Goal: Task Accomplishment & Management: Complete application form

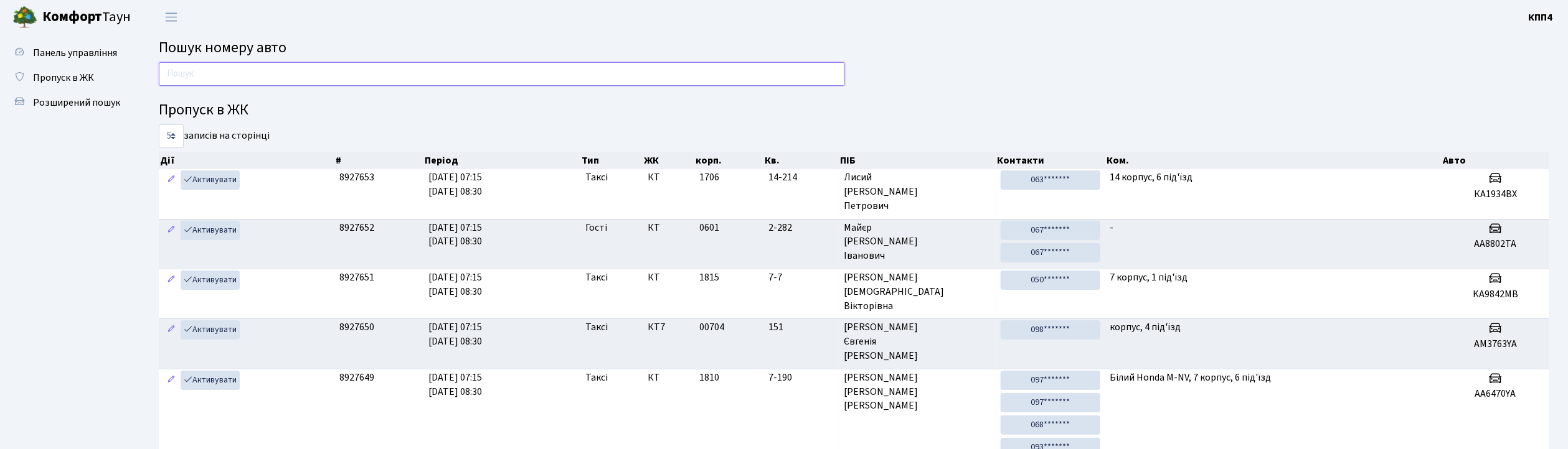
click at [244, 80] on input "text" at bounding box center [502, 74] width 687 height 24
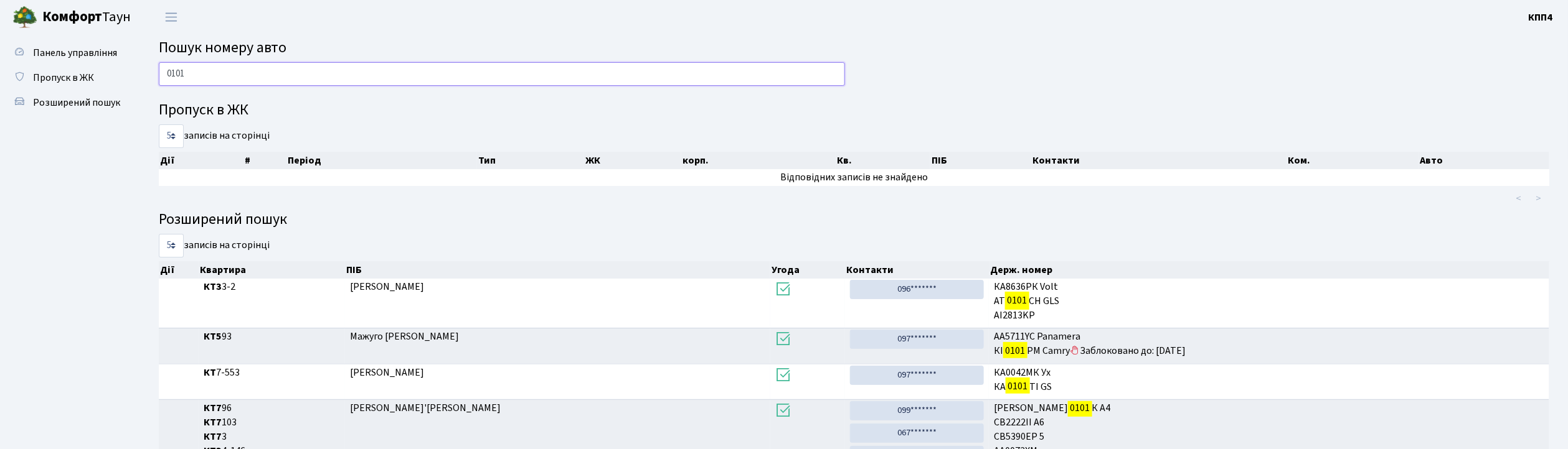
click at [536, 72] on input "0101" at bounding box center [502, 74] width 687 height 24
type input "0"
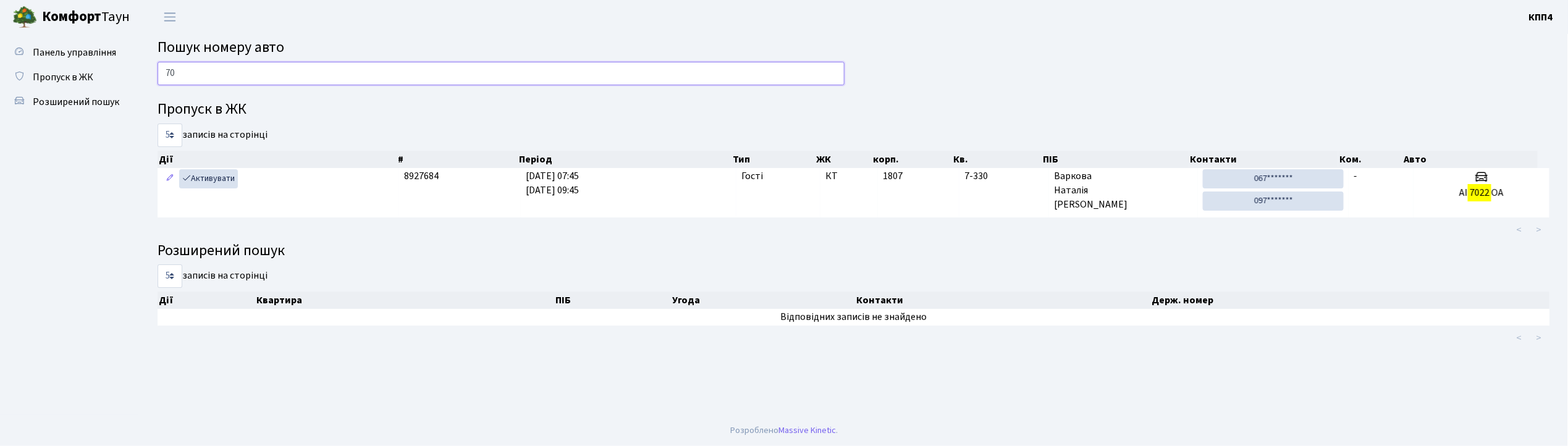
type input "7"
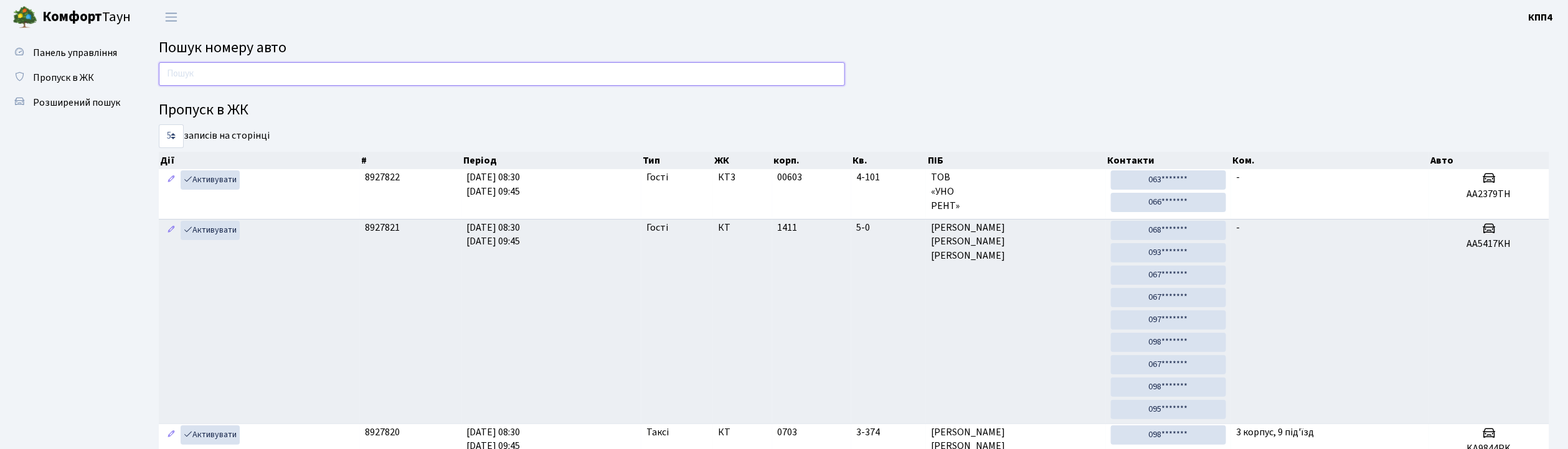
click at [274, 65] on input "text" at bounding box center [502, 74] width 687 height 24
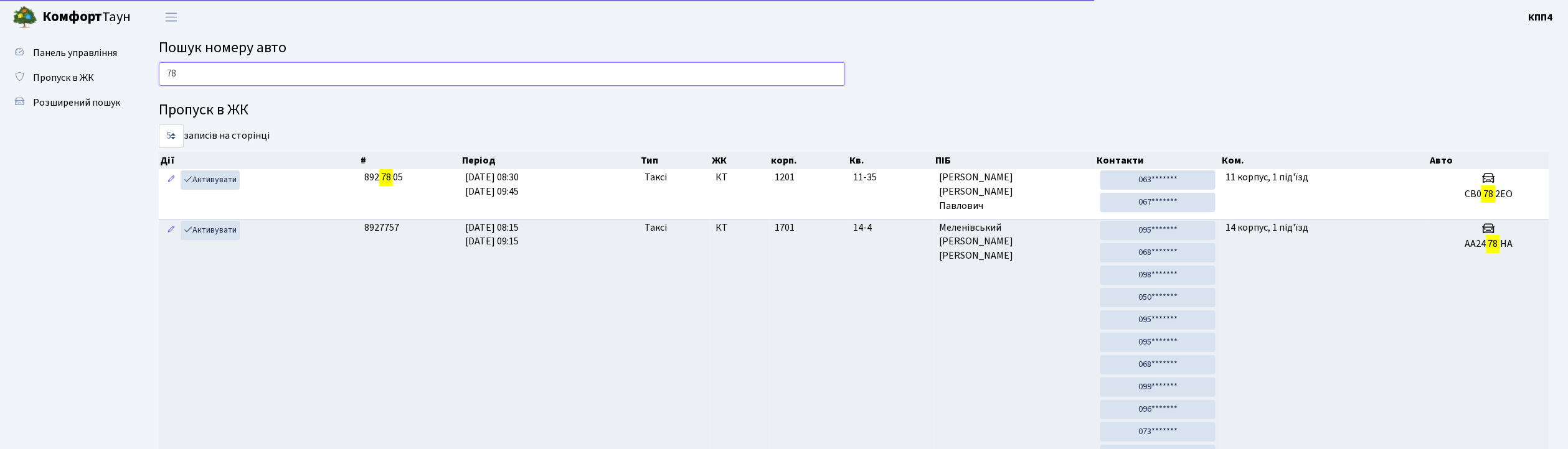
type input "7"
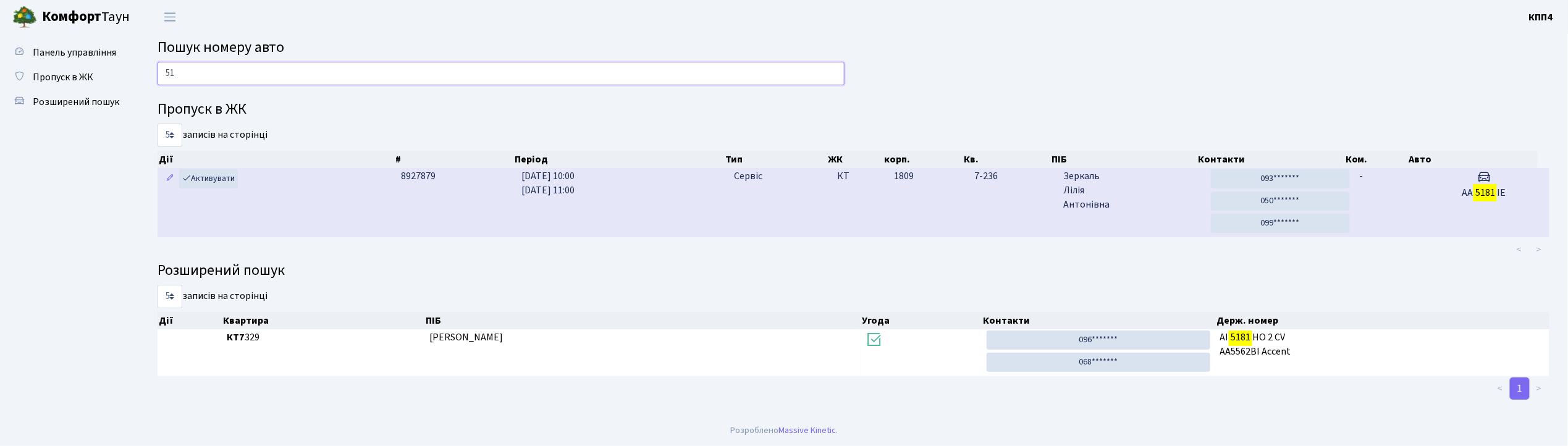
type input "5"
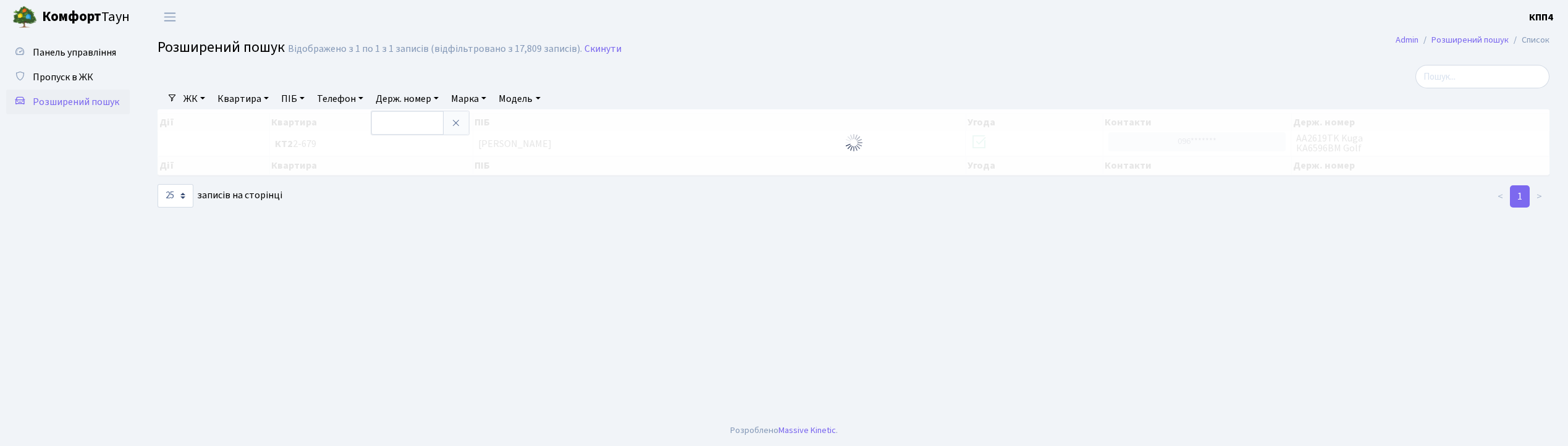
select select "25"
click at [49, 68] on link "Пропуск в ЖК" at bounding box center [68, 77] width 124 height 25
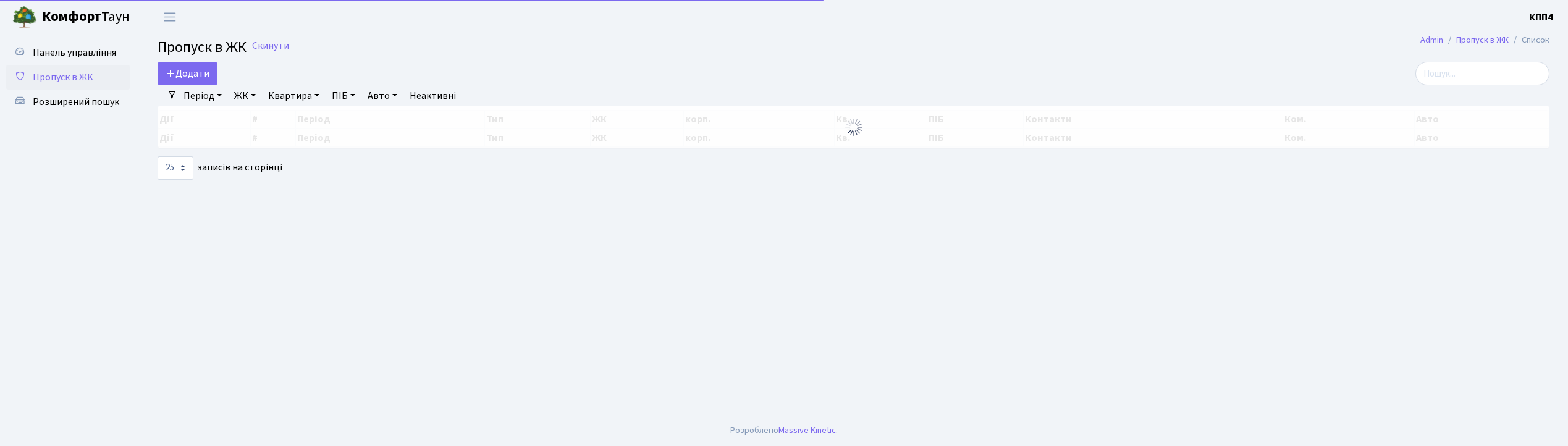
select select "25"
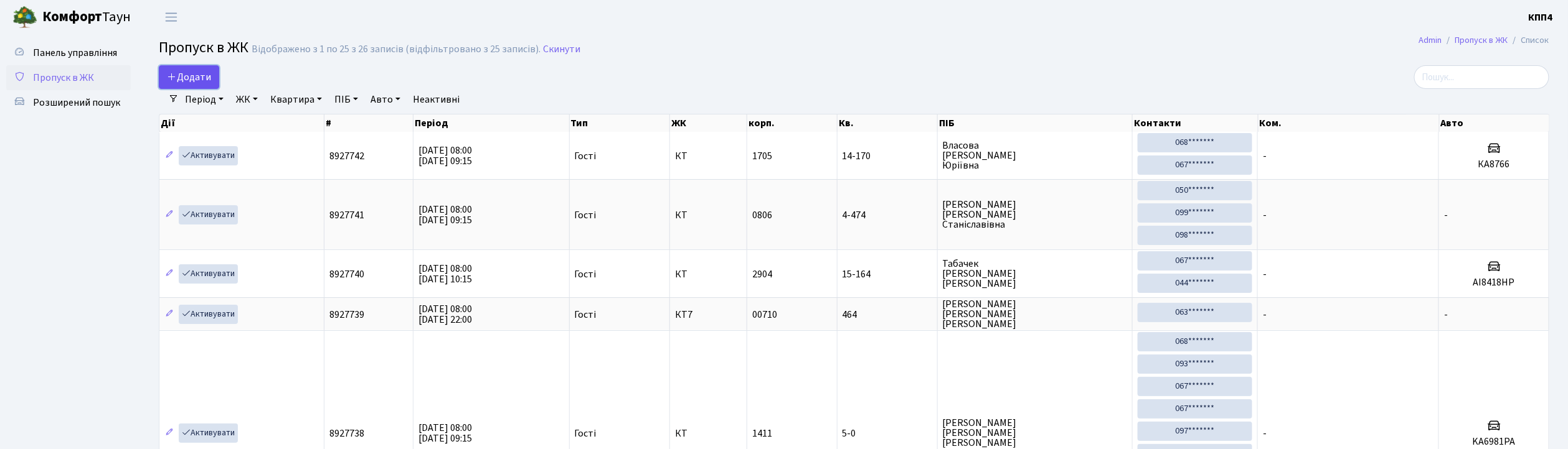
click at [204, 75] on span "Додати" at bounding box center [189, 77] width 44 height 14
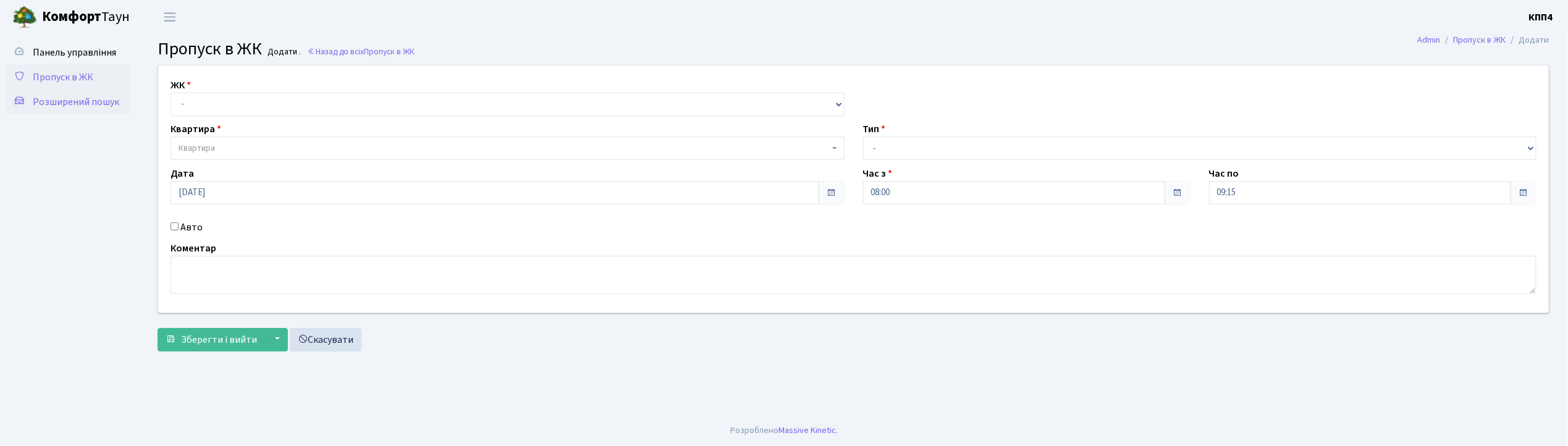
click at [81, 102] on span "Розширений пошук" at bounding box center [76, 102] width 87 height 14
click at [321, 104] on select "- КТ, вул. Регенераторна, 4 КТ2, просп. Соборності, 17 КТ3, вул. Березнева, 16 …" at bounding box center [507, 104] width 674 height 24
select select "271"
click at [170, 92] on select "- КТ, вул. Регенераторна, 4 КТ2, просп. Соборності, 17 КТ3, вул. Березнева, 16 …" at bounding box center [507, 104] width 674 height 24
select select
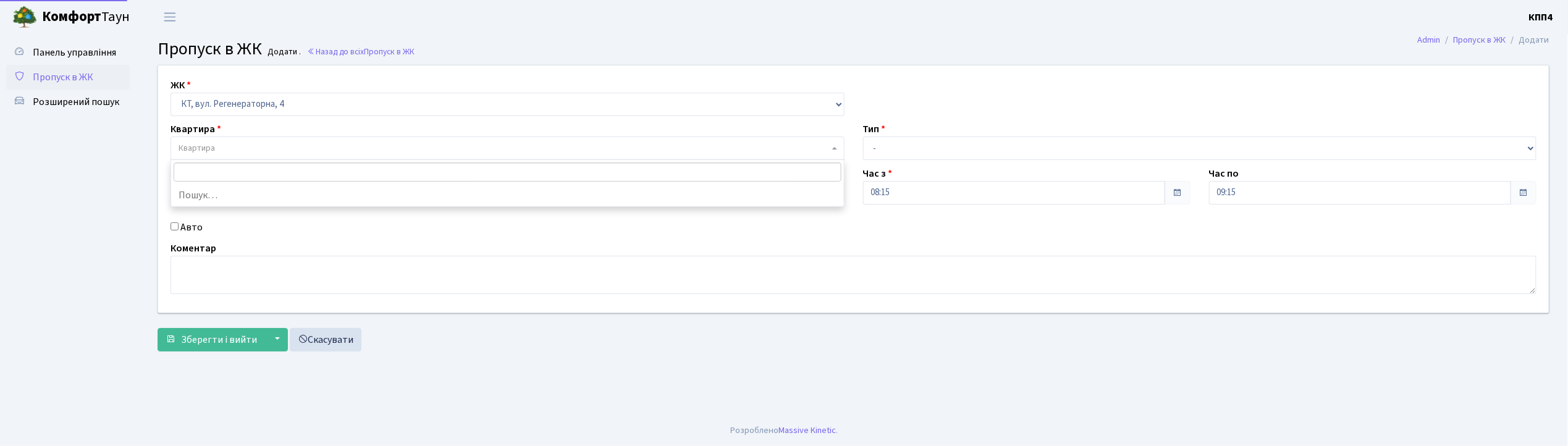
click at [309, 154] on span "Квартира" at bounding box center [503, 148] width 650 height 12
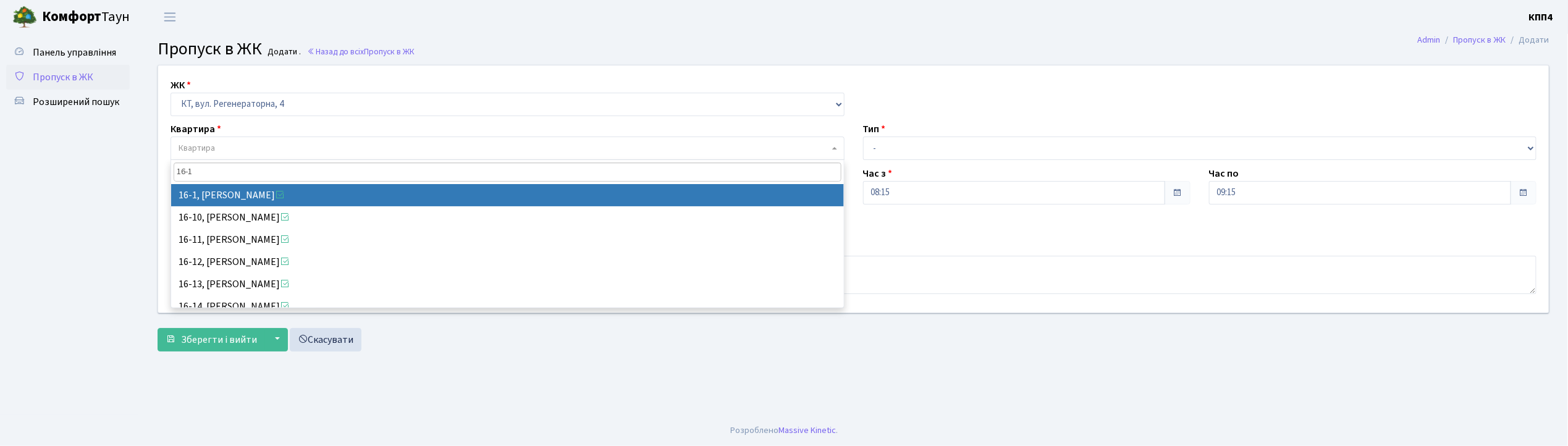
type input "16-1"
select select "8562"
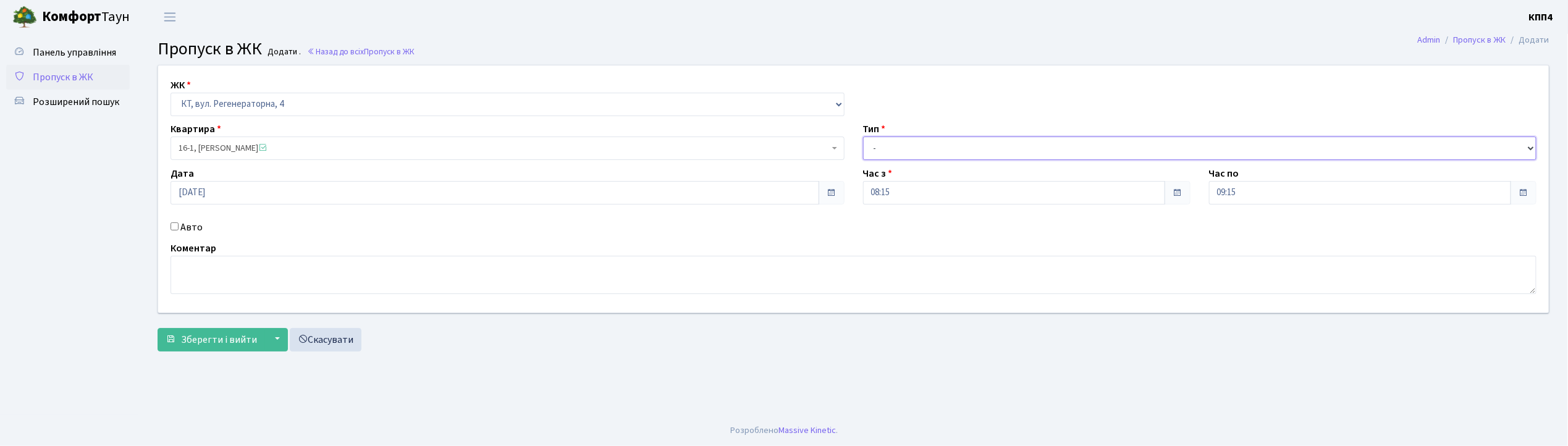
click at [914, 150] on select "- Доставка Таксі Гості Сервіс" at bounding box center [1200, 148] width 674 height 24
select select "3"
click at [863, 136] on select "- Доставка Таксі Гості Сервіс" at bounding box center [1200, 148] width 674 height 24
click at [253, 278] on textarea at bounding box center [853, 275] width 1366 height 38
type textarea "ВСІХ"
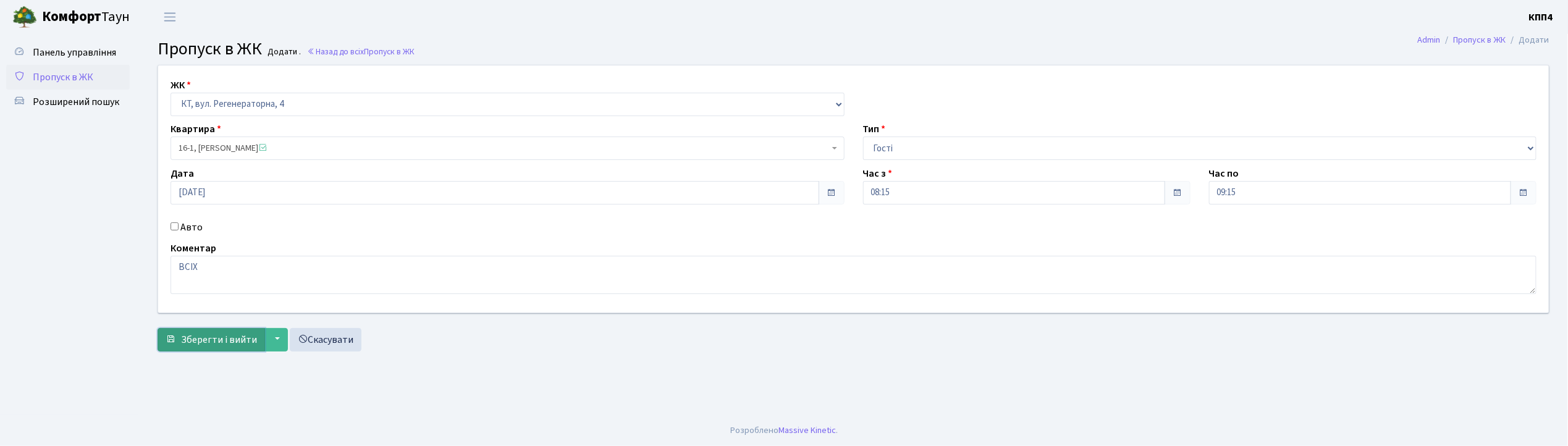
click at [229, 342] on span "Зберегти і вийти" at bounding box center [219, 340] width 76 height 14
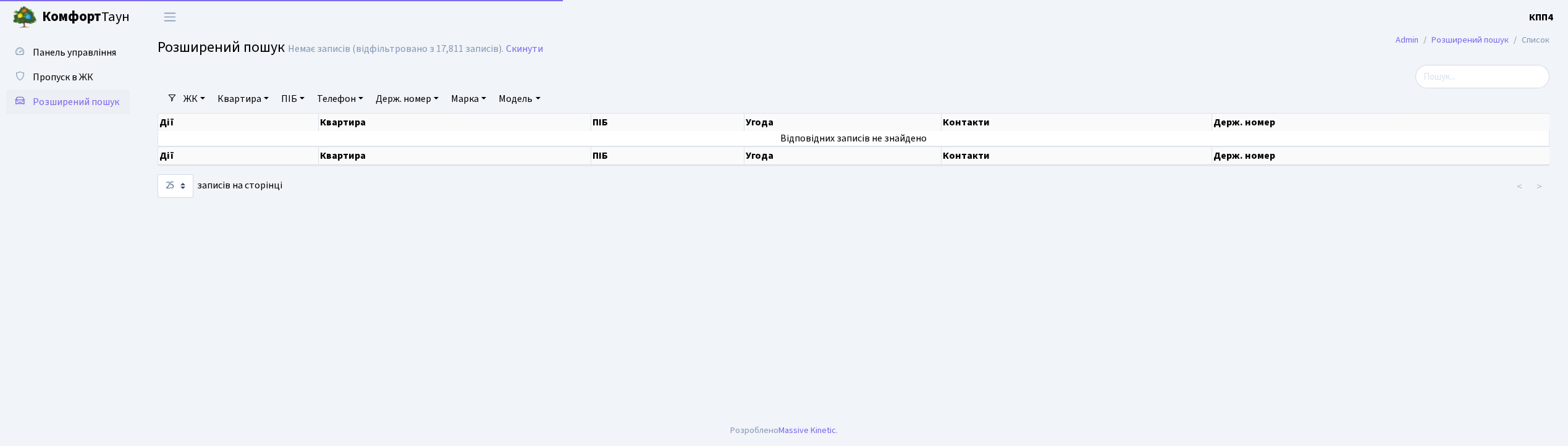
select select "25"
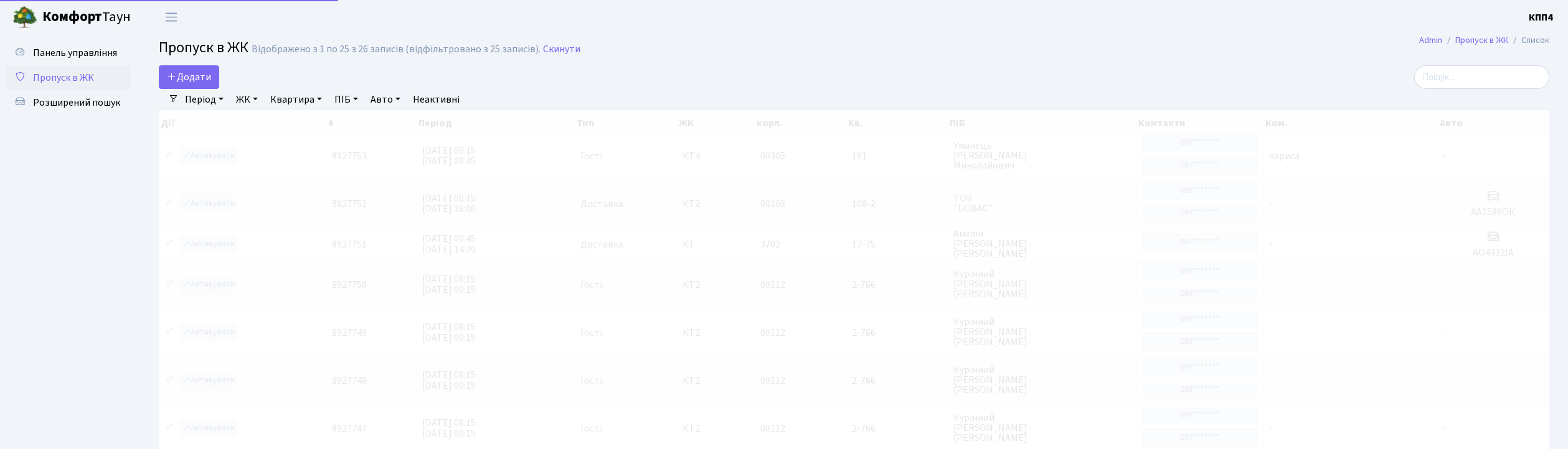
select select "25"
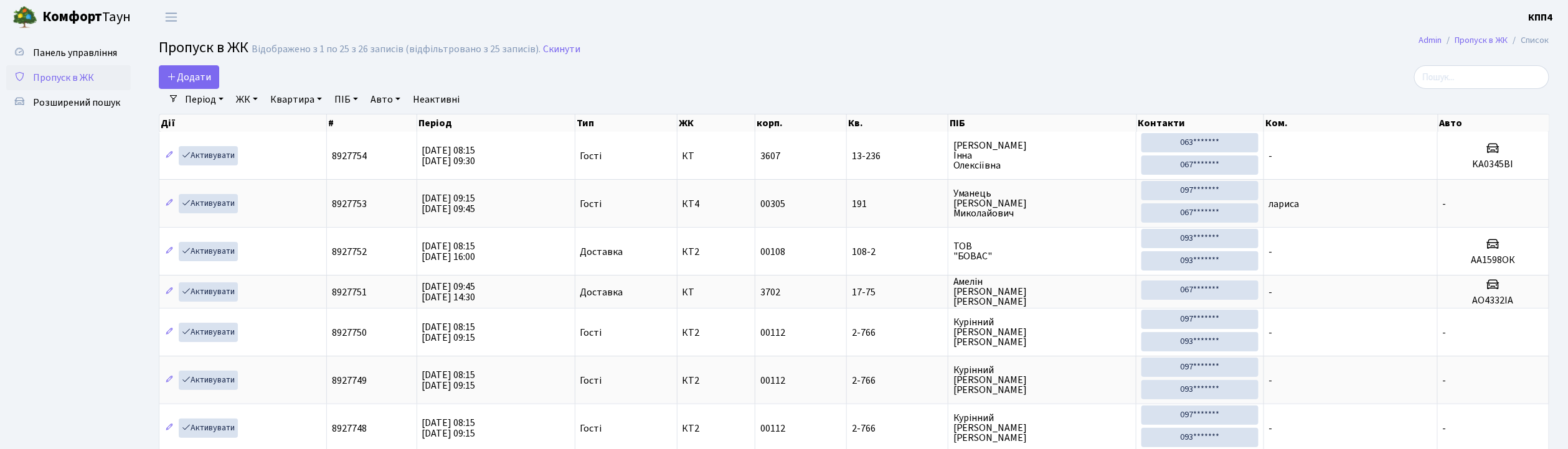
click at [1470, 70] on input "search" at bounding box center [1481, 77] width 135 height 24
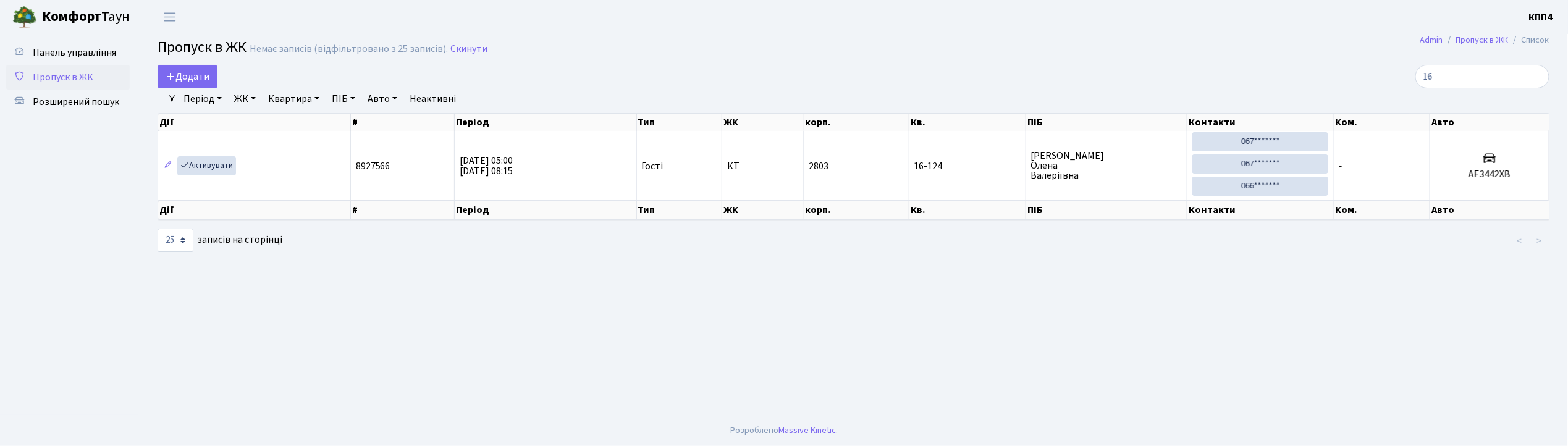
type input "1"
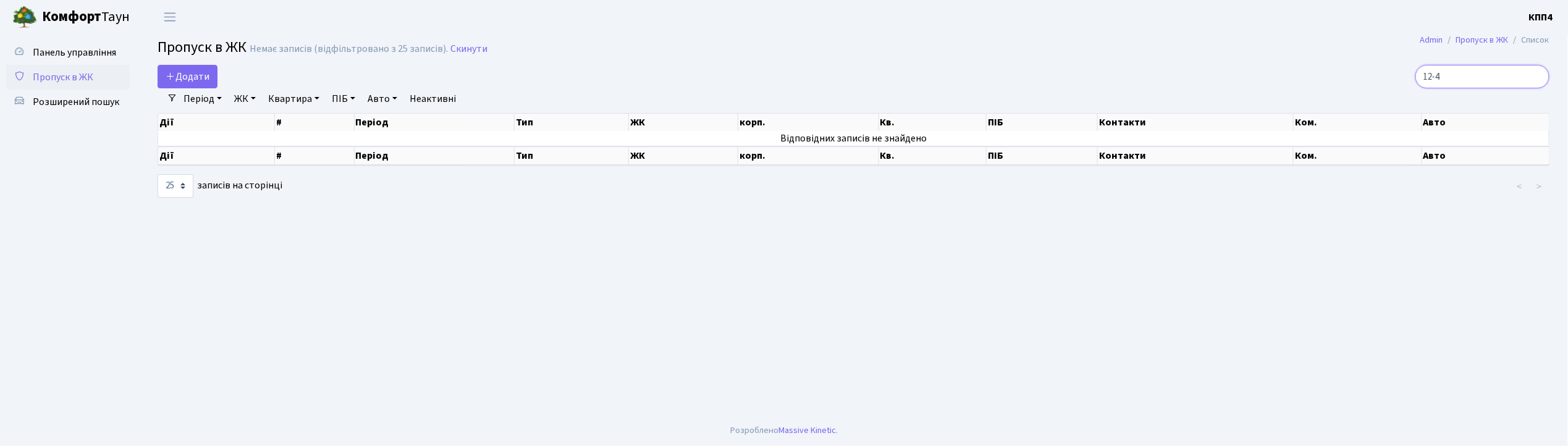
click at [1474, 70] on input "12-4" at bounding box center [1482, 77] width 134 height 24
type input "1"
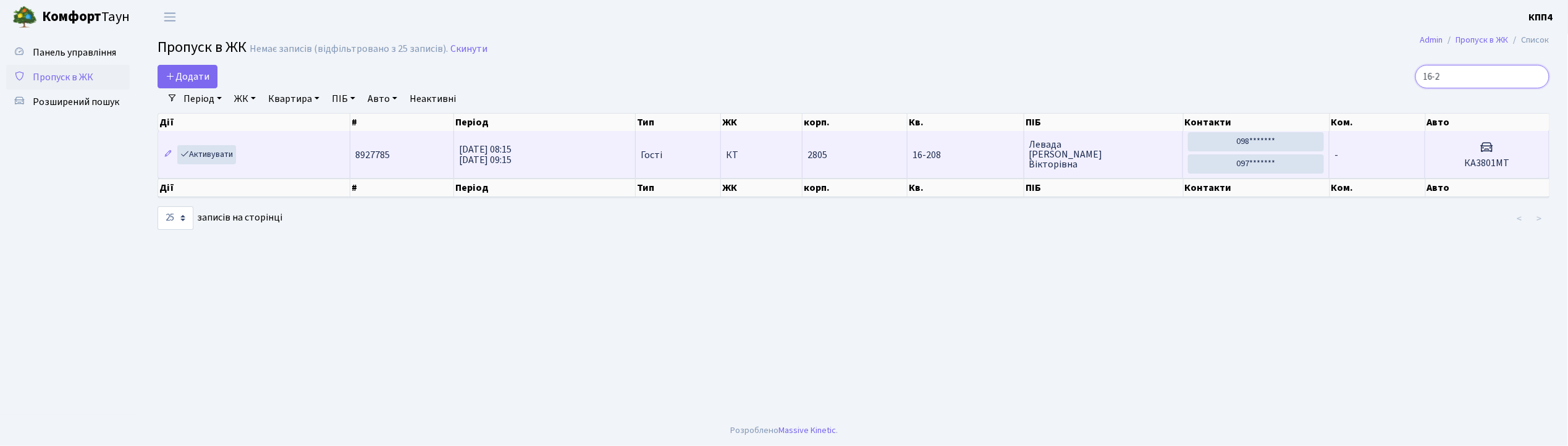
type input "16-2"
click at [1522, 148] on h3 at bounding box center [1487, 148] width 113 height 18
click at [1133, 142] on span "Левада Яна Вікторівна" at bounding box center [1103, 154] width 149 height 30
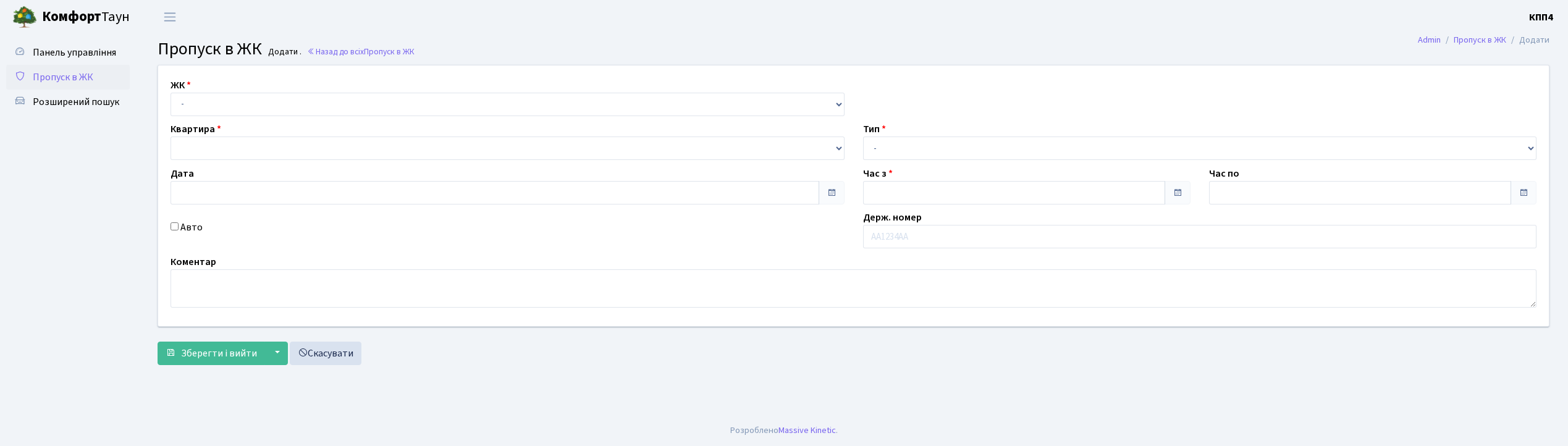
type input "[DATE]"
type input "08:15"
type input "09:15"
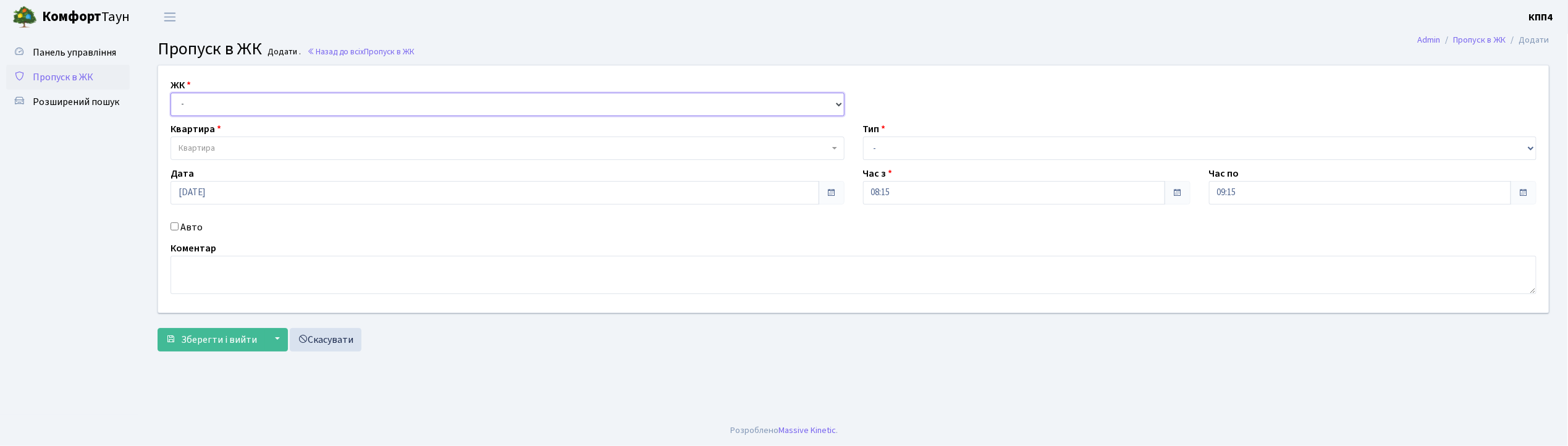
click at [364, 109] on select "- КТ, вул. Регенераторна, 4 КТ2, просп. [STREET_ADDRESS] [STREET_ADDRESS] [PERS…" at bounding box center [507, 104] width 674 height 24
select select "271"
click at [170, 92] on select "- КТ, вул. Регенераторна, 4 КТ2, просп. [STREET_ADDRESS] [STREET_ADDRESS] [PERS…" at bounding box center [507, 104] width 674 height 24
select select
click at [325, 152] on span "Квартира" at bounding box center [503, 148] width 650 height 12
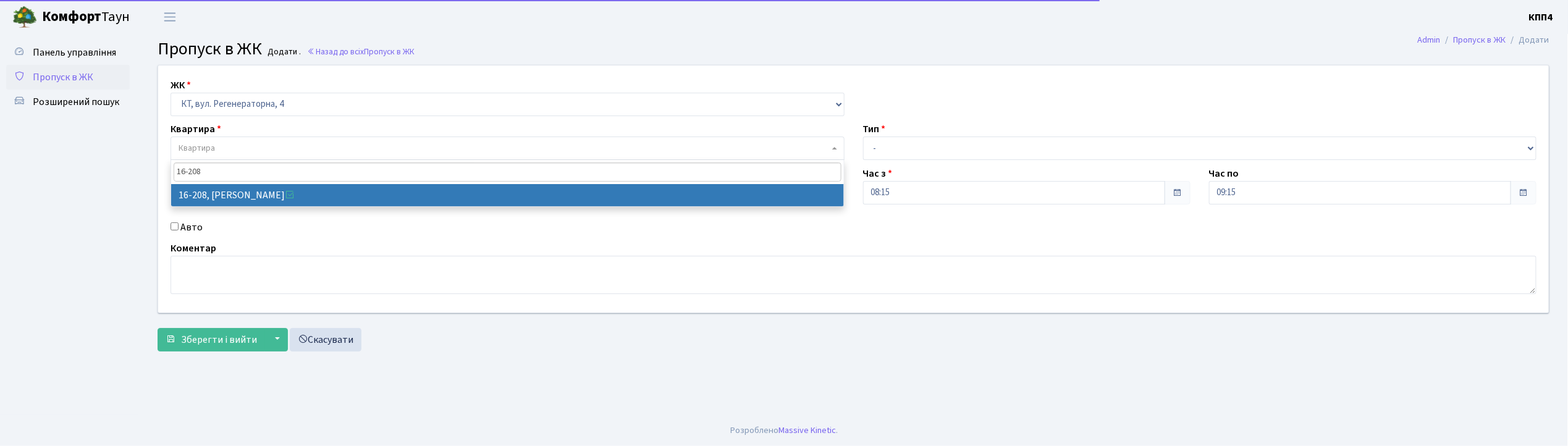
type input "16-208"
select select "8769"
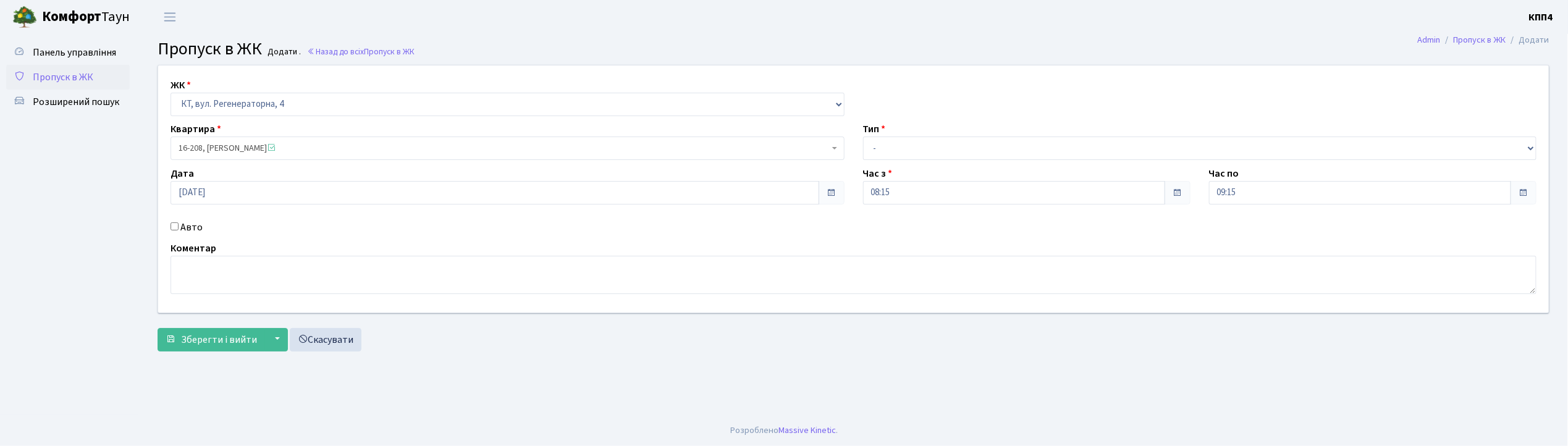
click at [174, 229] on input "Авто" at bounding box center [174, 226] width 8 height 8
checkbox input "true"
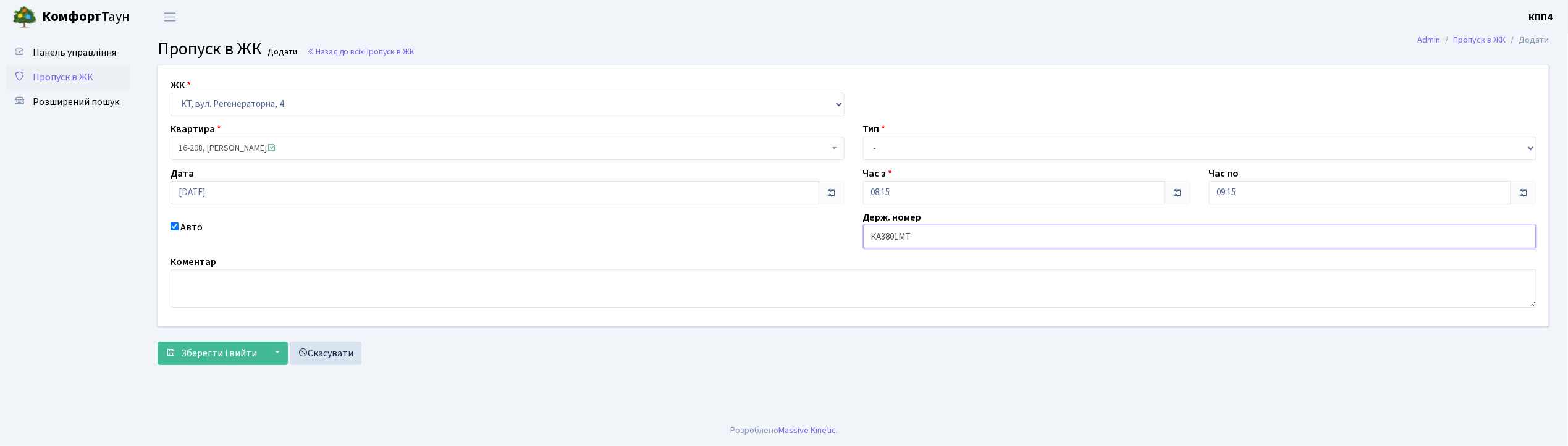
type input "КА3801МТ"
click at [942, 150] on select "- Доставка Таксі Гості Сервіс" at bounding box center [1200, 148] width 674 height 24
select select "3"
click at [863, 136] on select "- Доставка Таксі Гості Сервіс" at bounding box center [1200, 148] width 674 height 24
click at [228, 361] on button "Зберегти і вийти" at bounding box center [211, 354] width 108 height 24
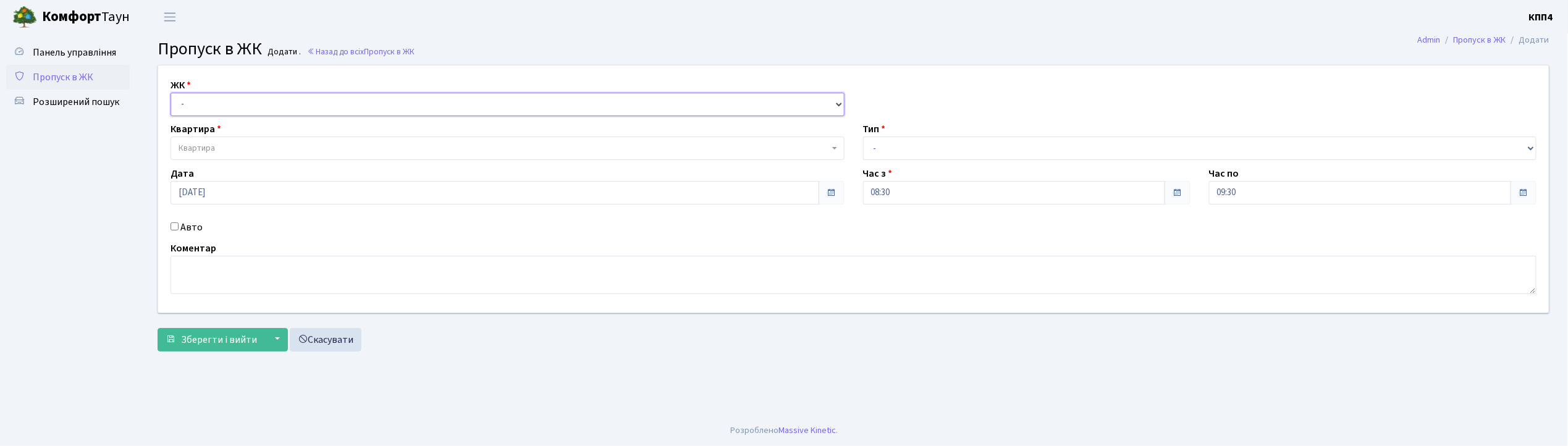
click at [240, 107] on select "- КТ, вул. Регенераторна, 4 КТ2, просп. Соборності, 17 КТ3, вул. Березнева, 16 …" at bounding box center [507, 104] width 674 height 24
select select "271"
click at [170, 92] on select "- КТ, вул. Регенераторна, 4 КТ2, просп. Соборності, 17 КТ3, вул. Березнева, 16 …" at bounding box center [507, 104] width 674 height 24
select select
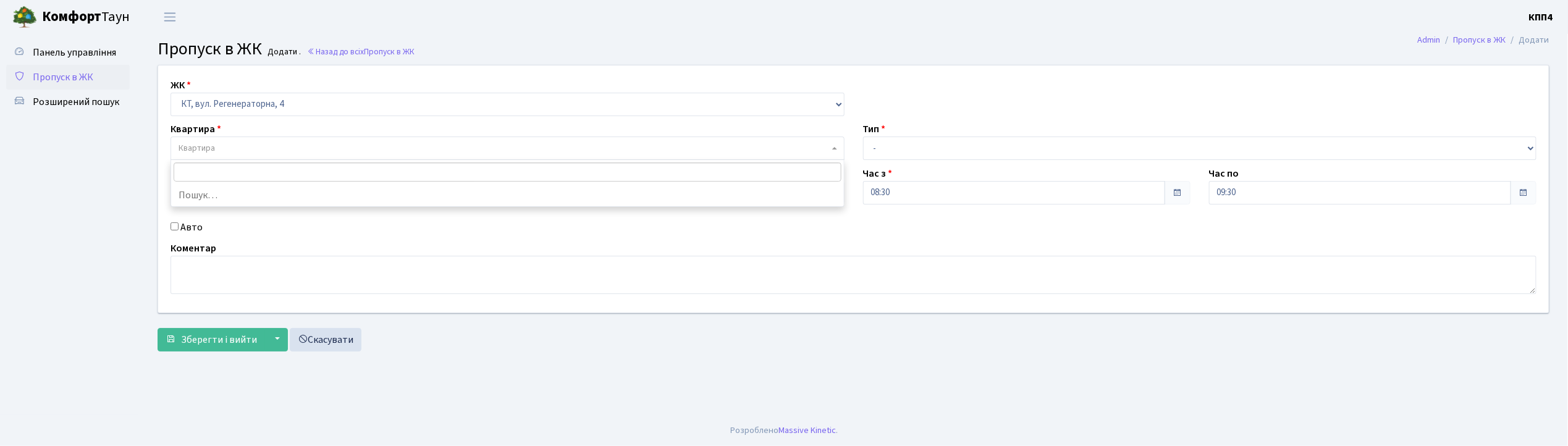
click at [233, 150] on span "Квартира" at bounding box center [503, 148] width 650 height 12
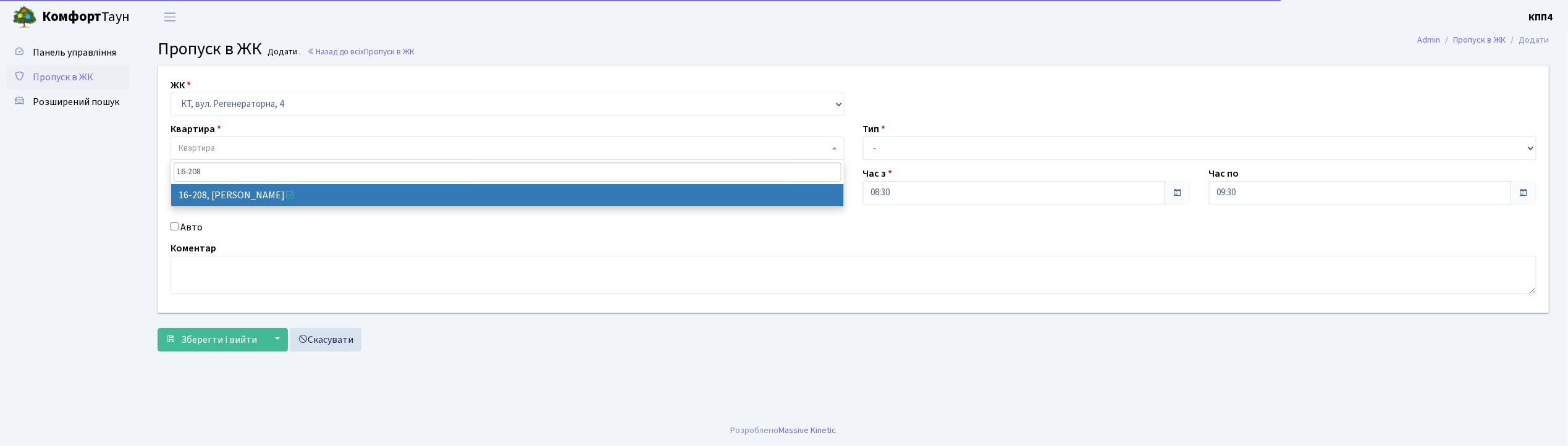
type input "16-208"
select select "8769"
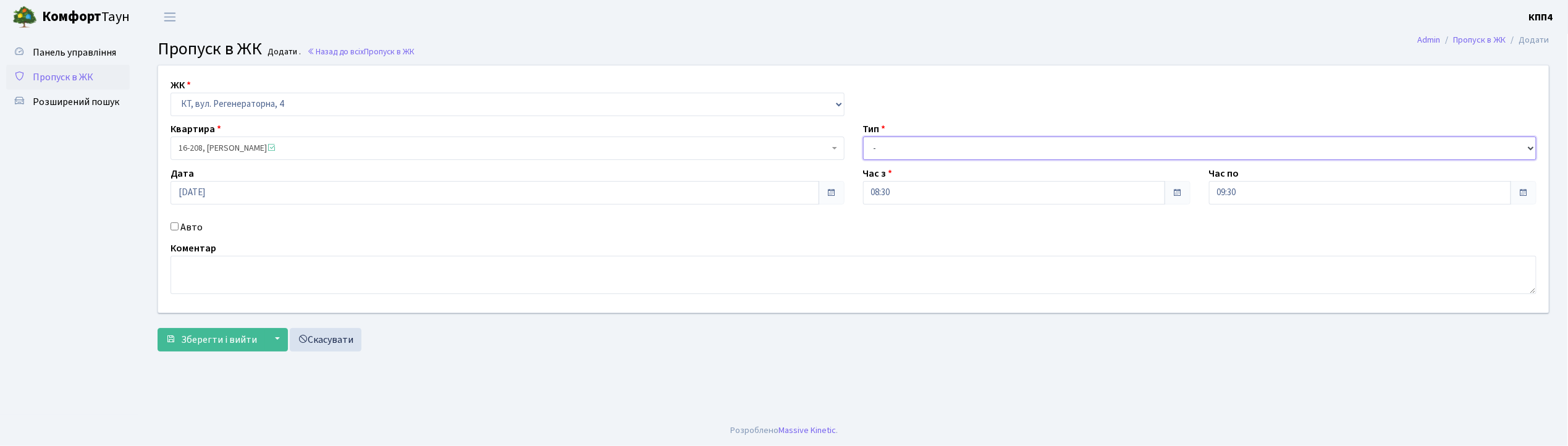
click at [884, 152] on select "- Доставка Таксі Гості Сервіс" at bounding box center [1200, 148] width 674 height 24
select select "3"
click at [863, 136] on select "- Доставка Таксі Гості Сервіс" at bounding box center [1200, 148] width 674 height 24
click at [174, 230] on input "Авто" at bounding box center [174, 226] width 8 height 8
checkbox input "true"
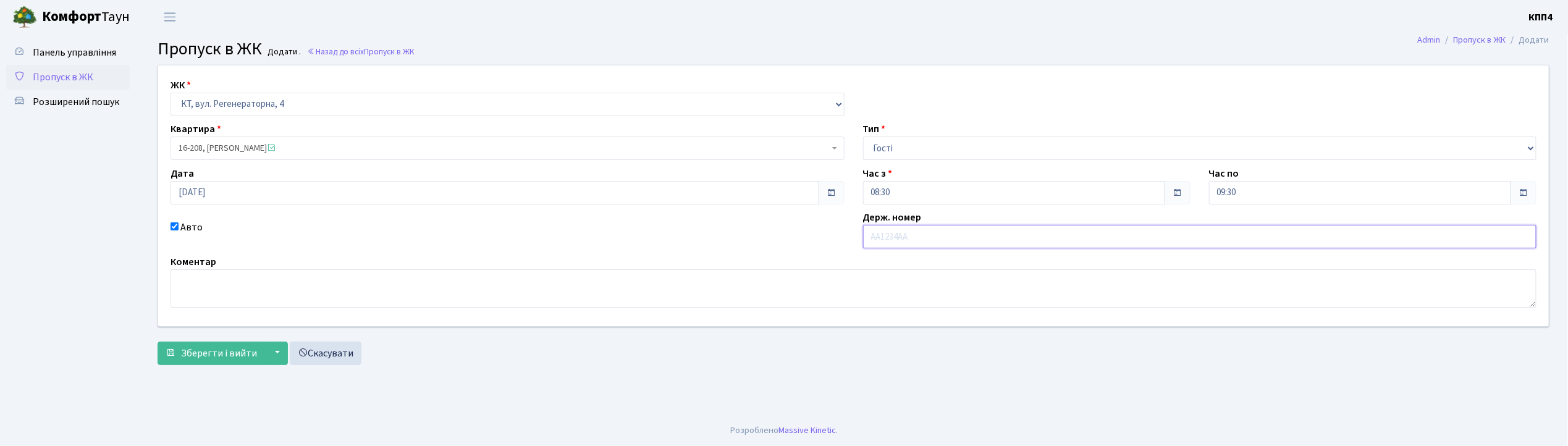
click at [895, 245] on input "text" at bounding box center [1200, 237] width 674 height 24
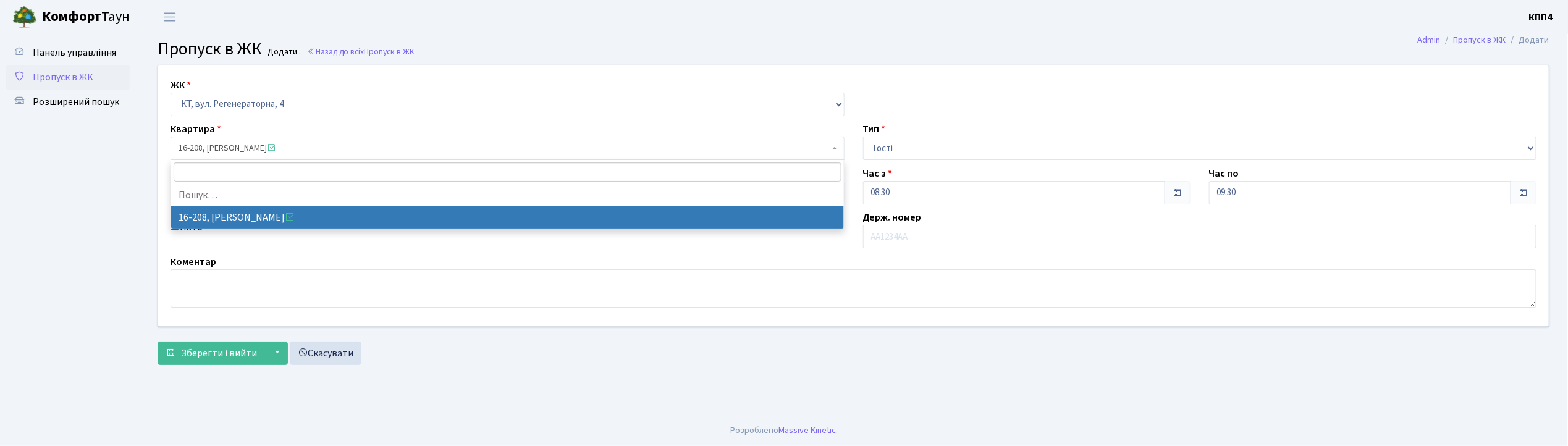
click at [323, 151] on span "16-208, Левада Яна Вікторівна" at bounding box center [503, 148] width 650 height 12
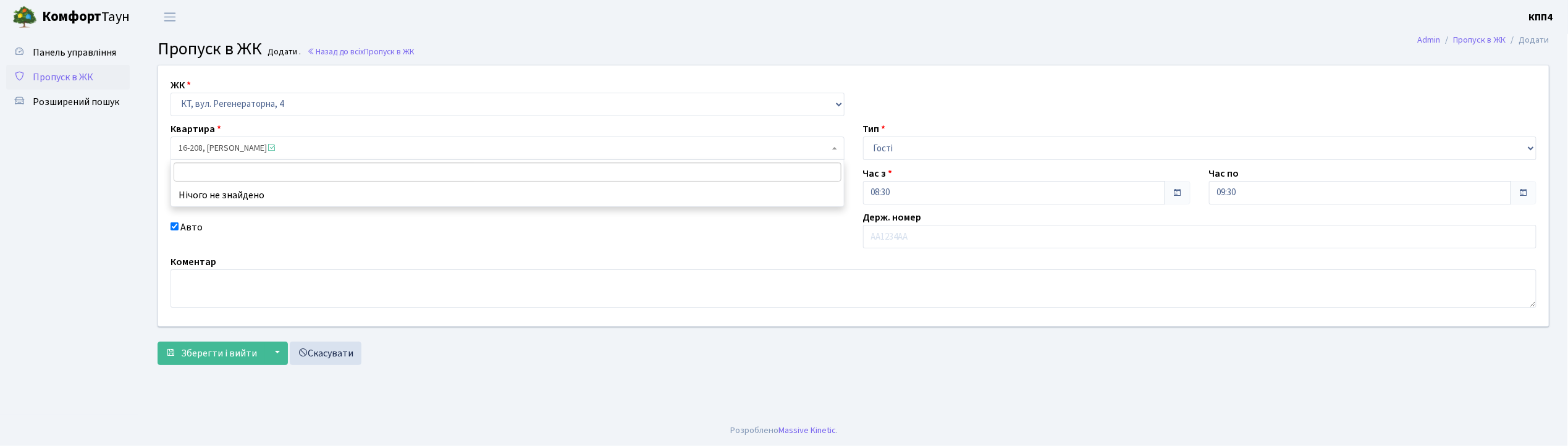
click at [252, 169] on input "search" at bounding box center [507, 172] width 668 height 19
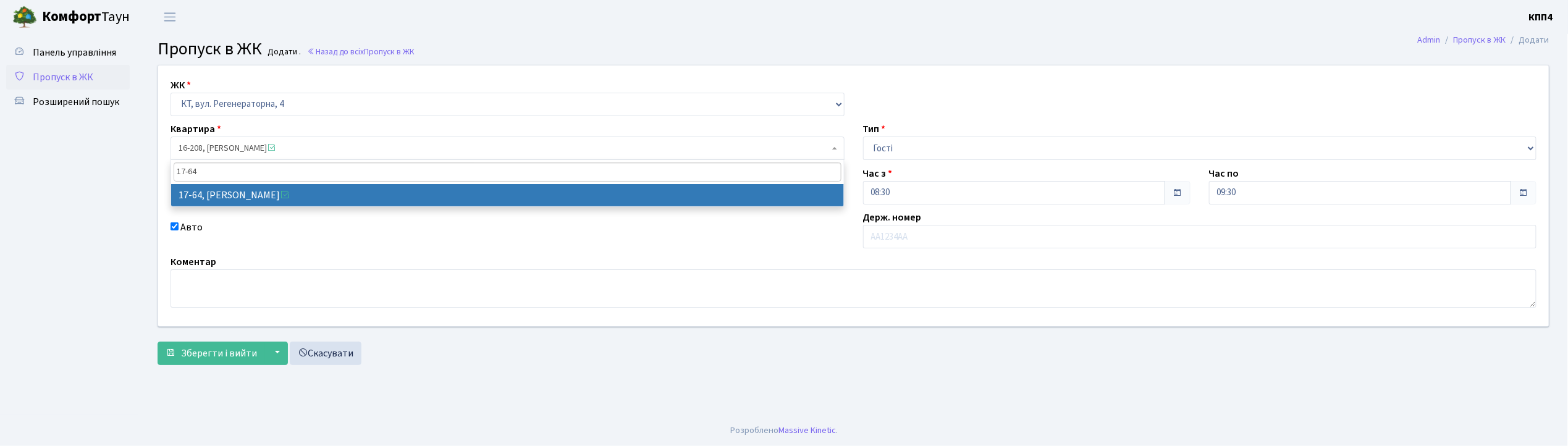
type input "17-64"
select select "9018"
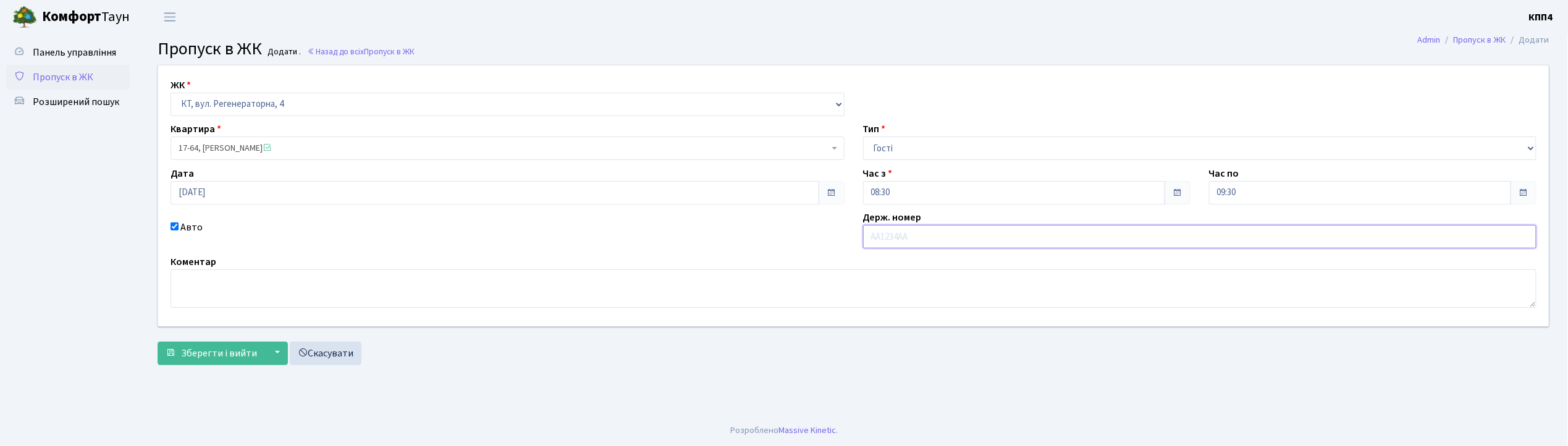
click at [881, 238] on input "text" at bounding box center [1200, 237] width 674 height 24
click at [899, 239] on input "Е" at bounding box center [1200, 237] width 674 height 24
type input "ЕLHIN"
click at [428, 275] on textarea at bounding box center [853, 289] width 1366 height 38
click at [382, 290] on textarea at bounding box center [853, 289] width 1366 height 38
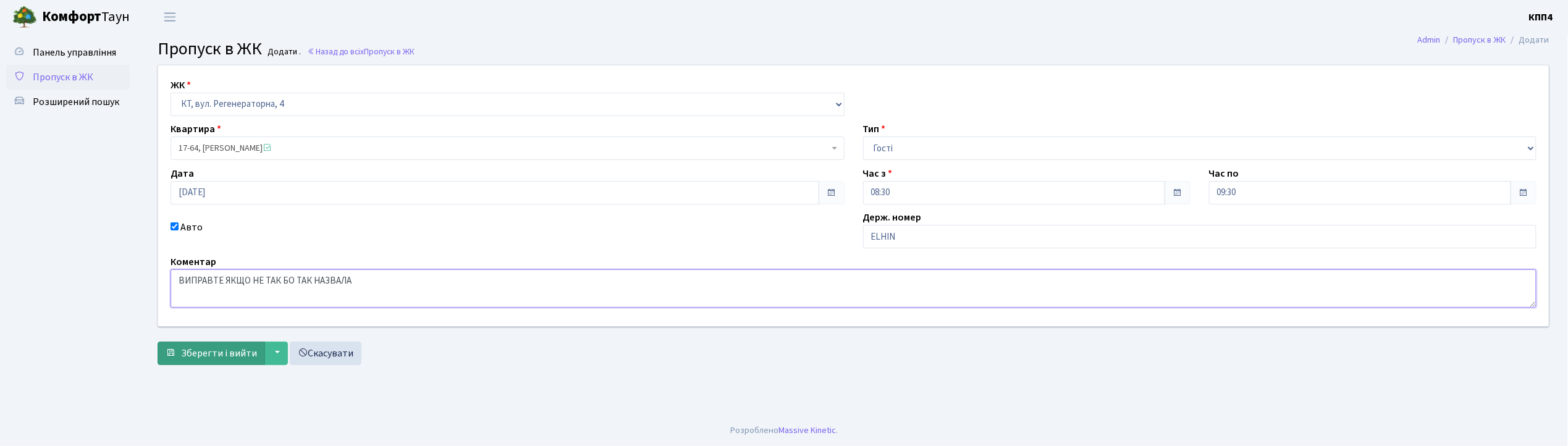
type textarea "ВИПРАВТЕ ЯКЩО НЕ ТАК БО ТАК НАЗВАЛА"
click at [220, 354] on span "Зберегти і вийти" at bounding box center [219, 354] width 76 height 14
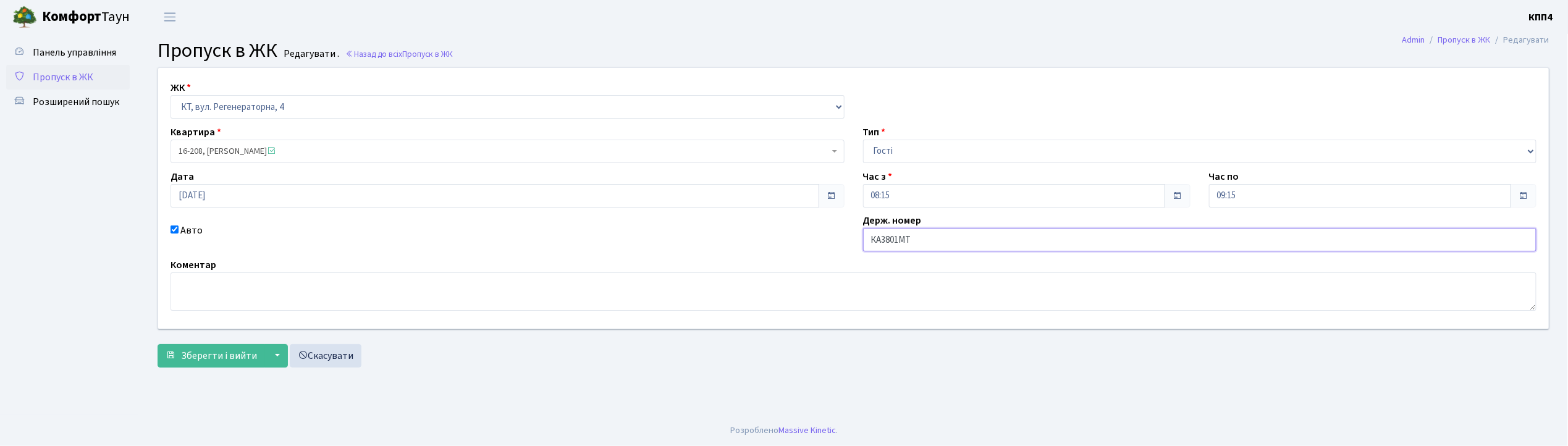
click at [908, 238] on input "КА3801МТ" at bounding box center [1200, 240] width 674 height 24
type input "КА3801НТ"
click at [218, 360] on span "Зберегти і вийти" at bounding box center [219, 356] width 76 height 14
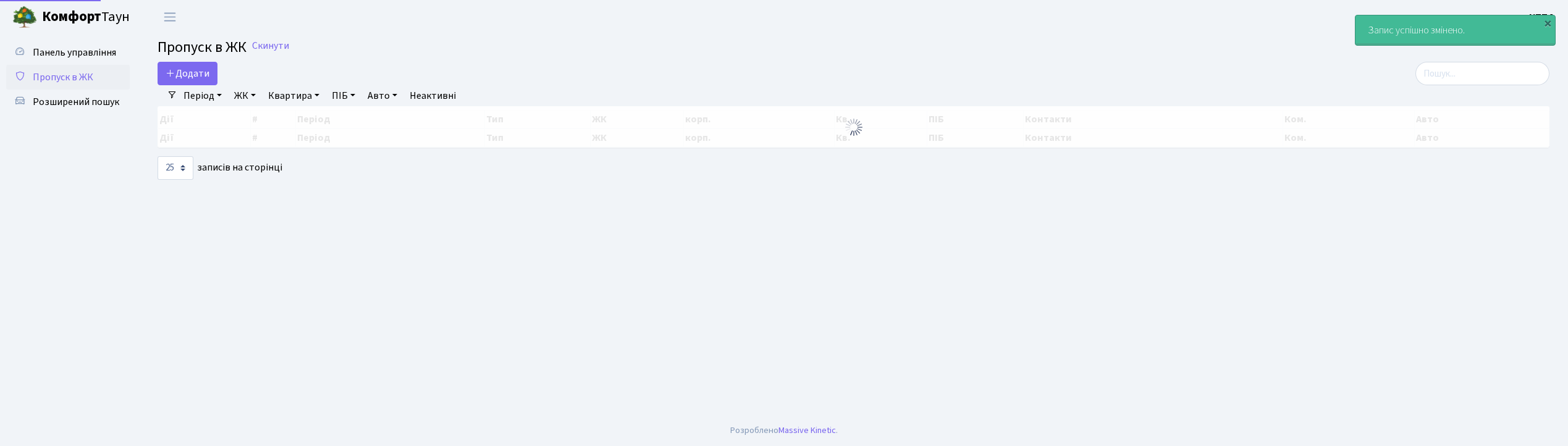
select select "25"
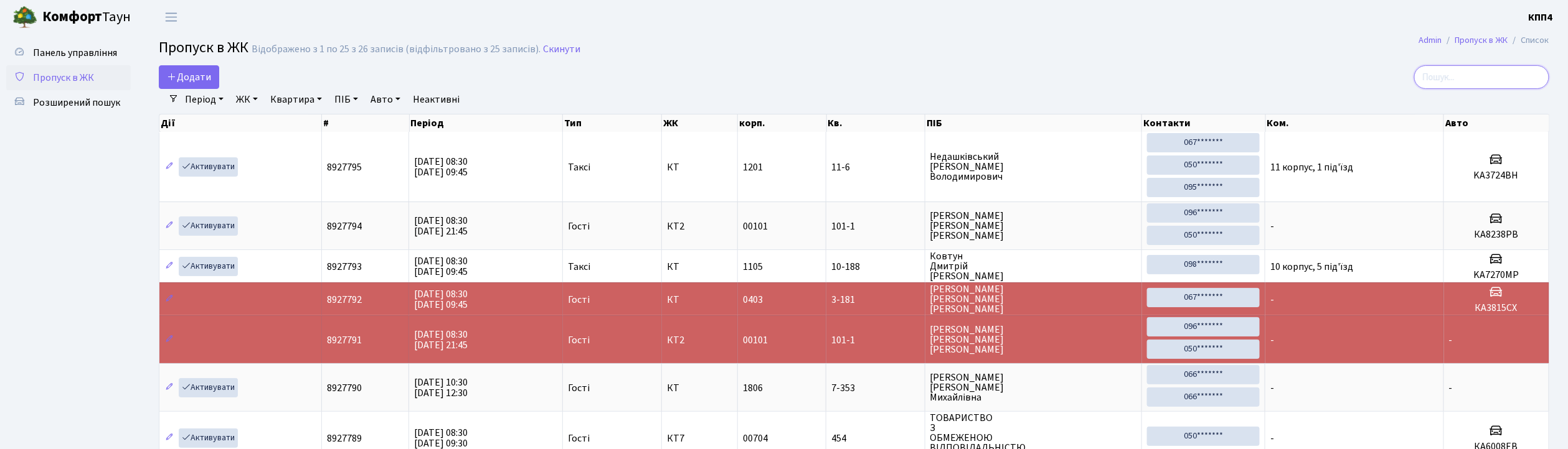
click at [1482, 78] on input "search" at bounding box center [1481, 77] width 135 height 24
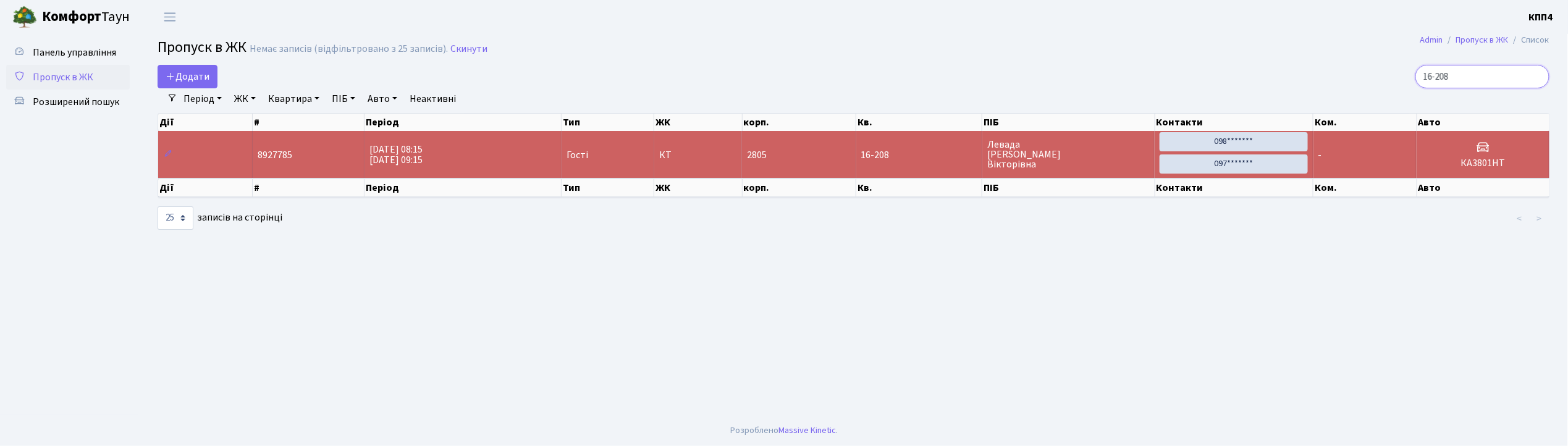
type input "16-208"
click at [1535, 75] on input "16-208" at bounding box center [1482, 77] width 134 height 24
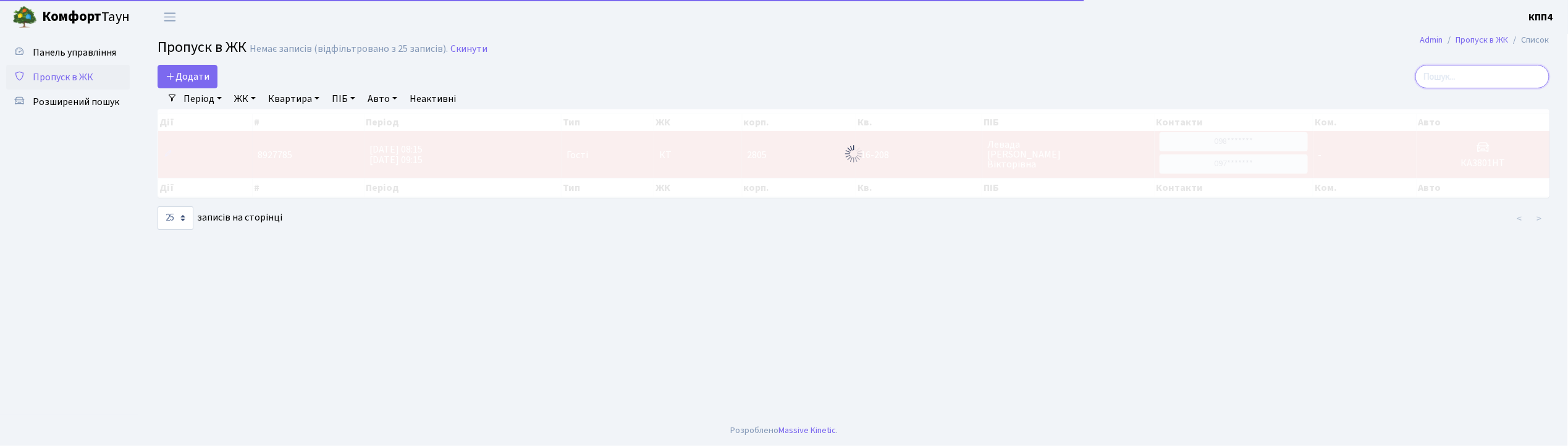
click at [1500, 82] on input "search" at bounding box center [1482, 77] width 134 height 24
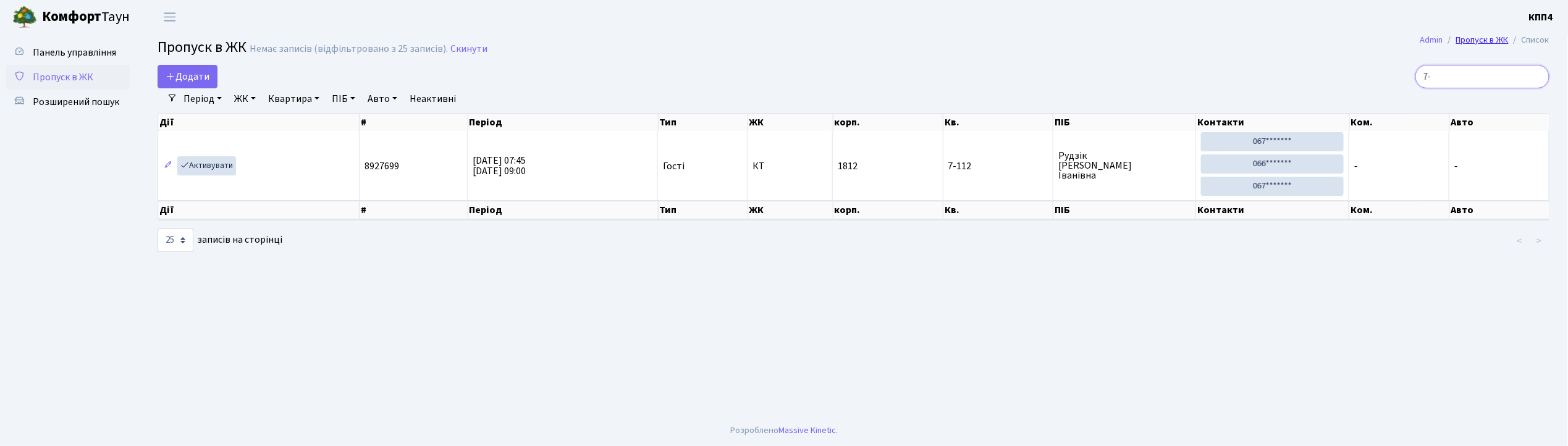
type input "7"
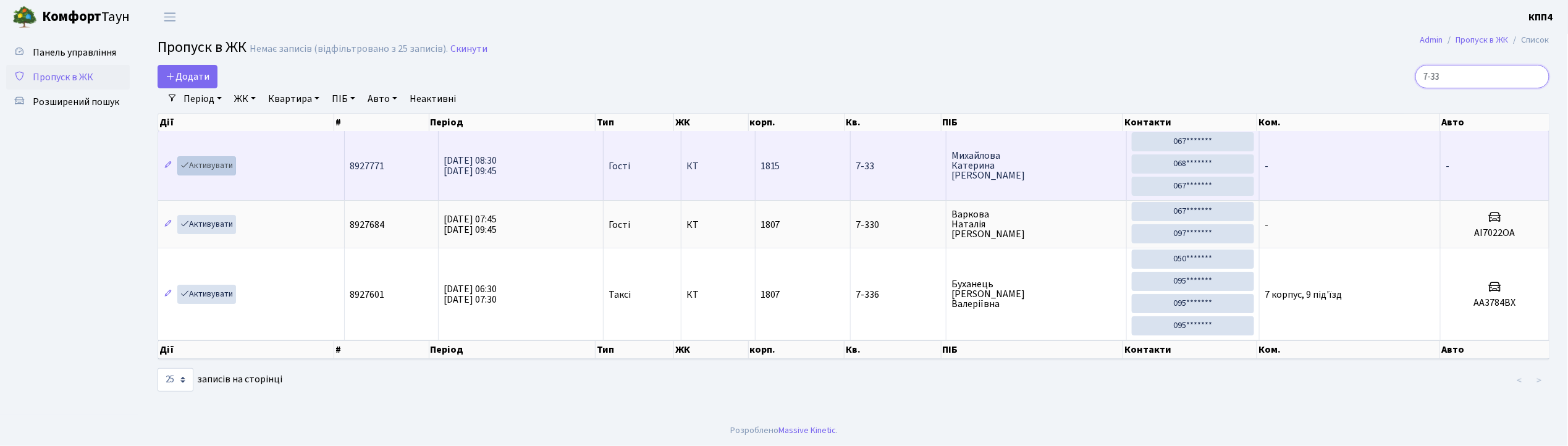
type input "7-33"
click at [219, 169] on link "Активувати" at bounding box center [207, 165] width 59 height 19
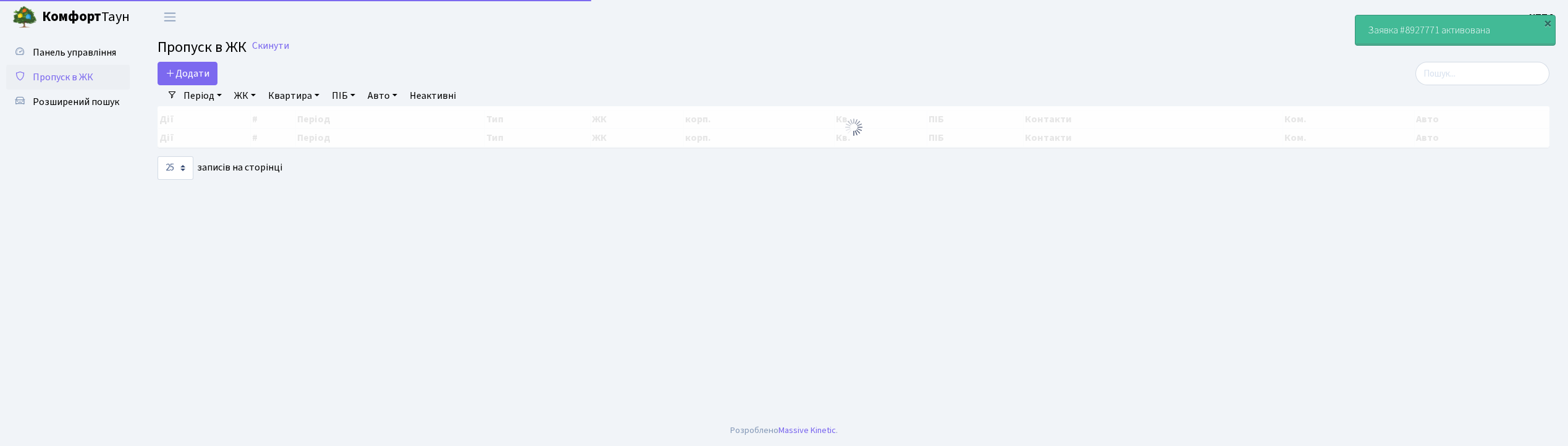
select select "25"
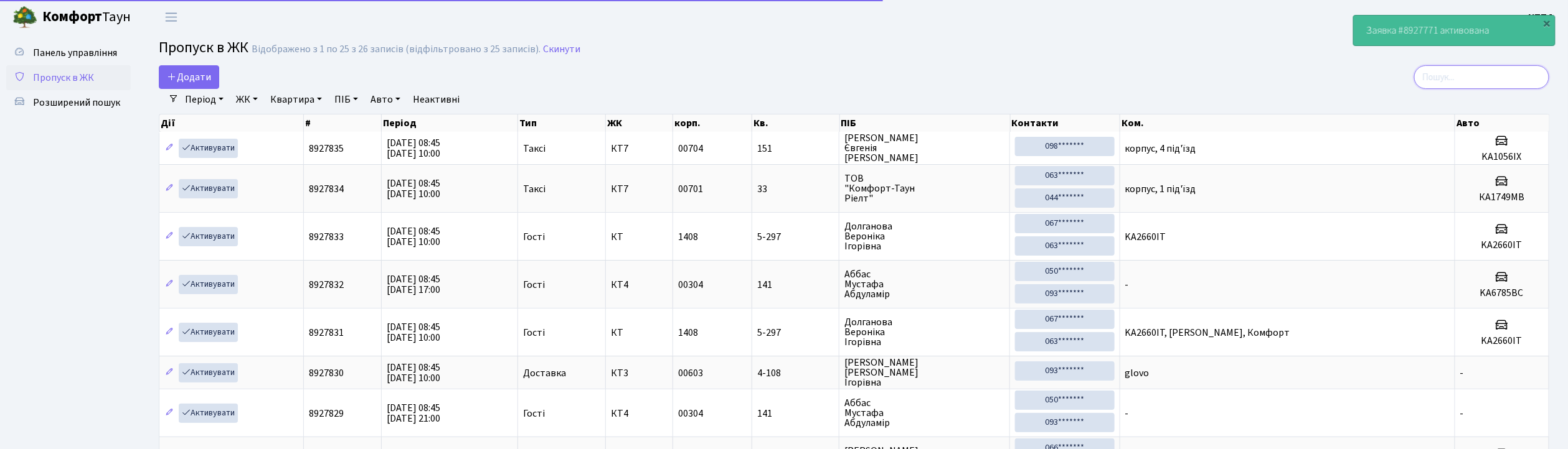
click at [1495, 78] on input "search" at bounding box center [1481, 77] width 135 height 24
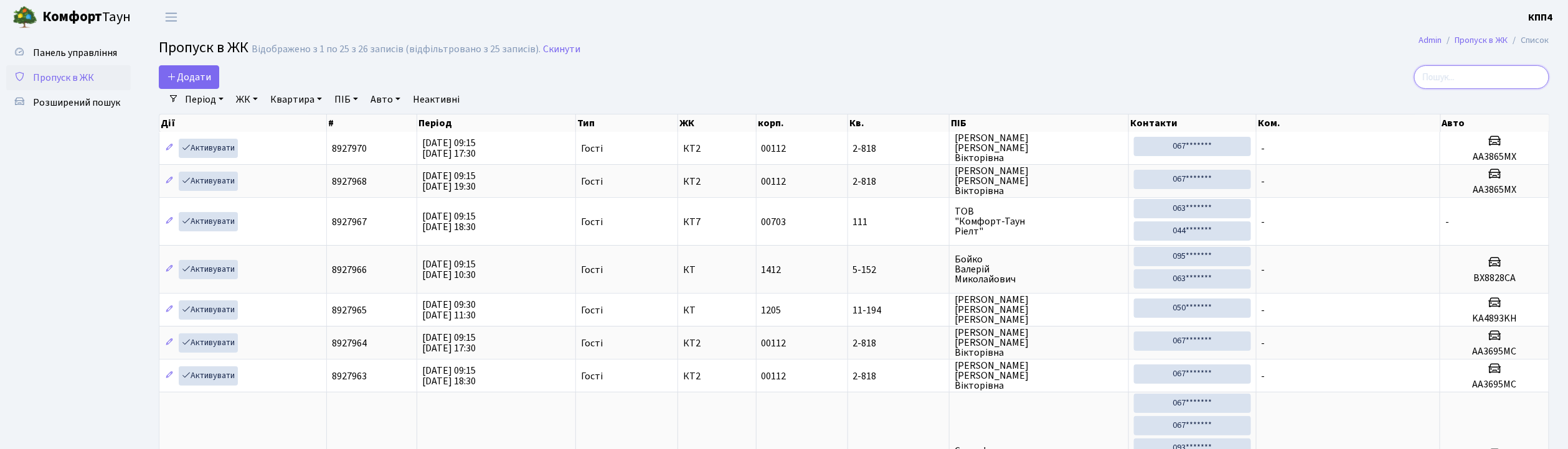
click at [1473, 83] on input "search" at bounding box center [1481, 77] width 135 height 24
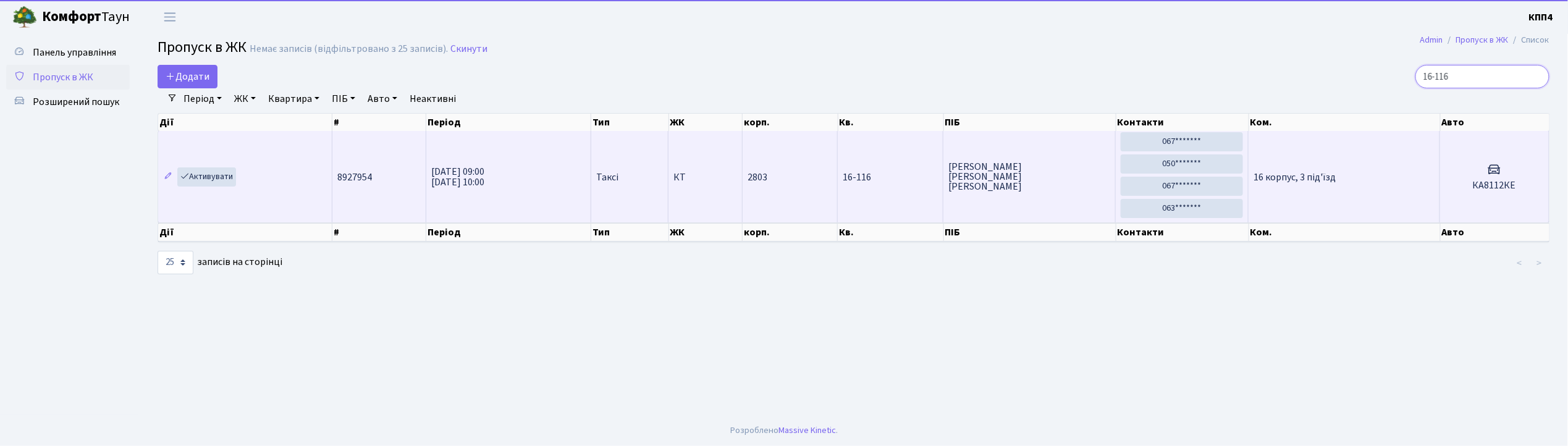
type input "16-116"
click at [1457, 188] on h5 "КА8112КЕ" at bounding box center [1495, 186] width 99 height 12
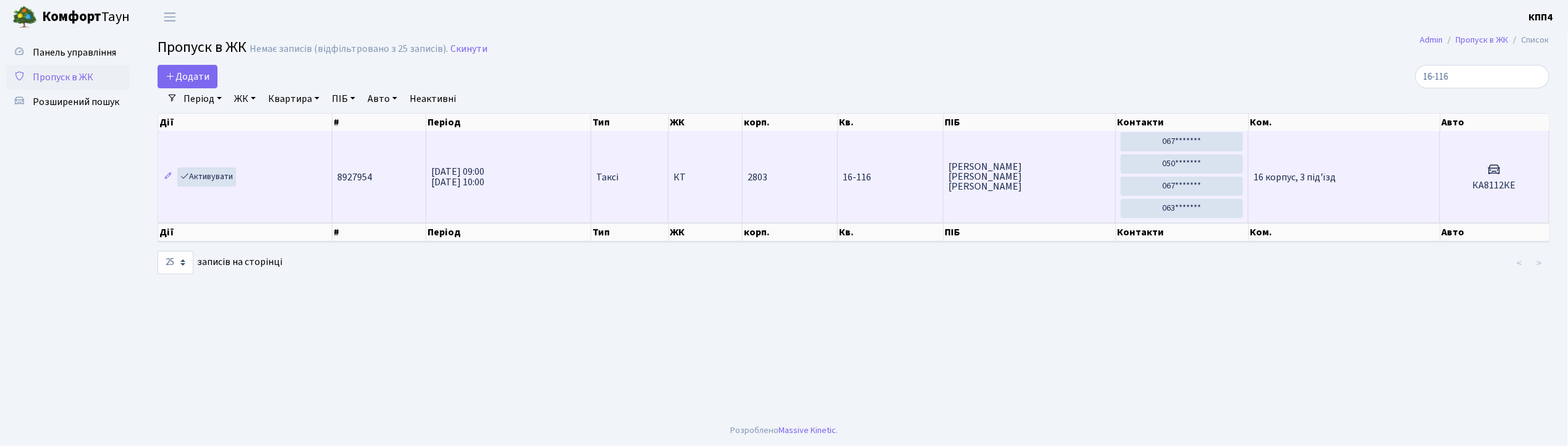
click at [1417, 184] on td "16 корпус, 3 під'їзд" at bounding box center [1344, 176] width 191 height 91
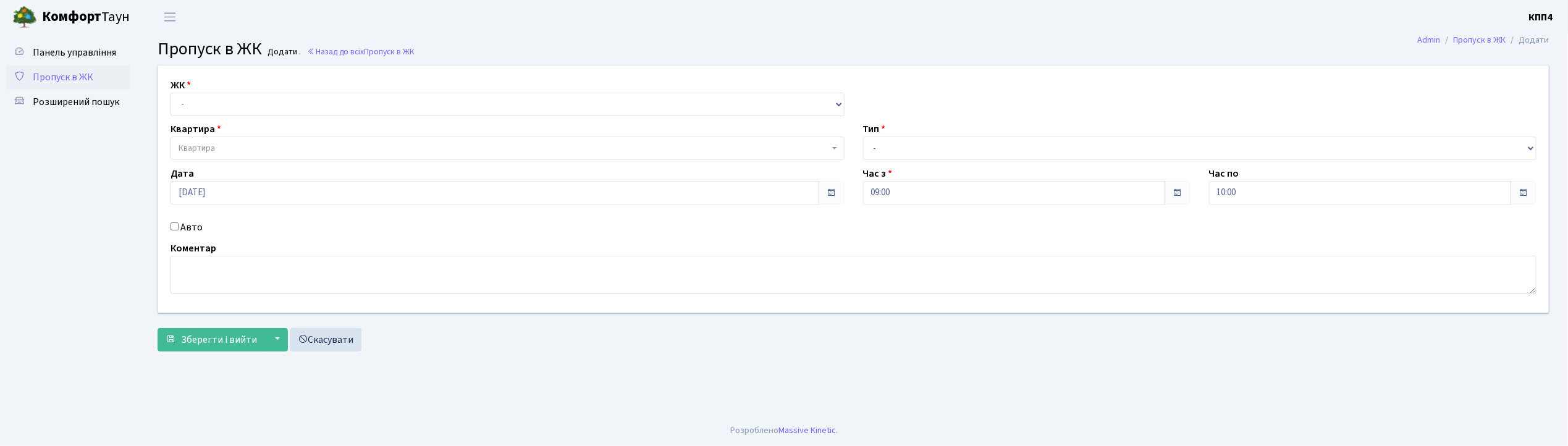
click at [176, 226] on input "Авто" at bounding box center [174, 226] width 8 height 8
checkbox input "true"
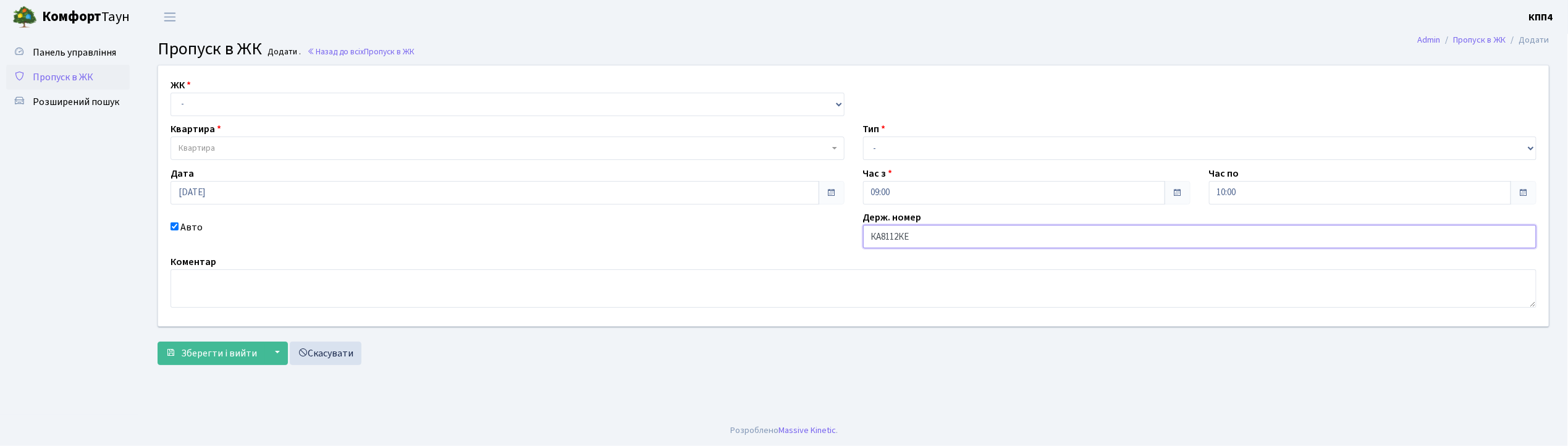
type input "КА8112КЕ"
click at [942, 152] on select "- Доставка Таксі Гості Сервіс" at bounding box center [1200, 148] width 674 height 24
select select "2"
click at [863, 136] on select "- Доставка Таксі Гості Сервіс" at bounding box center [1200, 148] width 674 height 24
click at [248, 104] on select "- КТ, вул. Регенераторна, 4 КТ2, просп. Соборності, 17 КТ3, вул. Березнева, 16 …" at bounding box center [507, 104] width 674 height 24
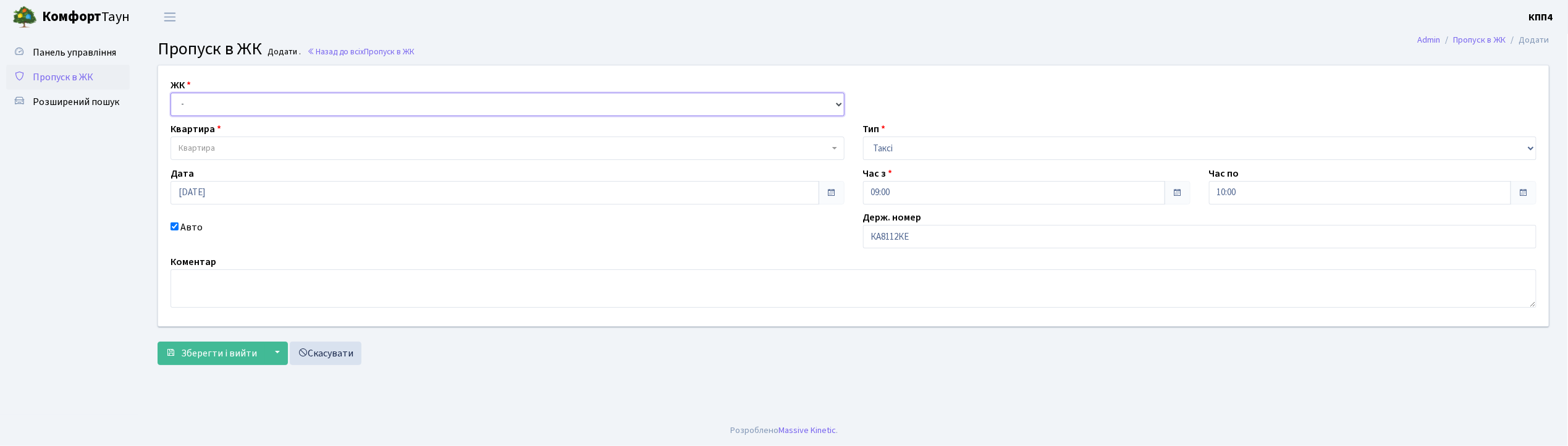
select select "271"
click at [170, 92] on select "- КТ, вул. Регенераторна, 4 КТ2, просп. Соборності, 17 КТ3, вул. Березнева, 16 …" at bounding box center [507, 104] width 674 height 24
select select
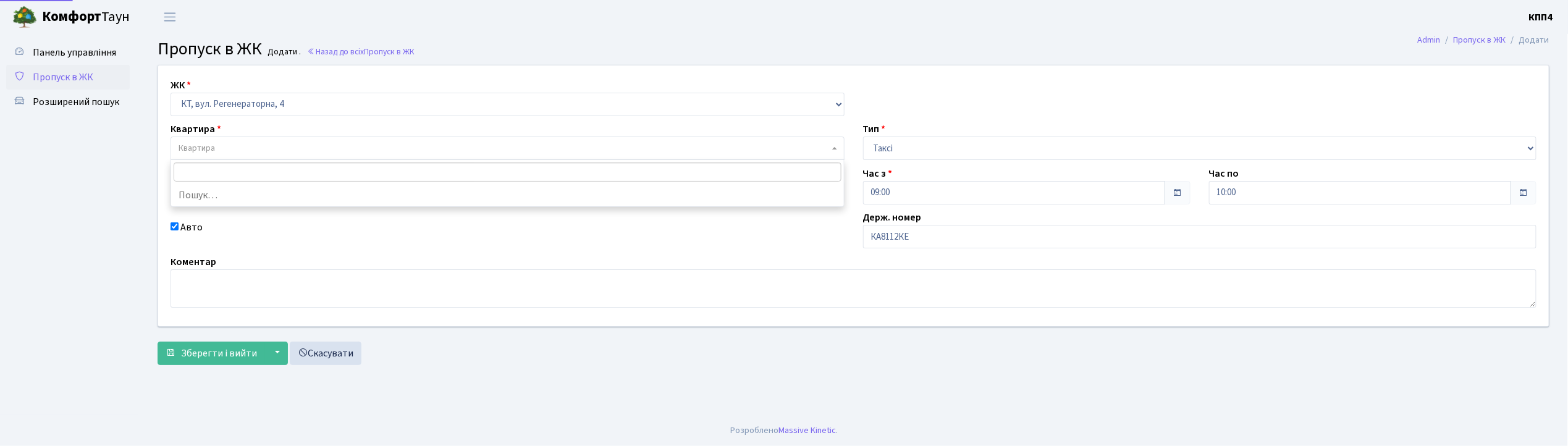
click at [241, 142] on span "Квартира" at bounding box center [503, 148] width 650 height 12
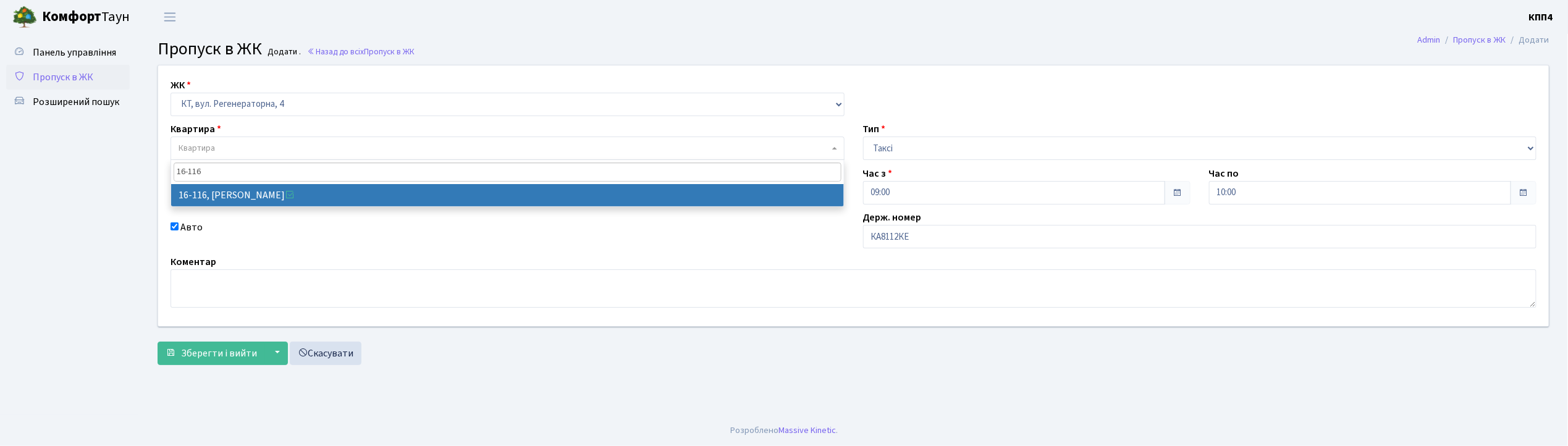
type input "16-116"
select select "8677"
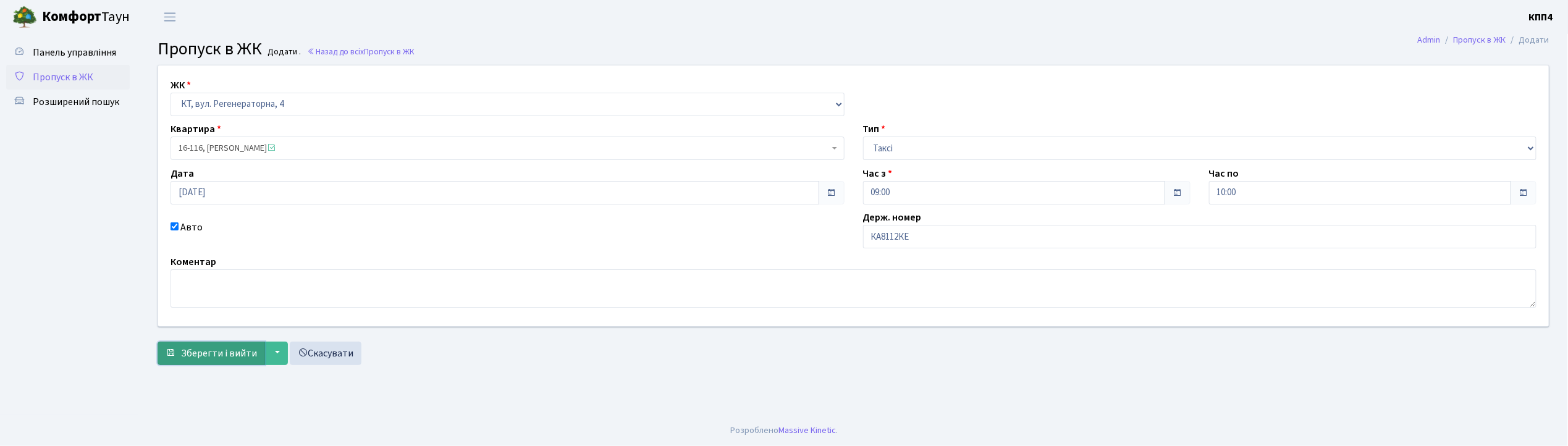
click at [201, 361] on button "Зберегти і вийти" at bounding box center [211, 354] width 108 height 24
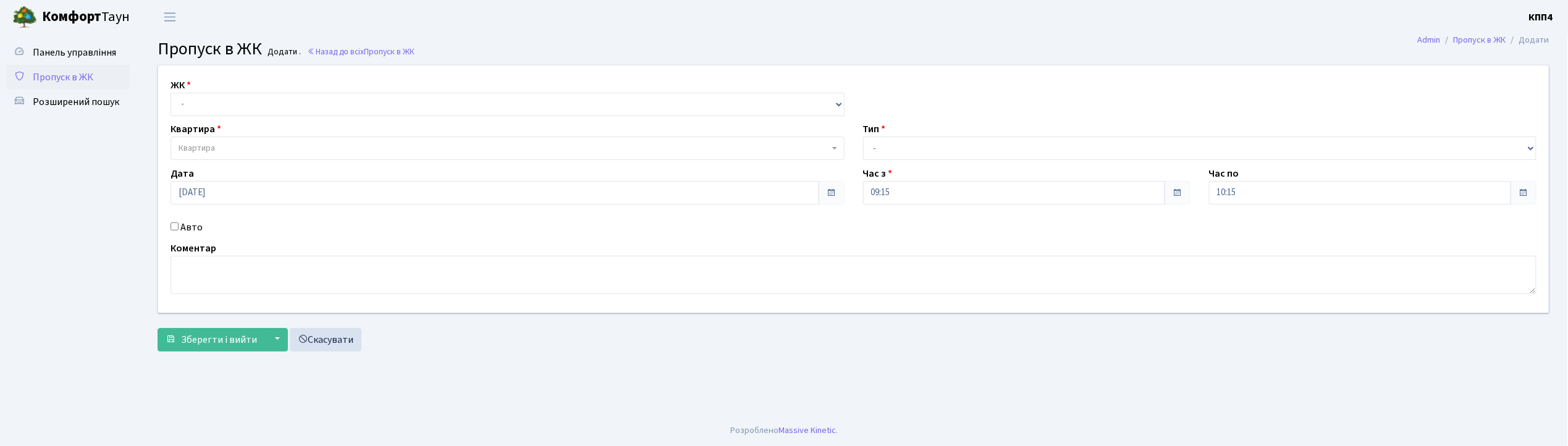
click at [174, 228] on input "Авто" at bounding box center [174, 226] width 8 height 8
checkbox input "true"
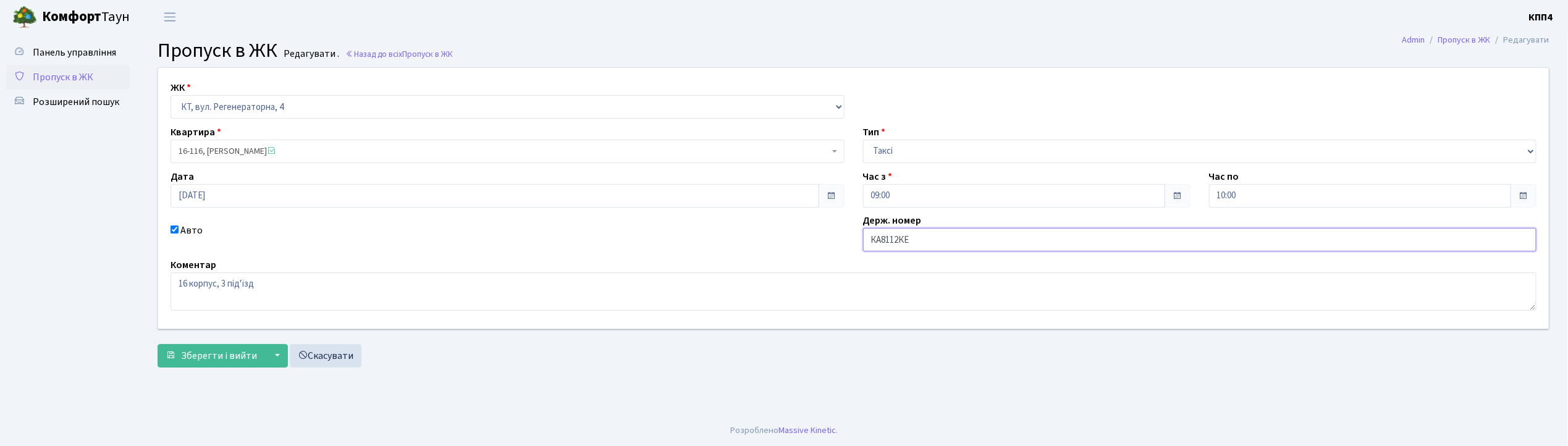
click at [897, 238] on input "КА8112КЕ" at bounding box center [1200, 240] width 674 height 24
type input "КА8124КЕ"
click at [157, 344] on button "Зберегти і вийти" at bounding box center [211, 356] width 108 height 24
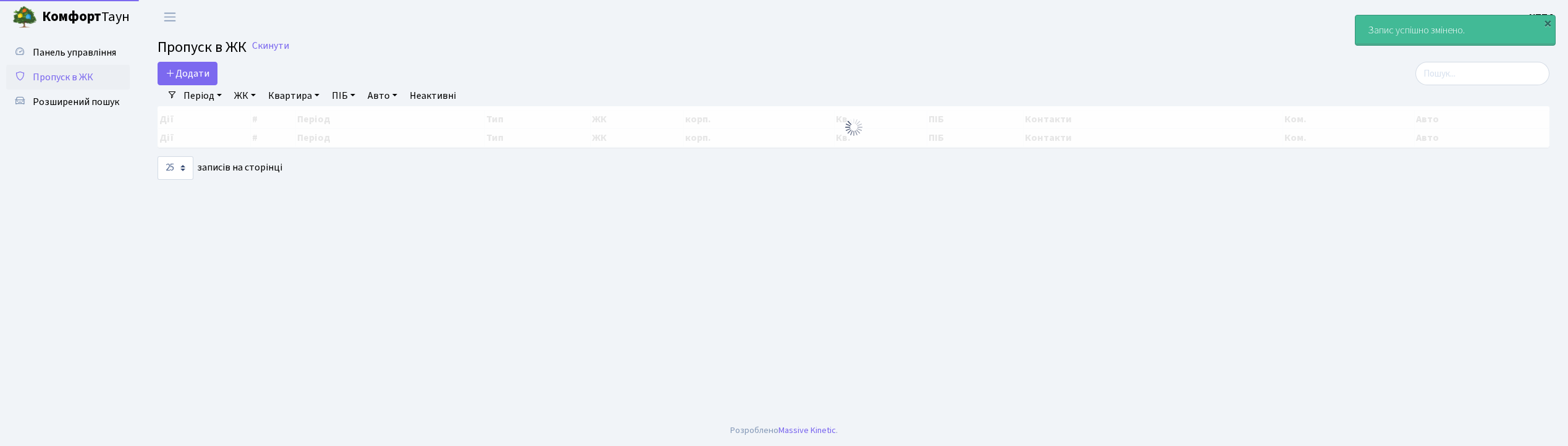
select select "25"
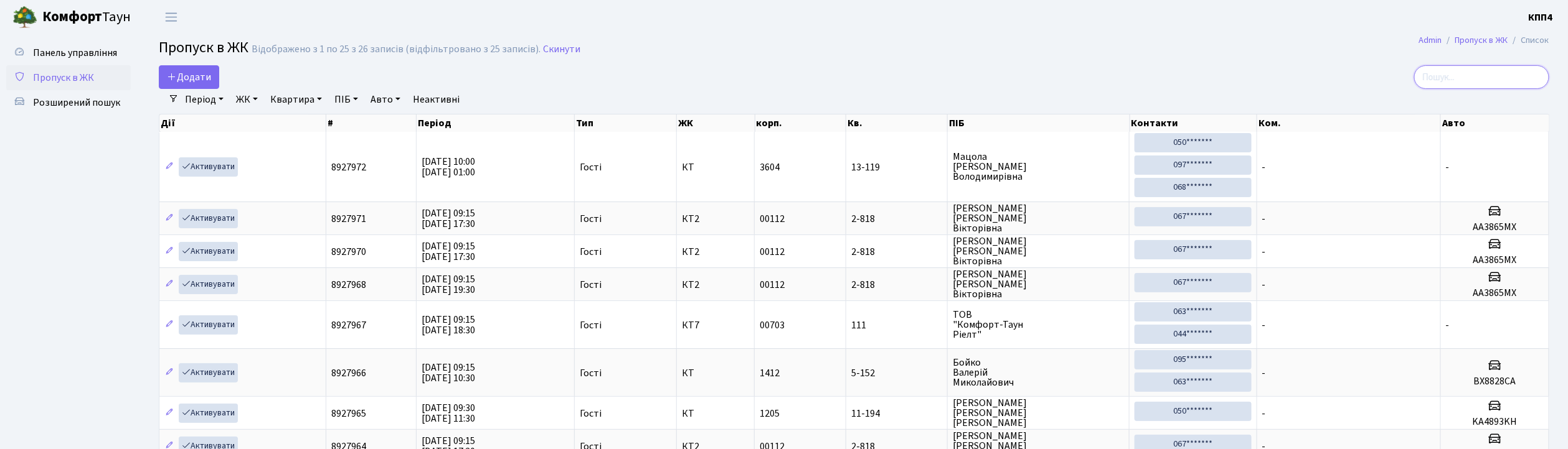
click at [1510, 81] on input "search" at bounding box center [1481, 77] width 135 height 24
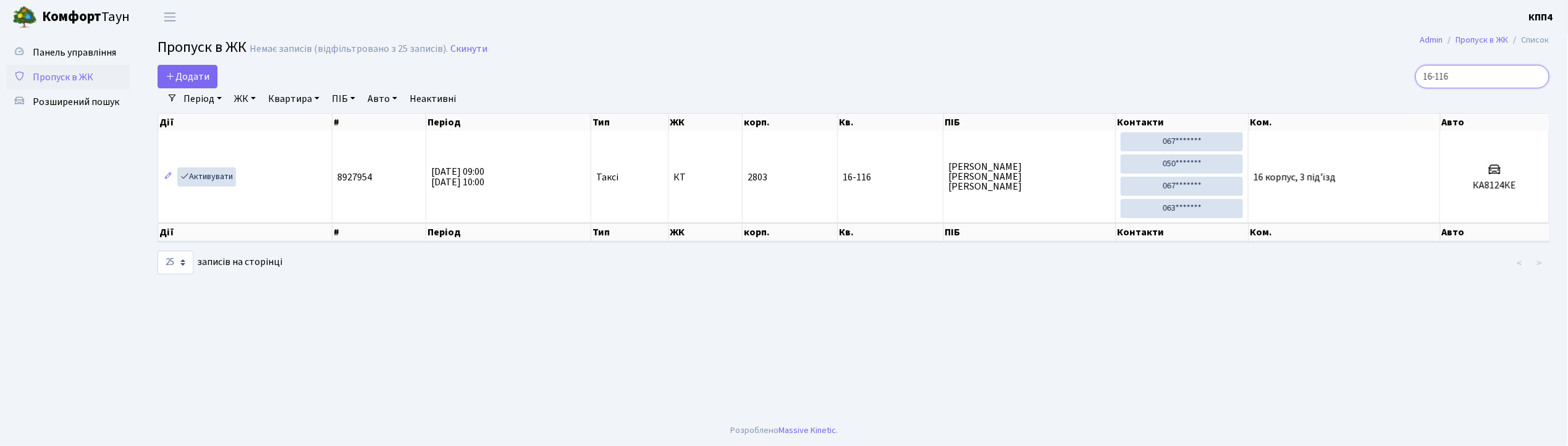
type input "16-116"
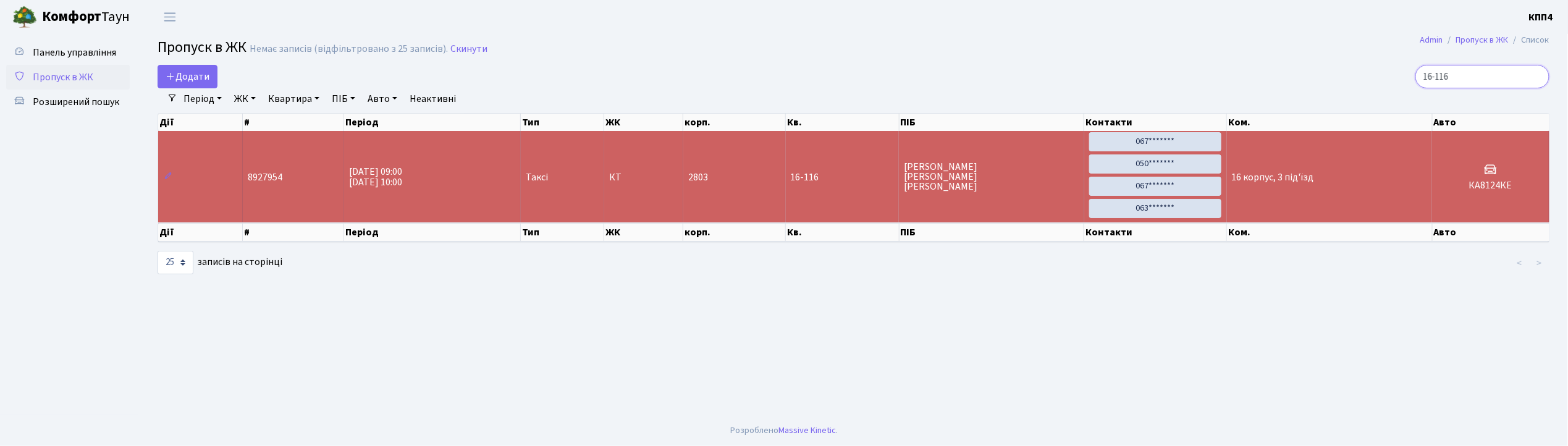
click at [1535, 77] on input "16-116" at bounding box center [1482, 77] width 134 height 24
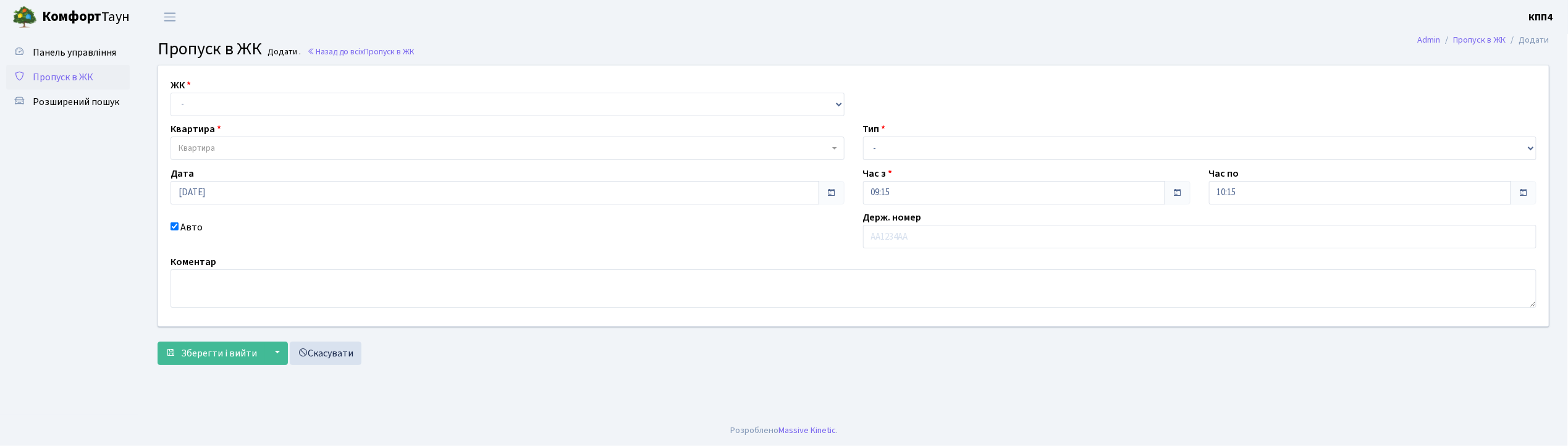
click at [876, 232] on input "text" at bounding box center [1200, 237] width 674 height 24
type input "КА9296МР"
click at [363, 98] on select "- КТ, вул. Регенераторна, 4 КТ2, просп. Соборності, 17 КТ3, вул. Березнева, 16 …" at bounding box center [507, 104] width 674 height 24
select select "271"
click at [170, 92] on select "- КТ, вул. Регенераторна, 4 КТ2, просп. Соборності, 17 КТ3, вул. Березнева, 16 …" at bounding box center [507, 104] width 674 height 24
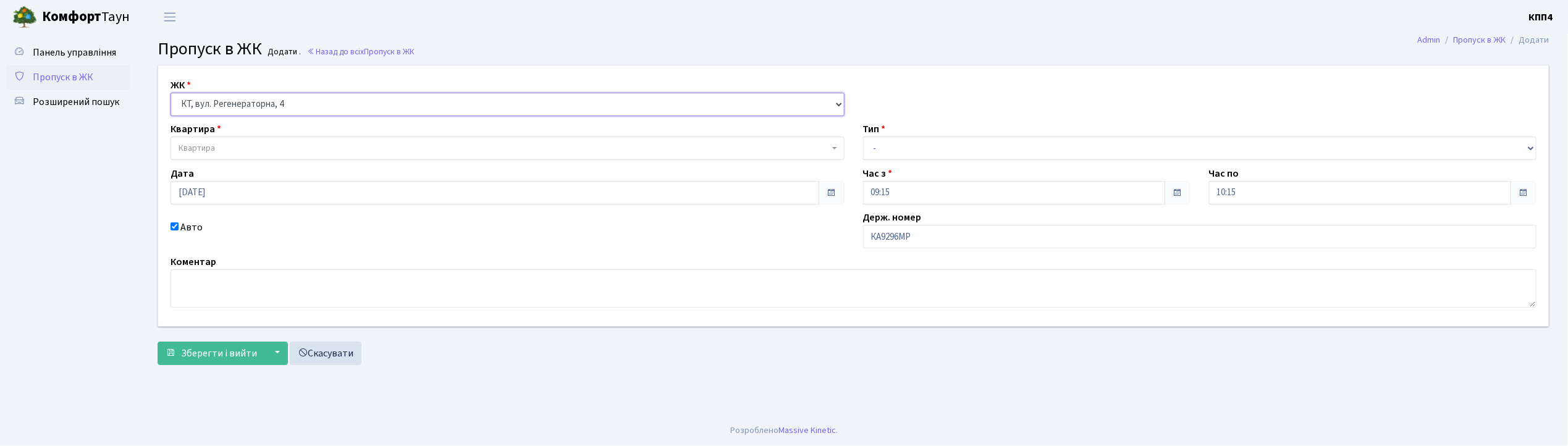
select select
click at [351, 139] on span "Квартира" at bounding box center [507, 148] width 674 height 24
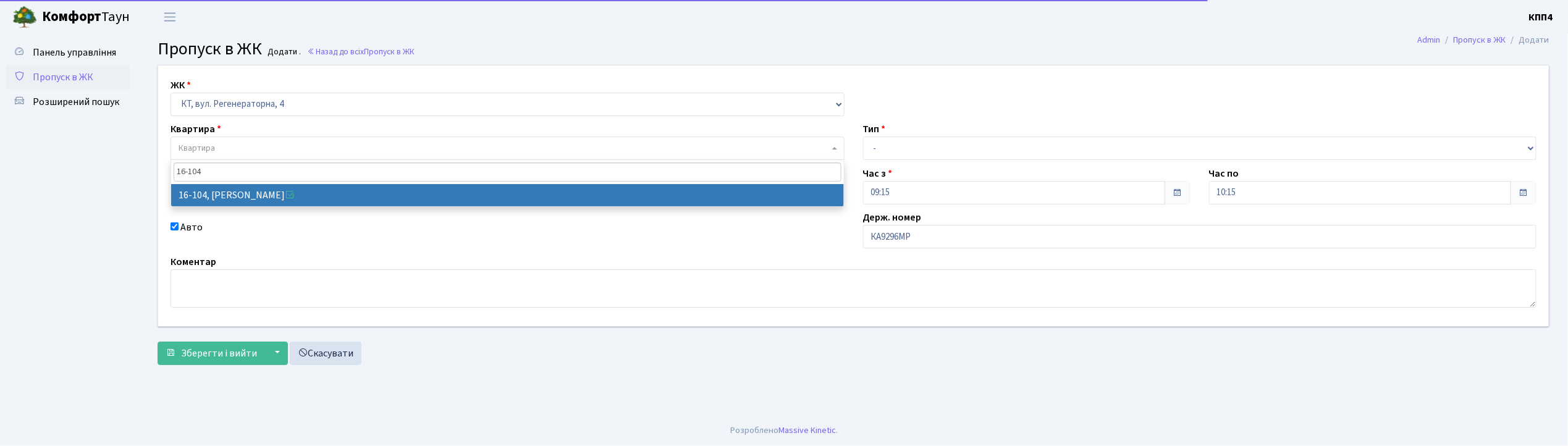
type input "16-104"
select select "8665"
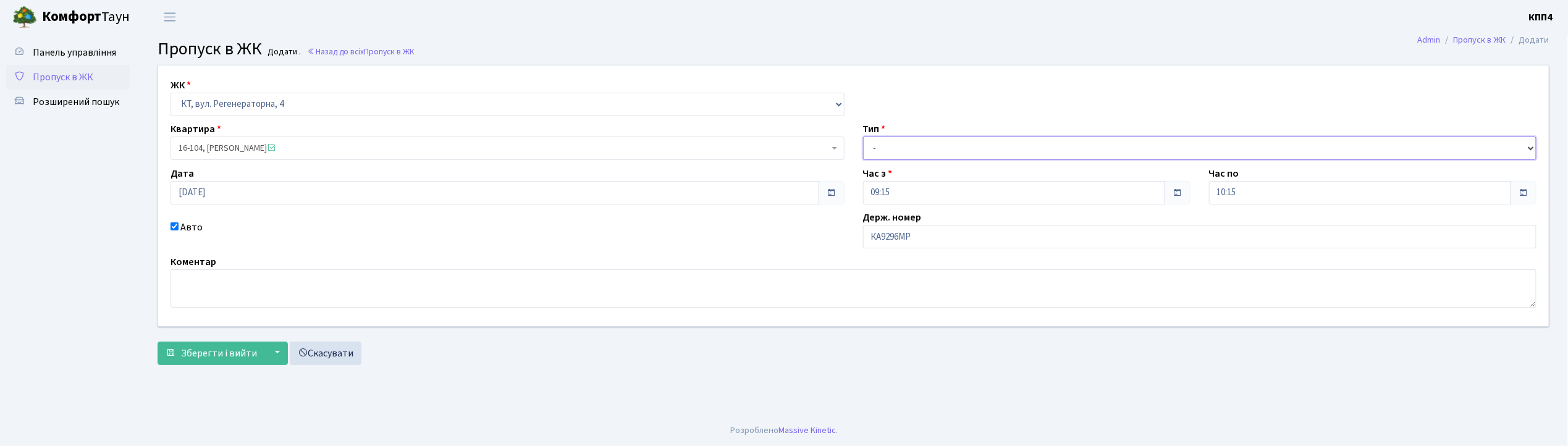
click at [945, 154] on select "- Доставка Таксі Гості Сервіс" at bounding box center [1200, 148] width 674 height 24
select select "3"
click at [863, 136] on select "- Доставка Таксі Гості Сервіс" at bounding box center [1200, 148] width 674 height 24
click at [184, 356] on span "Зберегти і вийти" at bounding box center [219, 354] width 76 height 14
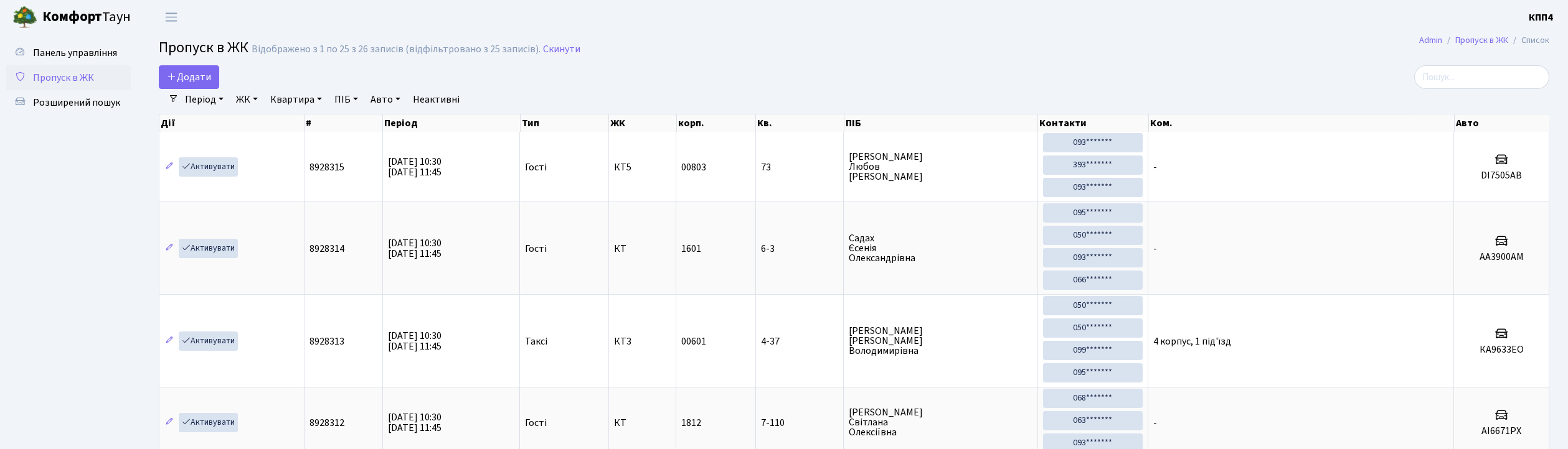
select select "25"
click at [1468, 83] on input "search" at bounding box center [1481, 77] width 135 height 24
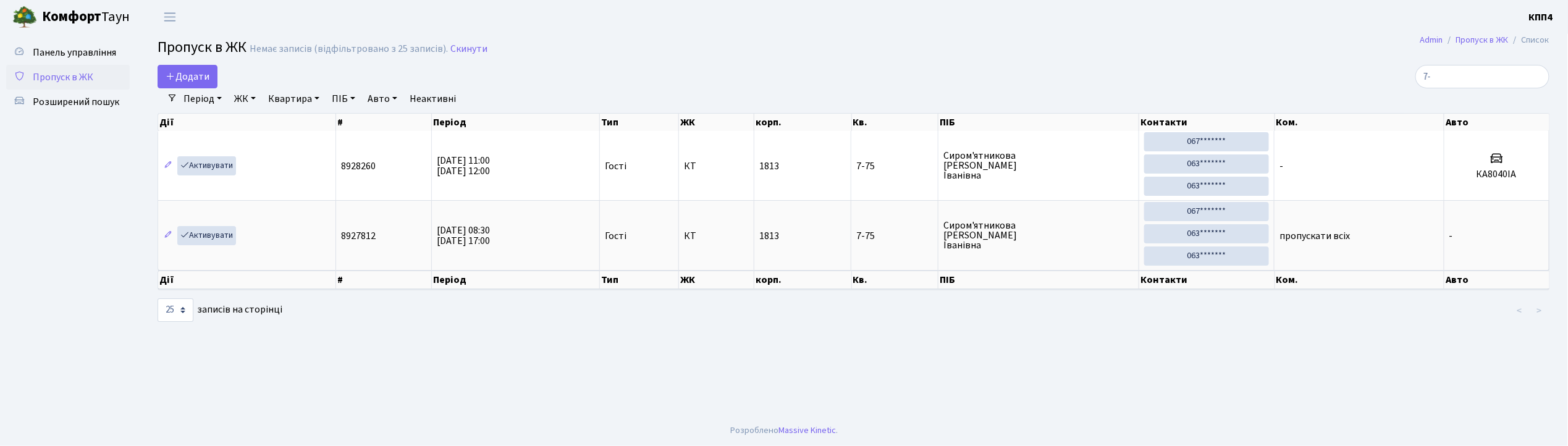
type input "7"
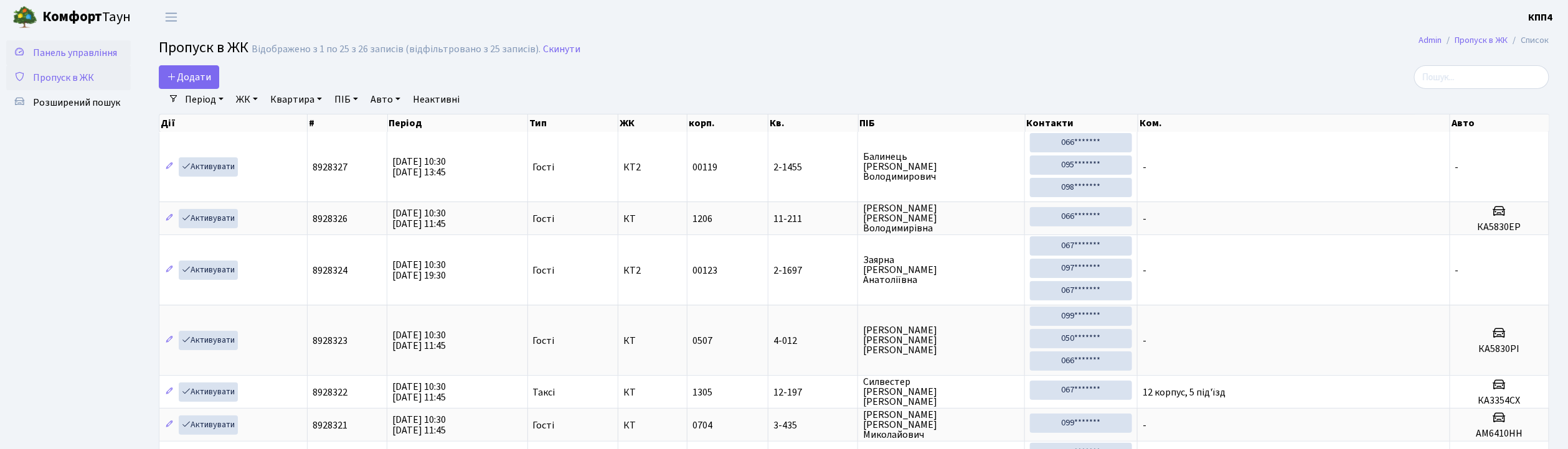
click at [72, 48] on span "Панель управління" at bounding box center [75, 53] width 84 height 14
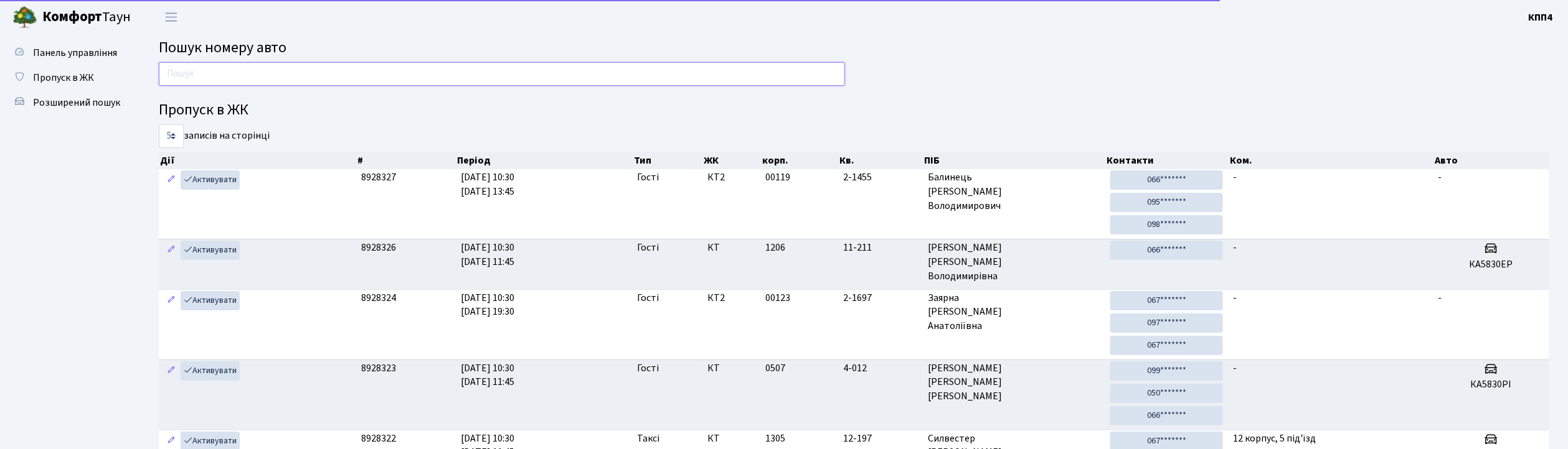
click at [212, 75] on input "text" at bounding box center [502, 74] width 687 height 24
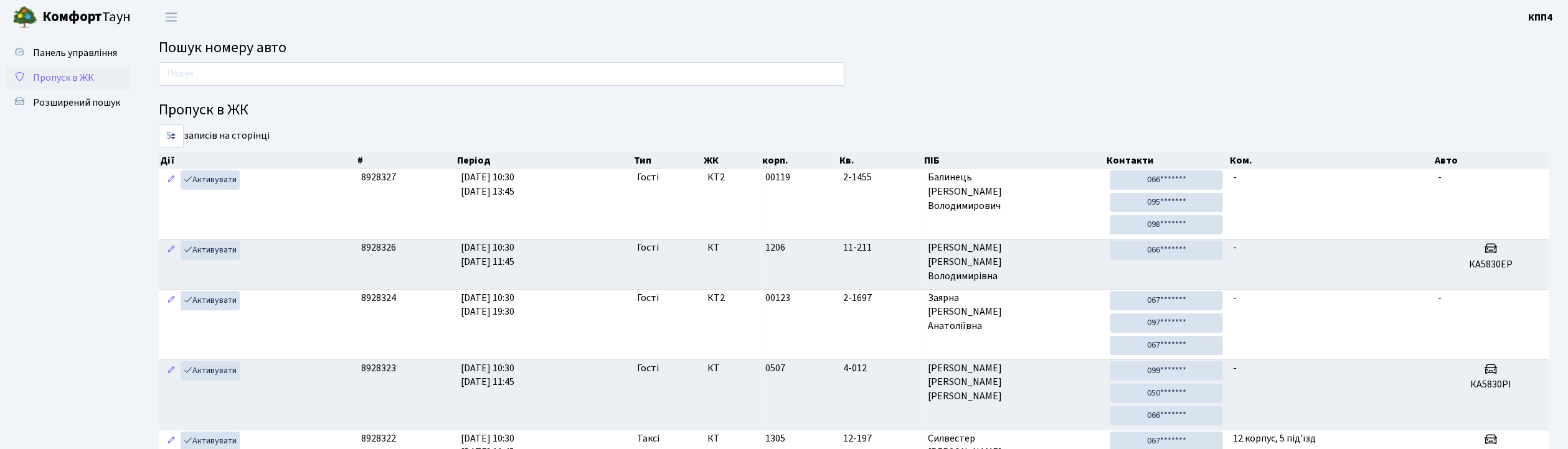
click at [88, 76] on span "Пропуск в ЖК" at bounding box center [63, 77] width 61 height 14
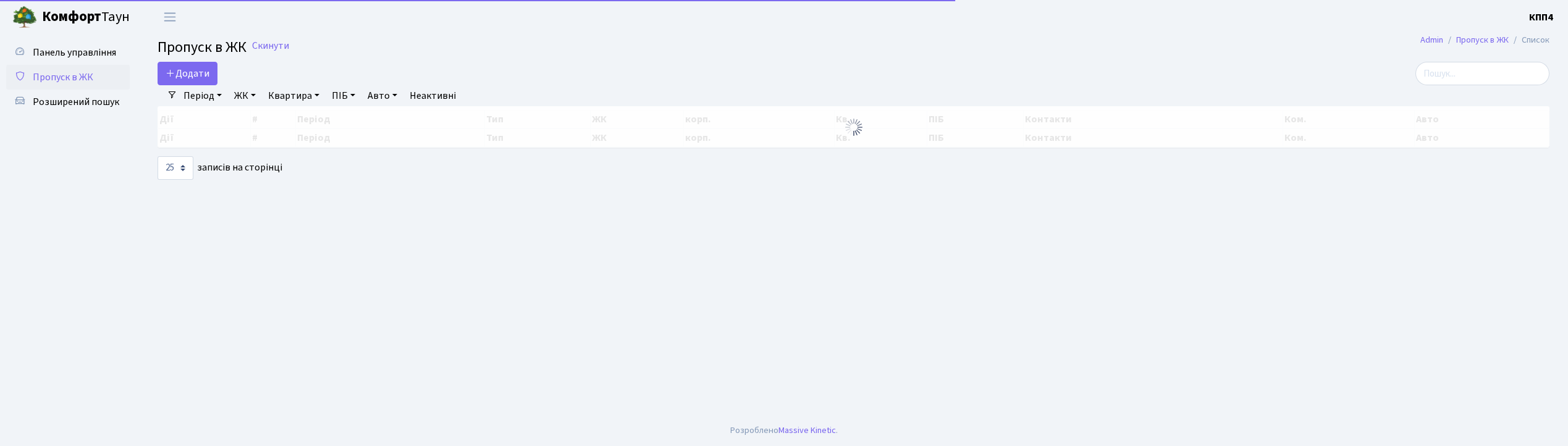
select select "25"
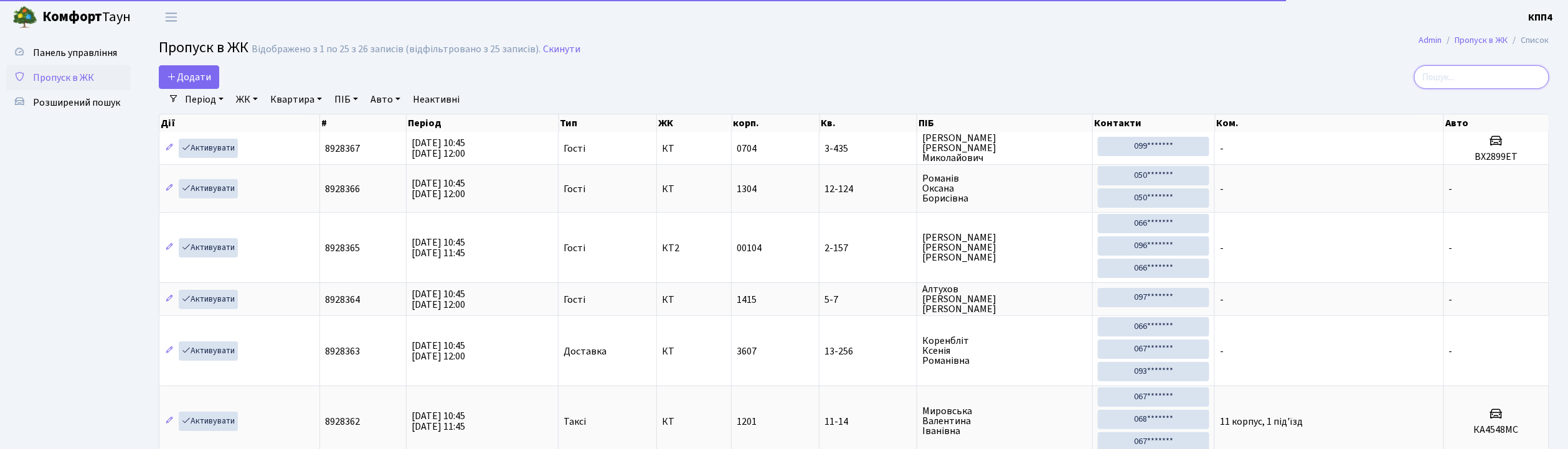
click at [1472, 75] on input "search" at bounding box center [1481, 77] width 135 height 24
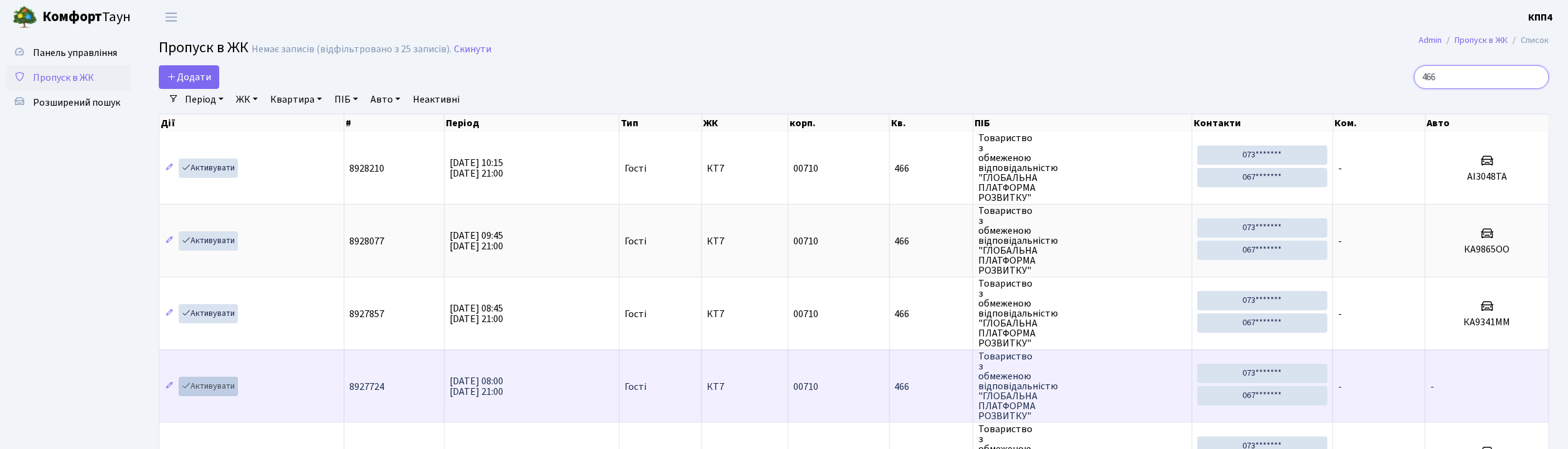
type input "466"
click at [218, 382] on link "Активувати" at bounding box center [209, 386] width 59 height 19
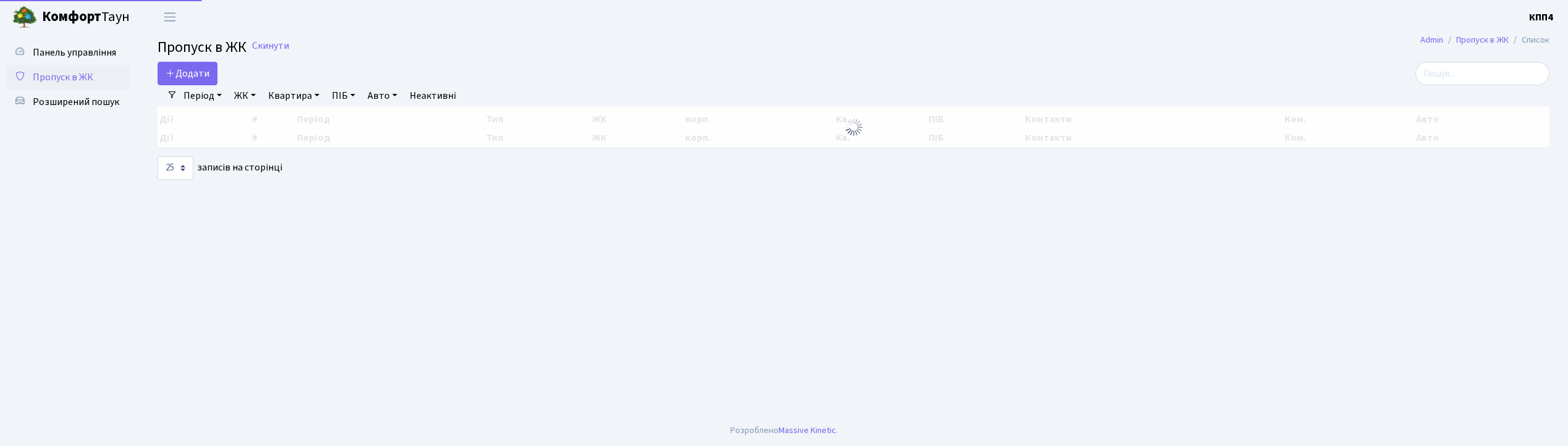
select select "25"
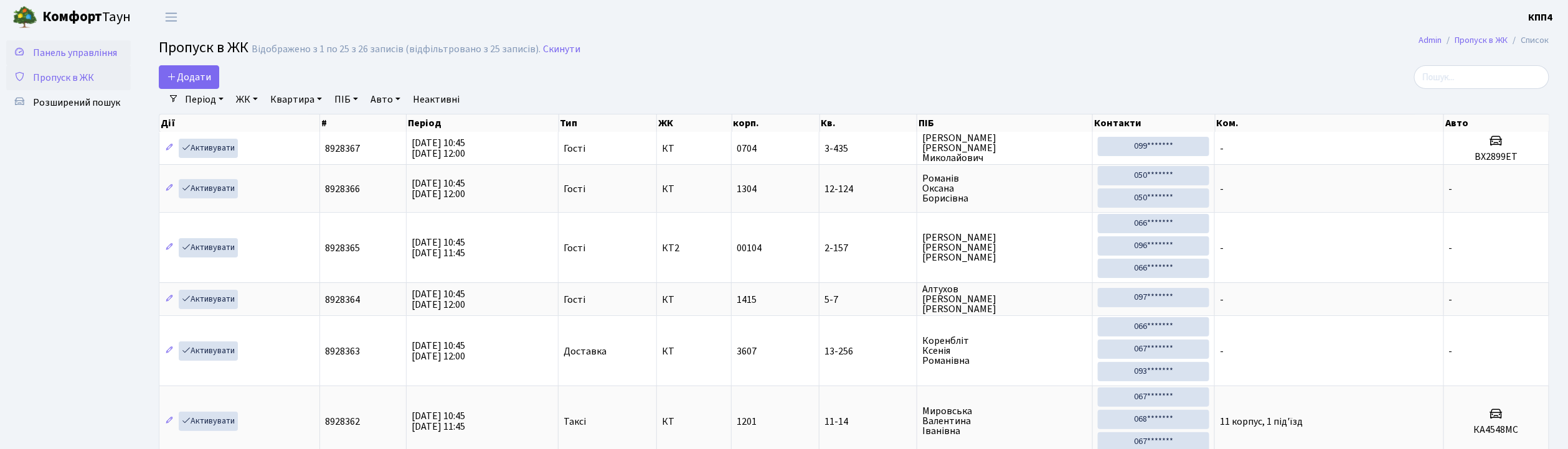
click at [77, 48] on span "Панель управління" at bounding box center [75, 53] width 84 height 14
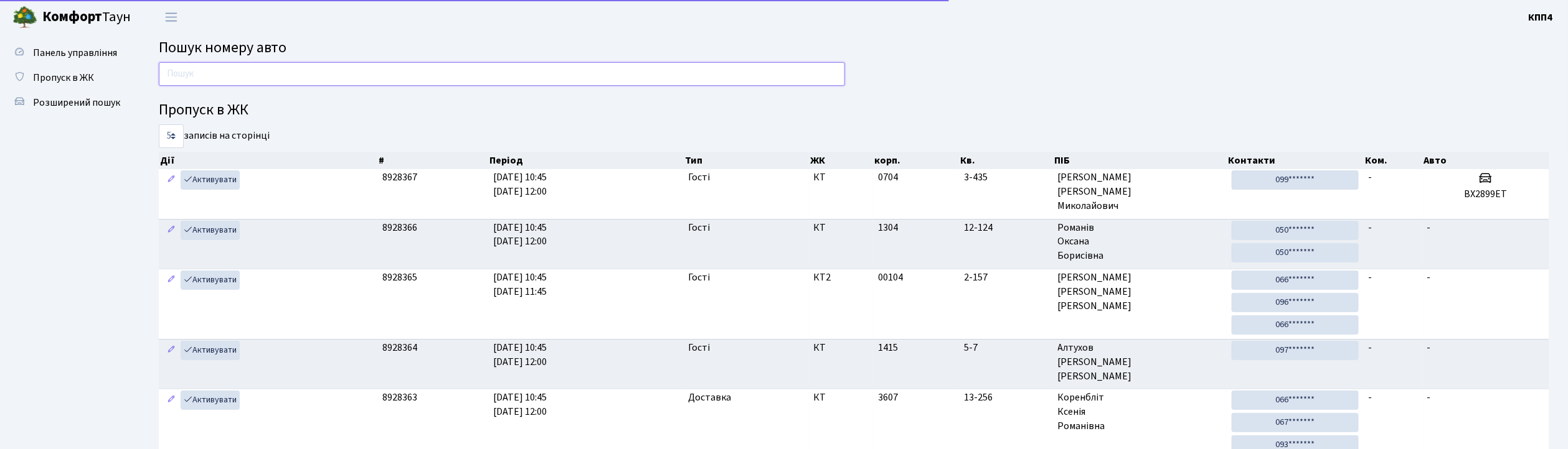
drag, startPoint x: 0, startPoint y: 0, endPoint x: 213, endPoint y: 67, distance: 223.3
click at [213, 67] on input "text" at bounding box center [502, 74] width 687 height 24
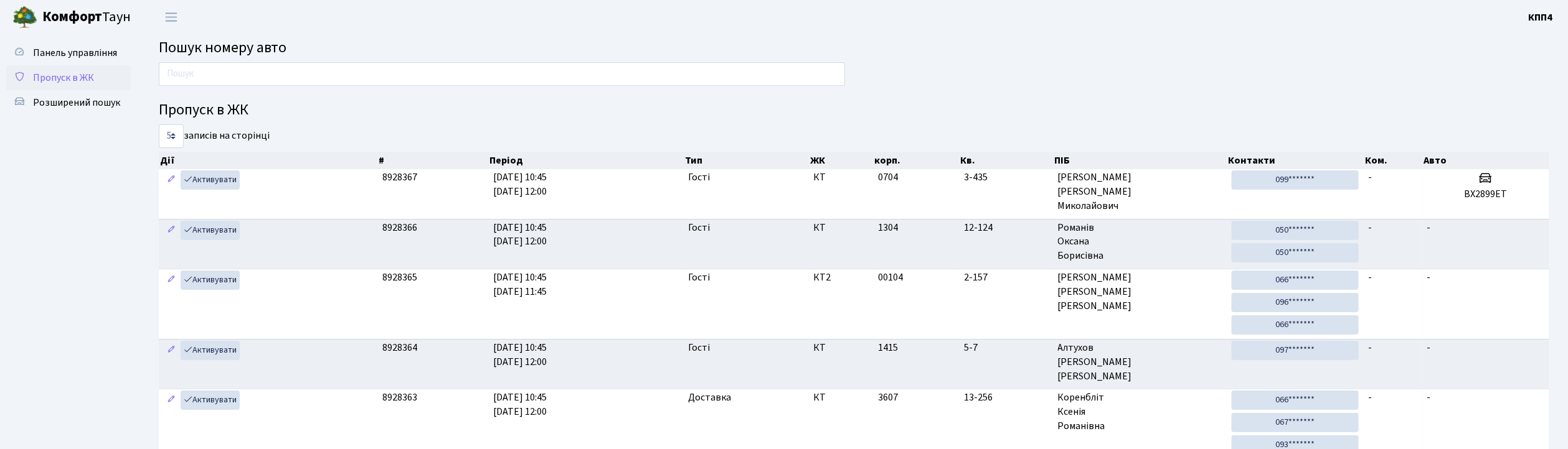
click at [81, 85] on link "Пропуск в ЖК" at bounding box center [68, 78] width 125 height 25
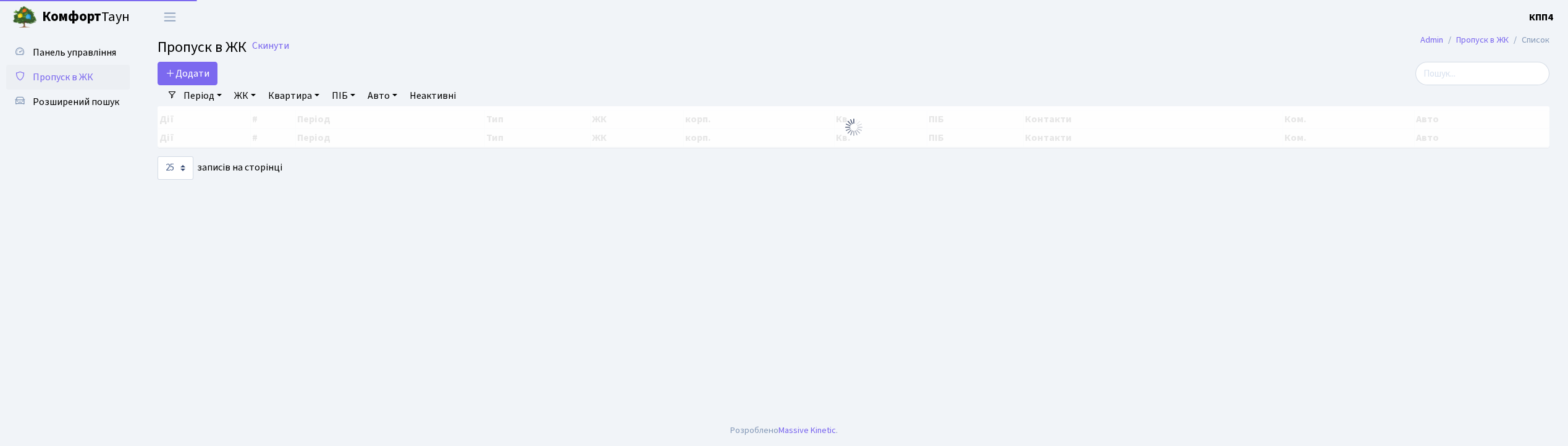
select select "25"
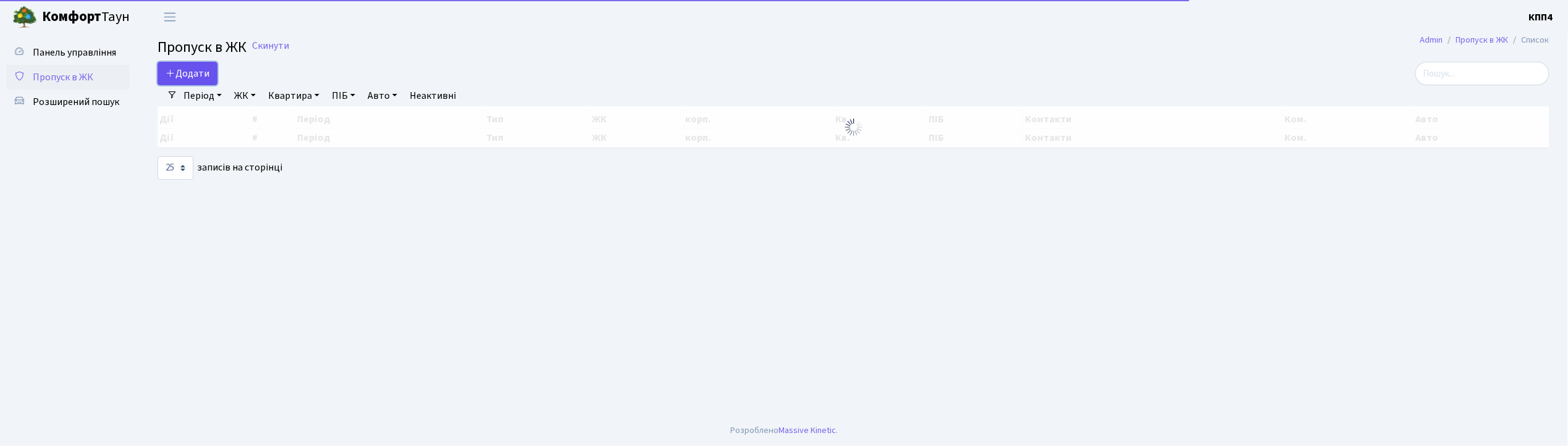
click at [188, 77] on span "Додати" at bounding box center [187, 73] width 44 height 14
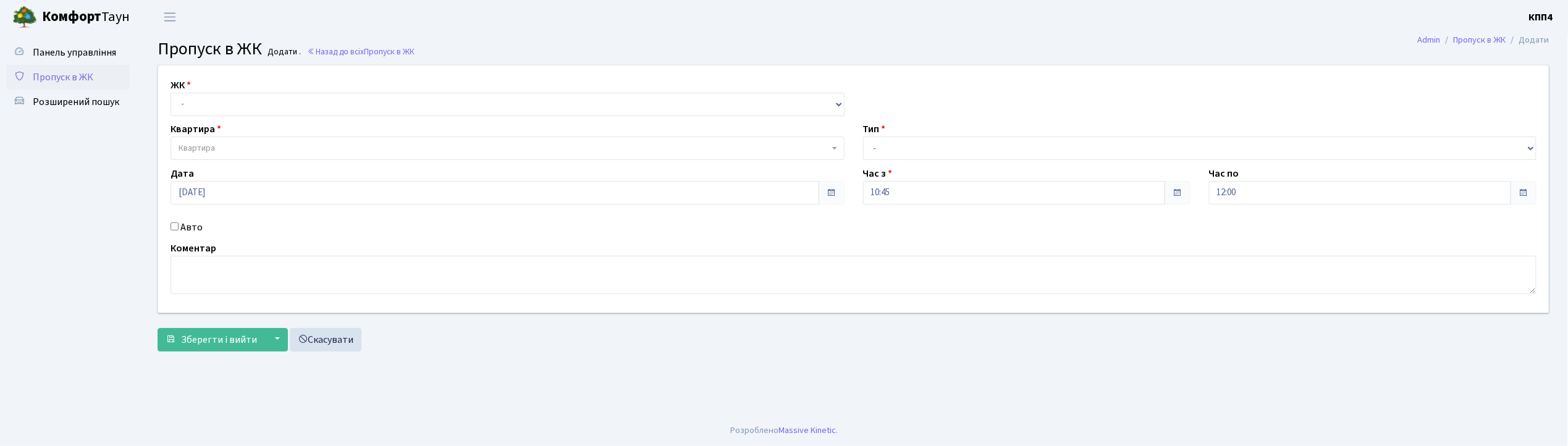
click at [174, 228] on input "Авто" at bounding box center [174, 226] width 8 height 8
checkbox input "true"
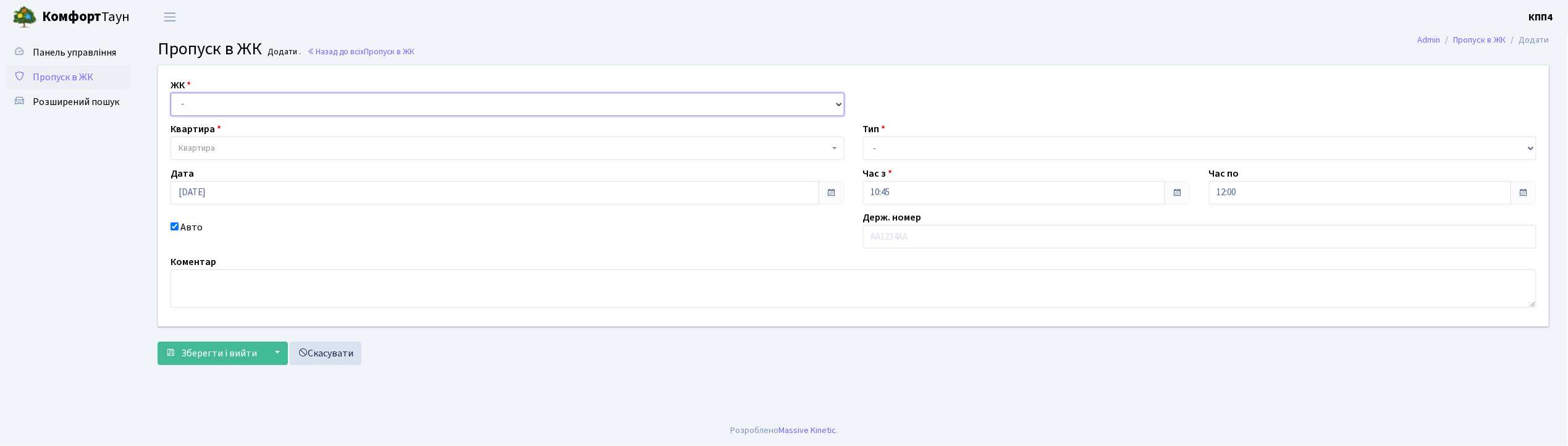
click at [201, 109] on select "- КТ, вул. Регенераторна, 4 КТ2, просп. Соборності, 17 КТ3, вул. Березнева, 16 …" at bounding box center [507, 104] width 674 height 24
select select "271"
click at [170, 92] on select "- КТ, вул. Регенераторна, 4 КТ2, просп. Соборності, 17 КТ3, вул. Березнева, 16 …" at bounding box center [507, 104] width 674 height 24
select select
click at [203, 154] on span "Квартира" at bounding box center [197, 148] width 37 height 12
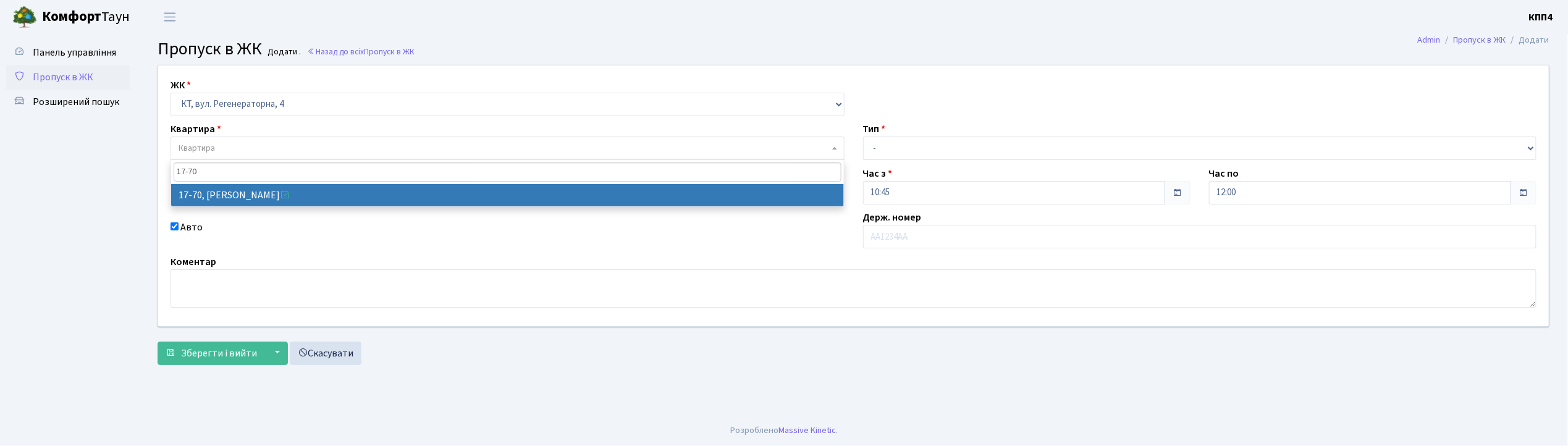
type input "17-70"
select select "9024"
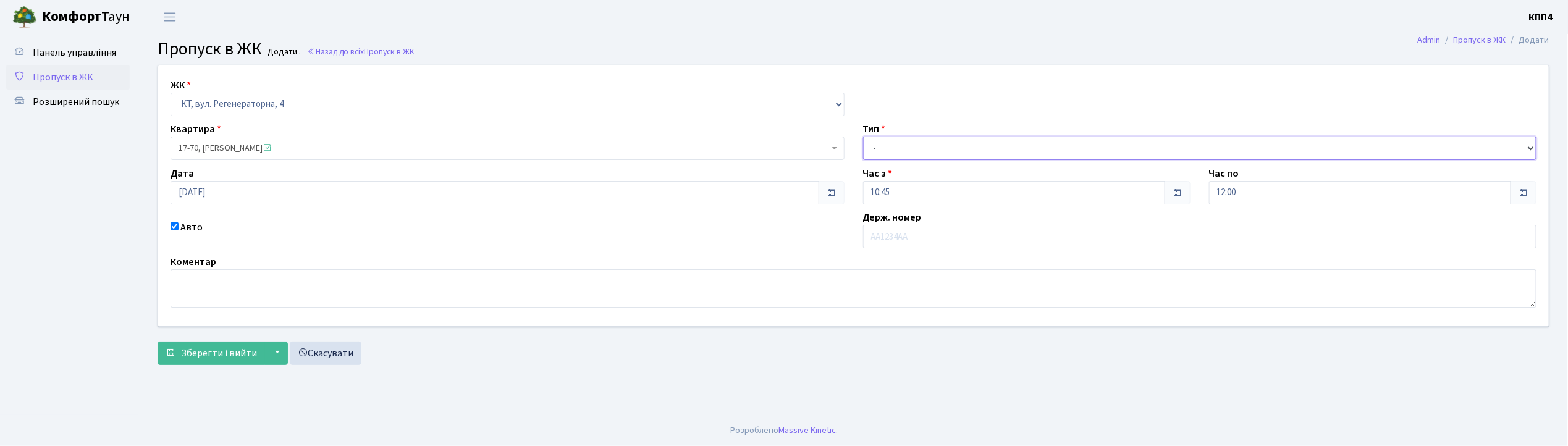
click at [911, 147] on select "- Доставка Таксі Гості Сервіс" at bounding box center [1200, 148] width 674 height 24
select select "1"
click at [863, 136] on select "- Доставка Таксі Гості Сервіс" at bounding box center [1200, 148] width 674 height 24
click at [218, 349] on span "Зберегти і вийти" at bounding box center [219, 354] width 76 height 14
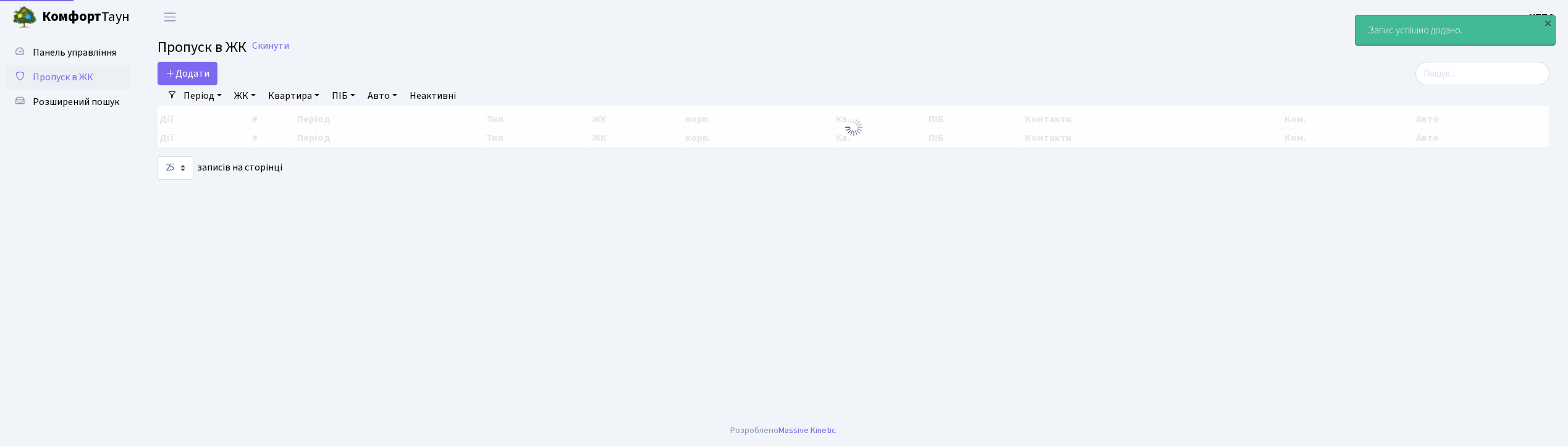
select select "25"
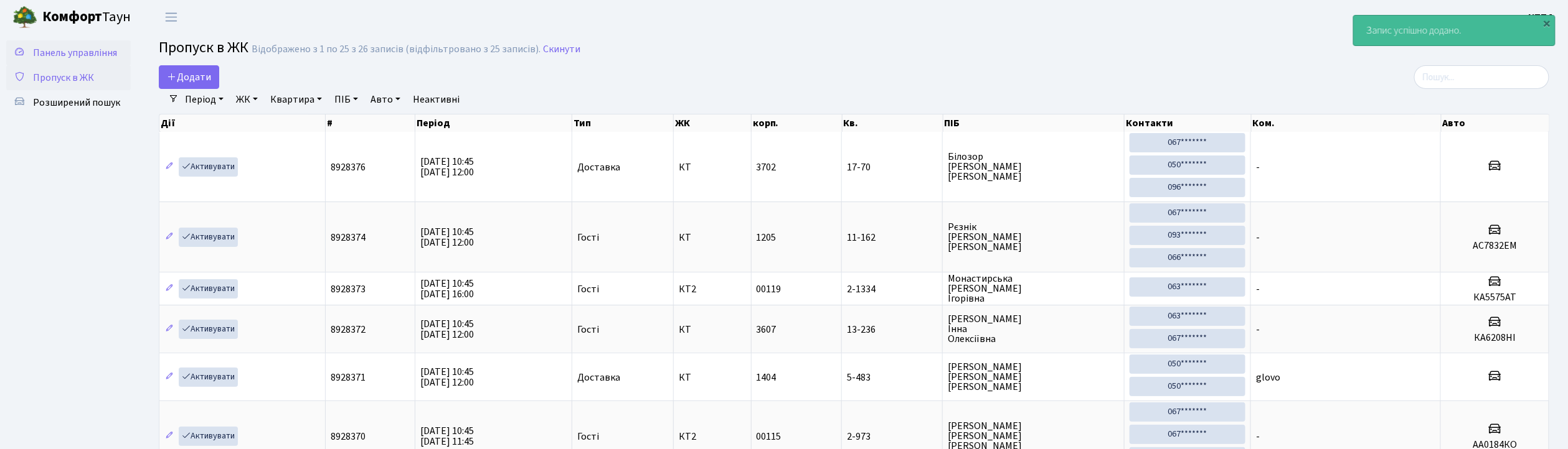
click at [93, 51] on span "Панель управління" at bounding box center [75, 53] width 84 height 14
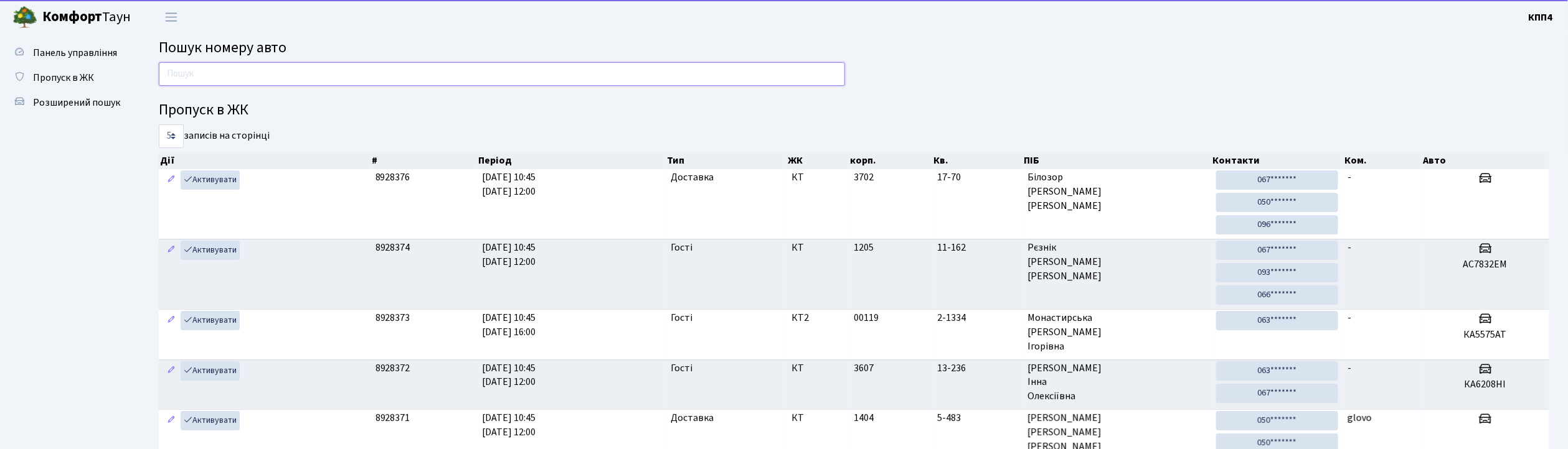
click at [240, 83] on input "text" at bounding box center [502, 74] width 687 height 24
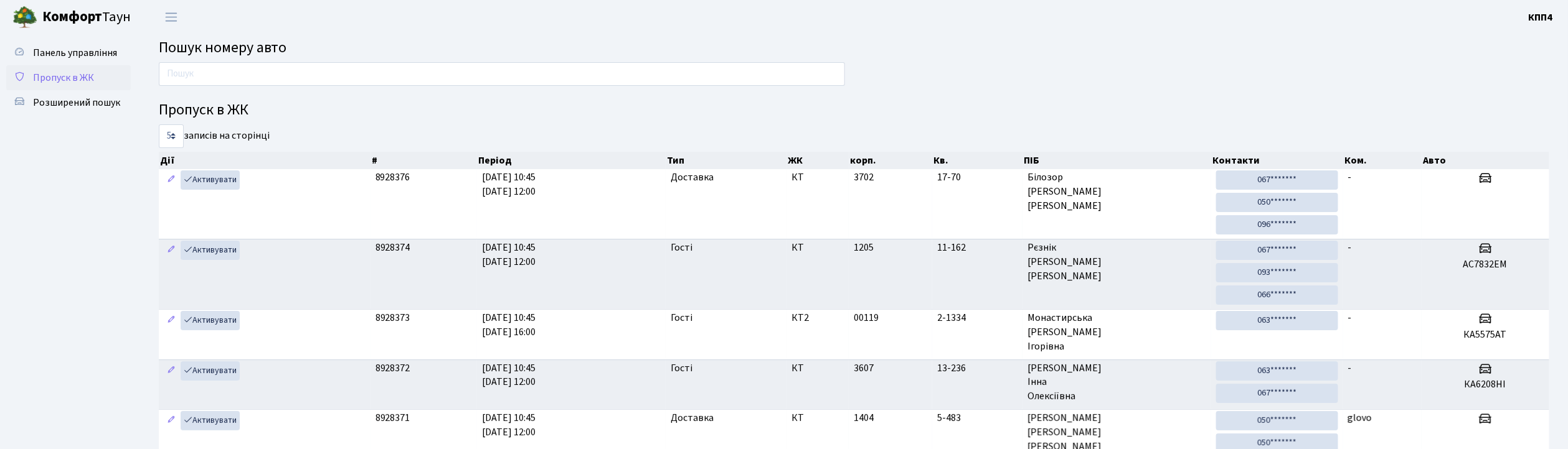
click at [79, 76] on span "Пропуск в ЖК" at bounding box center [63, 77] width 61 height 14
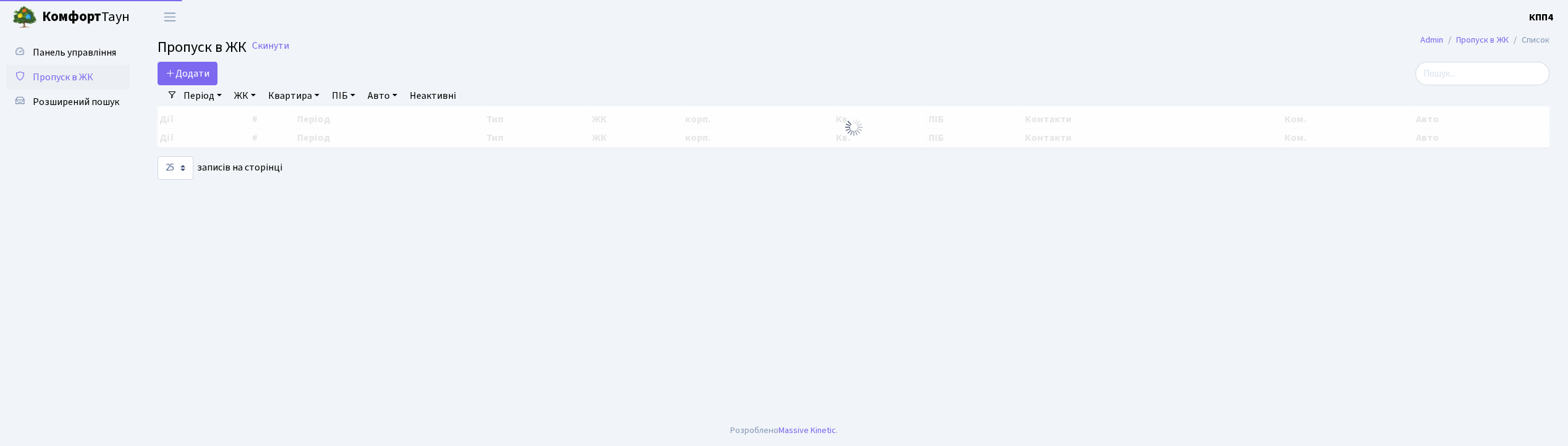
select select "25"
click at [191, 74] on span "Додати" at bounding box center [187, 73] width 44 height 14
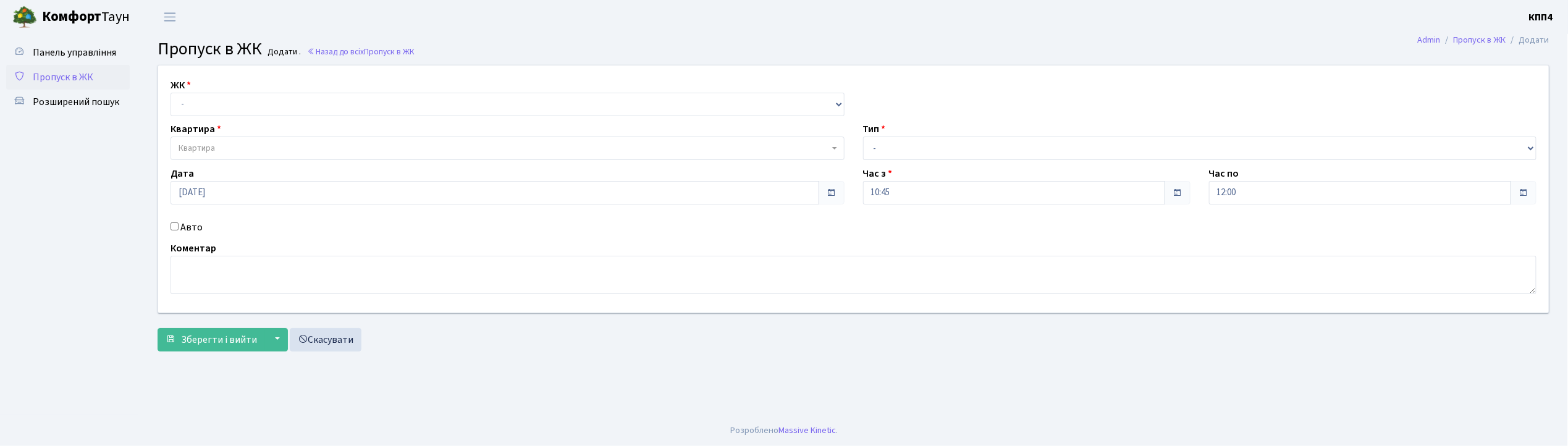
click at [178, 223] on input "Авто" at bounding box center [174, 226] width 8 height 8
checkbox input "true"
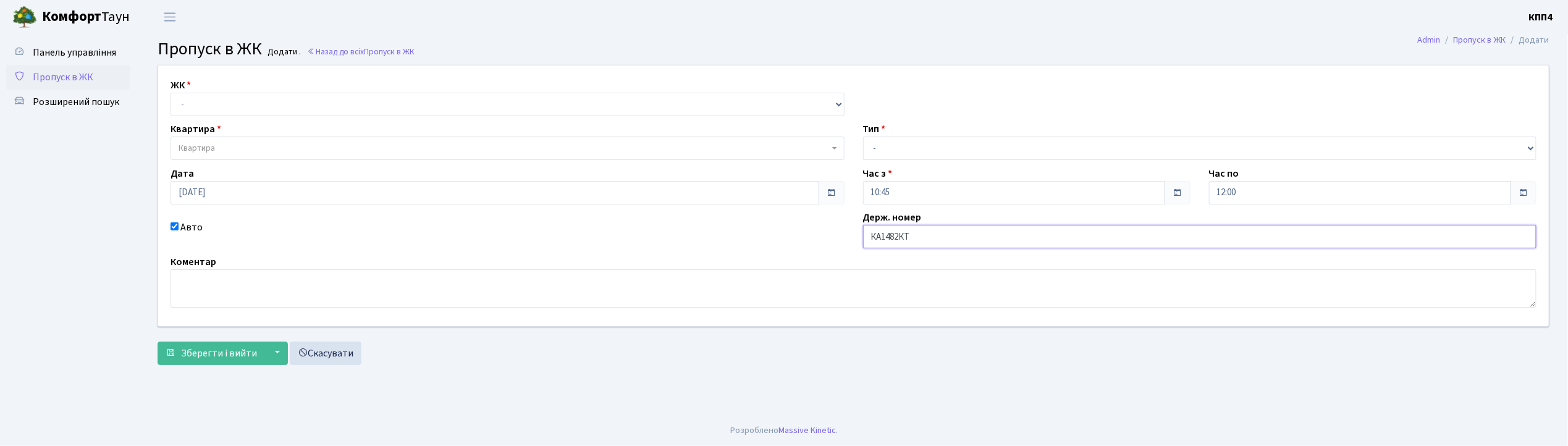
type input "КА1482КТ"
click at [261, 110] on select "- КТ, вул. Регенераторна, 4 КТ2, просп. Соборності, 17 КТ3, вул. Березнева, 16 …" at bounding box center [507, 104] width 674 height 24
select select "271"
click at [170, 92] on select "- КТ, вул. Регенераторна, 4 КТ2, просп. Соборності, 17 КТ3, вул. Березнева, 16 …" at bounding box center [507, 104] width 674 height 24
select select
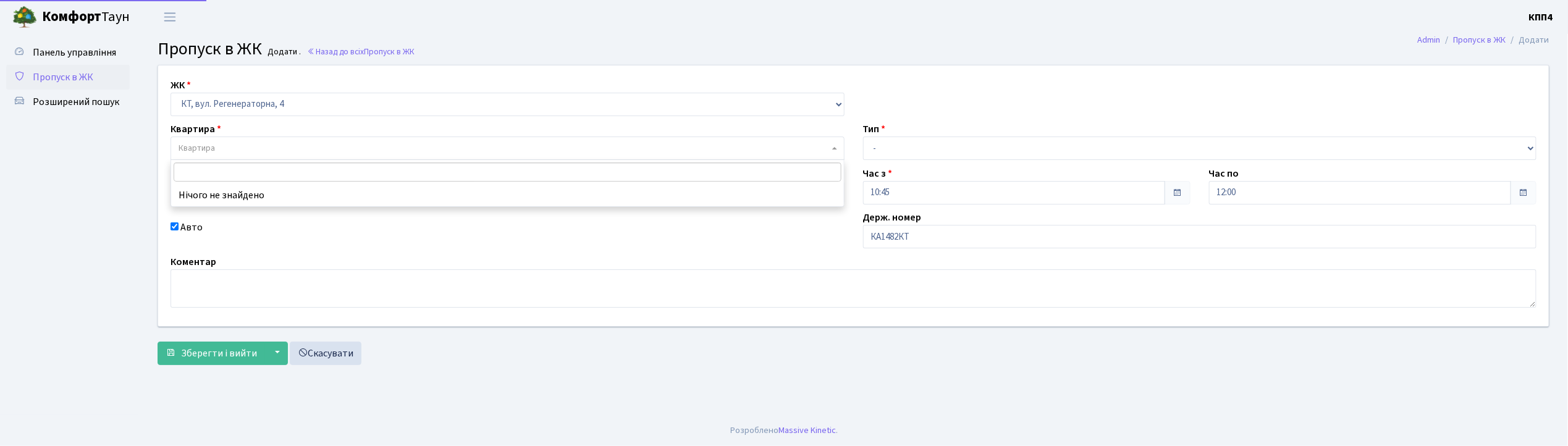
click at [246, 150] on span "Квартира" at bounding box center [503, 148] width 650 height 12
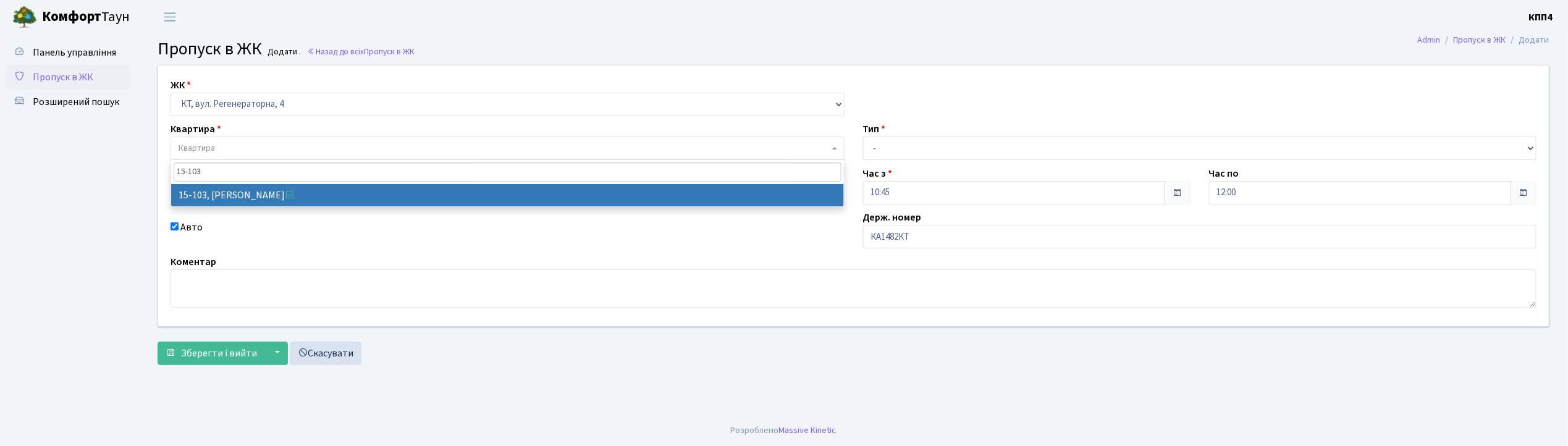
type input "15-103"
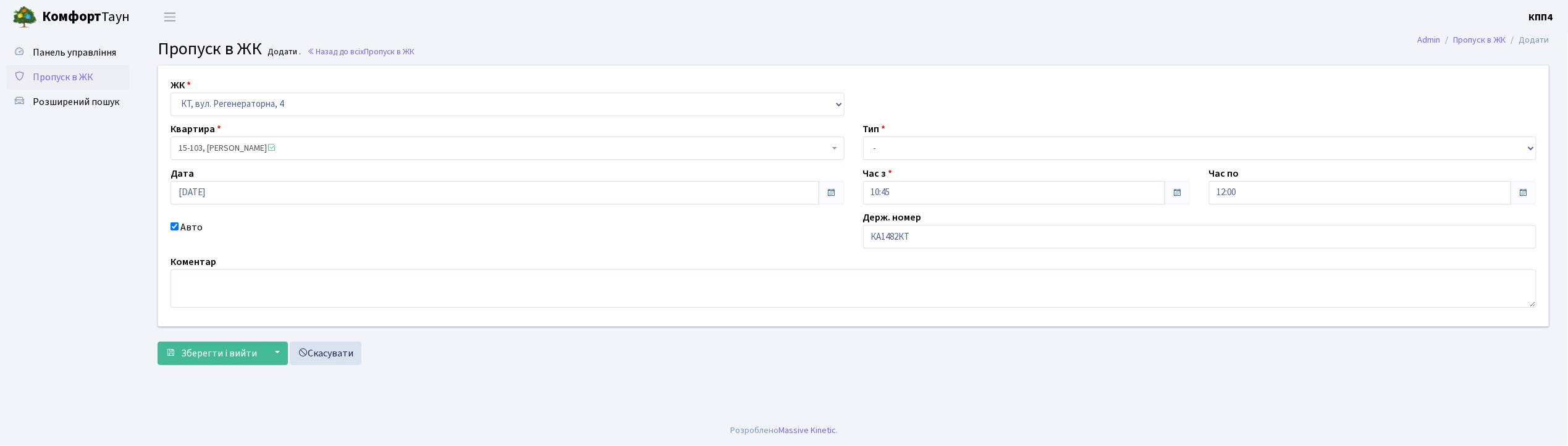
select select "8878"
click at [935, 153] on select "- Доставка Таксі Гості Сервіс" at bounding box center [1200, 148] width 674 height 24
select select "2"
click at [863, 136] on select "- Доставка Таксі Гості Сервіс" at bounding box center [1200, 148] width 674 height 24
click at [224, 352] on span "Зберегти і вийти" at bounding box center [219, 354] width 76 height 14
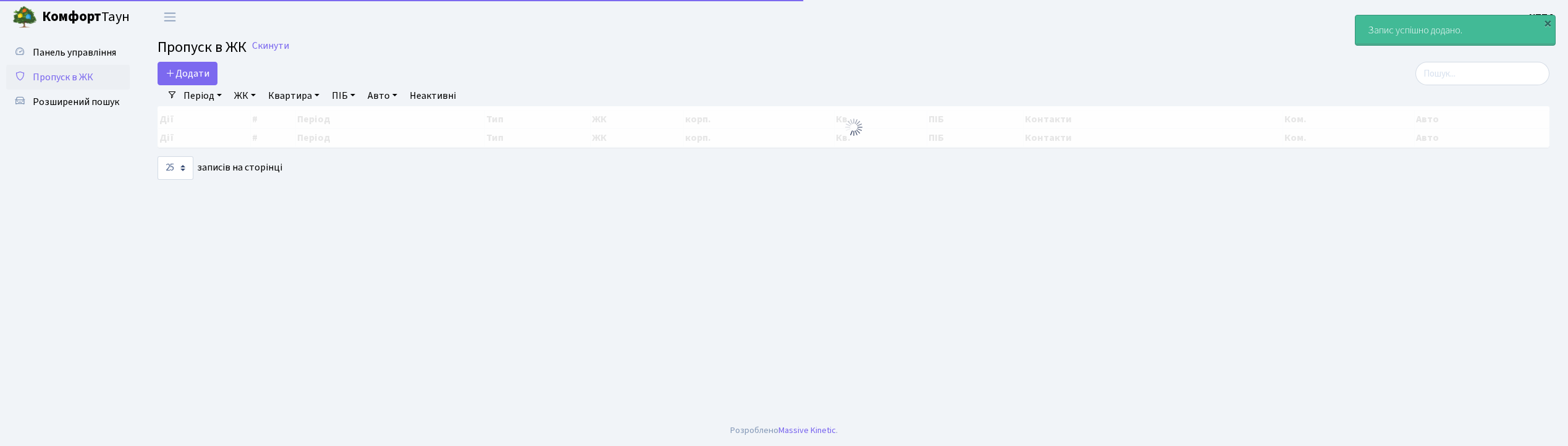
select select "25"
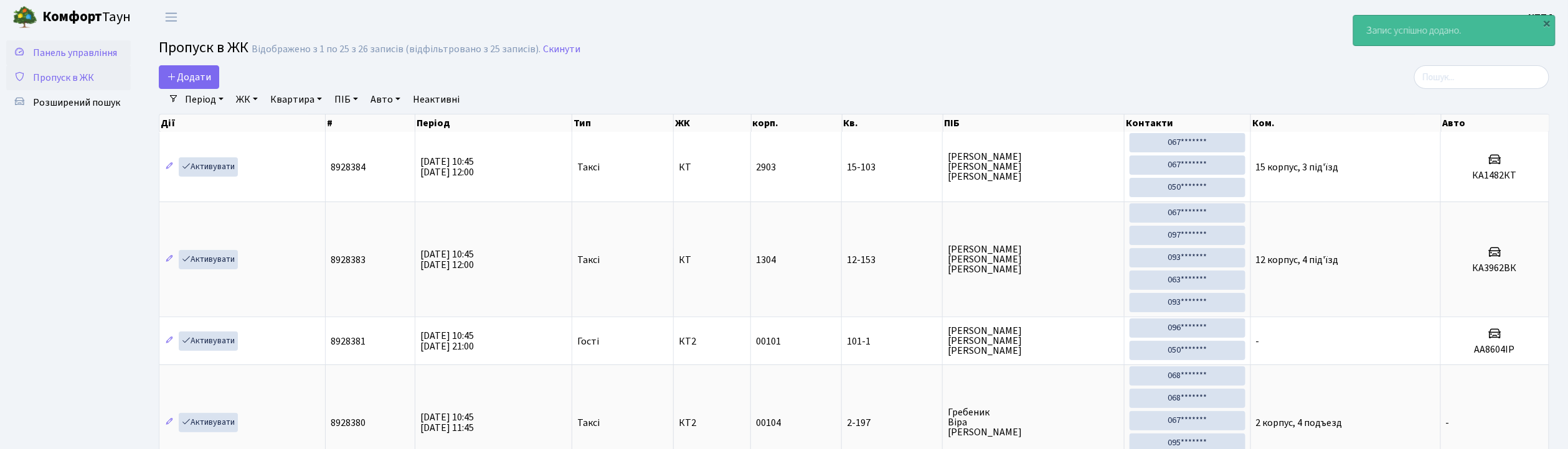
click at [90, 46] on span "Панель управління" at bounding box center [75, 53] width 84 height 14
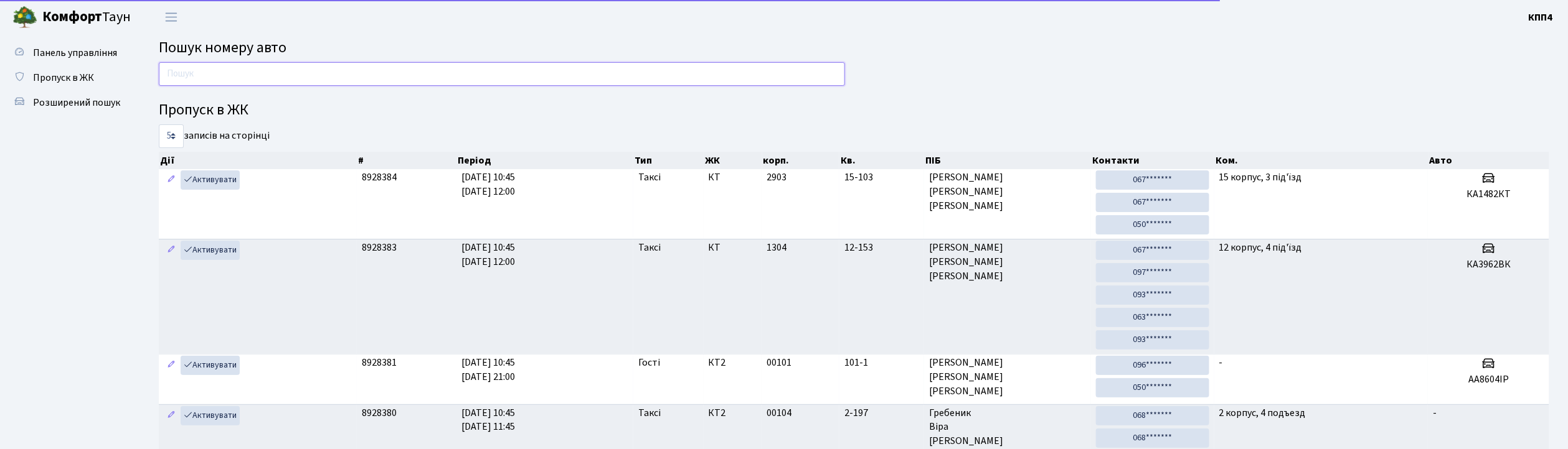
drag, startPoint x: 0, startPoint y: 0, endPoint x: 265, endPoint y: 82, distance: 277.4
click at [265, 82] on input "text" at bounding box center [502, 74] width 687 height 24
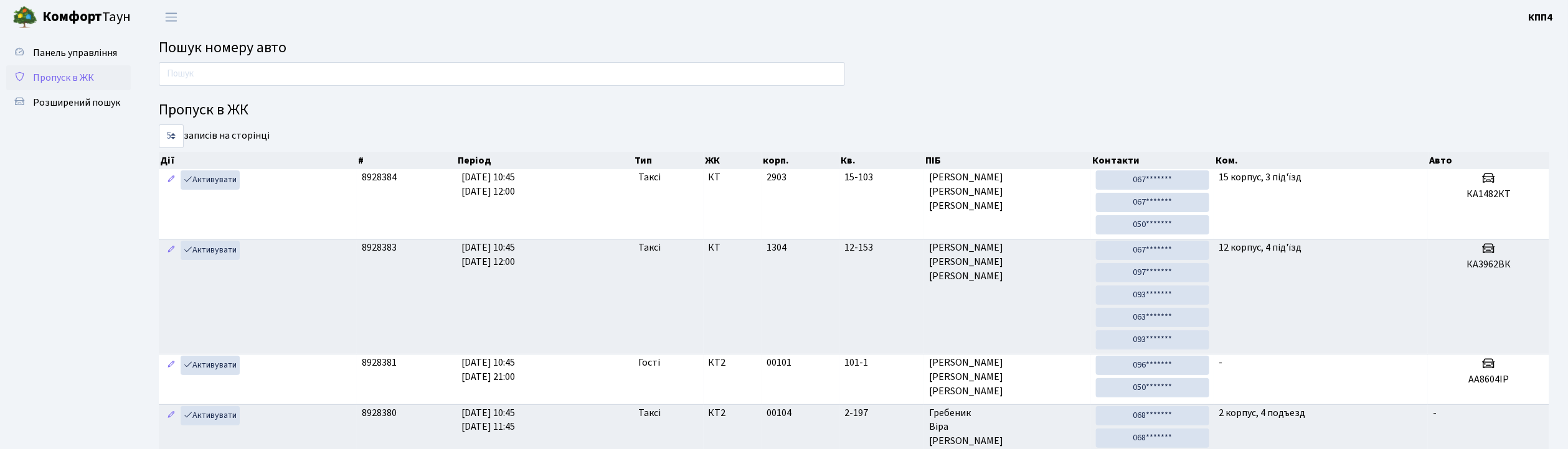
click at [68, 81] on span "Пропуск в ЖК" at bounding box center [63, 77] width 61 height 14
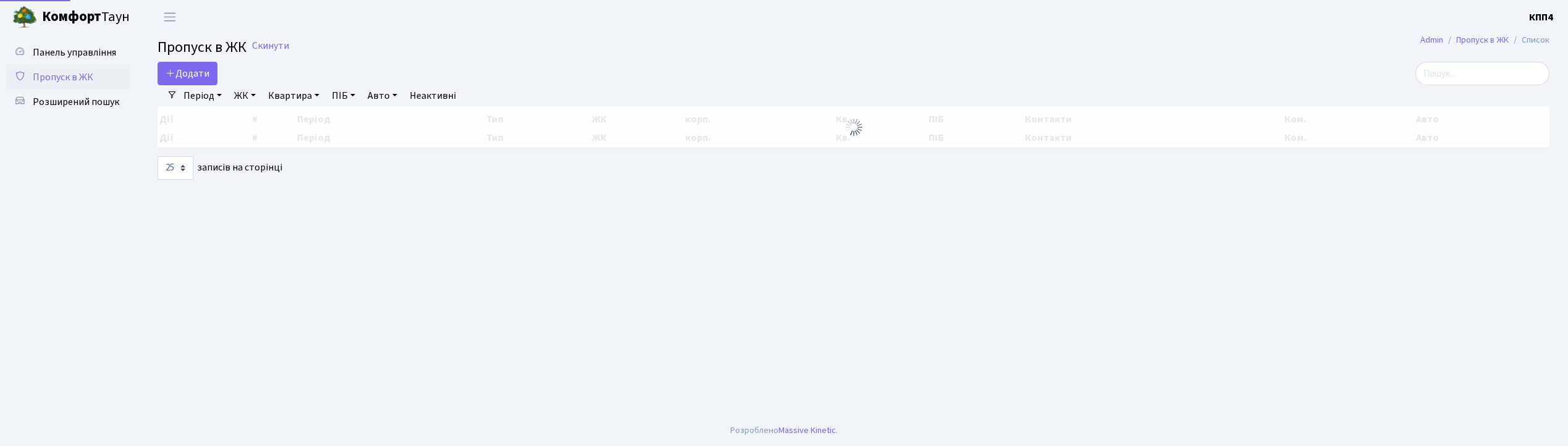
select select "25"
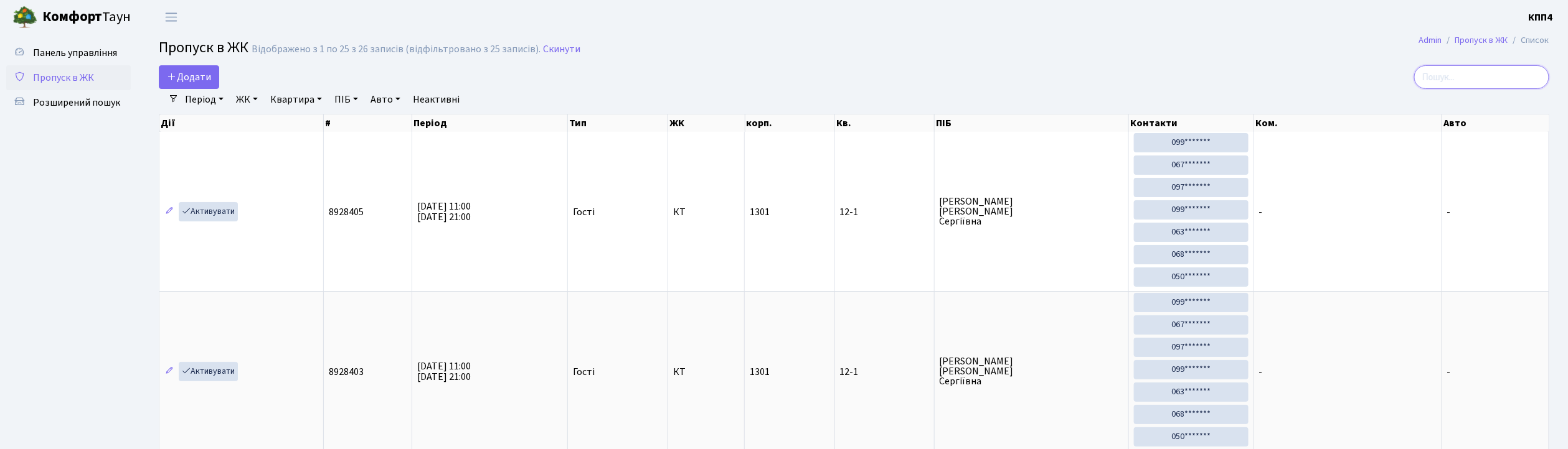
click at [1496, 75] on input "search" at bounding box center [1481, 77] width 135 height 24
click at [62, 49] on span "Панель управління" at bounding box center [75, 53] width 84 height 14
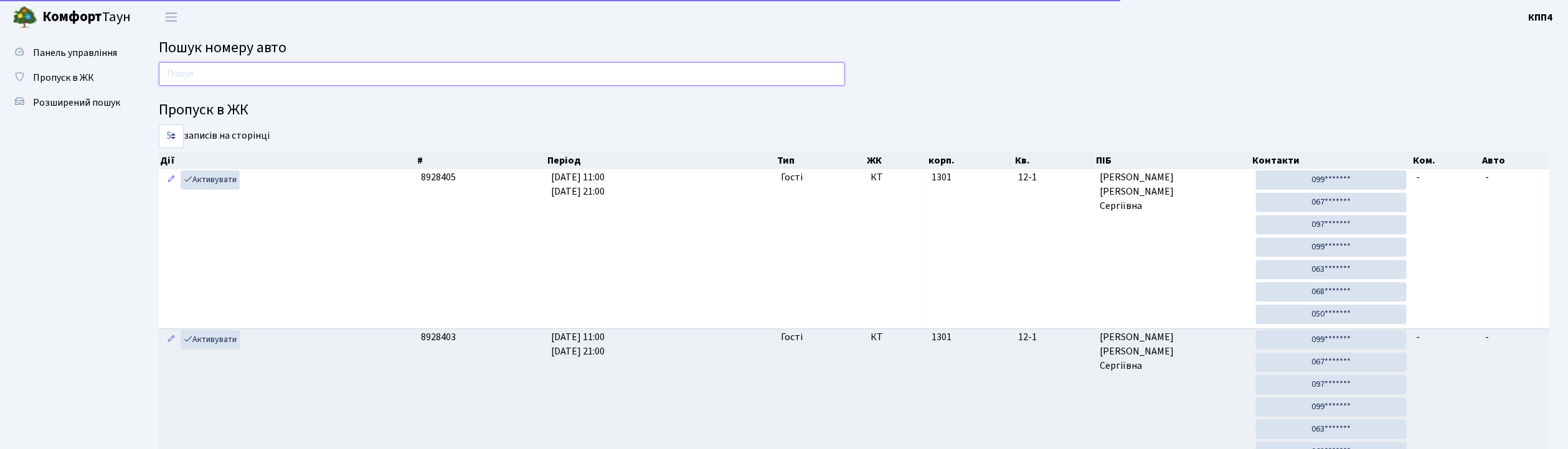
drag, startPoint x: 0, startPoint y: 0, endPoint x: 254, endPoint y: 67, distance: 262.7
click at [254, 67] on input "text" at bounding box center [502, 74] width 687 height 24
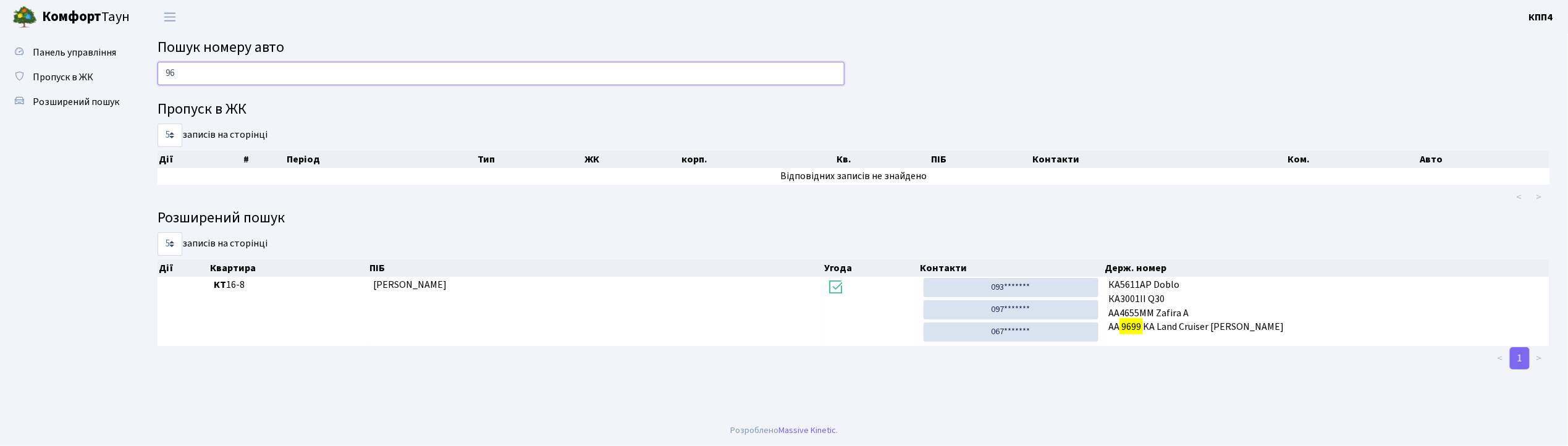
type input "9"
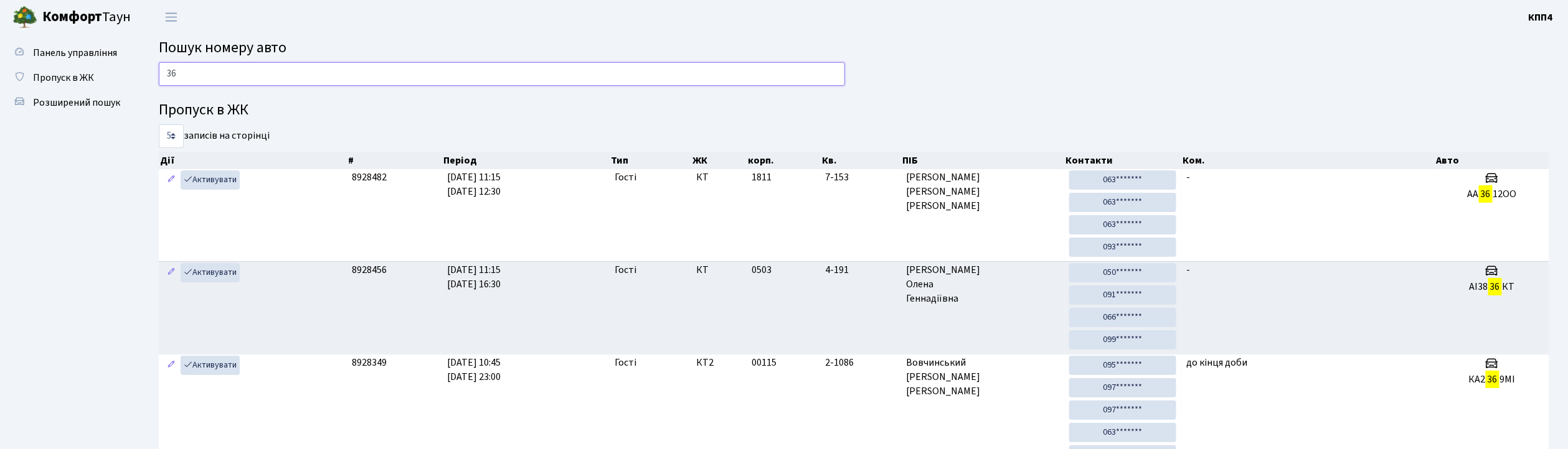
type input "3"
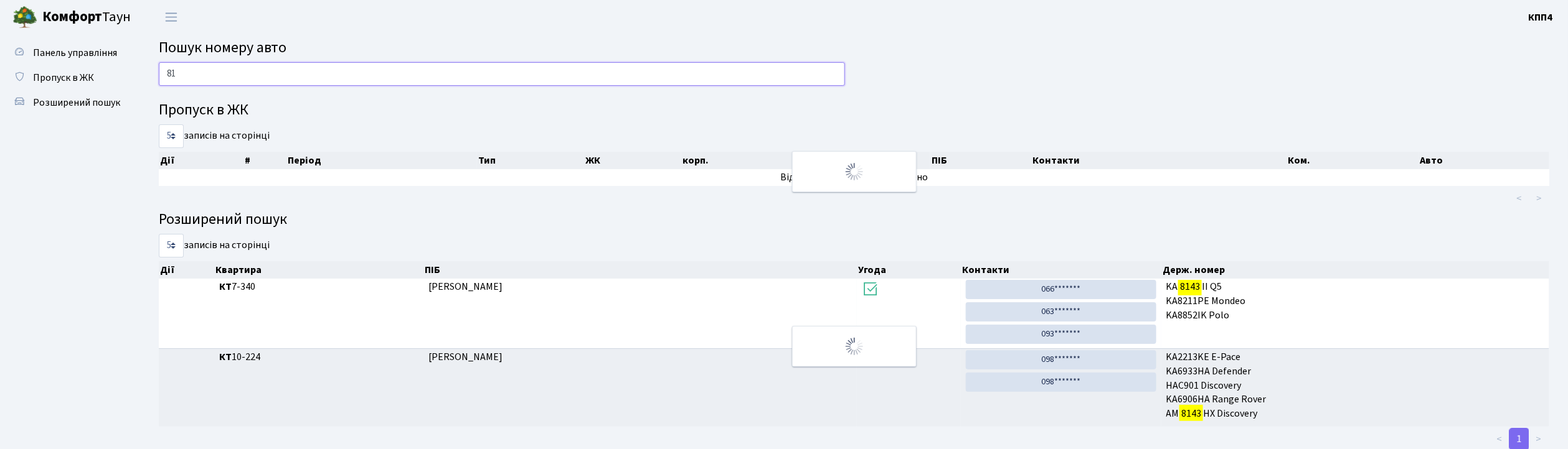
type input "8"
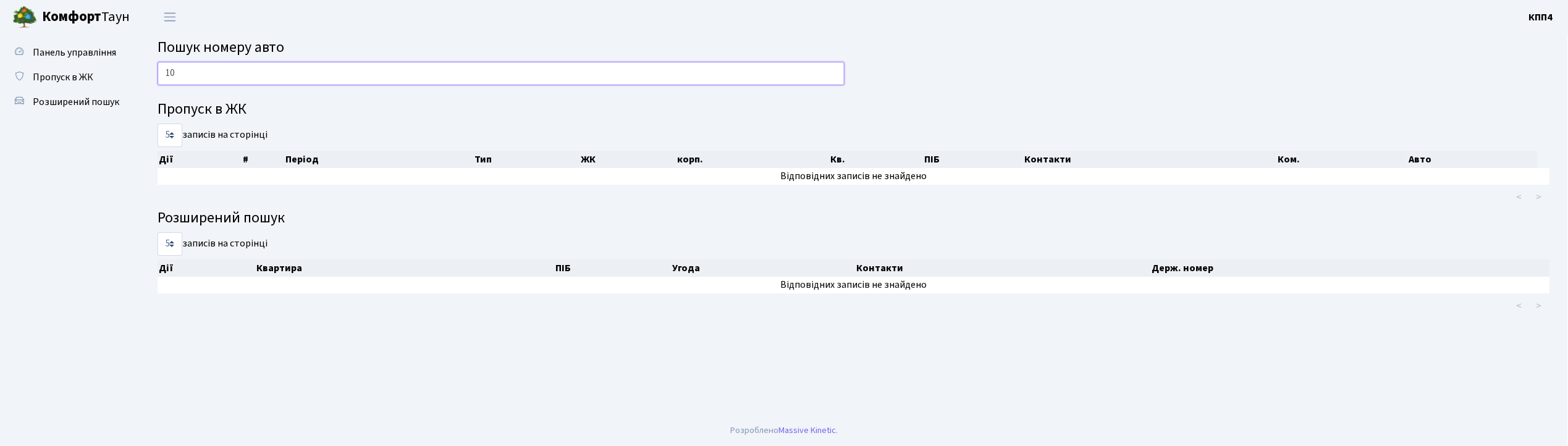
type input "1"
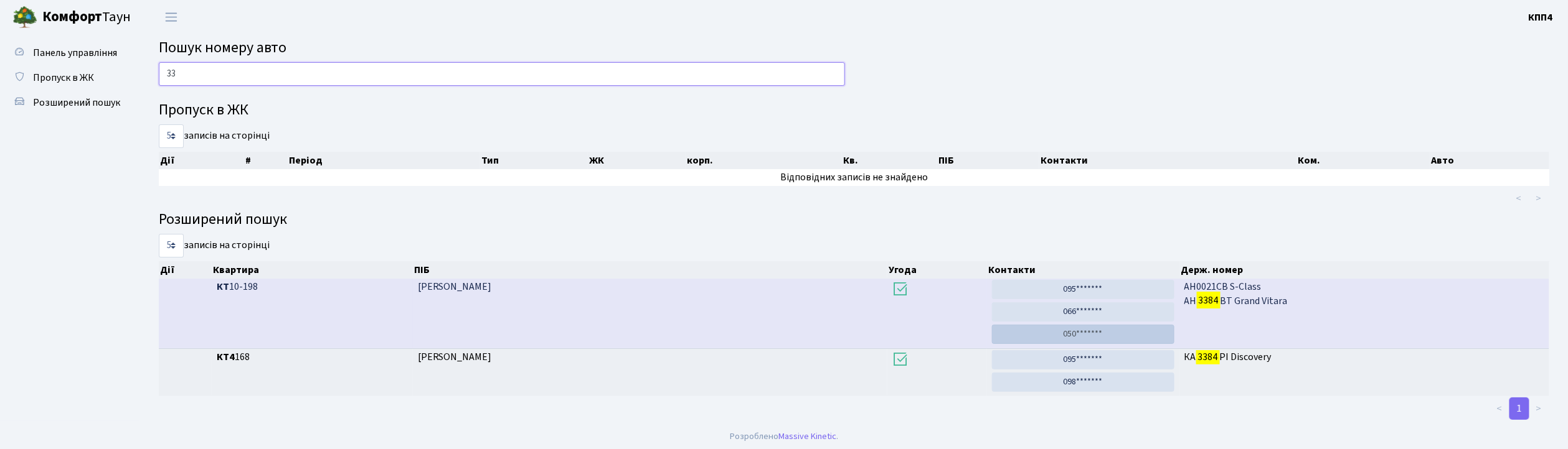
type input "3"
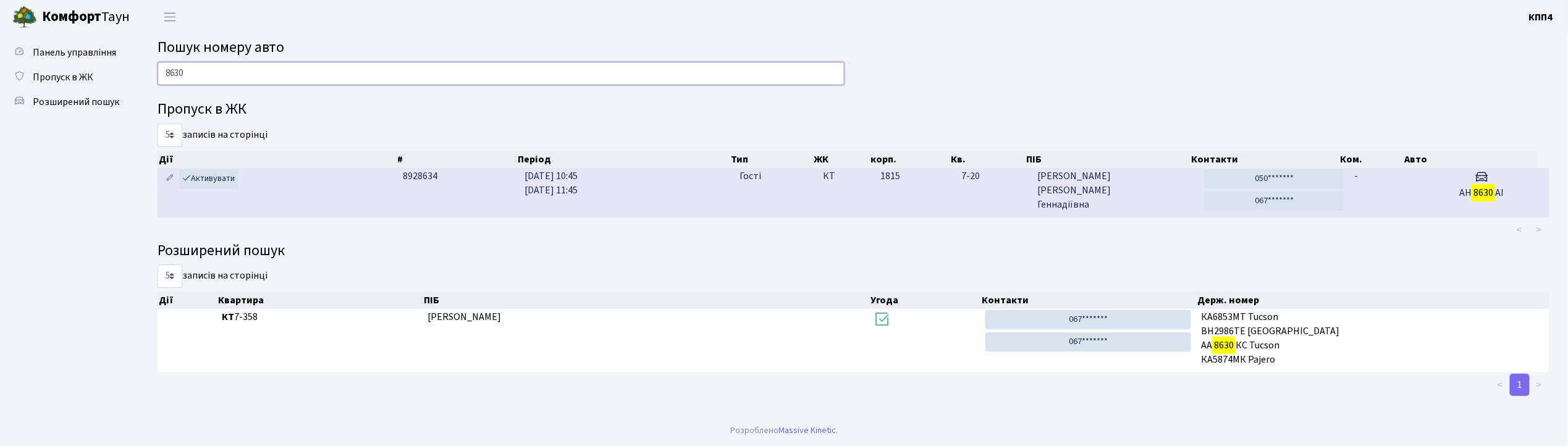
type input "8630"
click at [1133, 194] on span "Панченко Анна Геннадіївна" at bounding box center [1116, 190] width 156 height 43
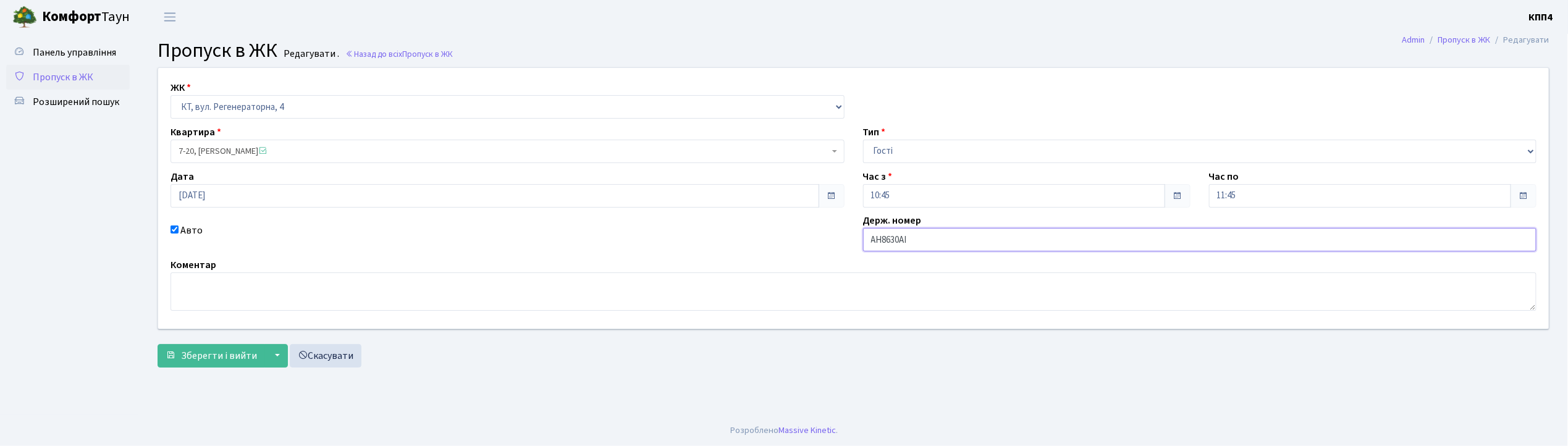
click at [933, 243] on input "АН8630АІ" at bounding box center [1200, 240] width 674 height 24
type input "АН8630КІ"
click at [203, 357] on span "Зберегти і вийти" at bounding box center [219, 356] width 76 height 14
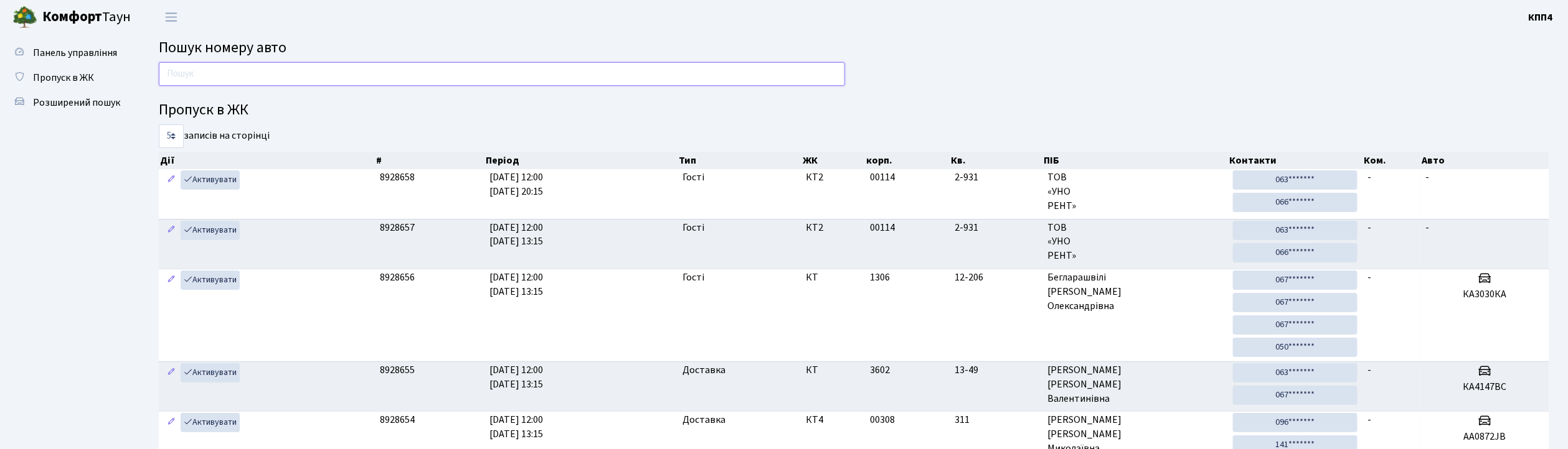
click at [240, 73] on input "text" at bounding box center [502, 74] width 687 height 24
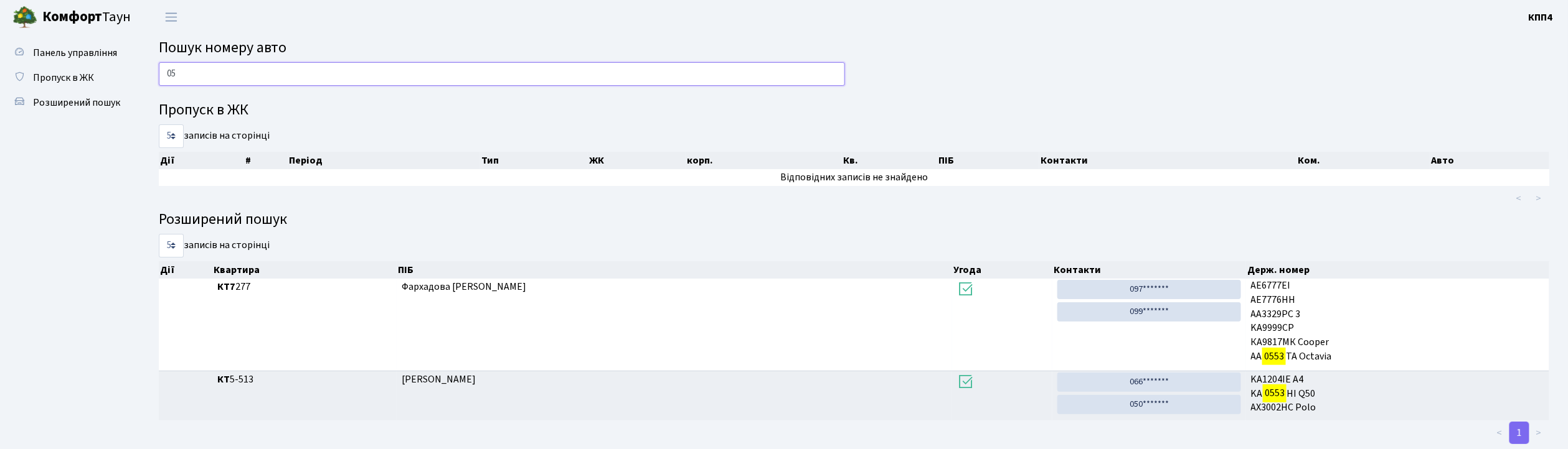
type input "0"
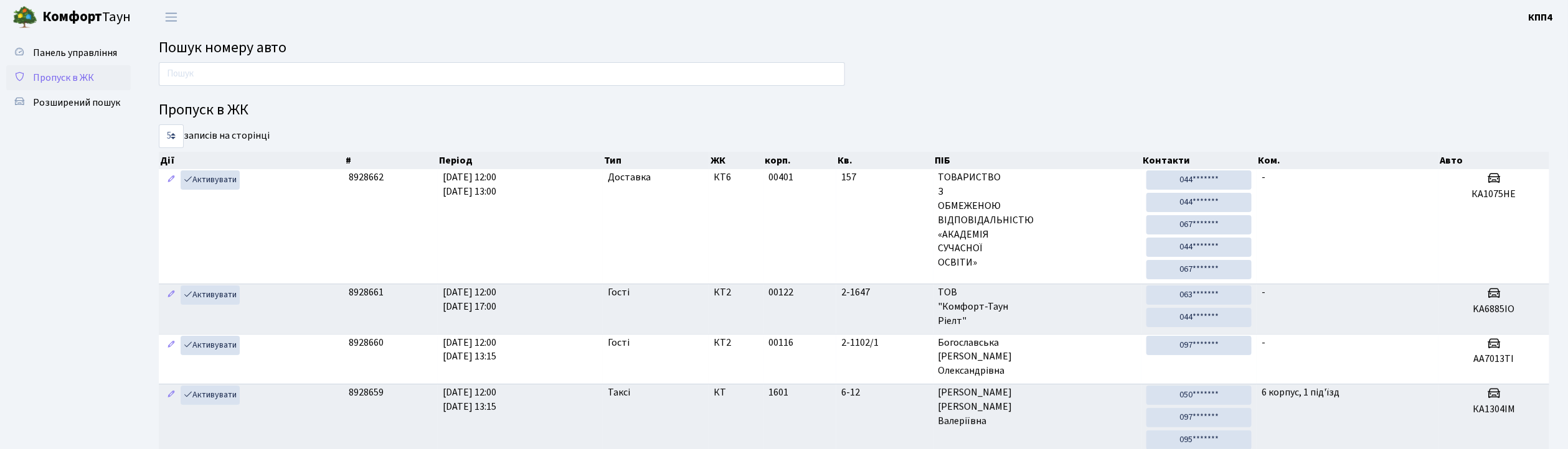
click at [46, 78] on span "Пропуск в ЖК" at bounding box center [63, 77] width 61 height 14
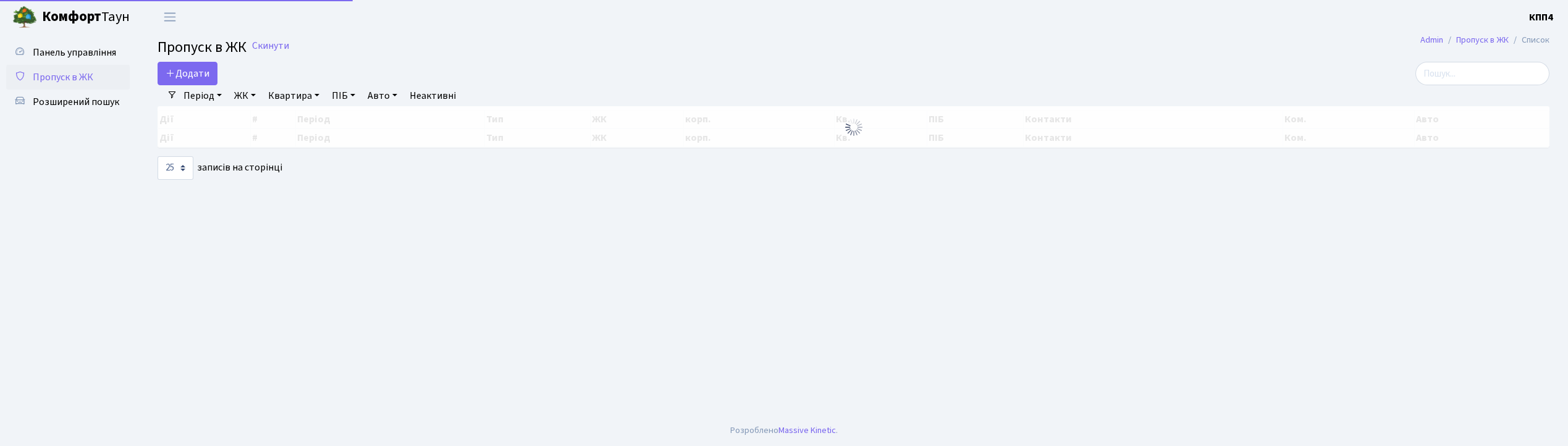
select select "25"
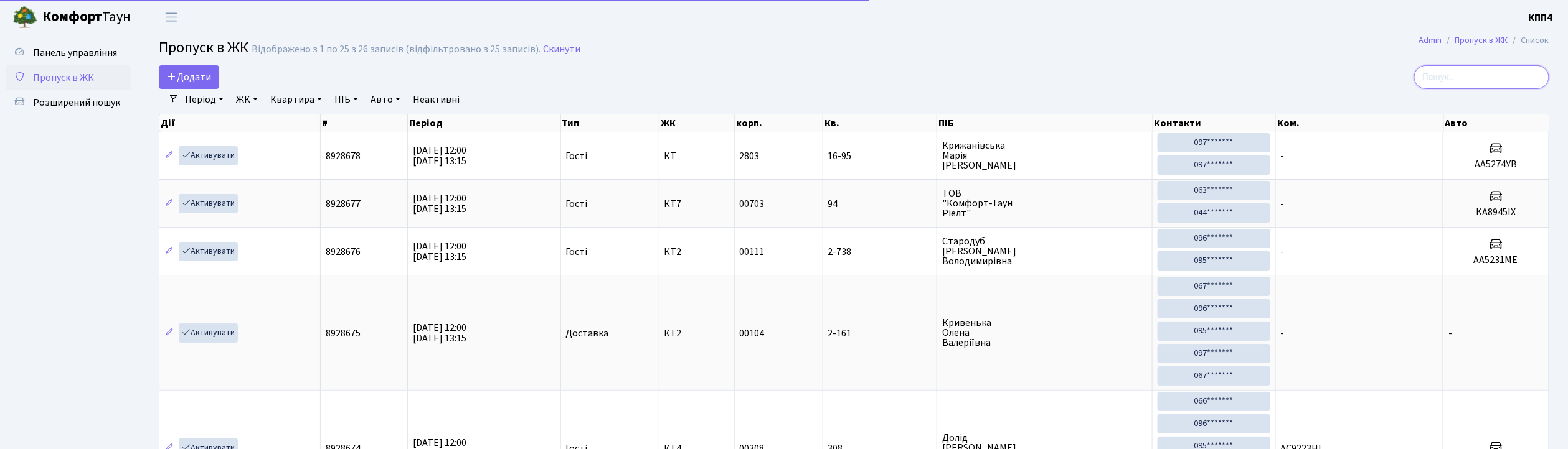
click at [1511, 72] on input "search" at bounding box center [1481, 77] width 135 height 24
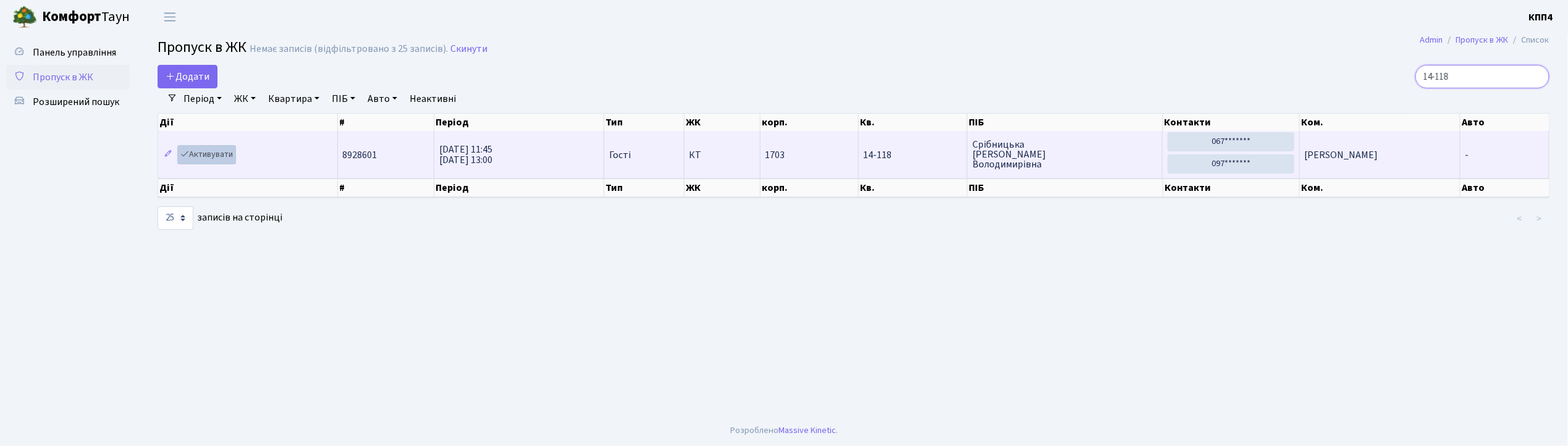
type input "14-118"
click at [211, 153] on link "Активувати" at bounding box center [207, 154] width 59 height 19
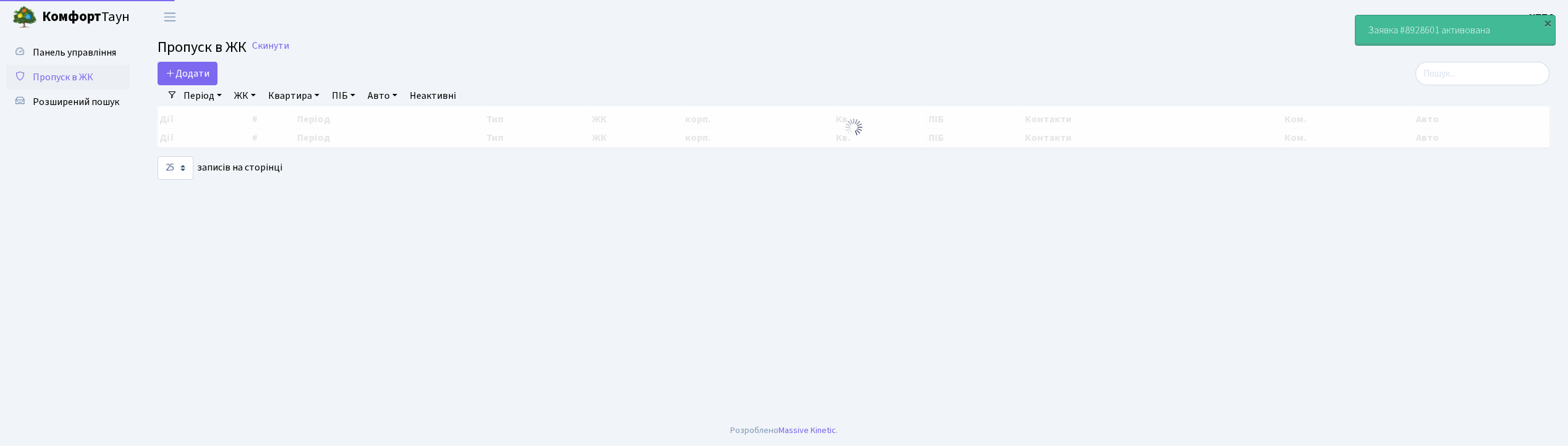
select select "25"
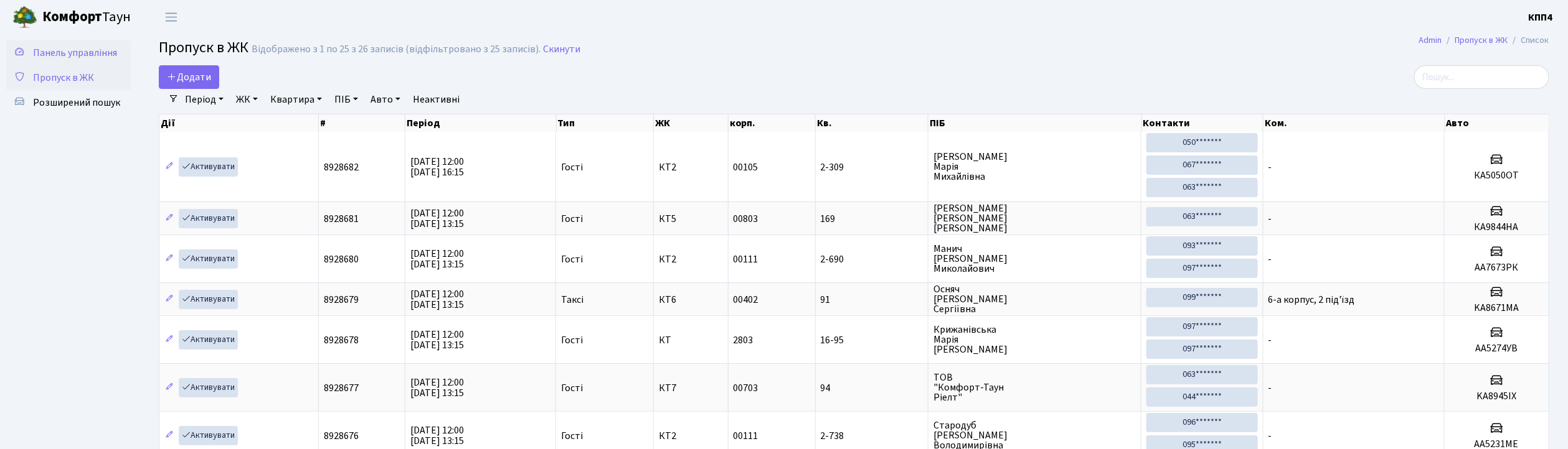
click at [83, 52] on span "Панель управління" at bounding box center [75, 53] width 84 height 14
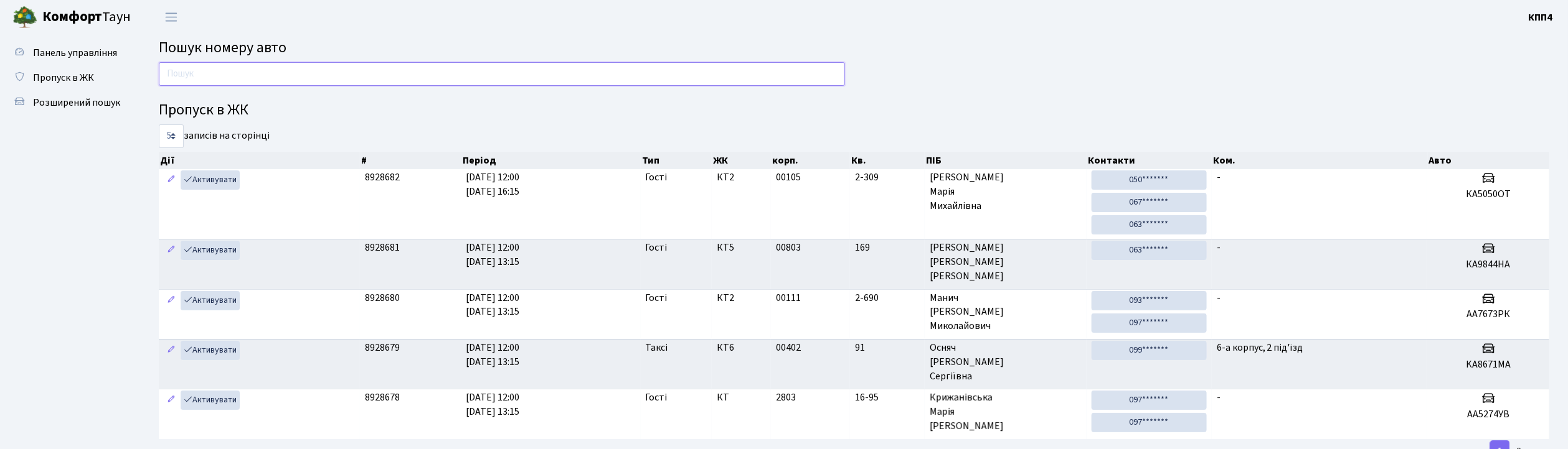
click at [350, 75] on input "text" at bounding box center [502, 74] width 687 height 24
click at [71, 72] on span "Пропуск в ЖК" at bounding box center [63, 77] width 61 height 14
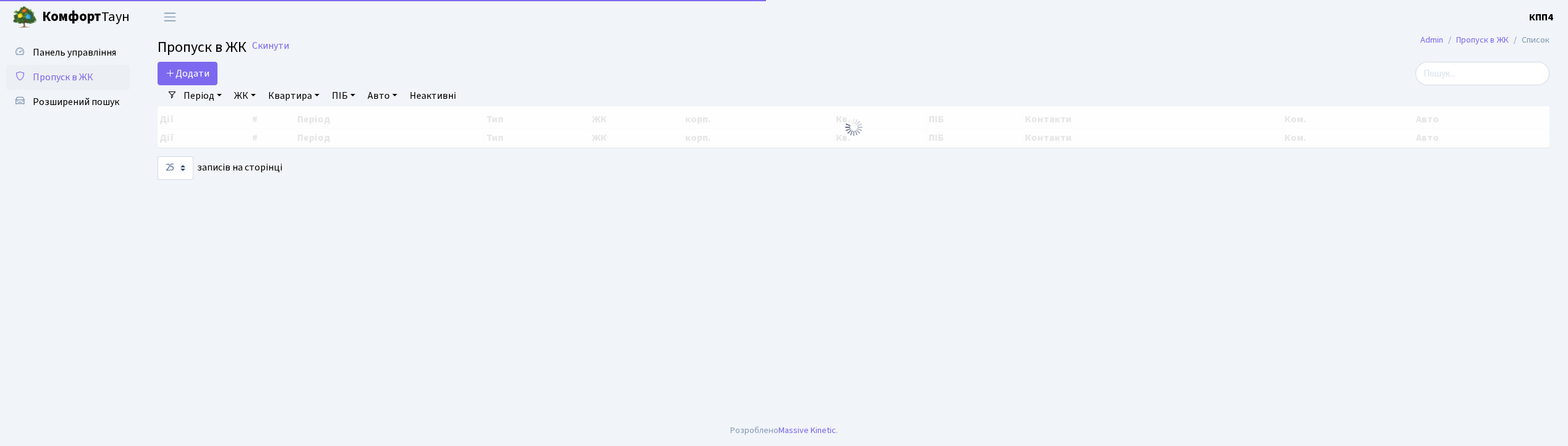
select select "25"
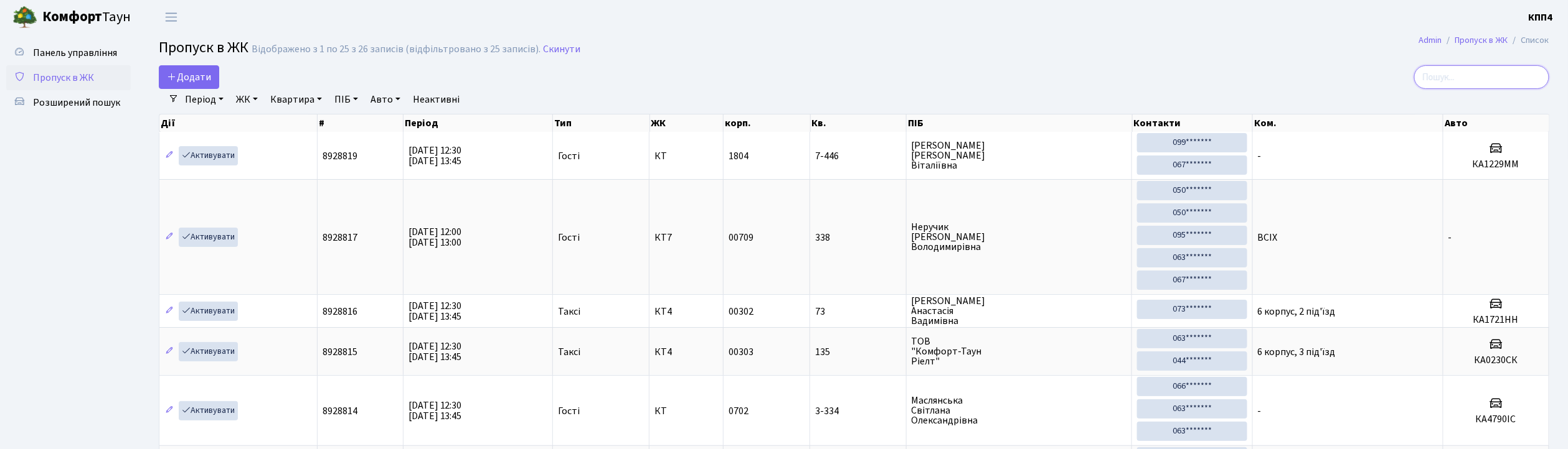
click at [1482, 73] on input "search" at bounding box center [1481, 77] width 135 height 24
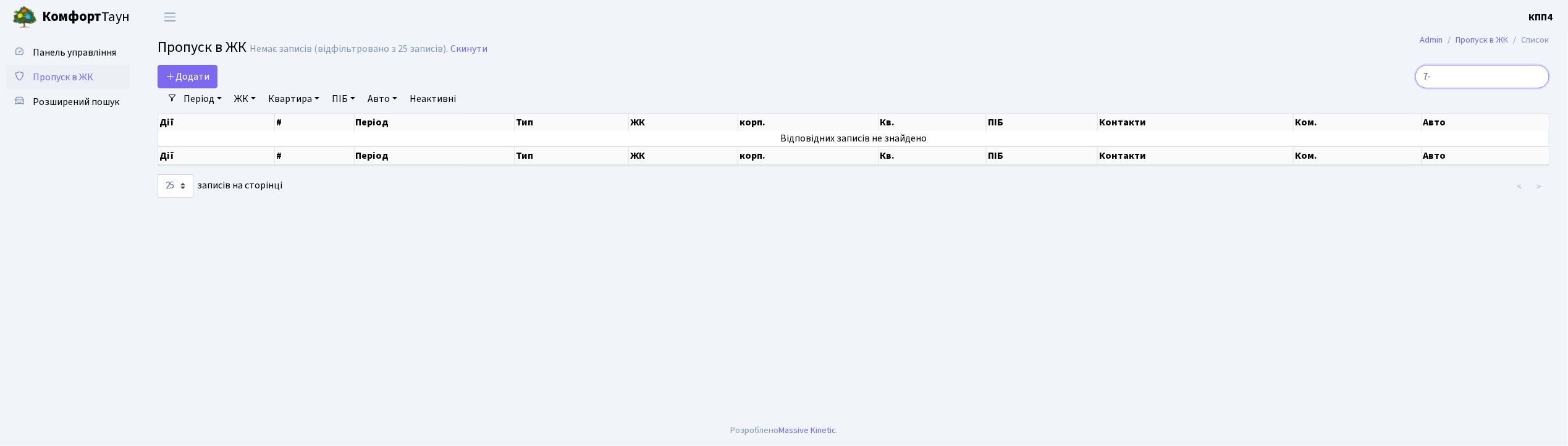
type input "7"
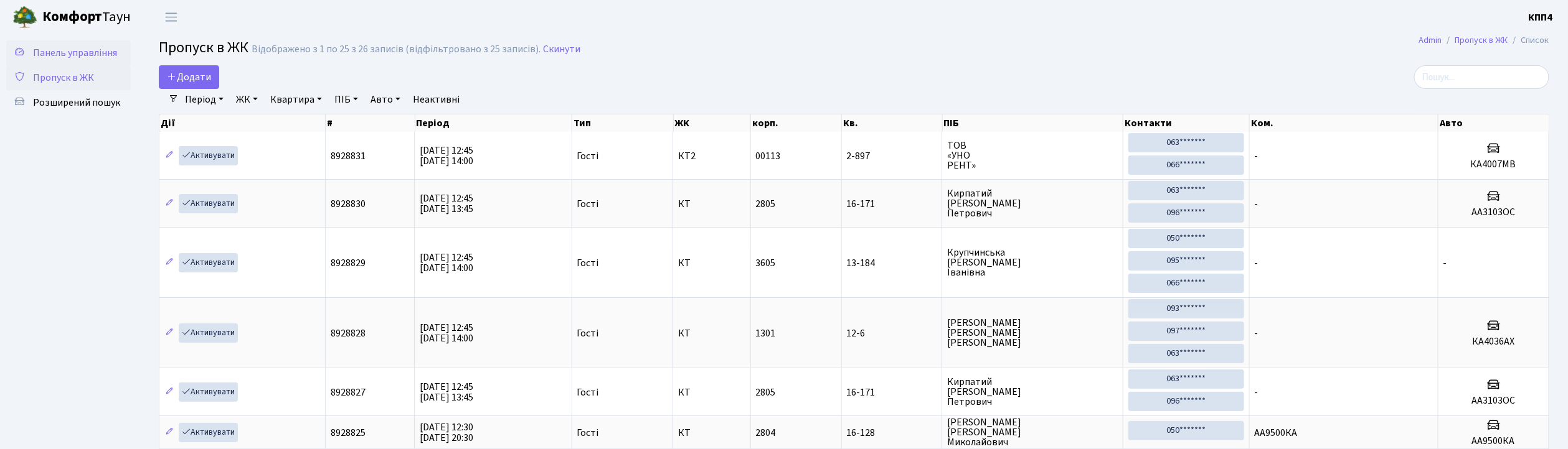
click at [75, 50] on span "Панель управління" at bounding box center [75, 53] width 84 height 14
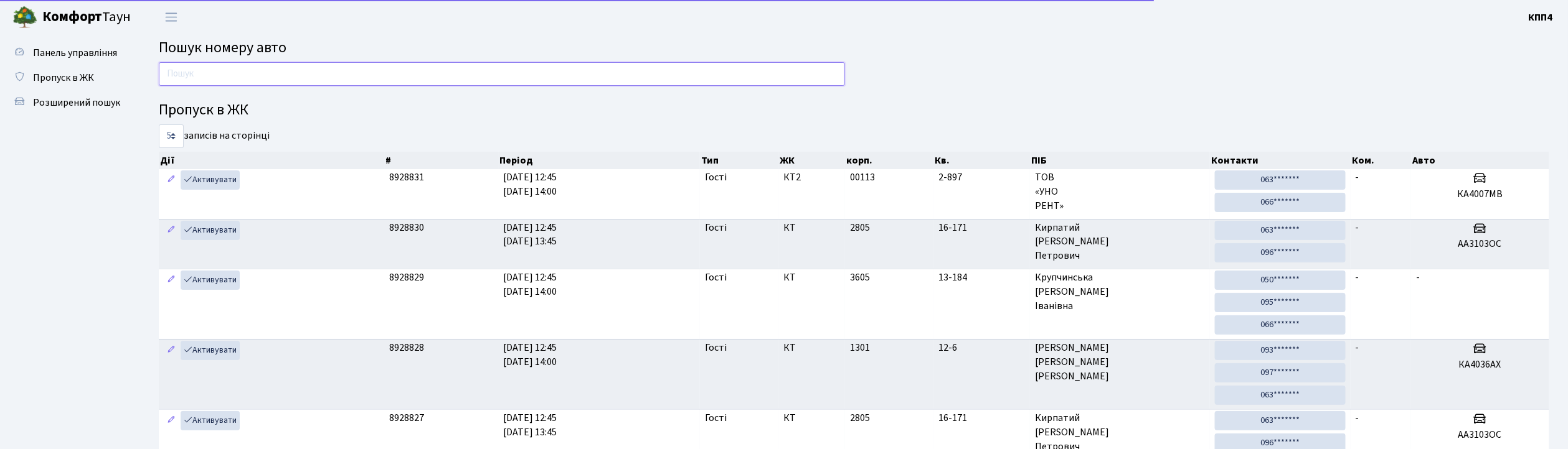
drag, startPoint x: 0, startPoint y: 0, endPoint x: 211, endPoint y: 70, distance: 222.3
click at [211, 70] on input "text" at bounding box center [502, 74] width 687 height 24
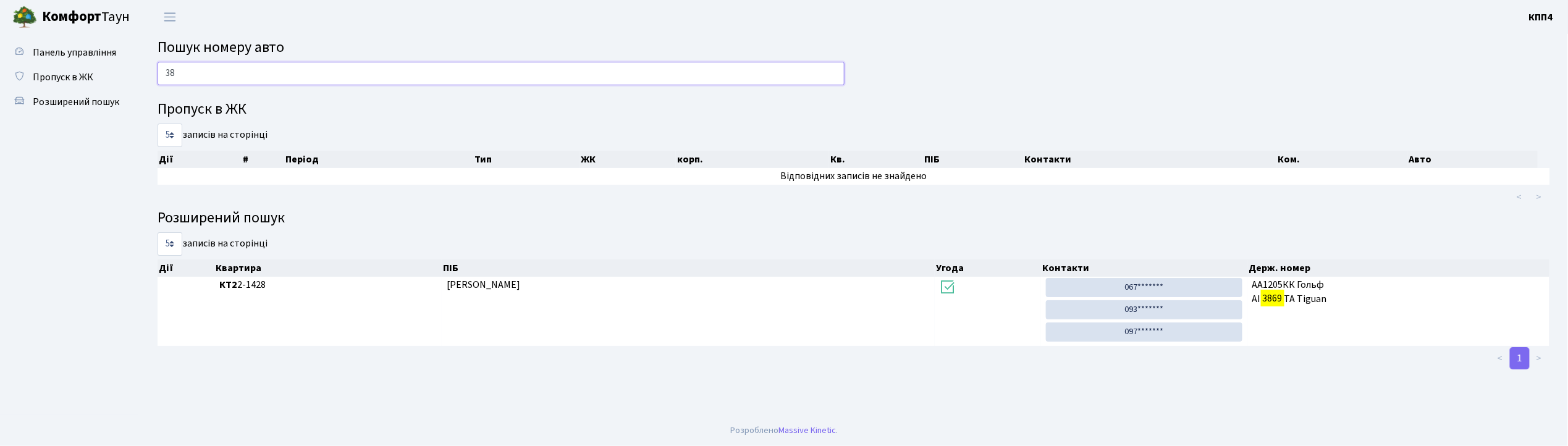
type input "3"
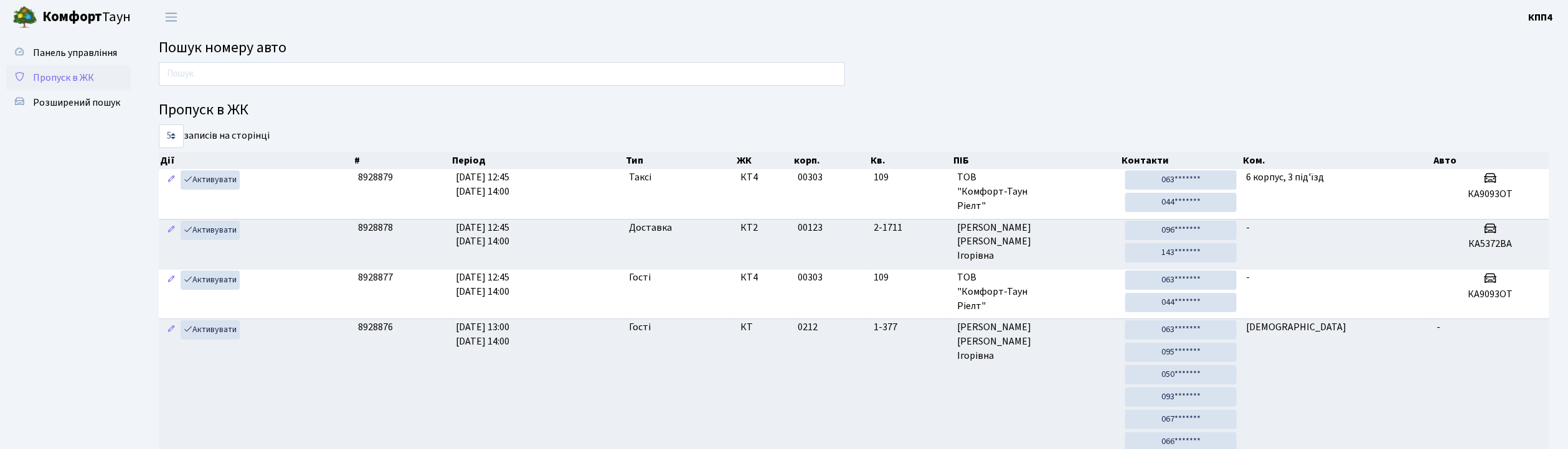
click at [60, 76] on span "Пропуск в ЖК" at bounding box center [63, 77] width 61 height 14
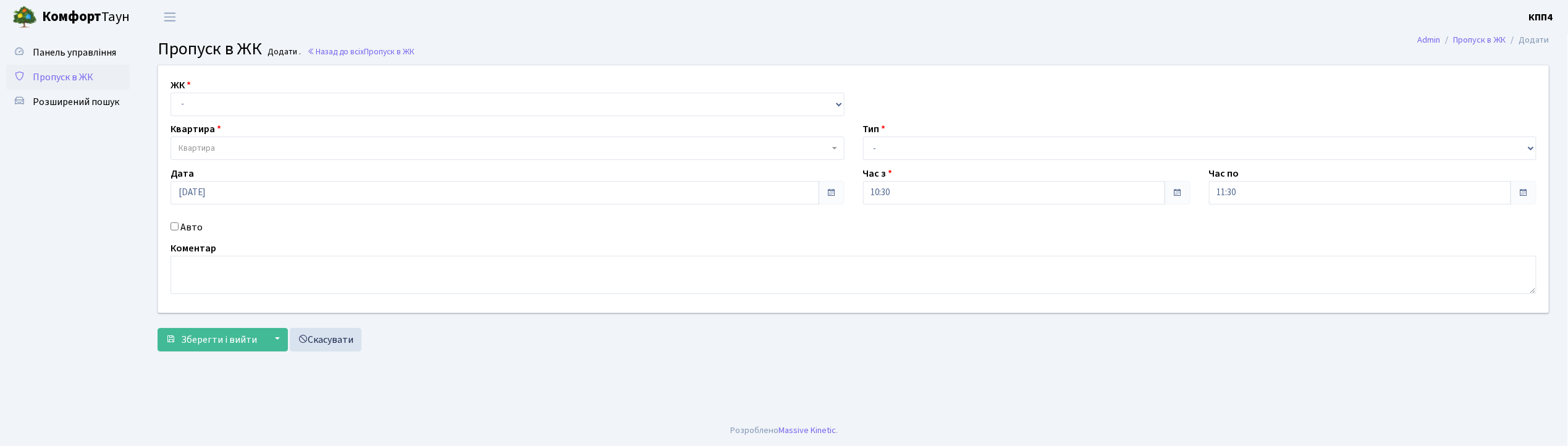
click at [174, 228] on input "Авто" at bounding box center [174, 226] width 8 height 8
checkbox input "true"
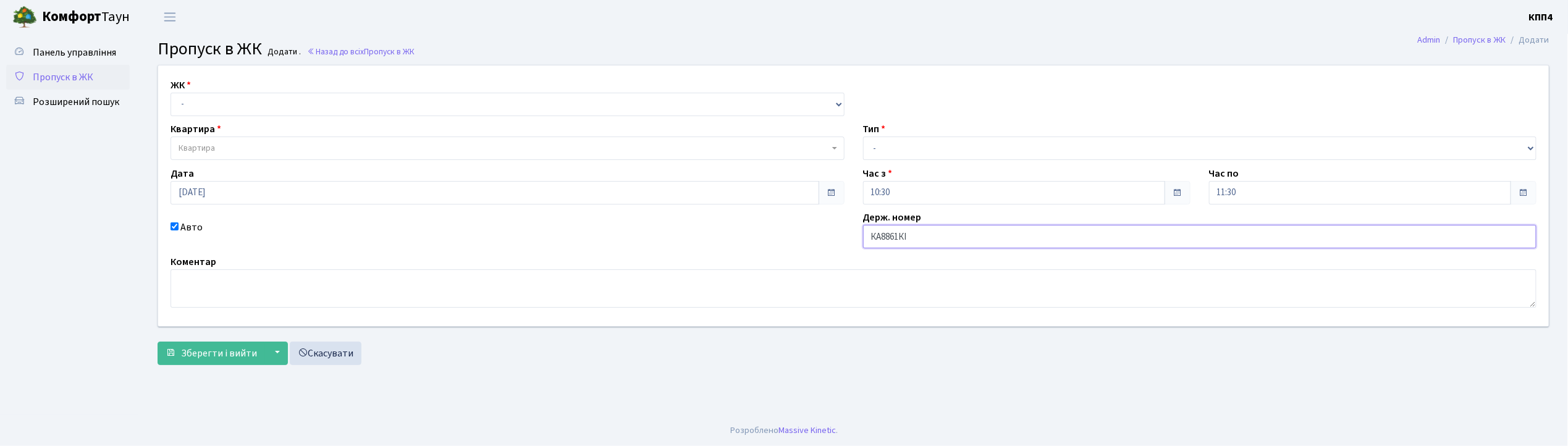
type input "КА8861КІ"
click at [1048, 142] on select "- Доставка Таксі Гості Сервіс" at bounding box center [1200, 148] width 674 height 24
select select "2"
click at [863, 136] on select "- Доставка Таксі Гості Сервіс" at bounding box center [1200, 148] width 674 height 24
drag, startPoint x: 296, startPoint y: 97, endPoint x: 297, endPoint y: 104, distance: 7.1
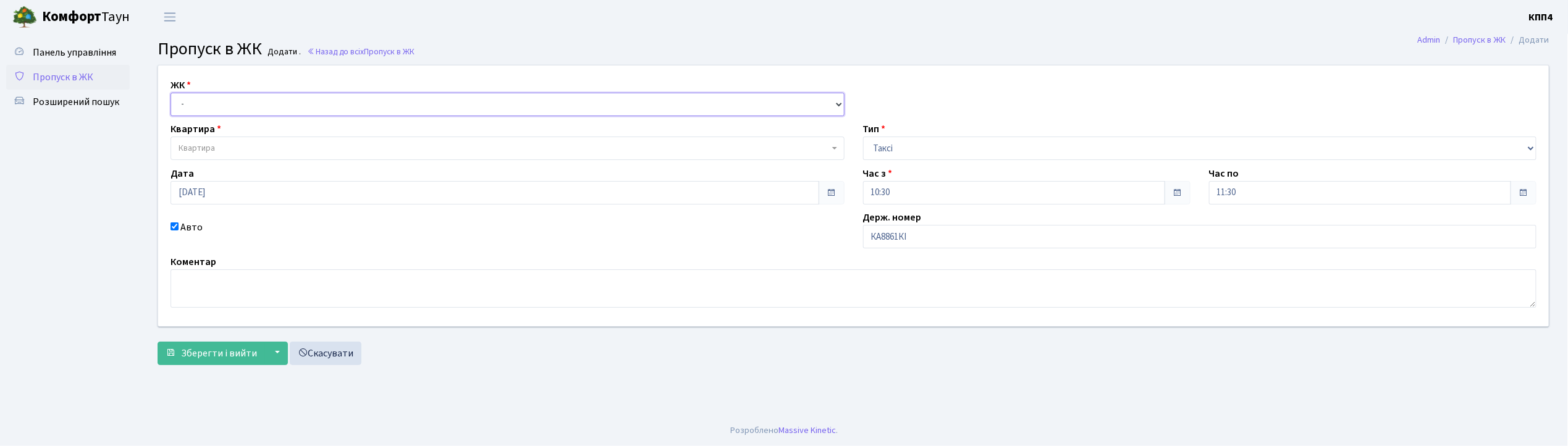
click at [296, 97] on select "- КТ, вул. Регенераторна, 4 КТ2, просп. Соборності, 17 КТ3, вул. Березнева, 16 …" at bounding box center [507, 104] width 674 height 24
select select "271"
click at [170, 92] on select "- КТ, вул. Регенераторна, 4 КТ2, просп. Соборності, 17 КТ3, вул. Березнева, 16 …" at bounding box center [507, 104] width 674 height 24
select select
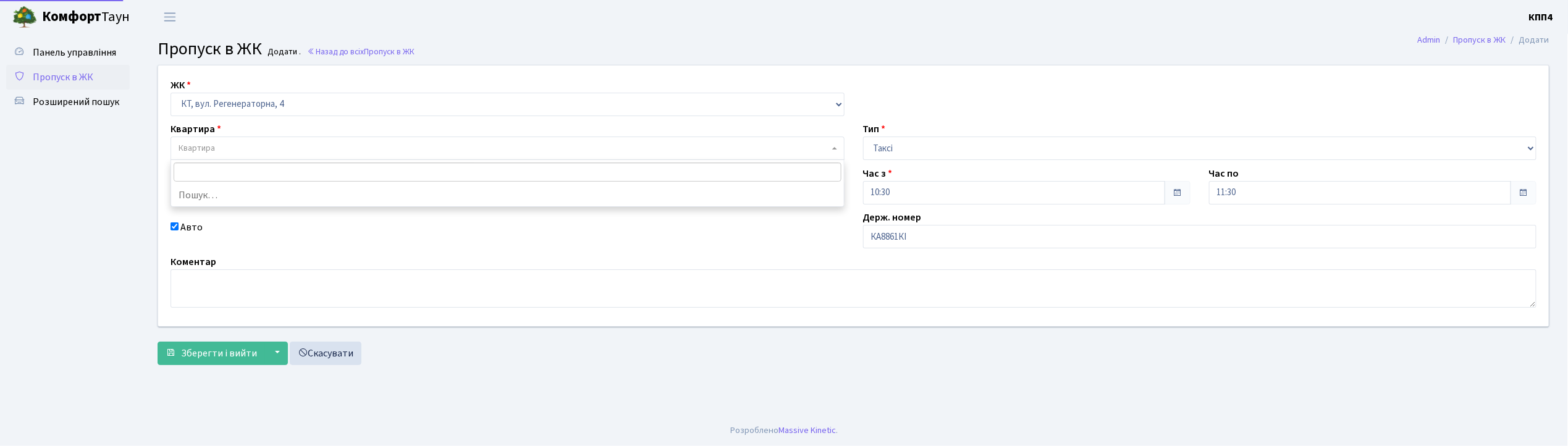
click at [302, 137] on span "Квартира" at bounding box center [507, 148] width 674 height 24
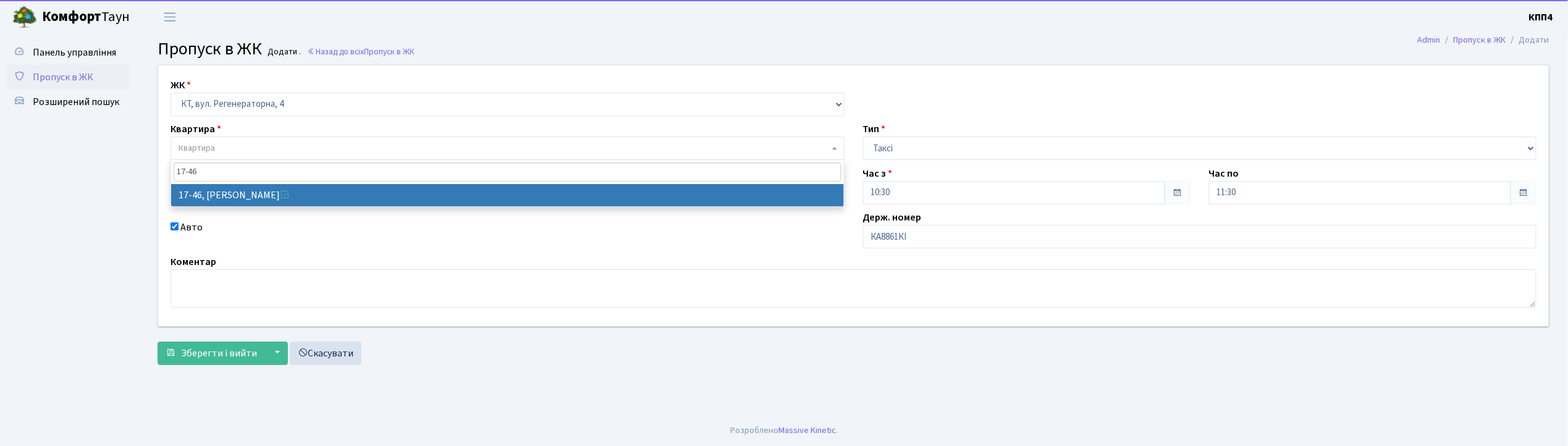
type input "17-46"
select select "9000"
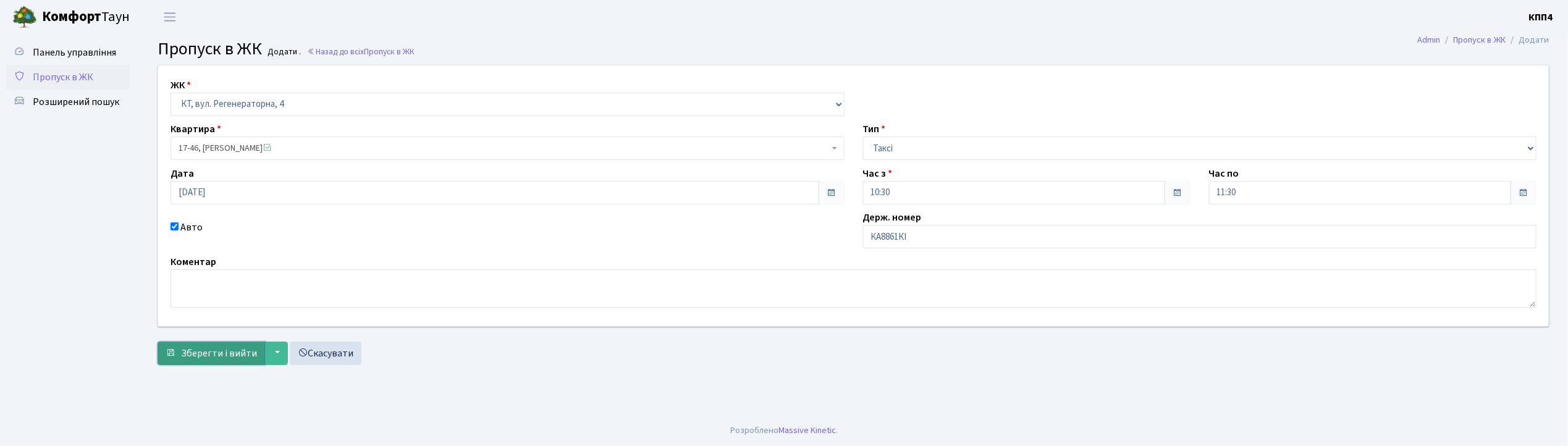
click at [200, 359] on span "Зберегти і вийти" at bounding box center [219, 354] width 76 height 14
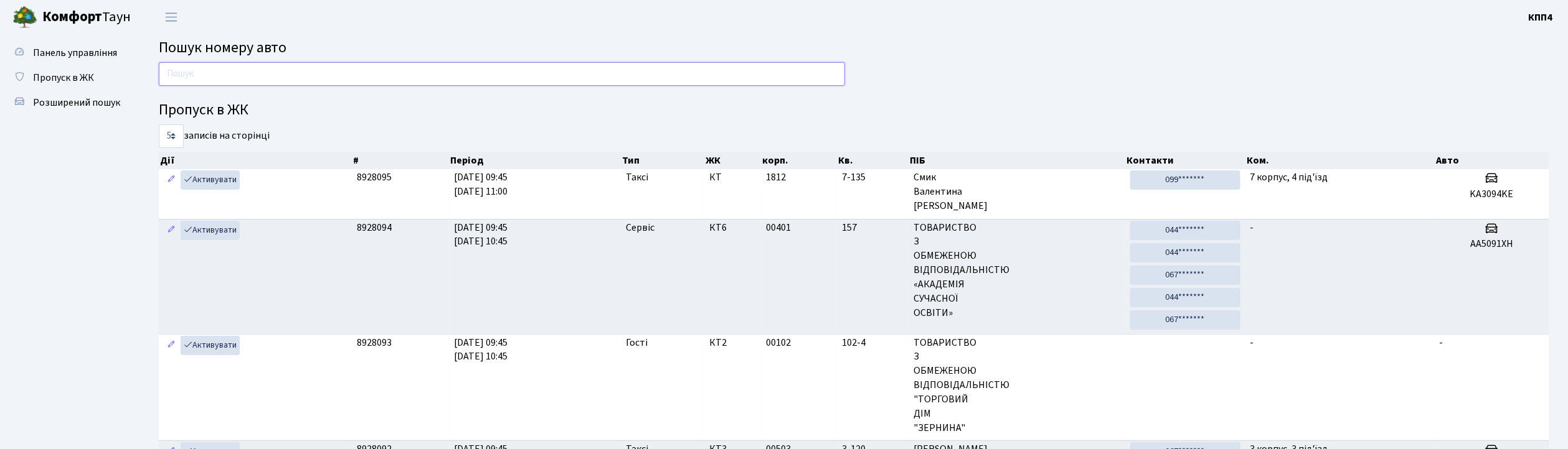
click at [270, 65] on input "text" at bounding box center [502, 74] width 687 height 24
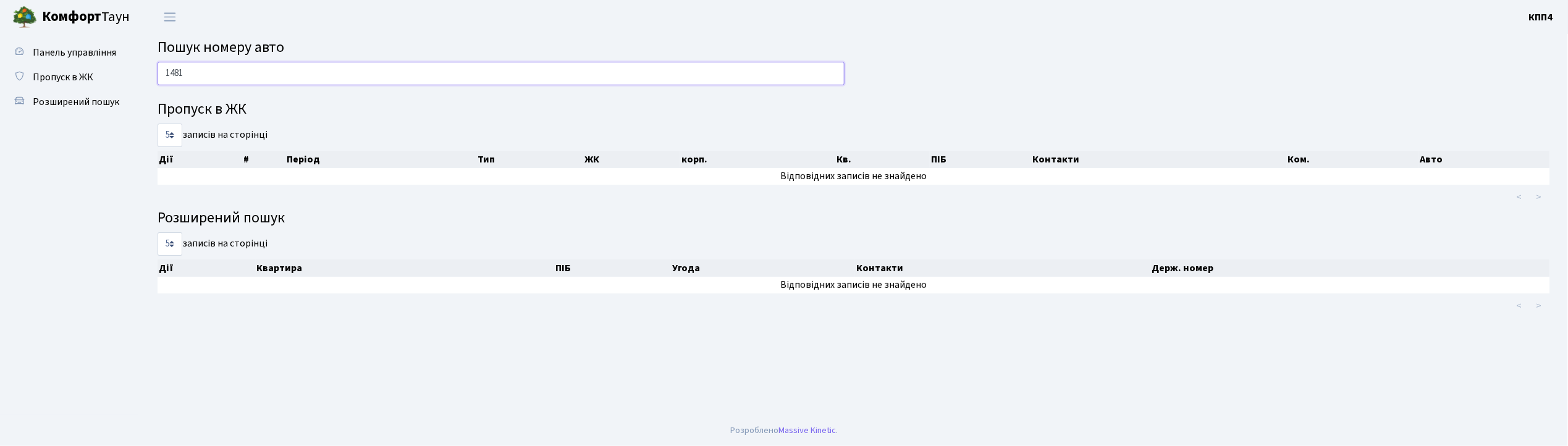
click at [265, 67] on input "1481" at bounding box center [501, 73] width 687 height 24
type input "1"
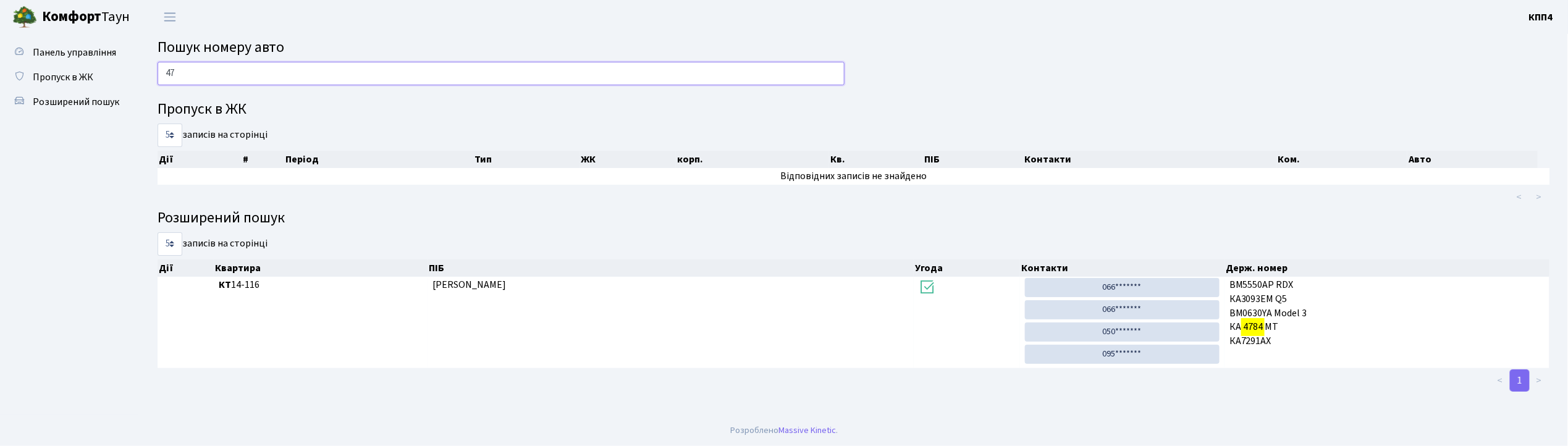
type input "4"
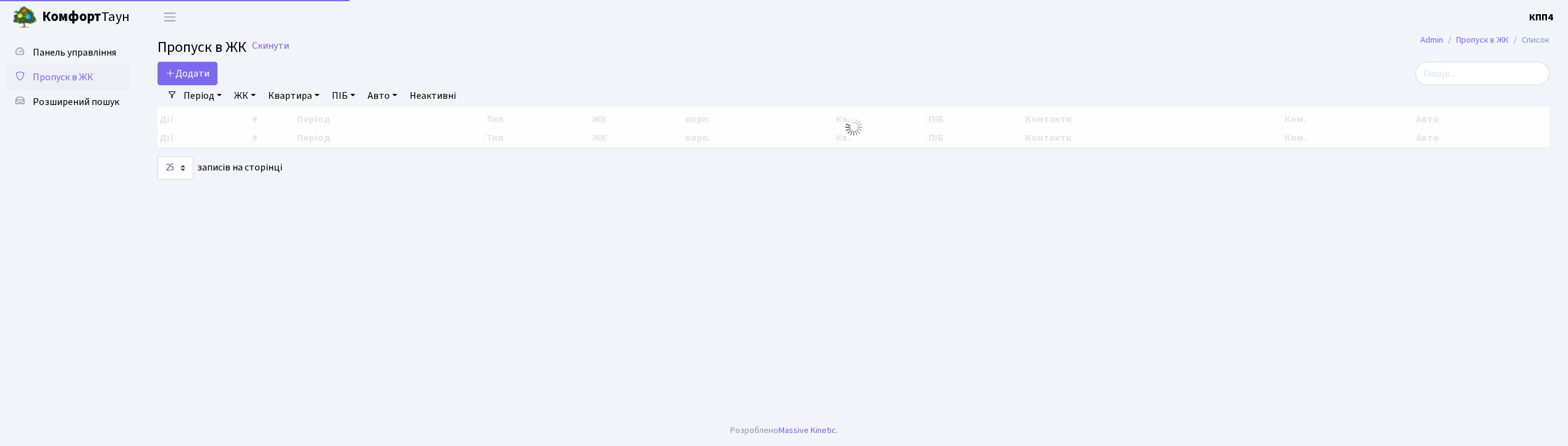
select select "25"
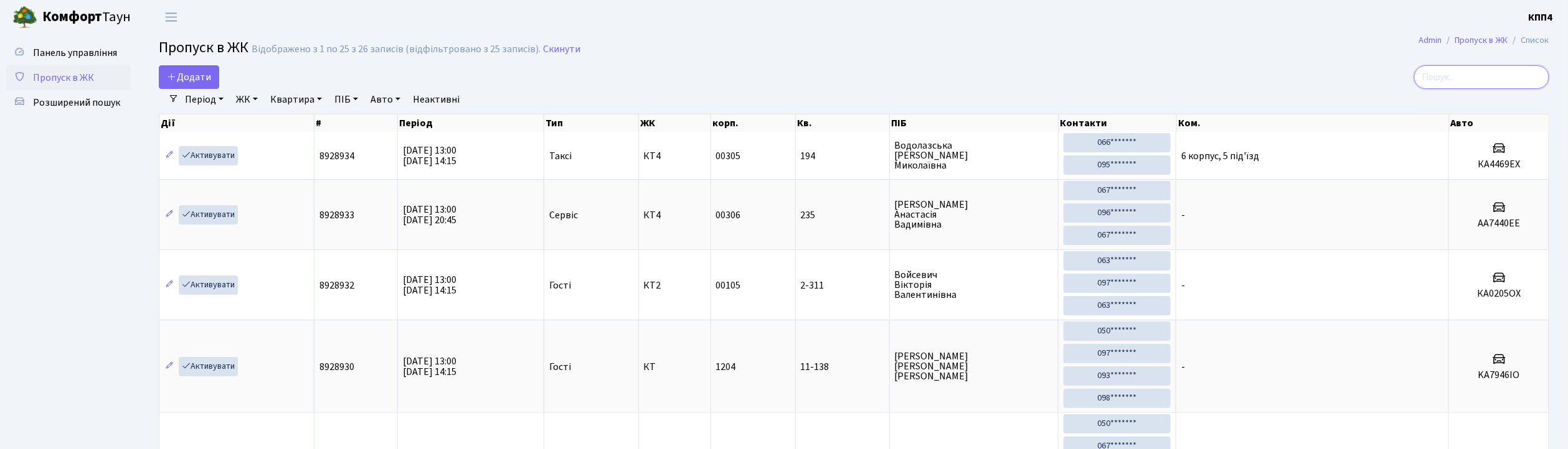
click at [1485, 85] on input "search" at bounding box center [1481, 77] width 135 height 24
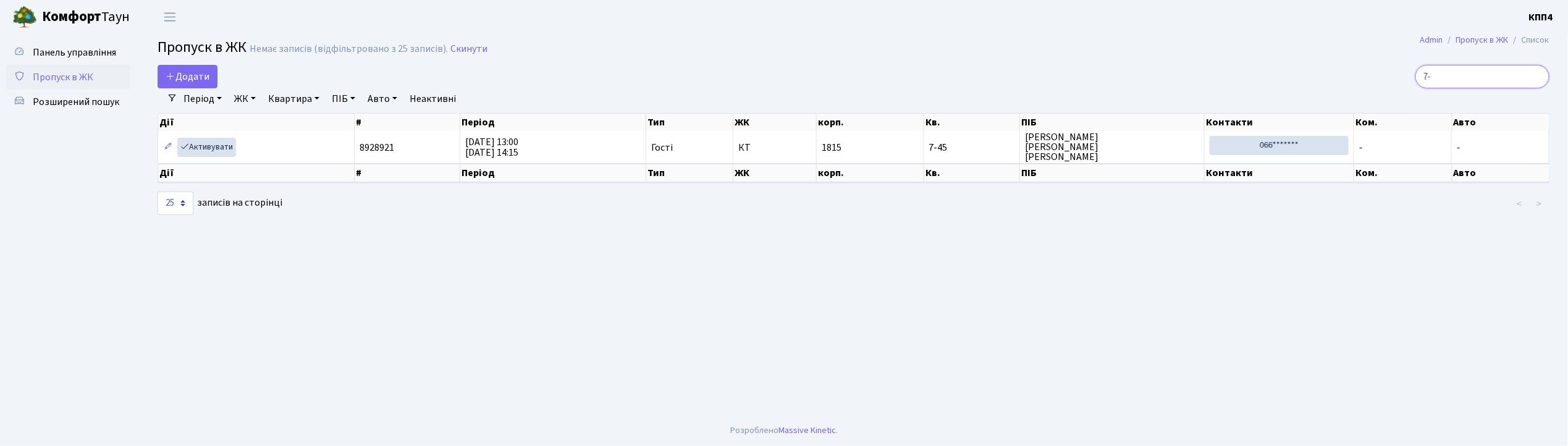
type input "7"
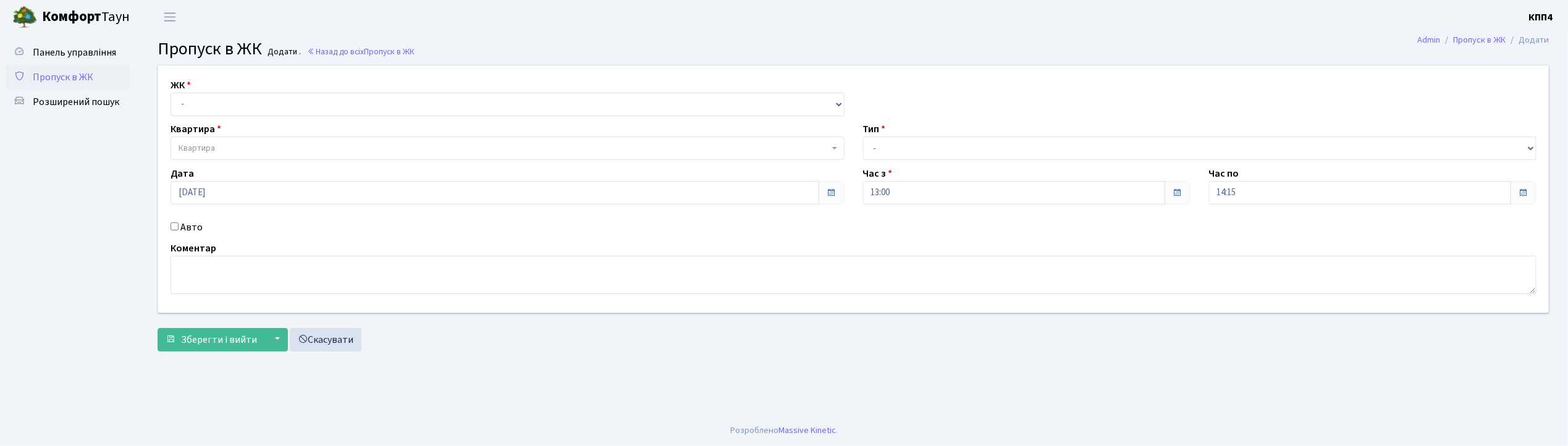
click at [176, 228] on input "Авто" at bounding box center [174, 226] width 8 height 8
checkbox input "true"
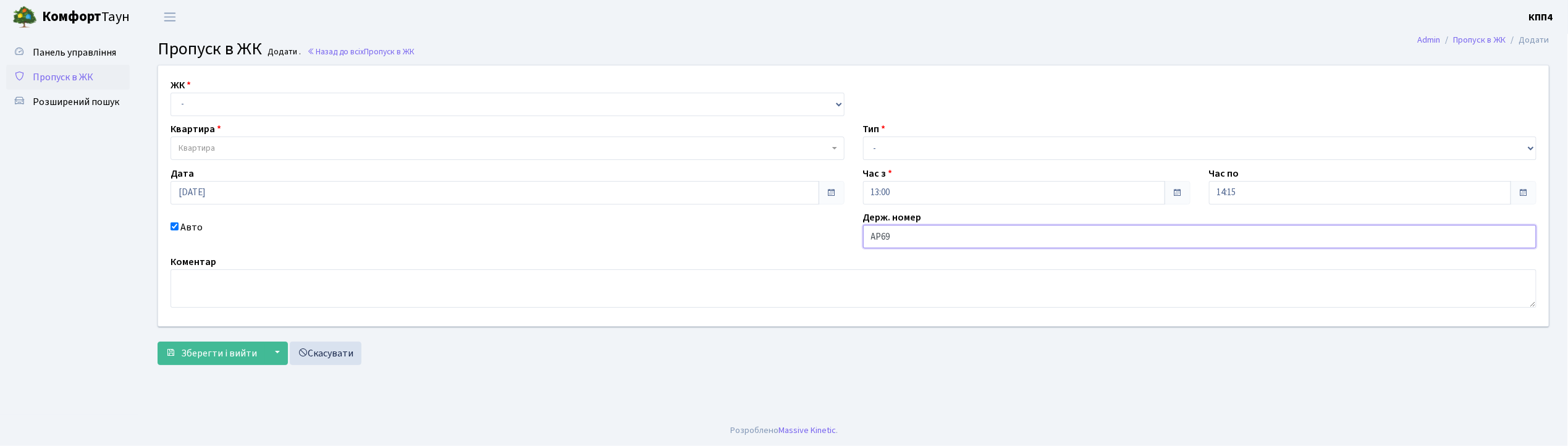
type input "АР6974ІС"
click at [268, 100] on select "- КТ, вул. Регенераторна, 4 КТ2, просп. [STREET_ADDRESS] [STREET_ADDRESS] [PERS…" at bounding box center [507, 104] width 674 height 24
select select "271"
click at [170, 92] on select "- КТ, вул. Регенераторна, 4 КТ2, просп. Соборності, 17 КТ3, вул. Березнева, 16 …" at bounding box center [507, 104] width 674 height 24
select select
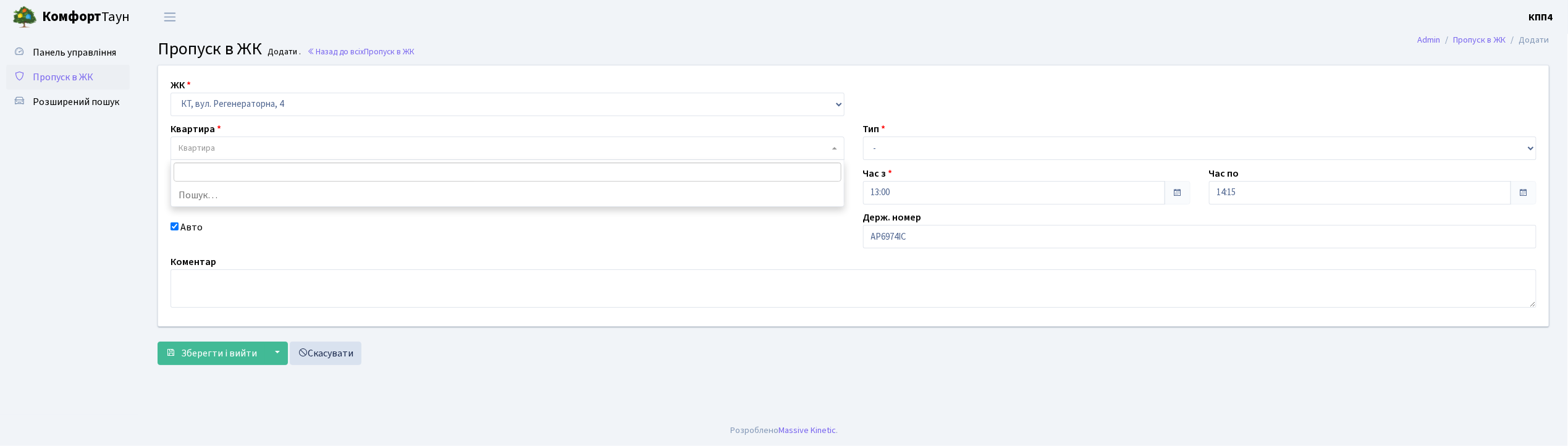
click at [270, 148] on span "Квартира" at bounding box center [503, 148] width 650 height 12
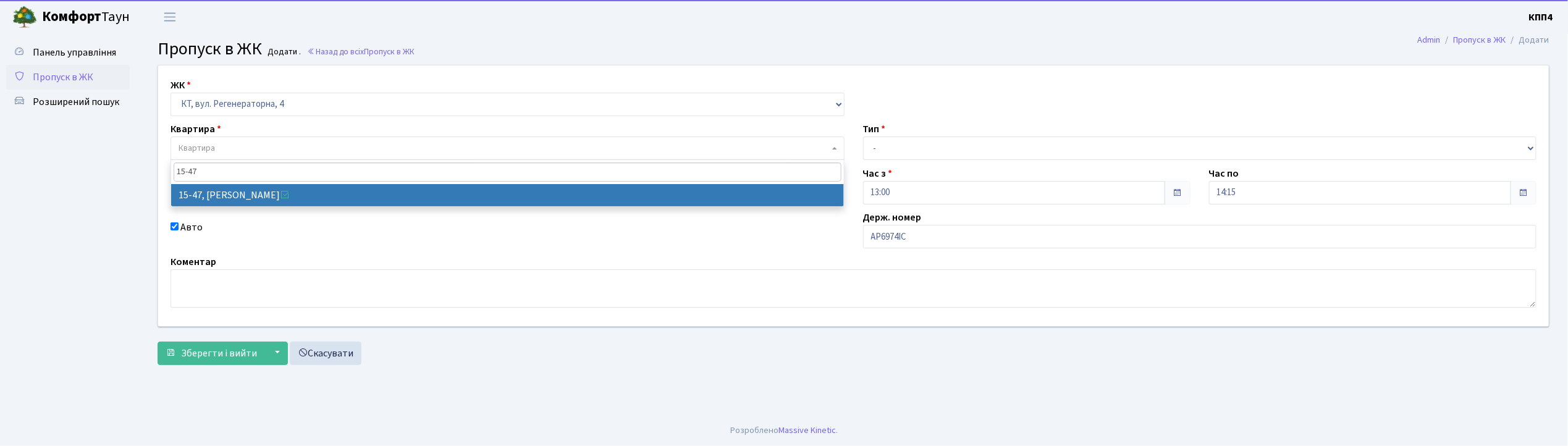
type input "15-47"
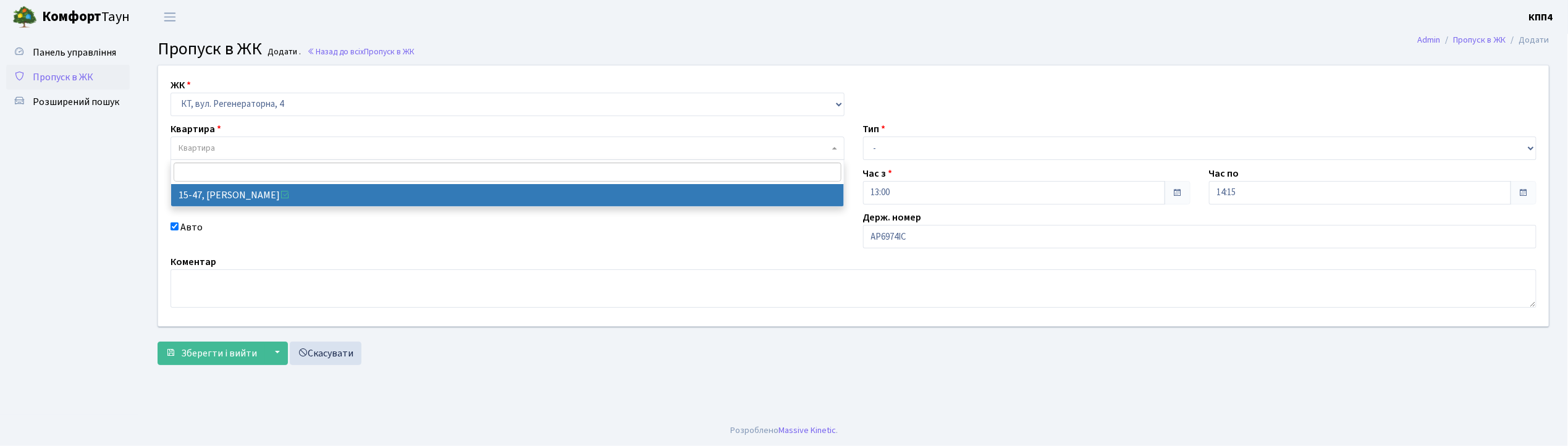
select select "8822"
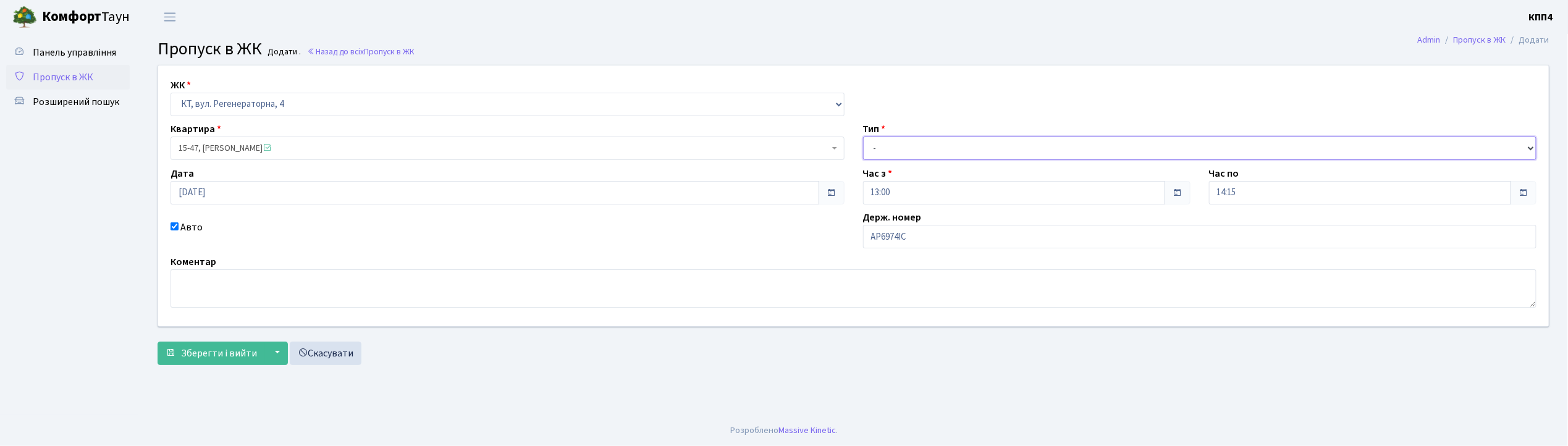
drag, startPoint x: 895, startPoint y: 148, endPoint x: 890, endPoint y: 159, distance: 12.1
click at [895, 148] on select "- Доставка Таксі Гості Сервіс" at bounding box center [1200, 148] width 674 height 24
select select "3"
click at [863, 136] on select "- Доставка Таксі Гості Сервіс" at bounding box center [1200, 148] width 674 height 24
click at [255, 356] on button "Зберегти і вийти" at bounding box center [211, 354] width 108 height 24
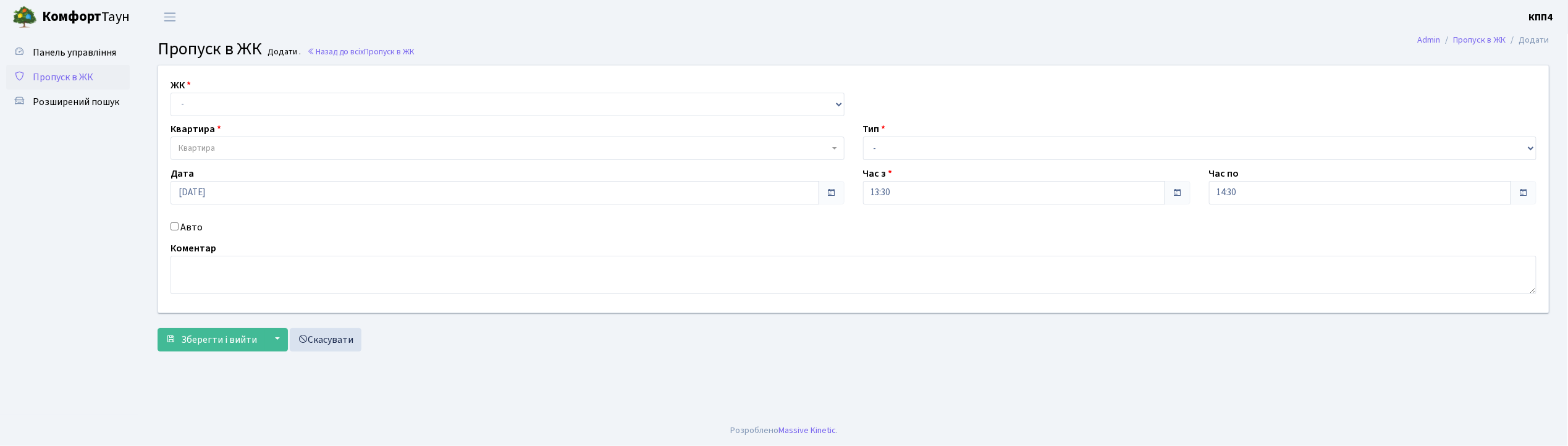
click at [172, 226] on input "Авто" at bounding box center [174, 226] width 8 height 8
checkbox input "true"
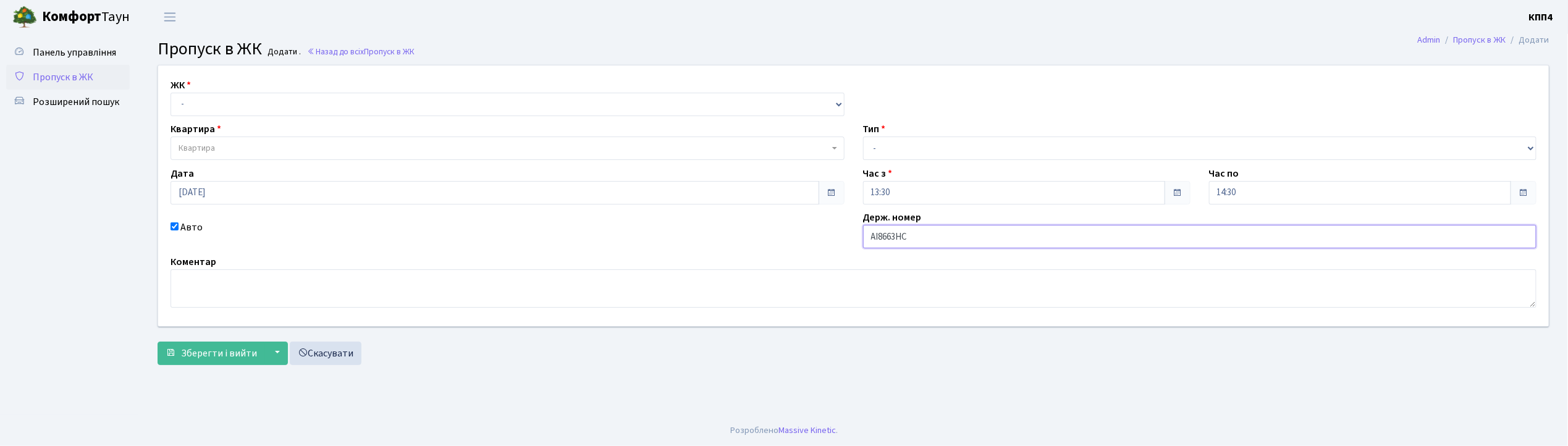
type input "АІ8663НС"
click at [278, 104] on select "- КТ, вул. Регенераторна, 4 КТ2, просп. [STREET_ADDRESS] [STREET_ADDRESS] [PERS…" at bounding box center [507, 104] width 674 height 24
select select "271"
click at [170, 92] on select "- КТ, вул. Регенераторна, 4 КТ2, просп. Соборності, 17 КТ3, вул. Березнева, 16 …" at bounding box center [507, 104] width 674 height 24
select select
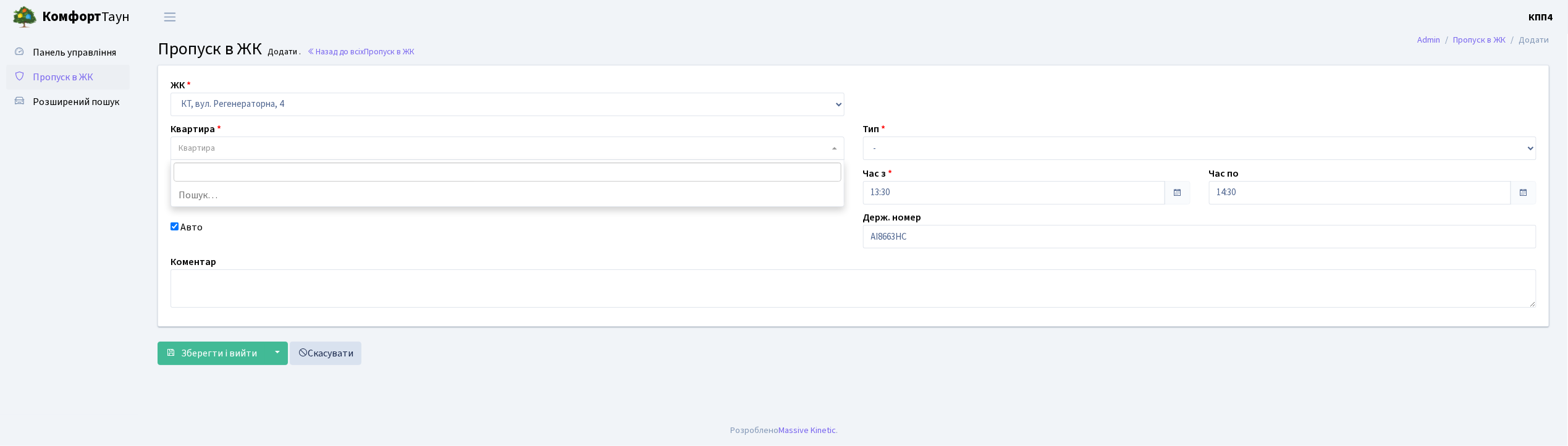
click at [280, 146] on span "Квартира" at bounding box center [503, 148] width 650 height 12
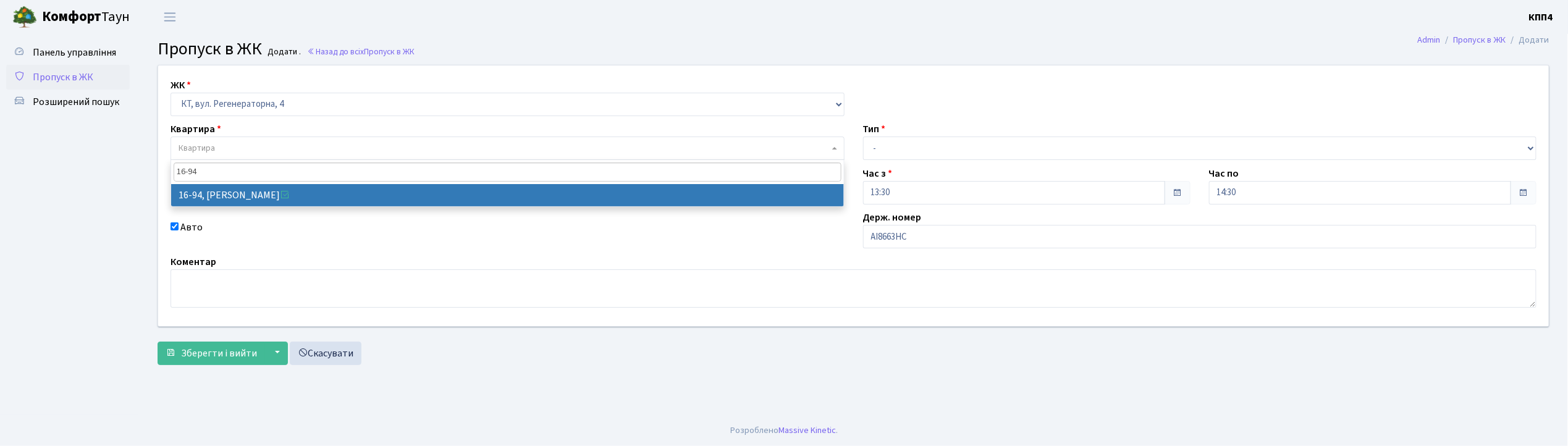
type input "16-94"
select select "8655"
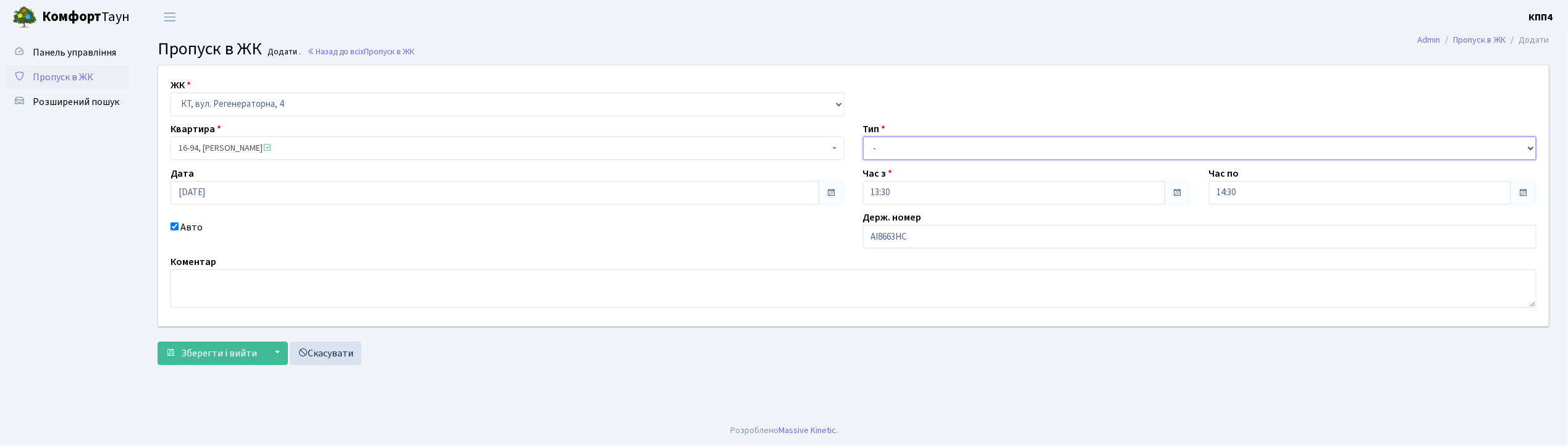
drag, startPoint x: 912, startPoint y: 145, endPoint x: 924, endPoint y: 156, distance: 16.3
click at [912, 145] on select "- Доставка Таксі Гості Сервіс" at bounding box center [1200, 148] width 674 height 24
select select "3"
click at [863, 136] on select "- Доставка Таксі Гості Сервіс" at bounding box center [1200, 148] width 674 height 24
click at [205, 345] on button "Зберегти і вийти" at bounding box center [211, 354] width 108 height 24
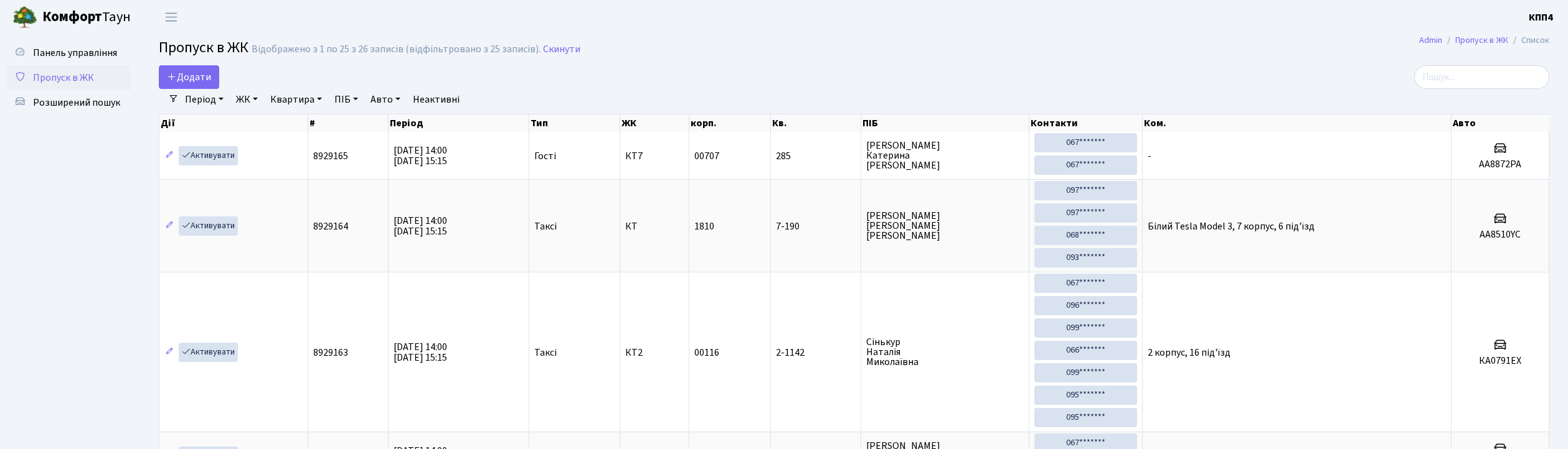
select select "25"
click at [1453, 81] on input "search" at bounding box center [1481, 77] width 135 height 24
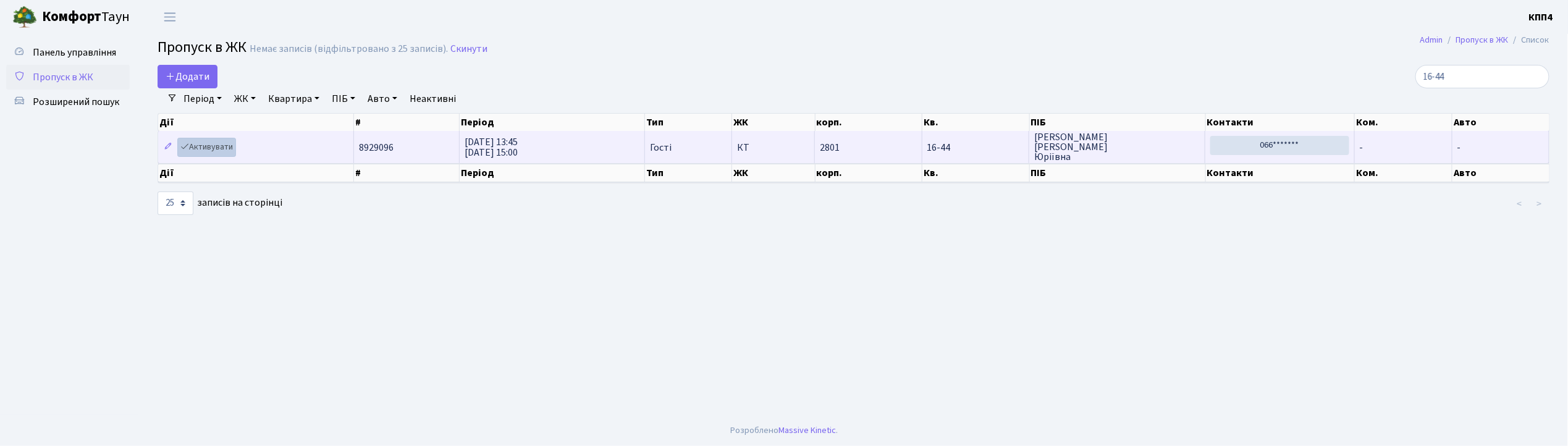
type input "16-44"
click at [229, 153] on link "Активувати" at bounding box center [207, 147] width 59 height 19
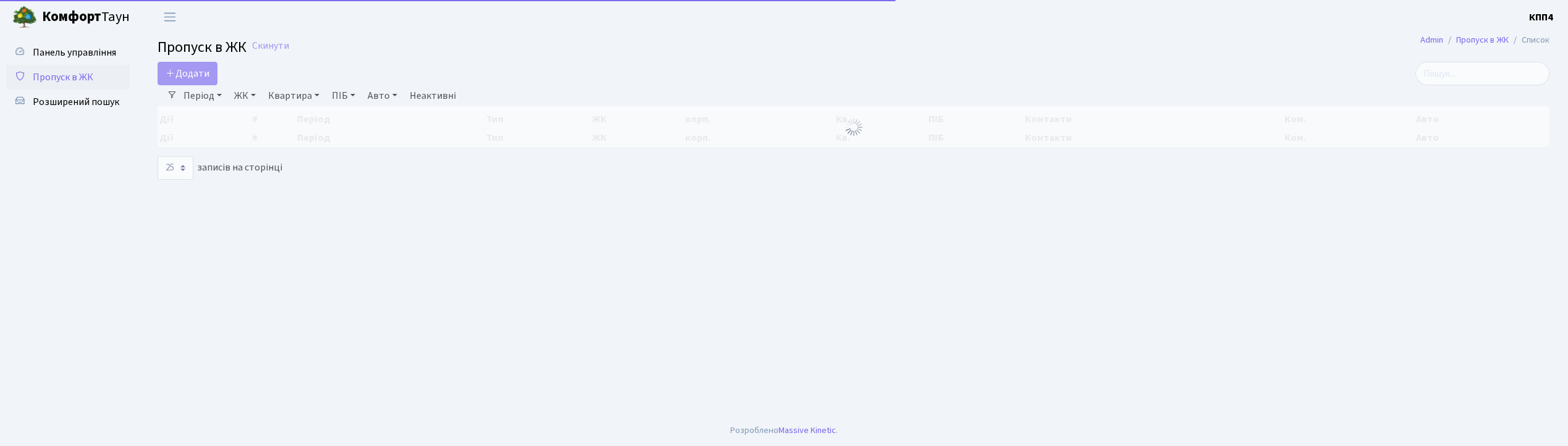
select select "25"
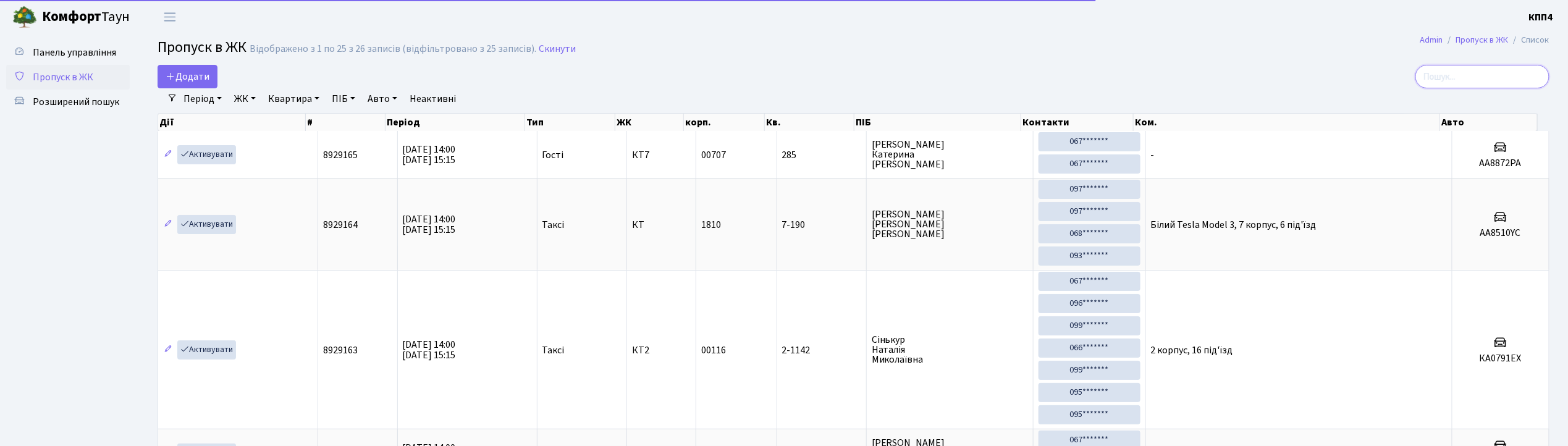
click at [1512, 81] on input "search" at bounding box center [1482, 77] width 134 height 24
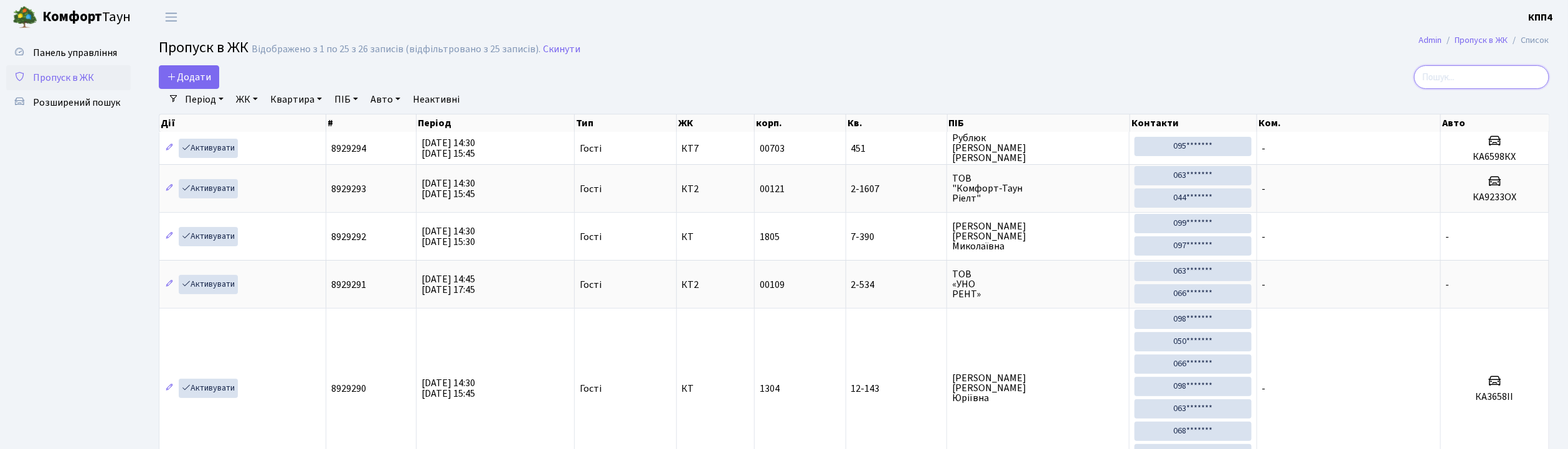
click at [1520, 77] on input "search" at bounding box center [1481, 77] width 135 height 24
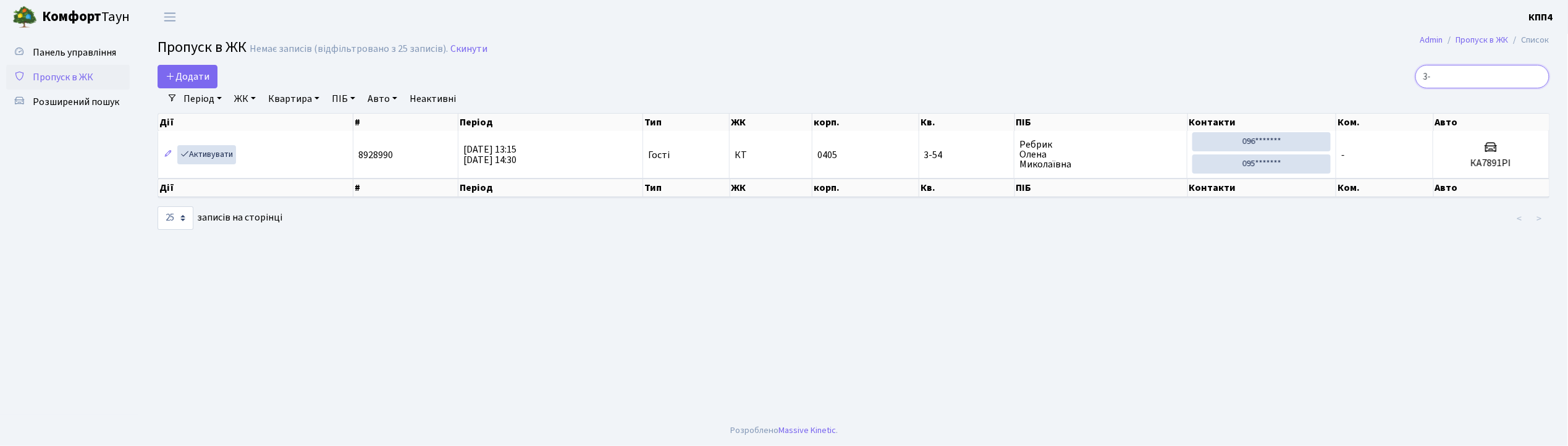
type input "3"
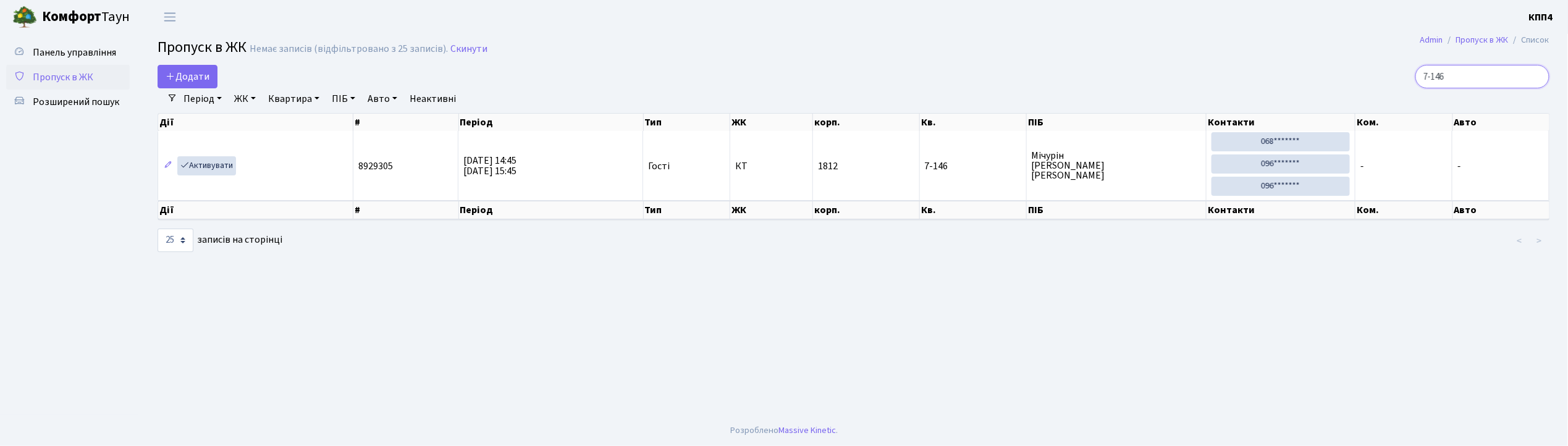
click at [1495, 85] on input "7-146" at bounding box center [1482, 77] width 134 height 24
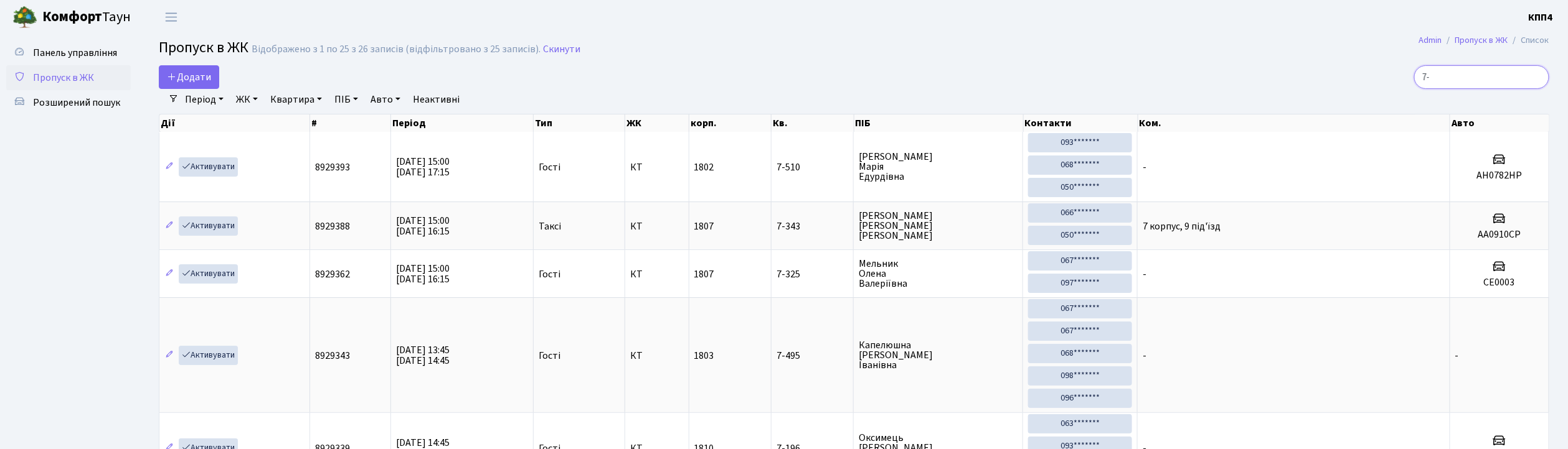
type input "7"
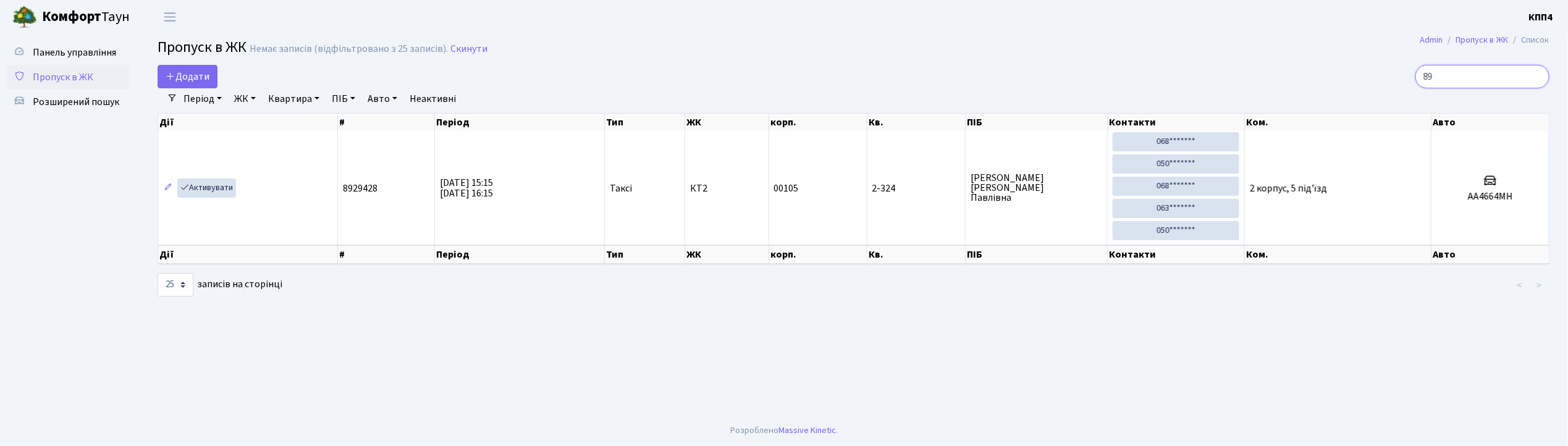
type input "8"
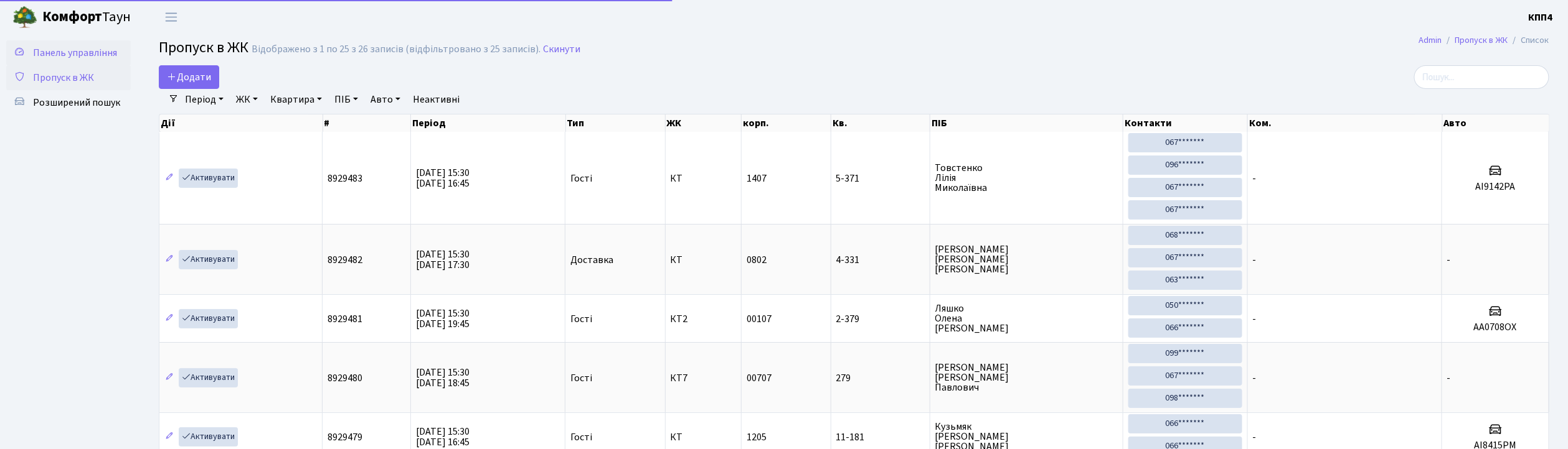
click at [65, 55] on span "Панель управління" at bounding box center [75, 53] width 84 height 14
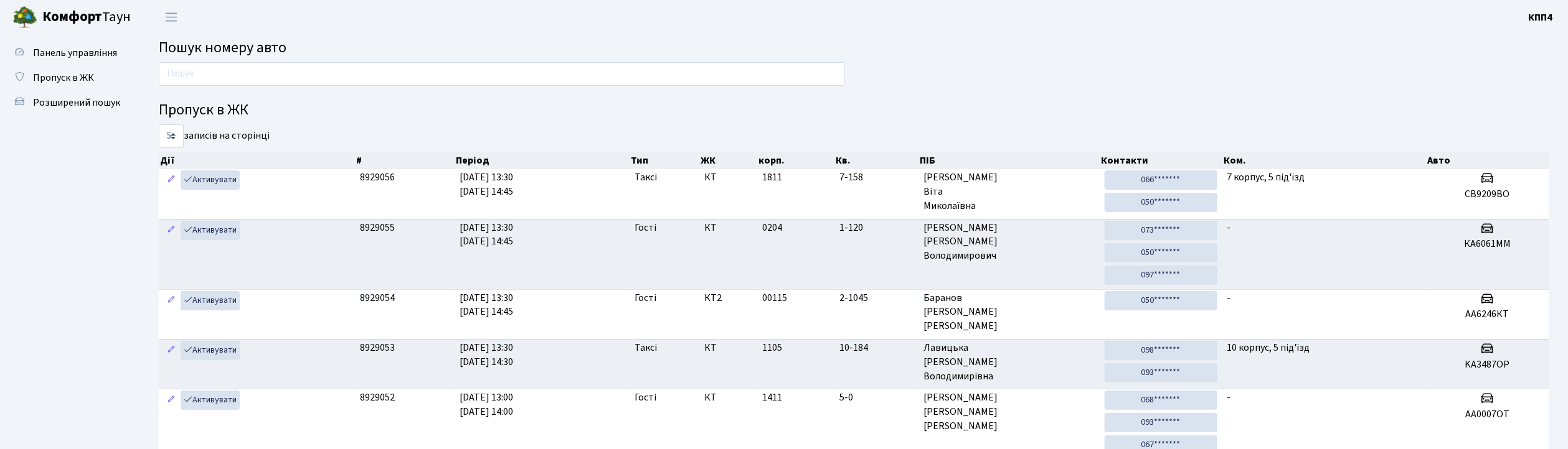
click at [522, 83] on input "text" at bounding box center [502, 74] width 687 height 24
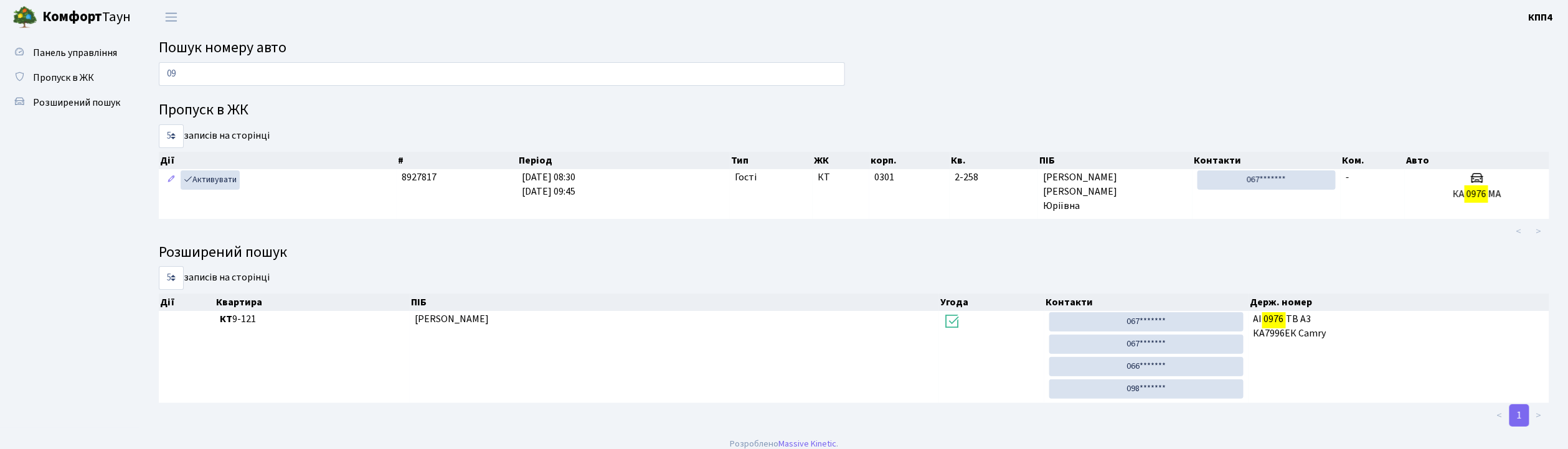
type input "0"
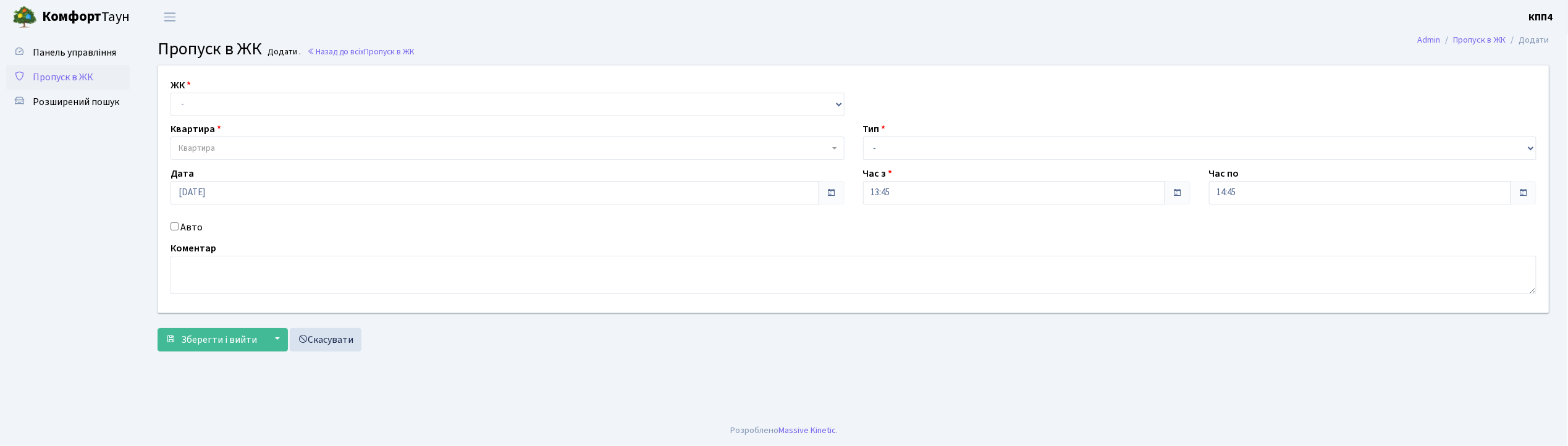
click at [172, 225] on input "Авто" at bounding box center [174, 226] width 8 height 8
checkbox input "true"
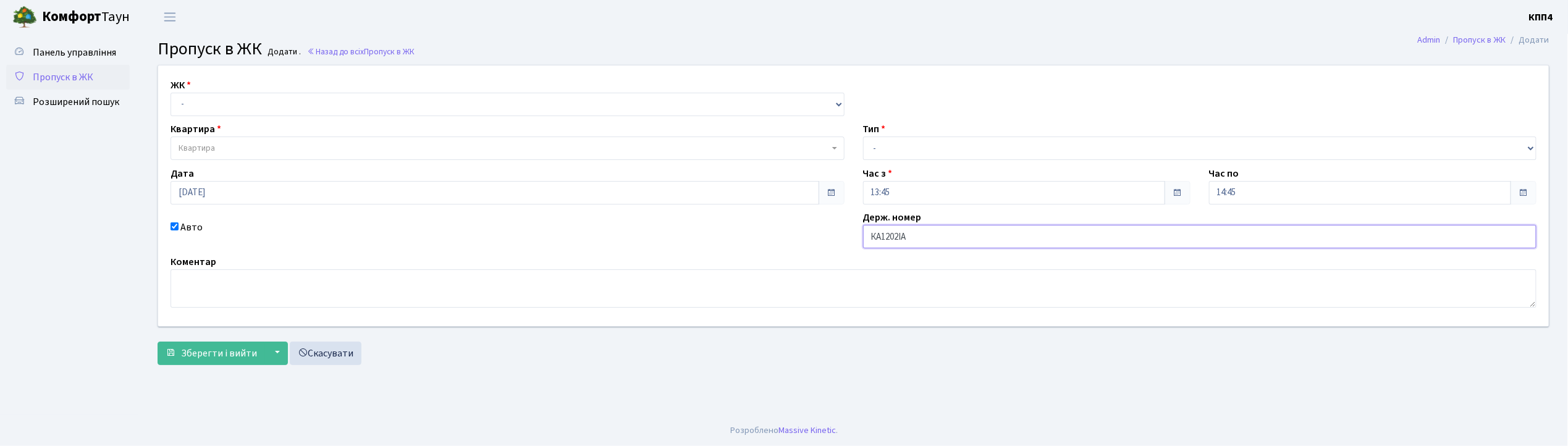
type input "КА1202ІА"
drag, startPoint x: 239, startPoint y: 106, endPoint x: 239, endPoint y: 115, distance: 9.0
click at [239, 106] on select "- КТ, вул. Регенераторна, 4 КТ2, просп. Соборності, 17 КТ3, вул. Березнева, 16 …" at bounding box center [507, 104] width 674 height 24
select select "271"
click at [170, 92] on select "- КТ, вул. Регенераторна, 4 КТ2, просп. Соборності, 17 КТ3, вул. Березнева, 16 …" at bounding box center [507, 104] width 674 height 24
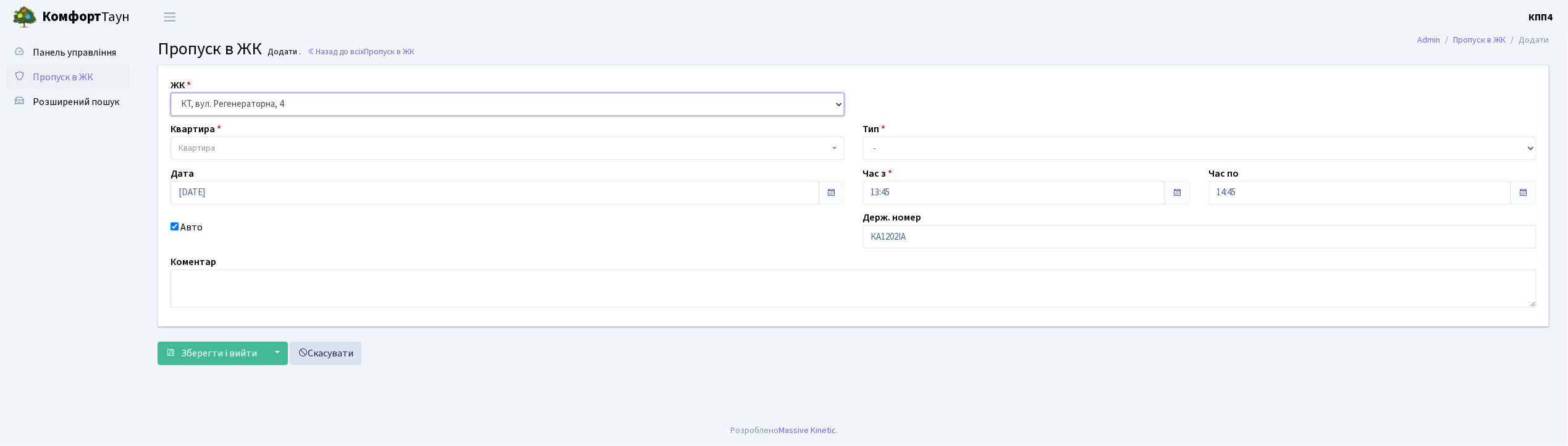
select select
click at [253, 152] on span "Квартира" at bounding box center [503, 148] width 650 height 12
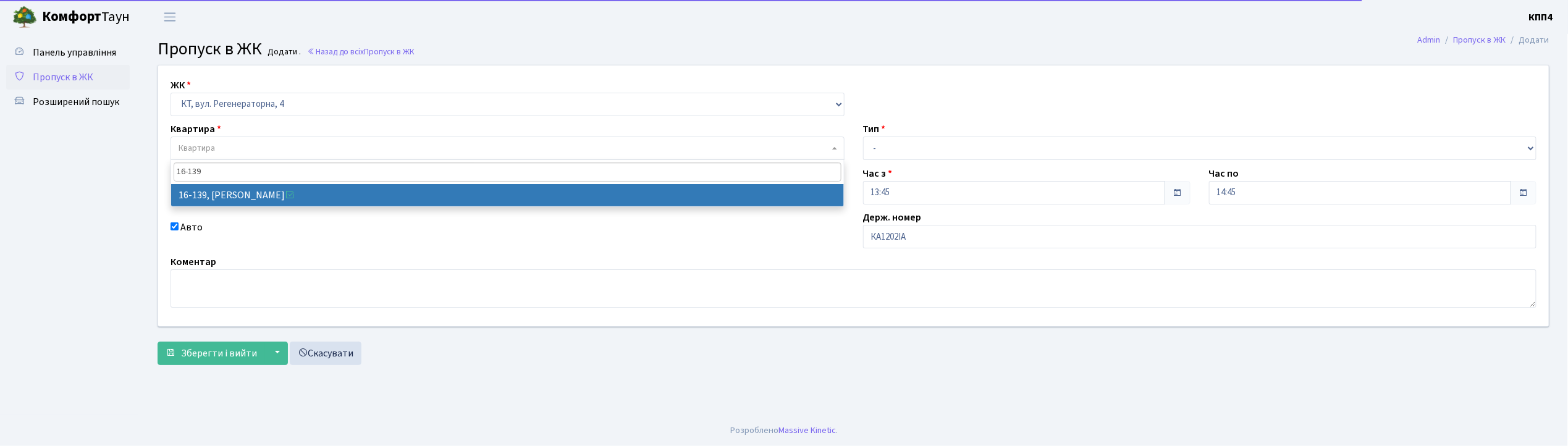
type input "16-139"
select select "8700"
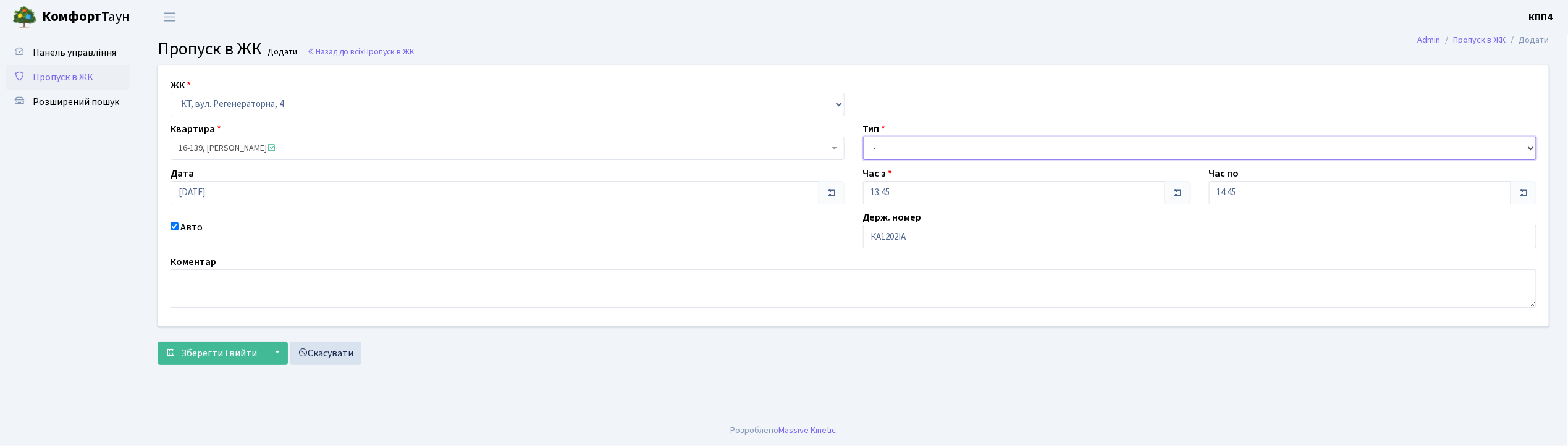
click at [964, 141] on select "- Доставка Таксі Гості Сервіс" at bounding box center [1200, 148] width 674 height 24
select select "3"
click at [863, 136] on select "- Доставка Таксі Гості Сервіс" at bounding box center [1200, 148] width 674 height 24
click at [208, 350] on span "Зберегти і вийти" at bounding box center [219, 354] width 76 height 14
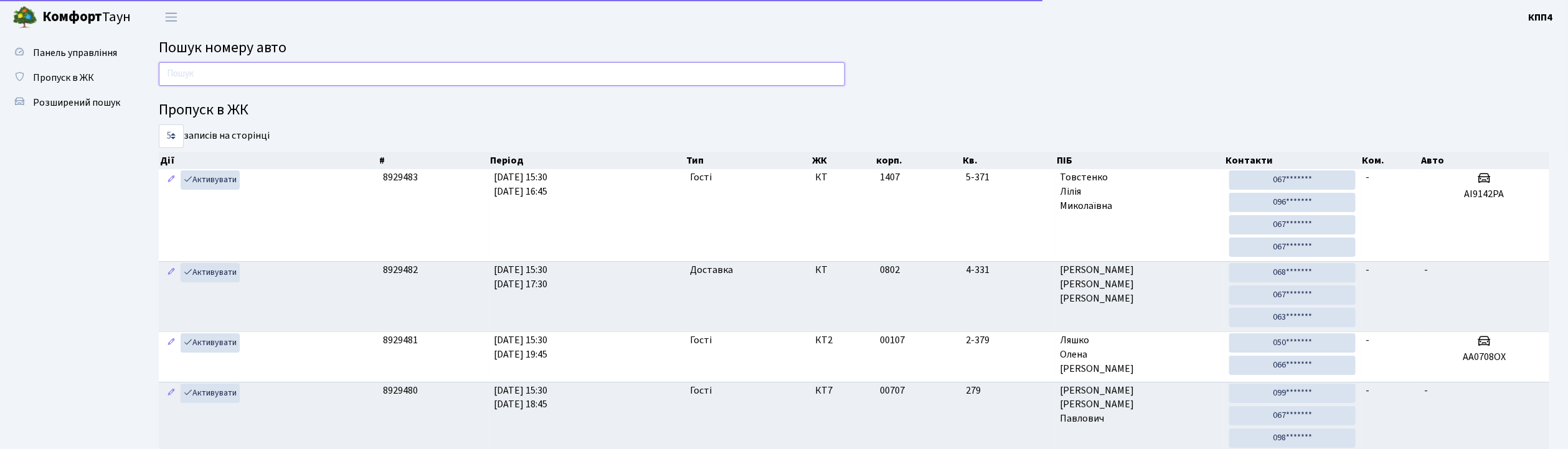
click at [282, 71] on input "text" at bounding box center [502, 74] width 687 height 24
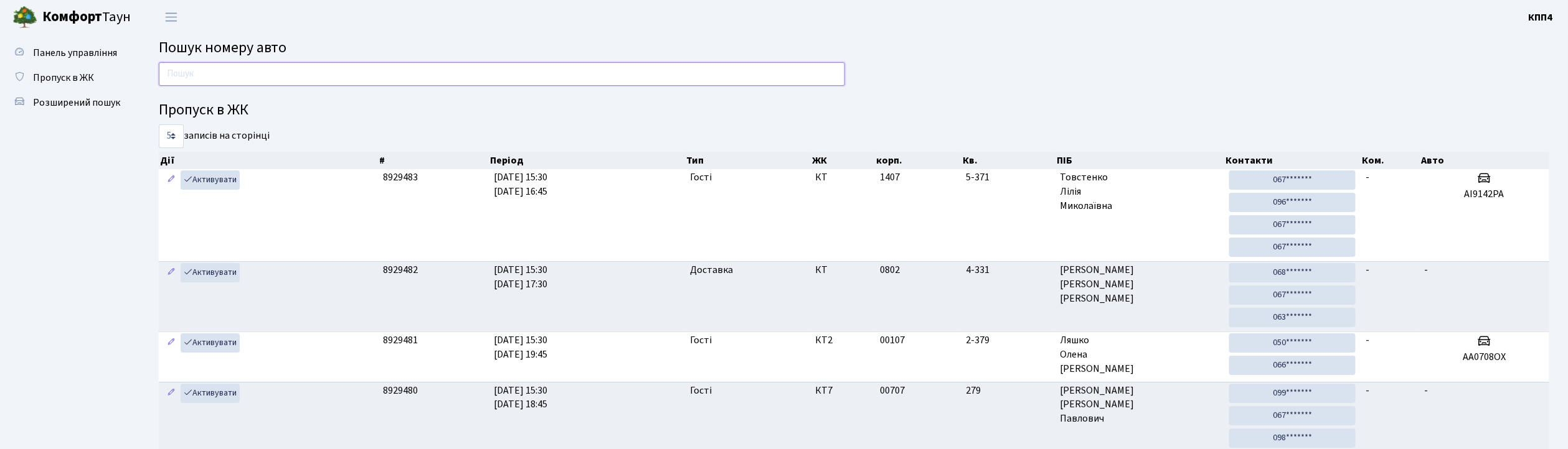
click at [452, 75] on input "text" at bounding box center [502, 74] width 687 height 24
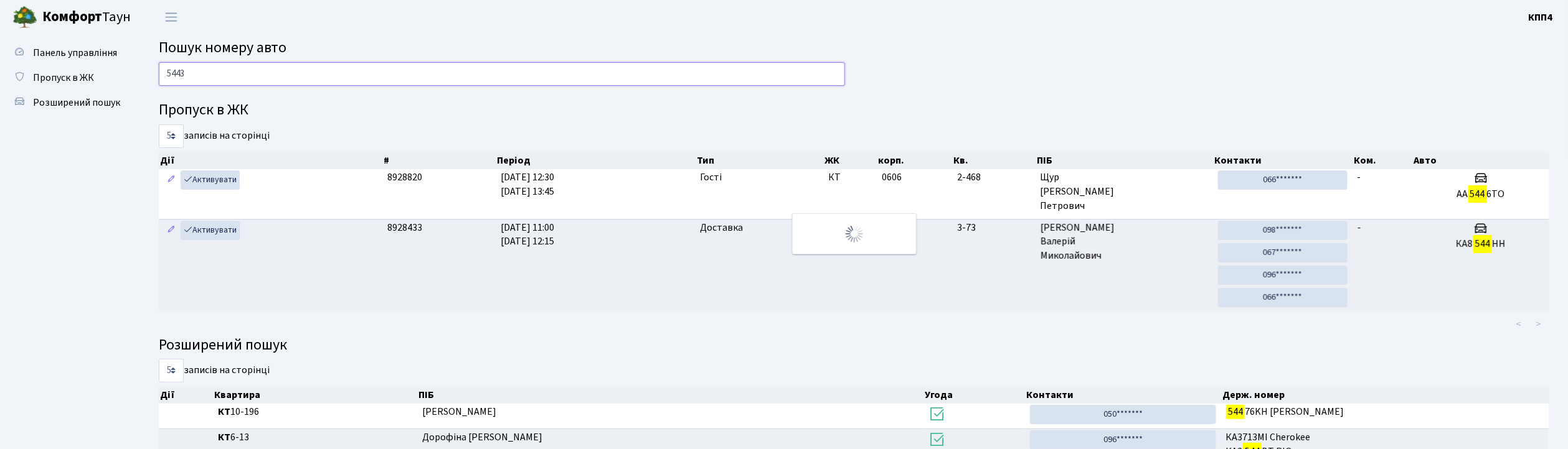
type input "5443"
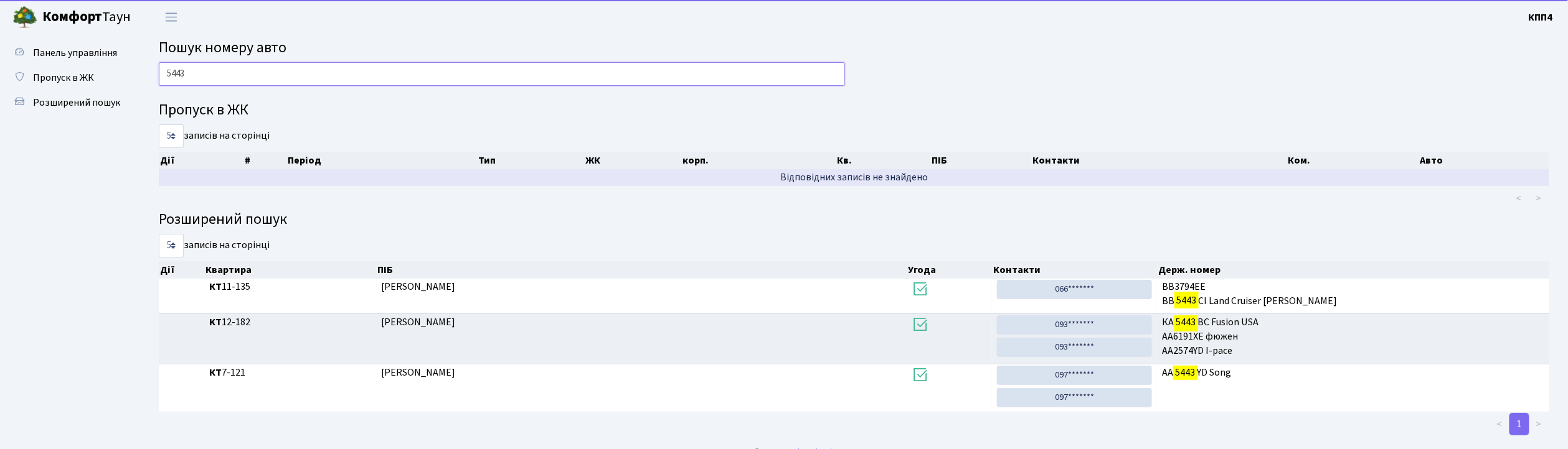
scroll to position [18, 0]
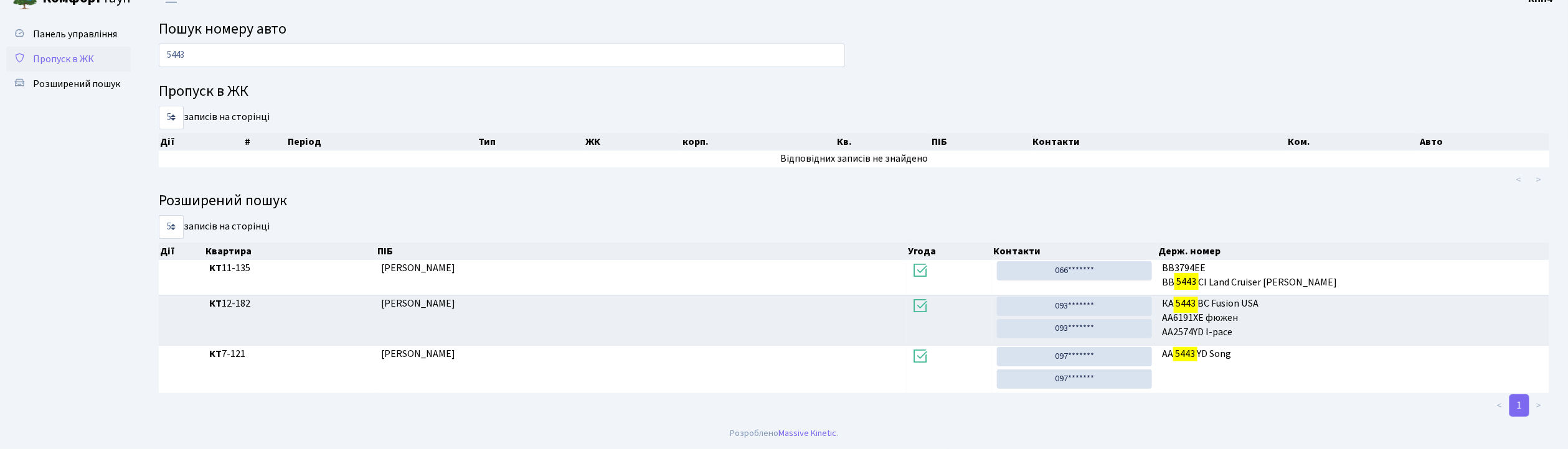
click at [51, 55] on span "Пропуск в ЖК" at bounding box center [63, 59] width 61 height 14
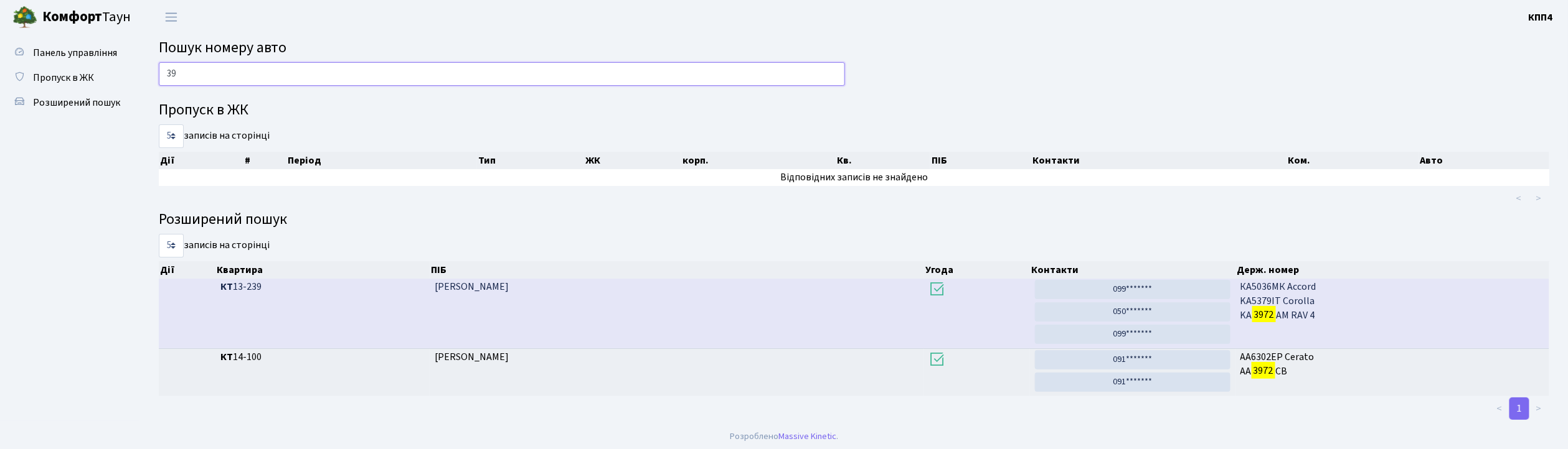
type input "3"
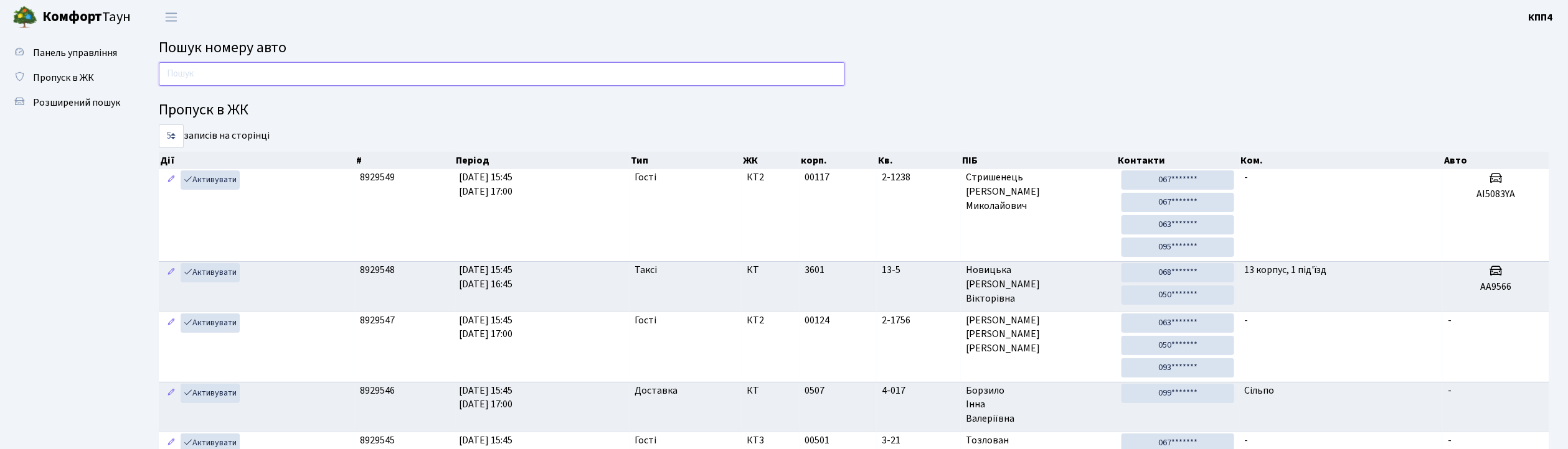
click at [270, 81] on input "text" at bounding box center [502, 74] width 687 height 24
click at [277, 80] on input "text" at bounding box center [502, 74] width 687 height 24
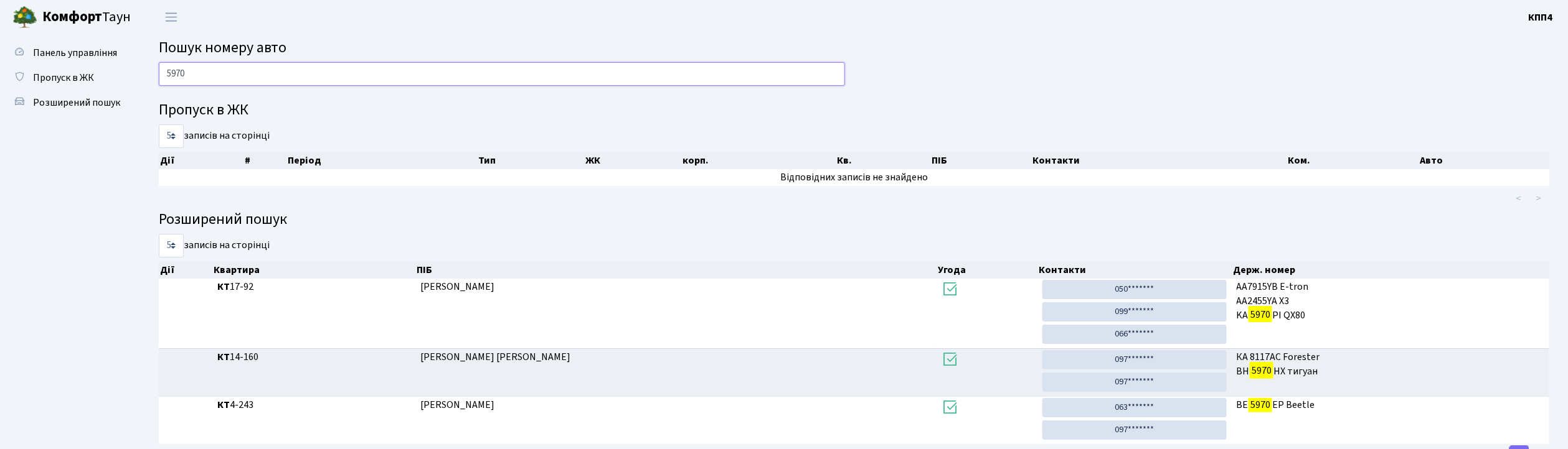
scroll to position [53, 0]
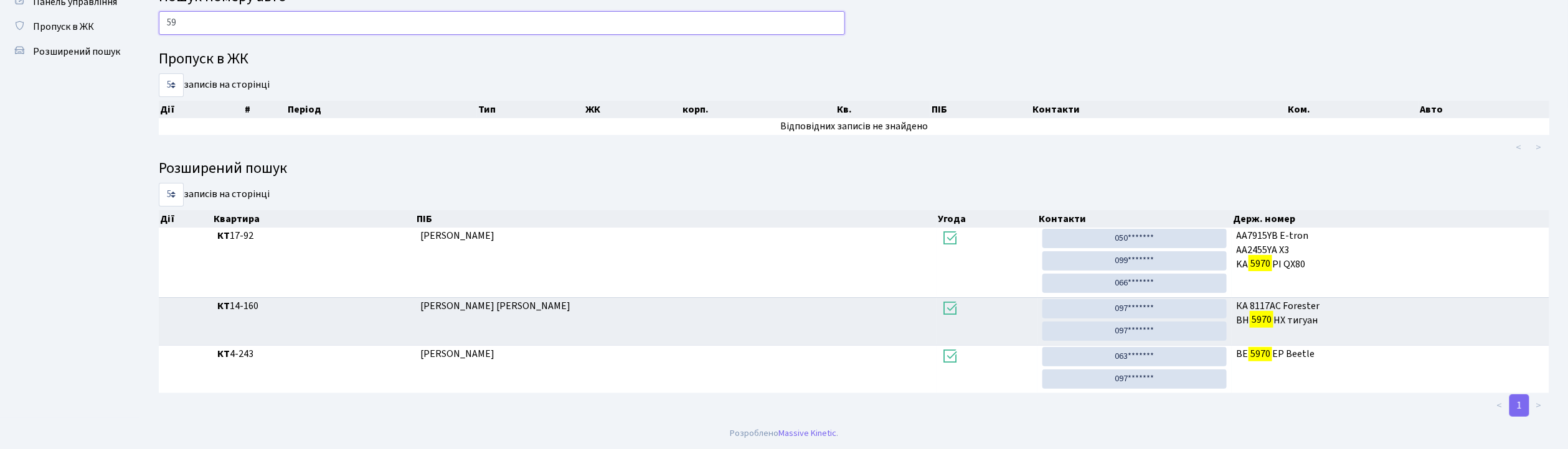
type input "5"
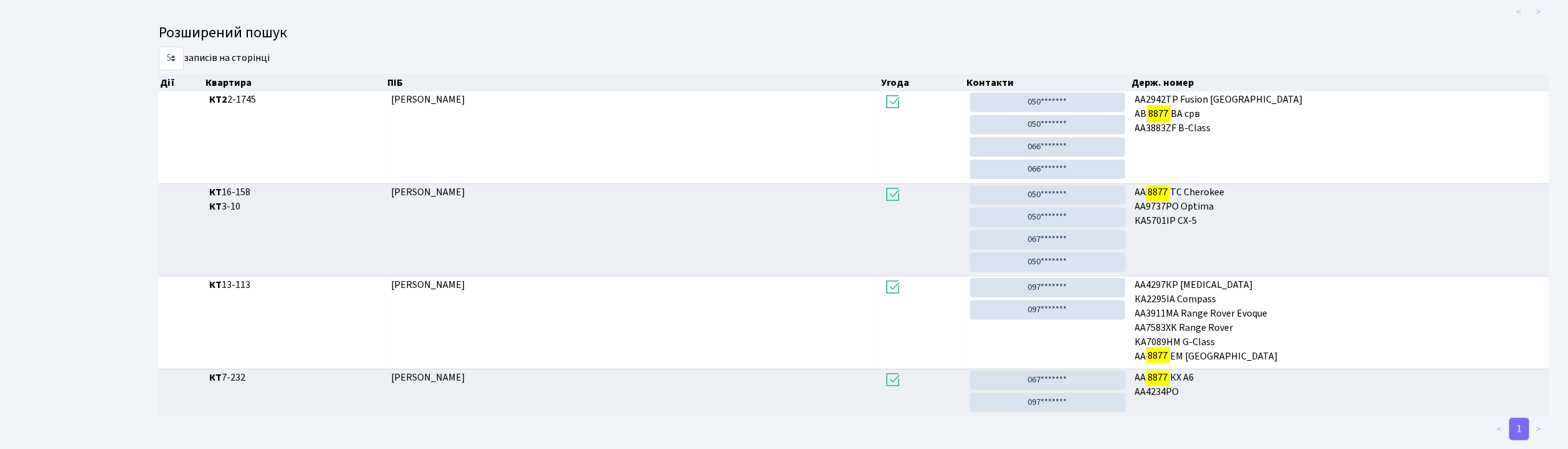
scroll to position [67, 0]
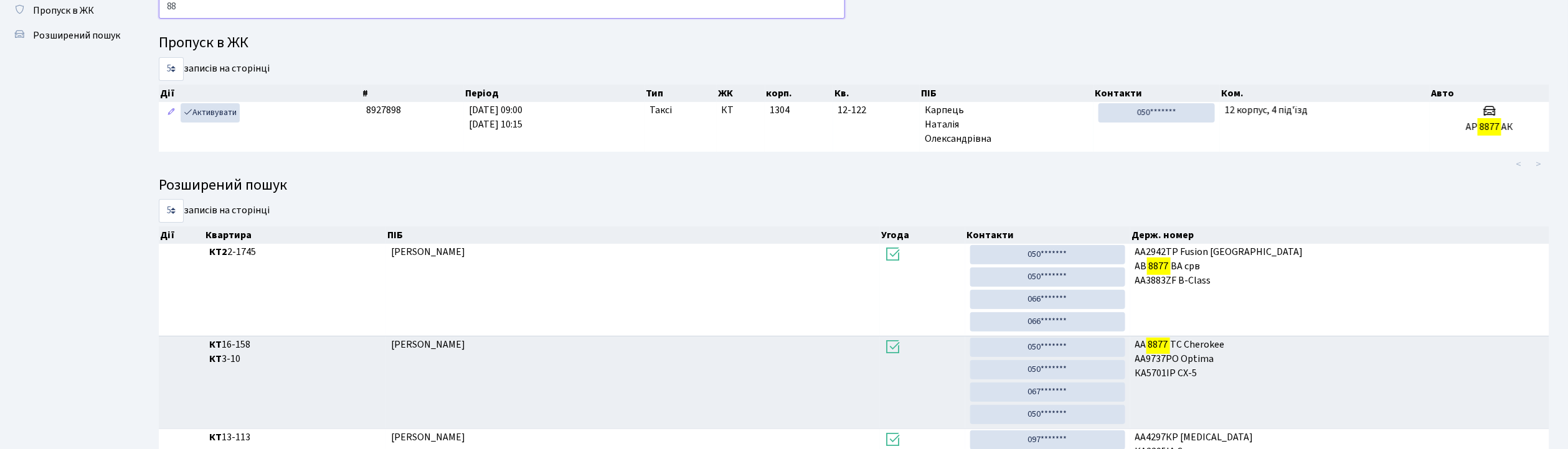
type input "8"
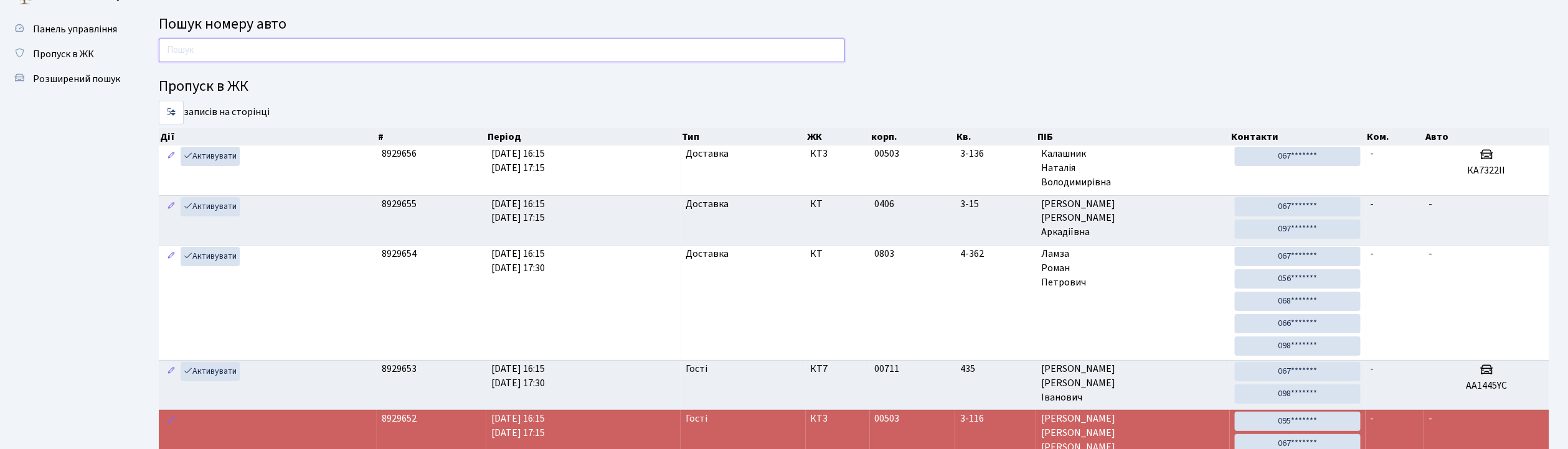
scroll to position [0, 0]
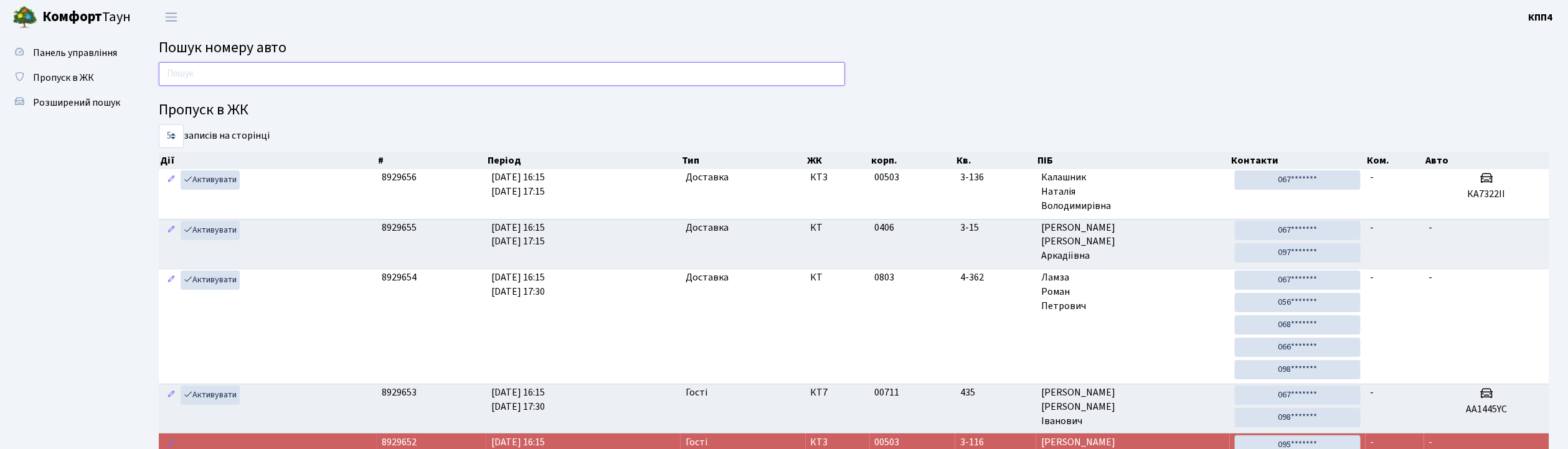
click at [666, 80] on input "text" at bounding box center [502, 74] width 687 height 24
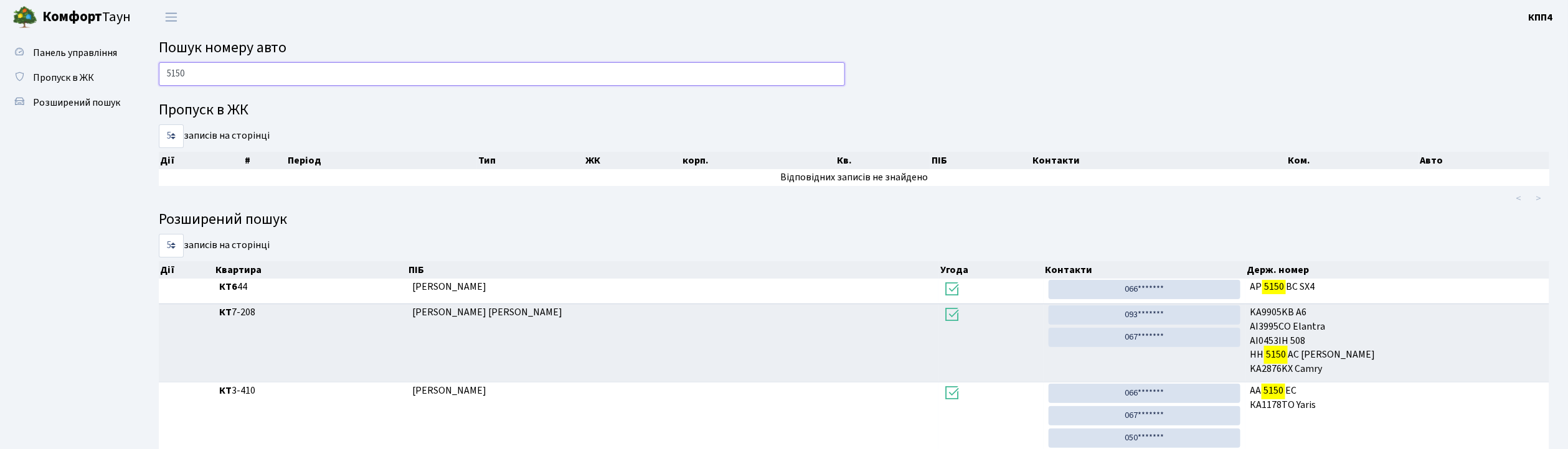
scroll to position [60, 0]
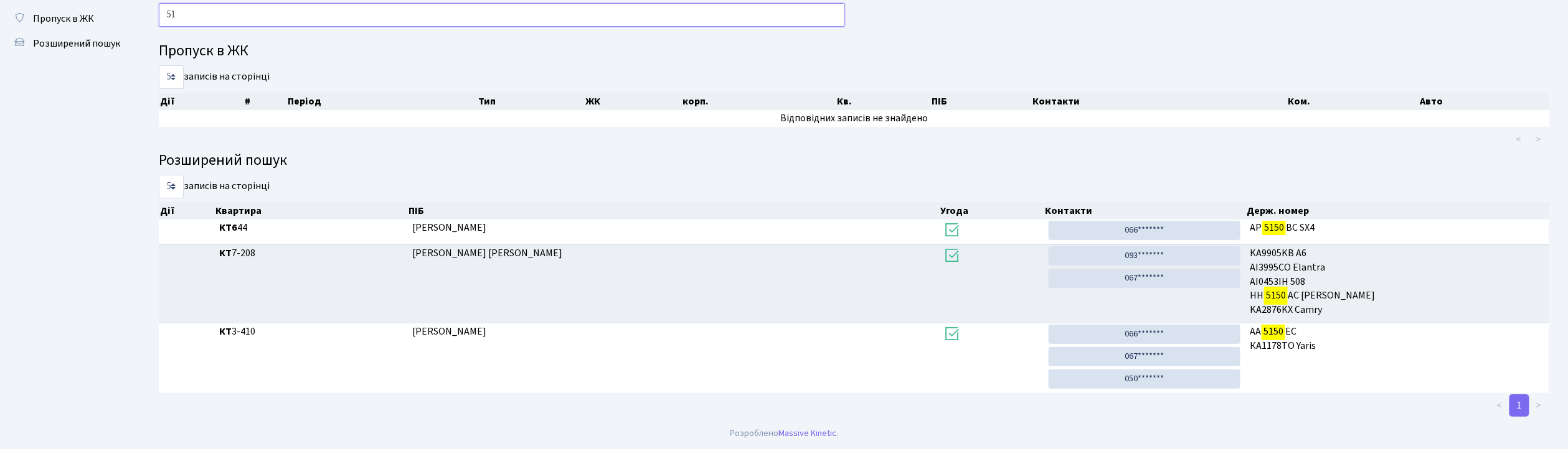
type input "5"
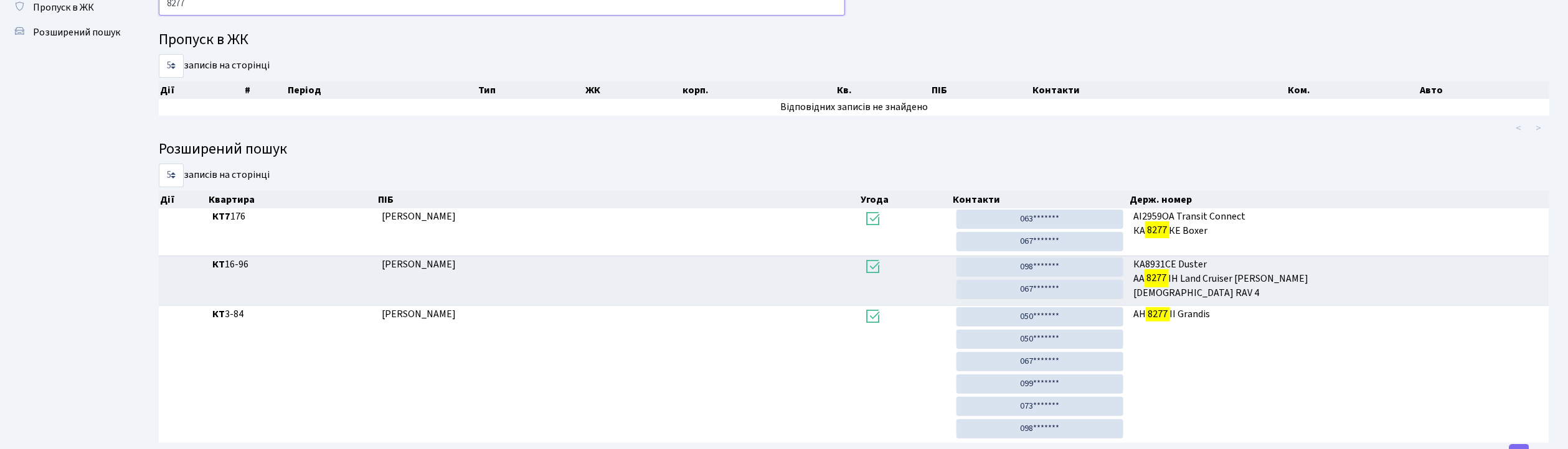
scroll to position [40, 0]
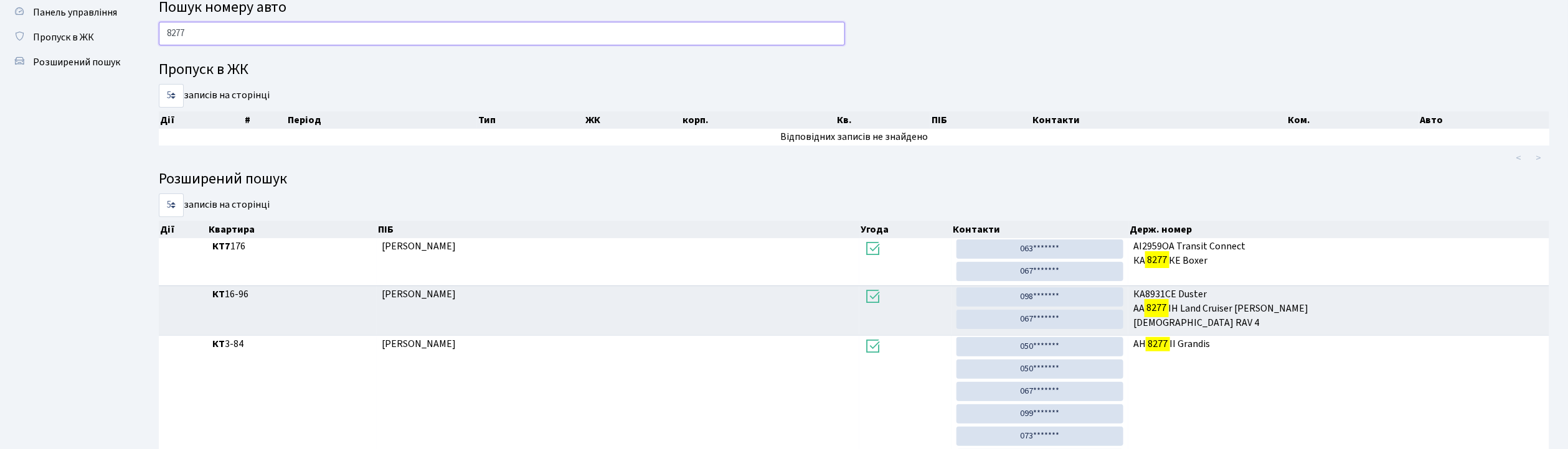
click at [661, 38] on input "8277" at bounding box center [502, 34] width 687 height 24
type input "8"
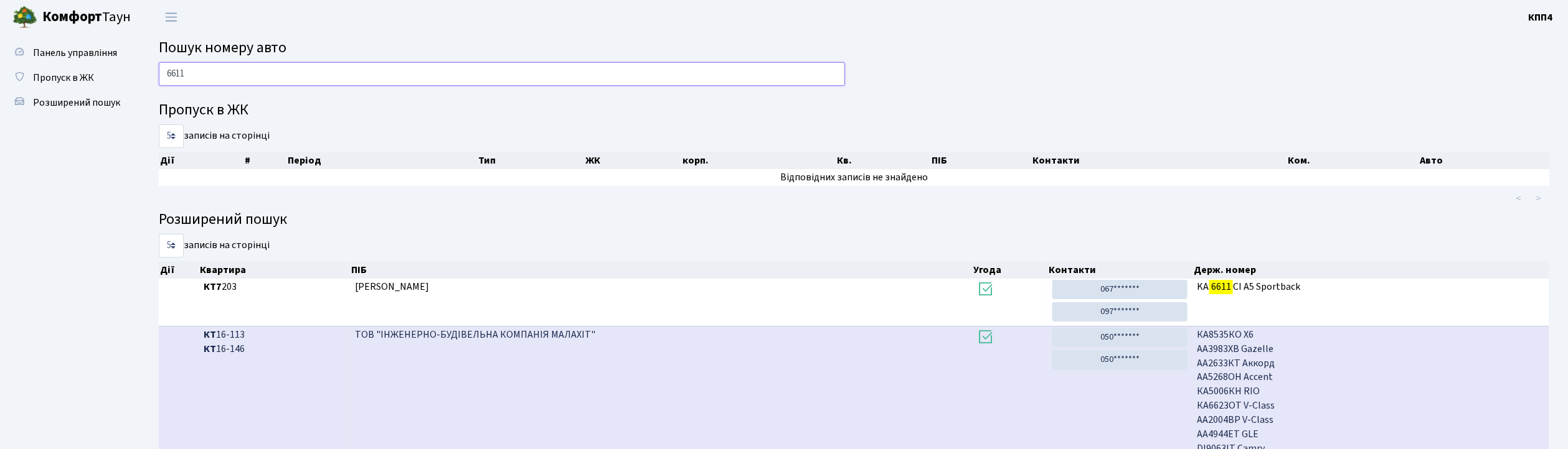
scroll to position [20, 0]
type input "6"
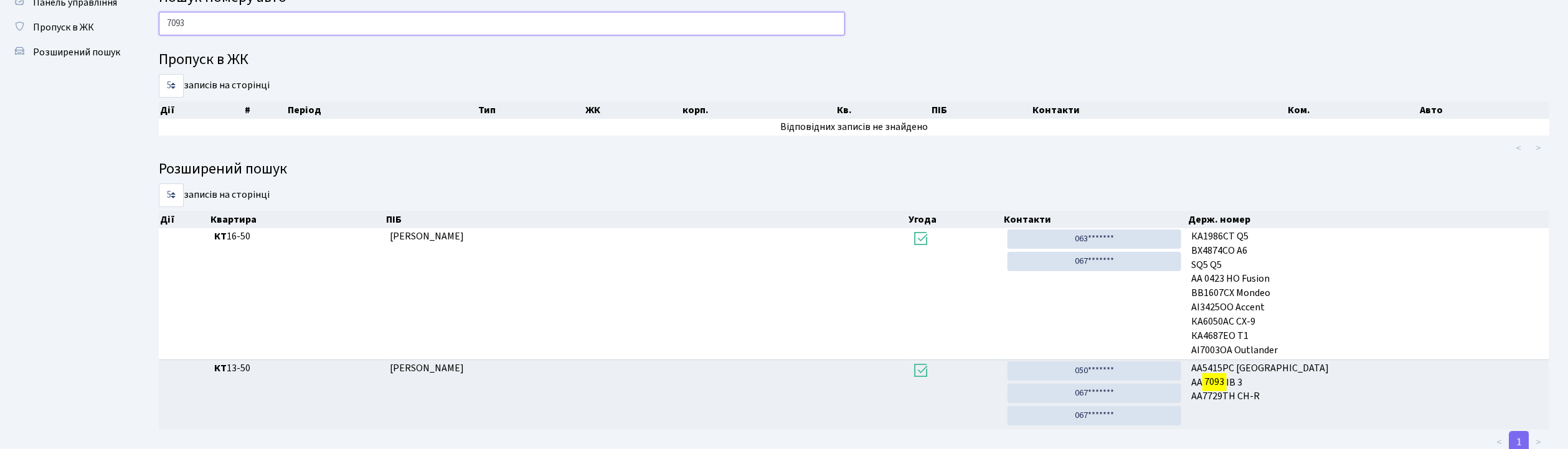
scroll to position [0, 0]
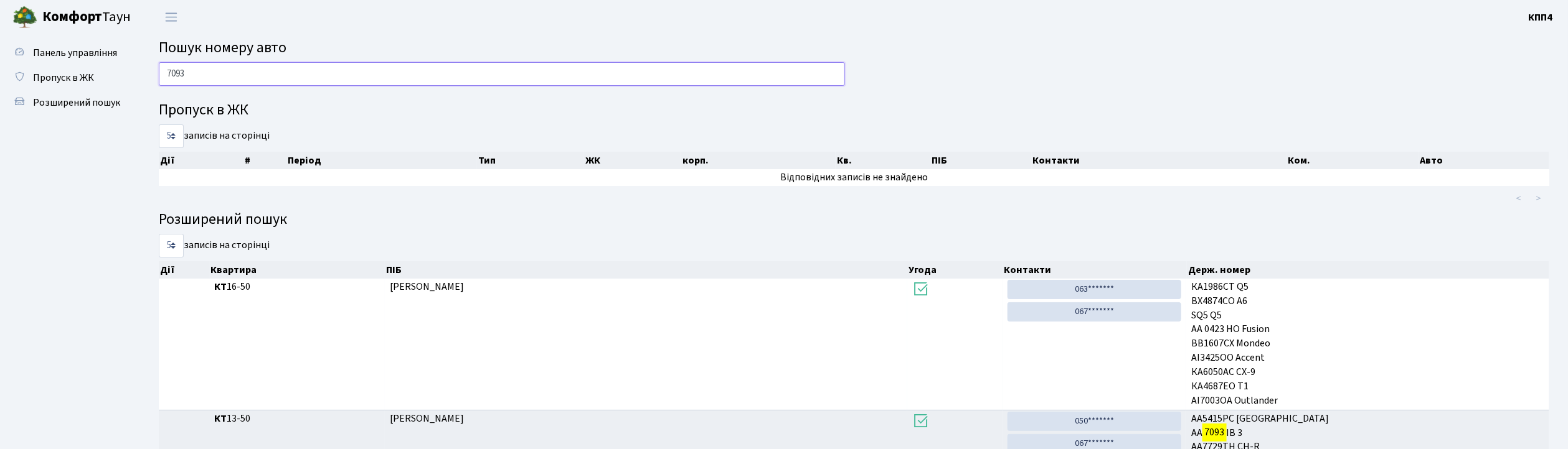
click at [303, 79] on input "7093" at bounding box center [502, 74] width 687 height 24
type input "7"
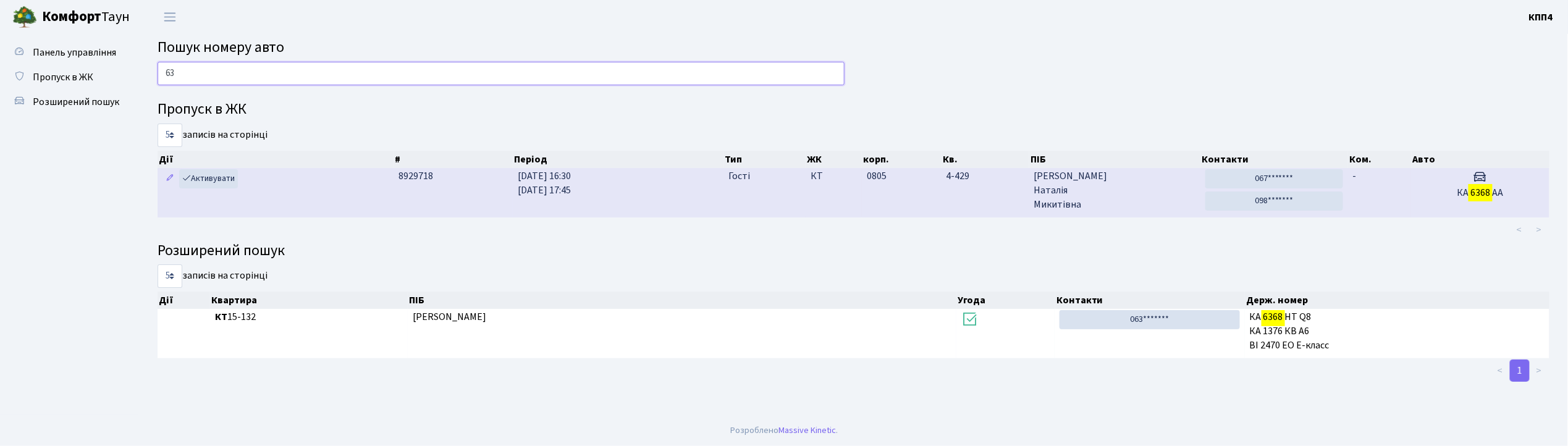
type input "6"
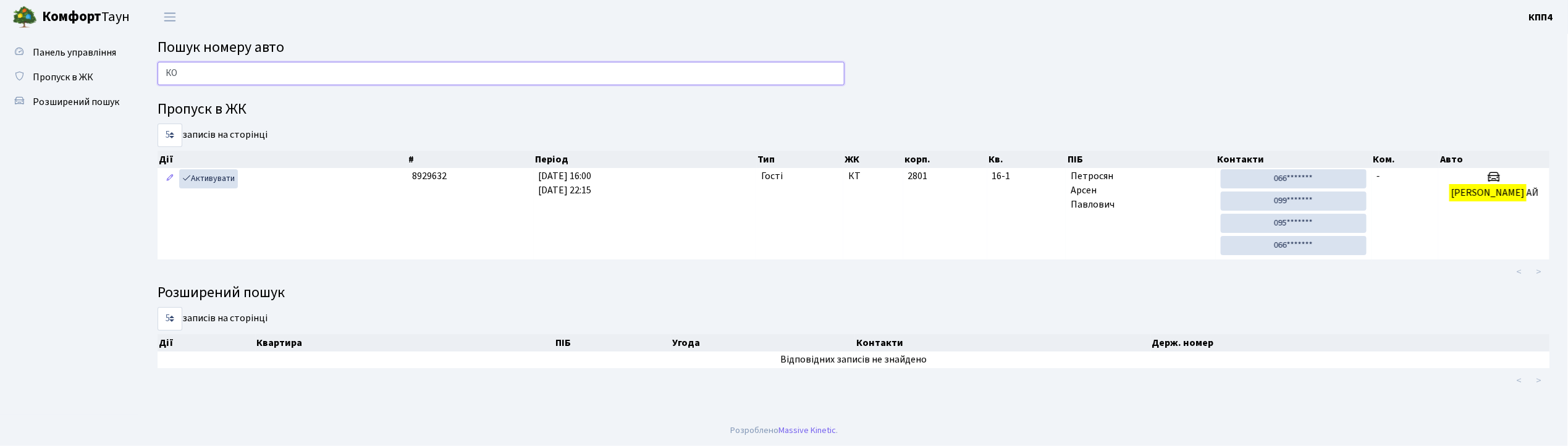
type input "[PERSON_NAME]"
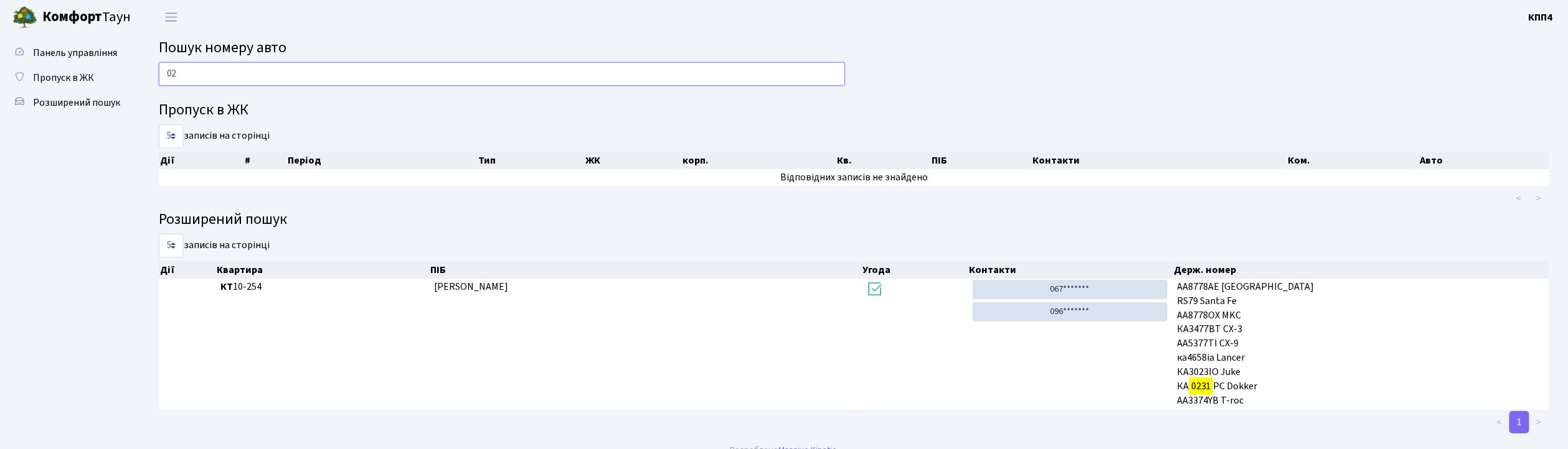
type input "0"
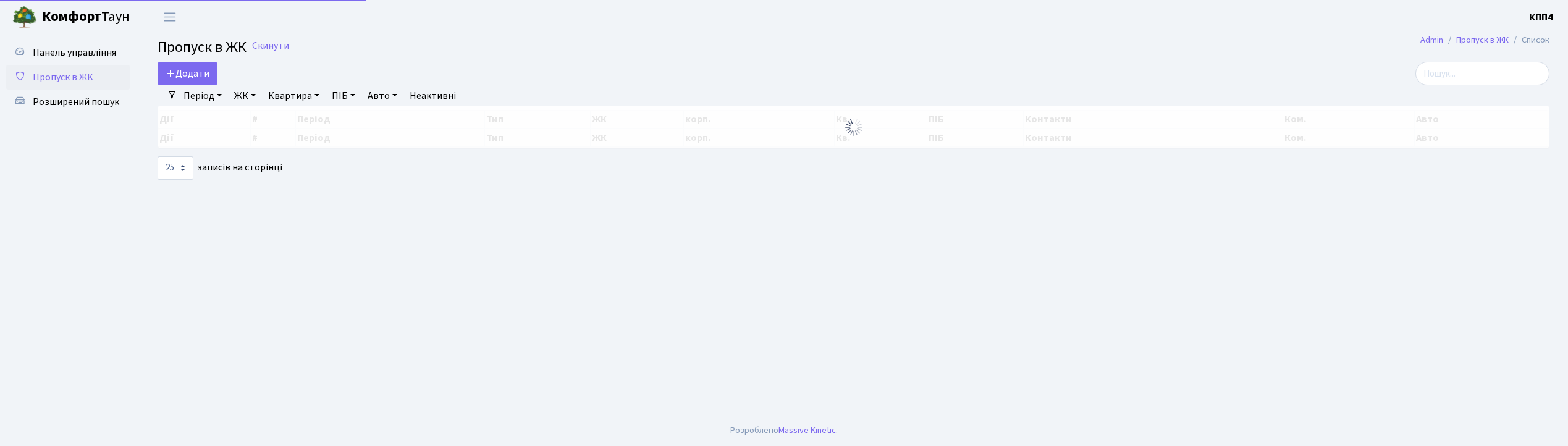
select select "25"
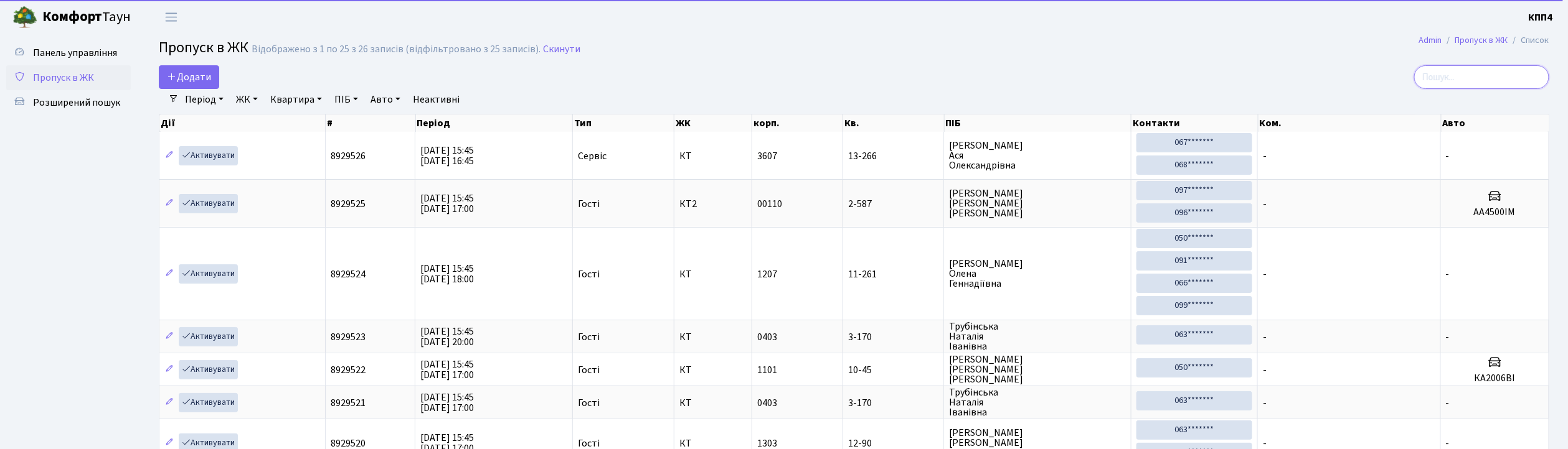
click at [1485, 77] on input "search" at bounding box center [1481, 77] width 135 height 24
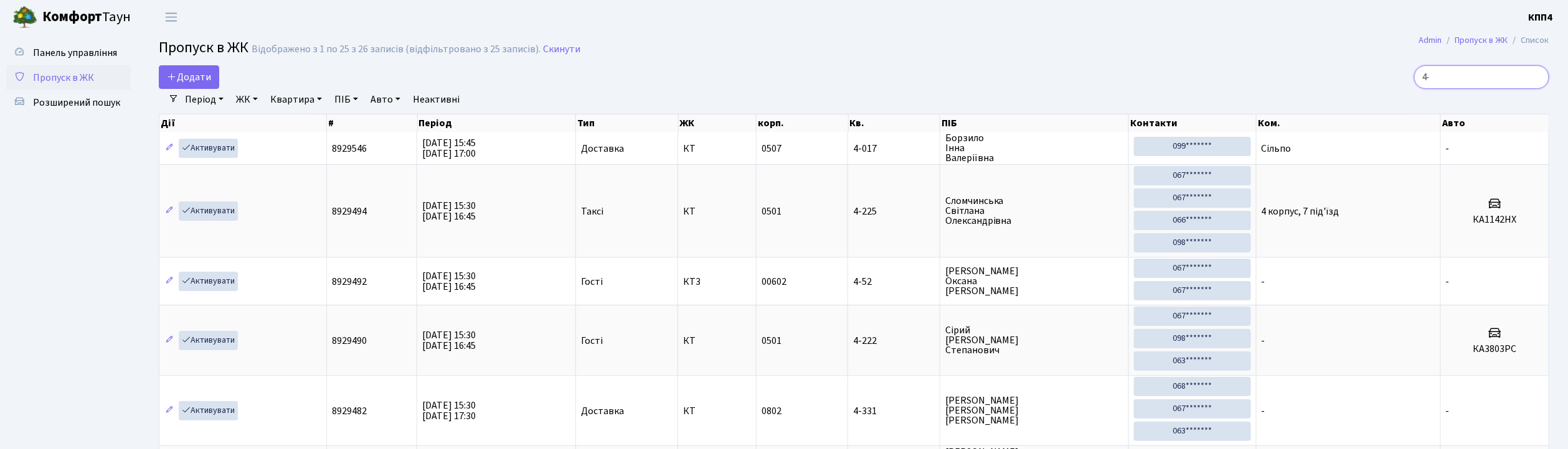
type input "4"
click at [1475, 73] on input "4-" at bounding box center [1481, 77] width 135 height 24
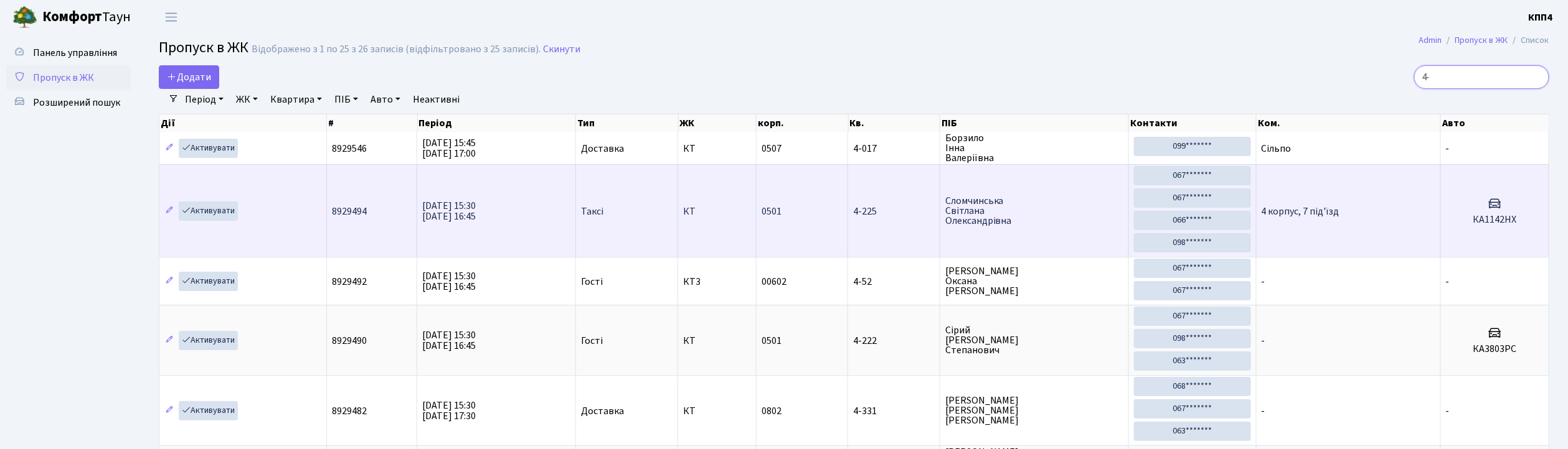
type input "4"
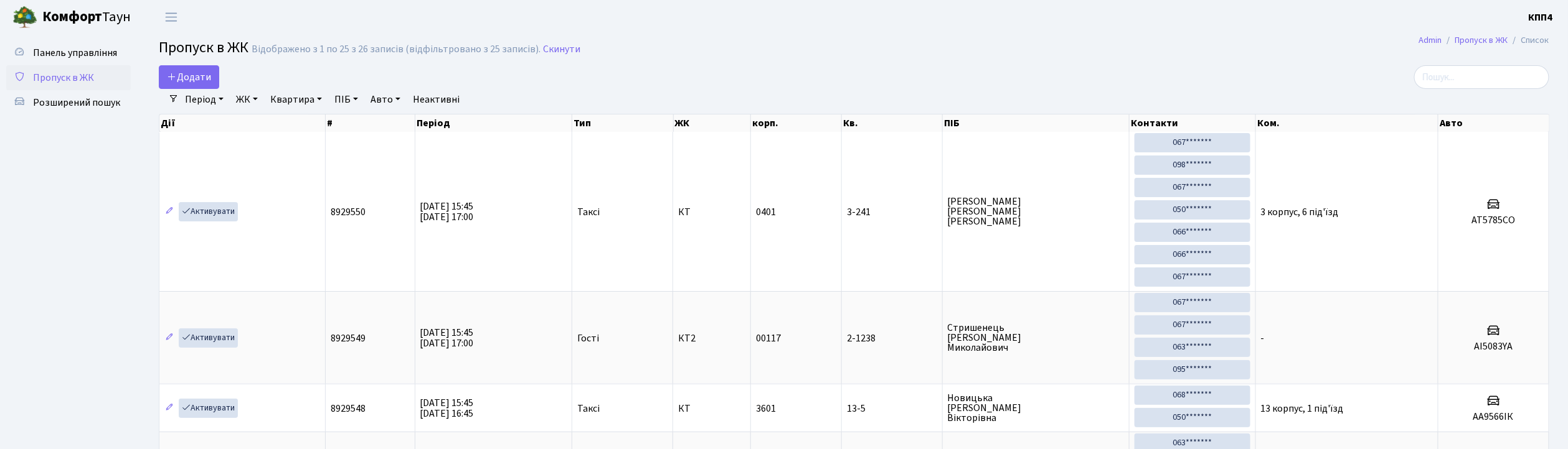
click at [250, 96] on link "ЖК" at bounding box center [247, 100] width 32 height 21
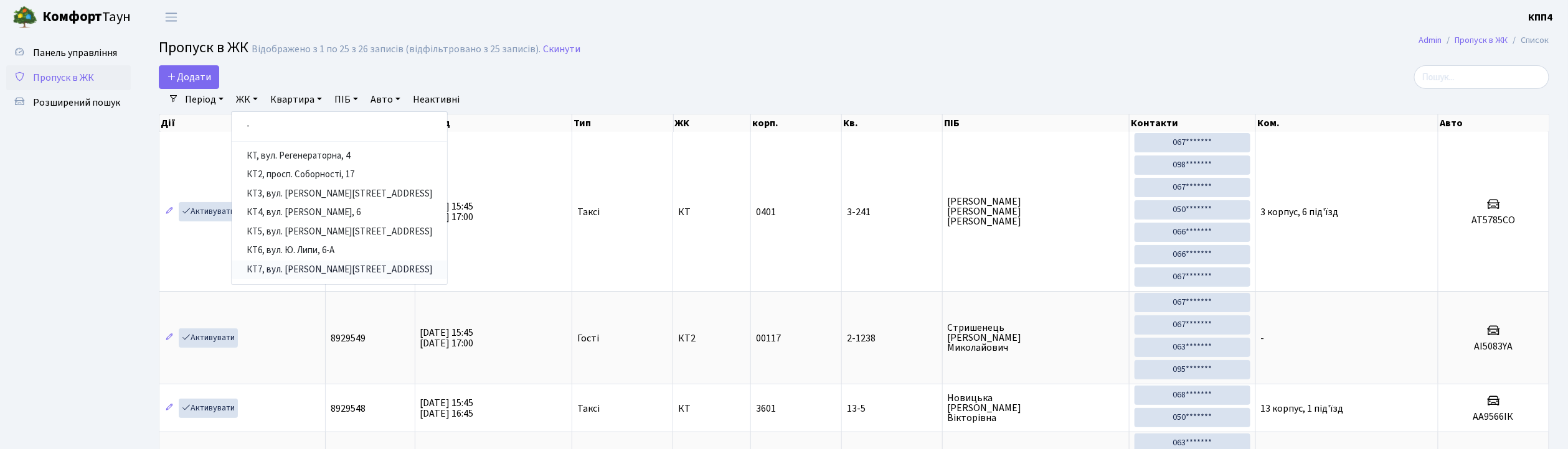
click at [320, 269] on link "КТ7, вул. [PERSON_NAME][STREET_ADDRESS]" at bounding box center [340, 270] width 215 height 19
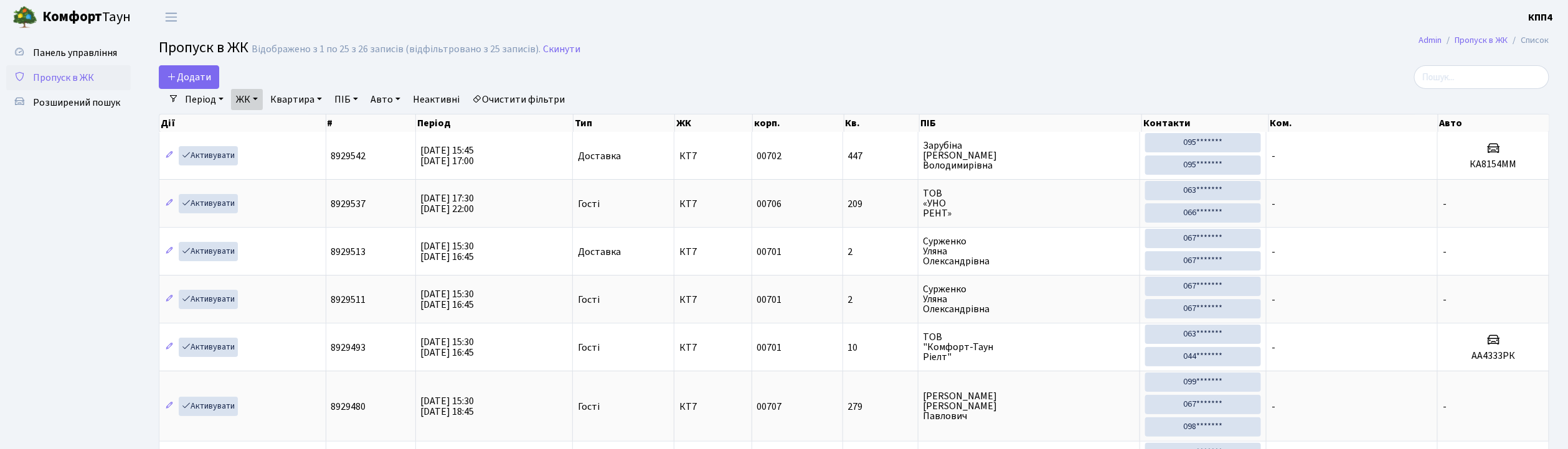
click at [242, 101] on link "ЖК" at bounding box center [247, 100] width 32 height 21
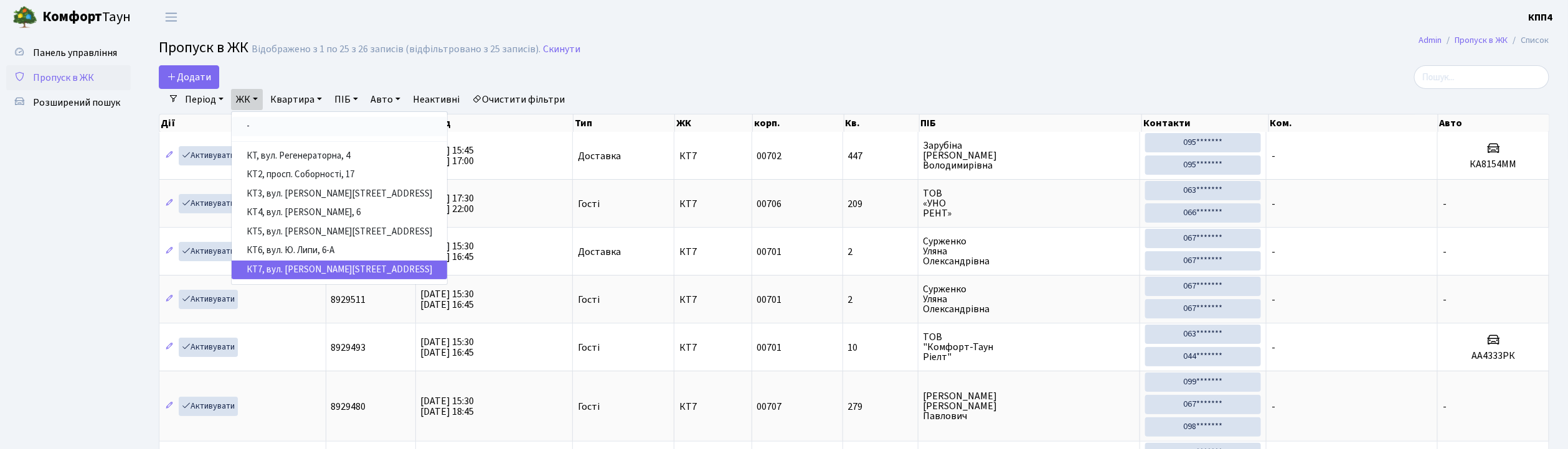
click at [270, 125] on link "-" at bounding box center [340, 126] width 215 height 19
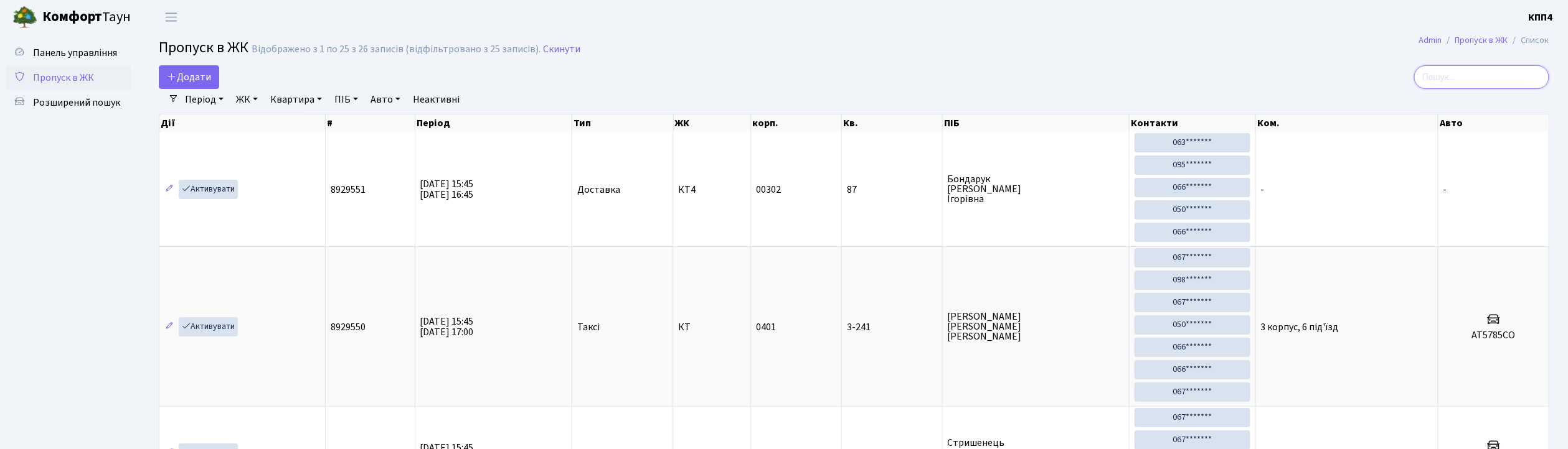
click at [1515, 75] on input "search" at bounding box center [1481, 77] width 135 height 24
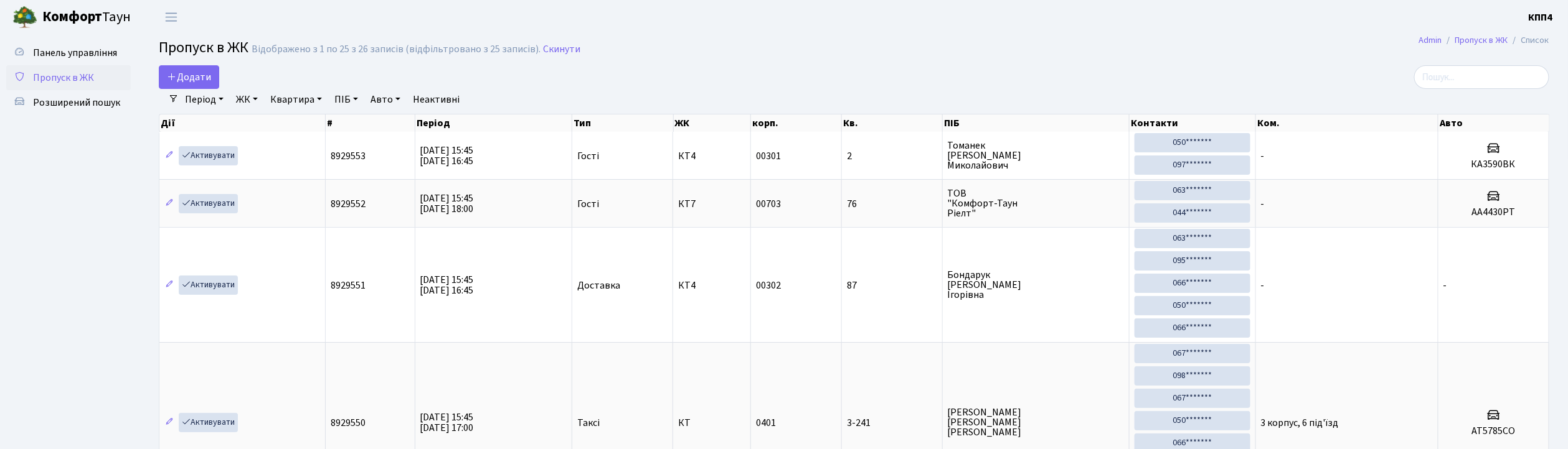
click at [243, 101] on link "ЖК" at bounding box center [247, 100] width 32 height 21
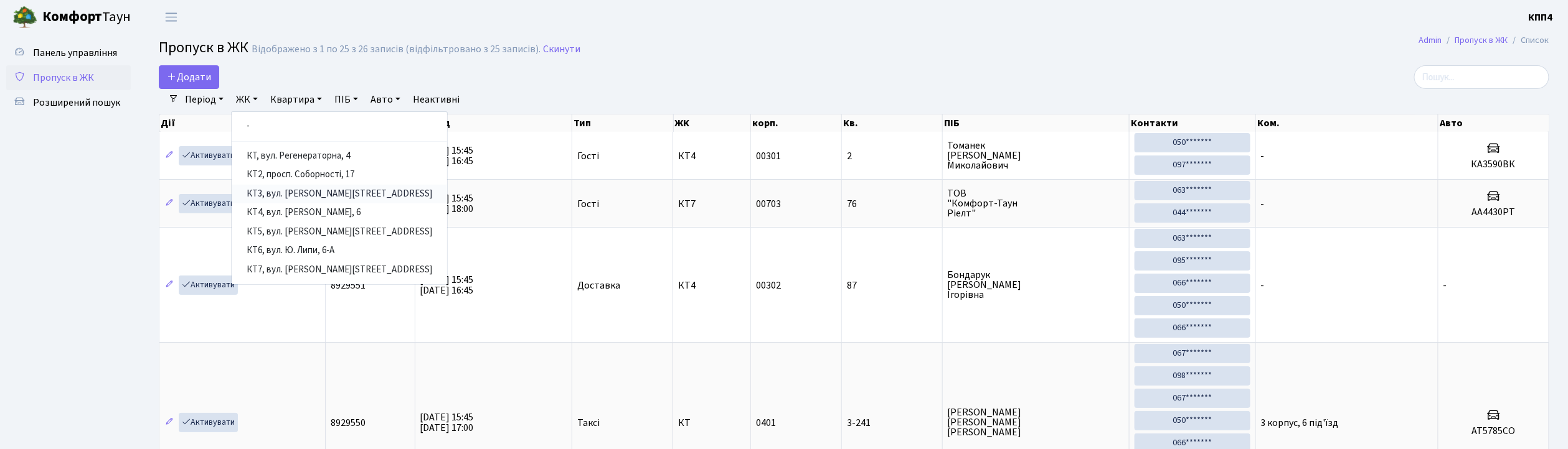
click at [342, 197] on link "КТ3, вул. [PERSON_NAME][STREET_ADDRESS]" at bounding box center [340, 194] width 215 height 19
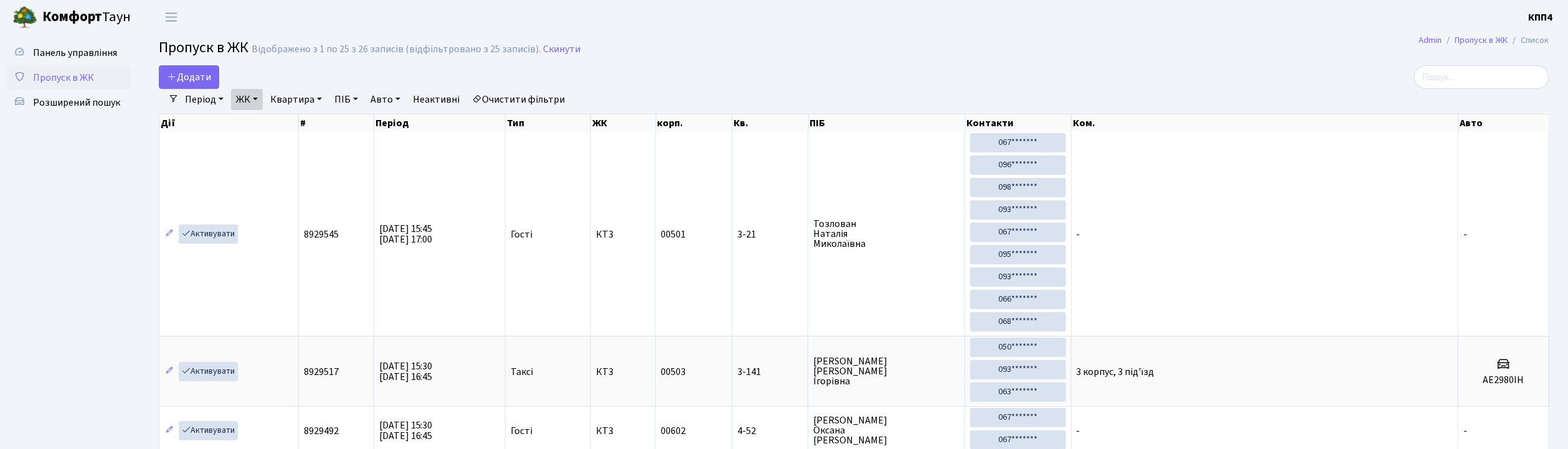
click at [252, 98] on link "ЖК" at bounding box center [247, 100] width 32 height 21
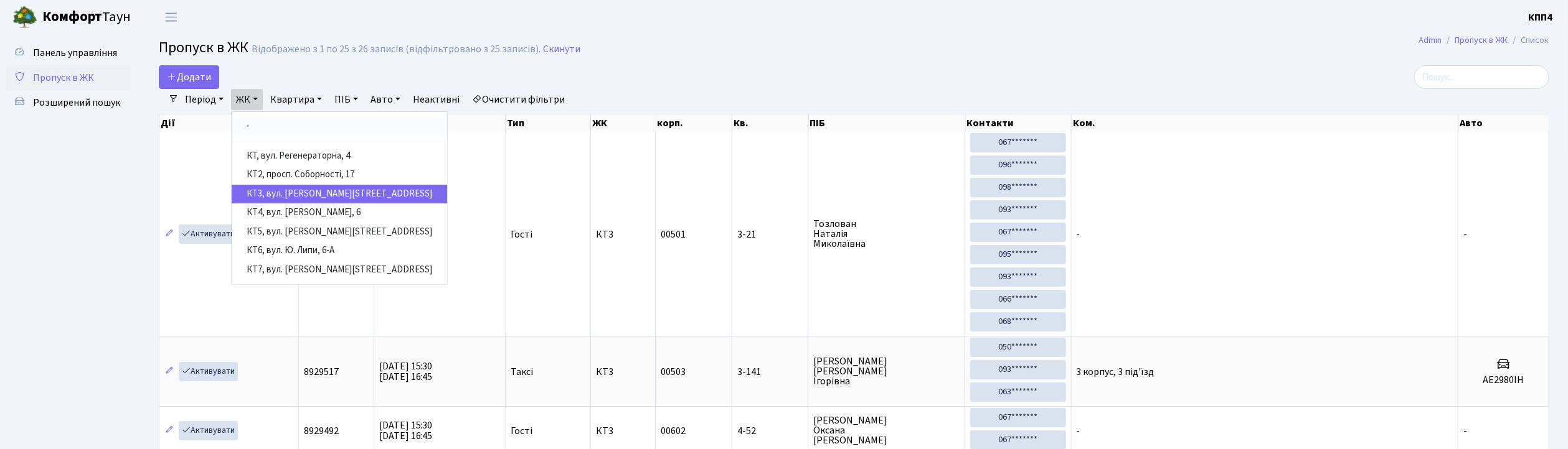
click at [308, 135] on link "-" at bounding box center [340, 126] width 215 height 19
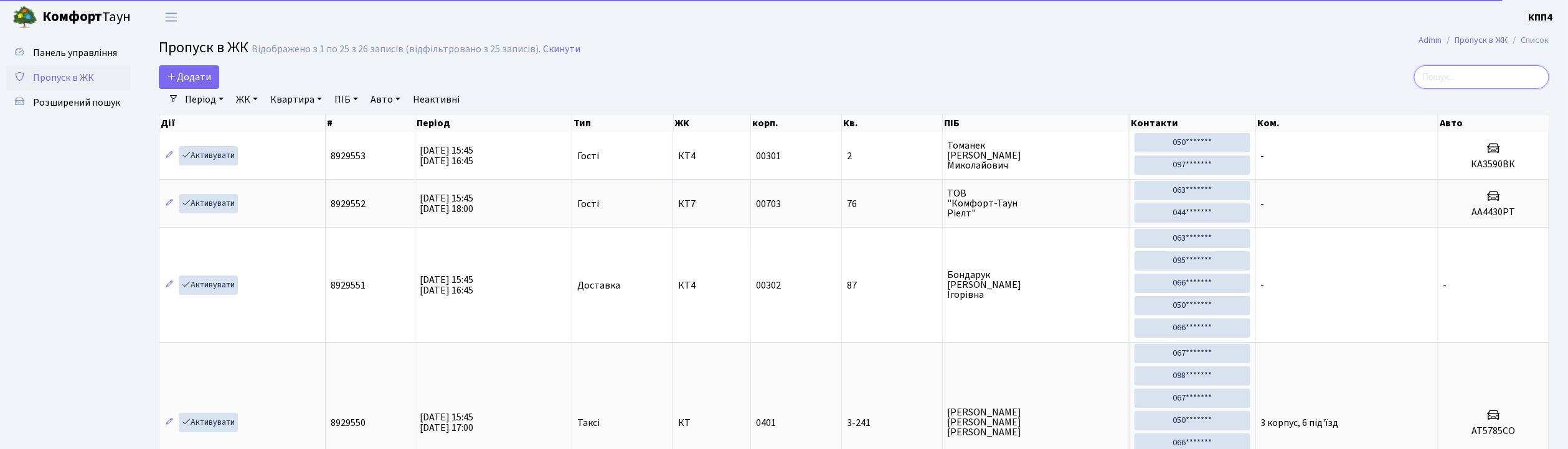
click at [1462, 73] on input "search" at bounding box center [1481, 77] width 135 height 24
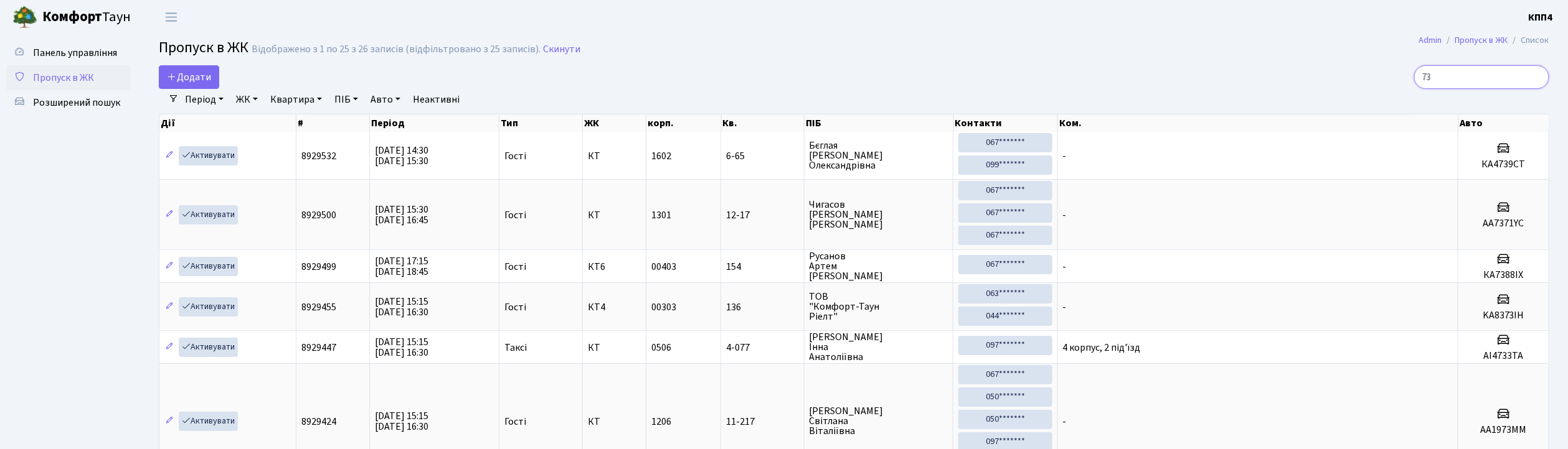
click at [1460, 68] on input "73" at bounding box center [1481, 77] width 135 height 24
type input "7"
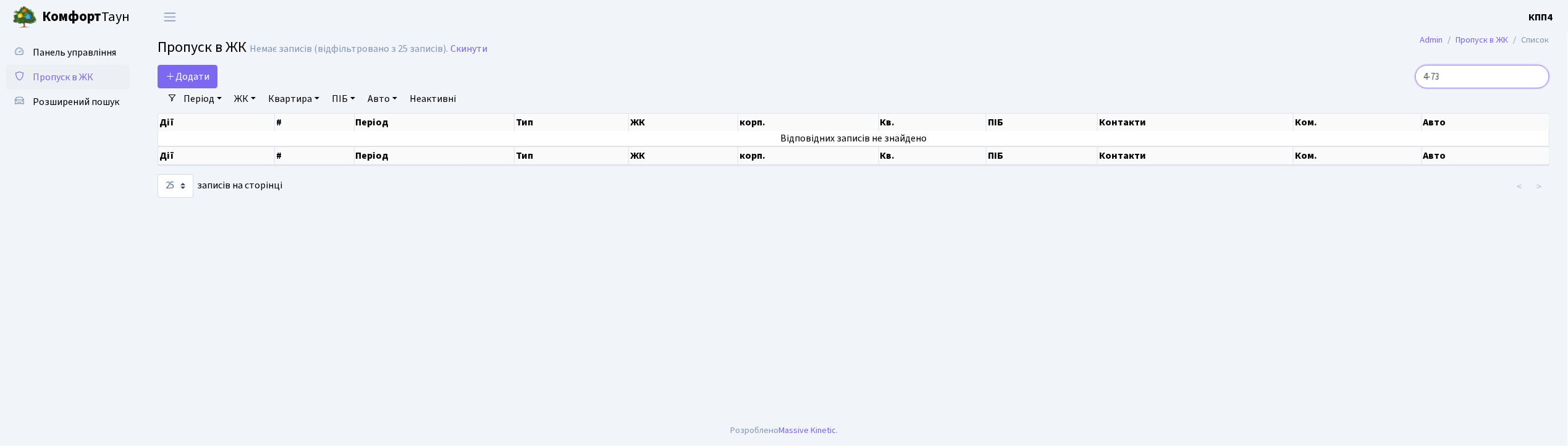
click at [1473, 75] on input "4-73" at bounding box center [1482, 77] width 134 height 24
type input "4"
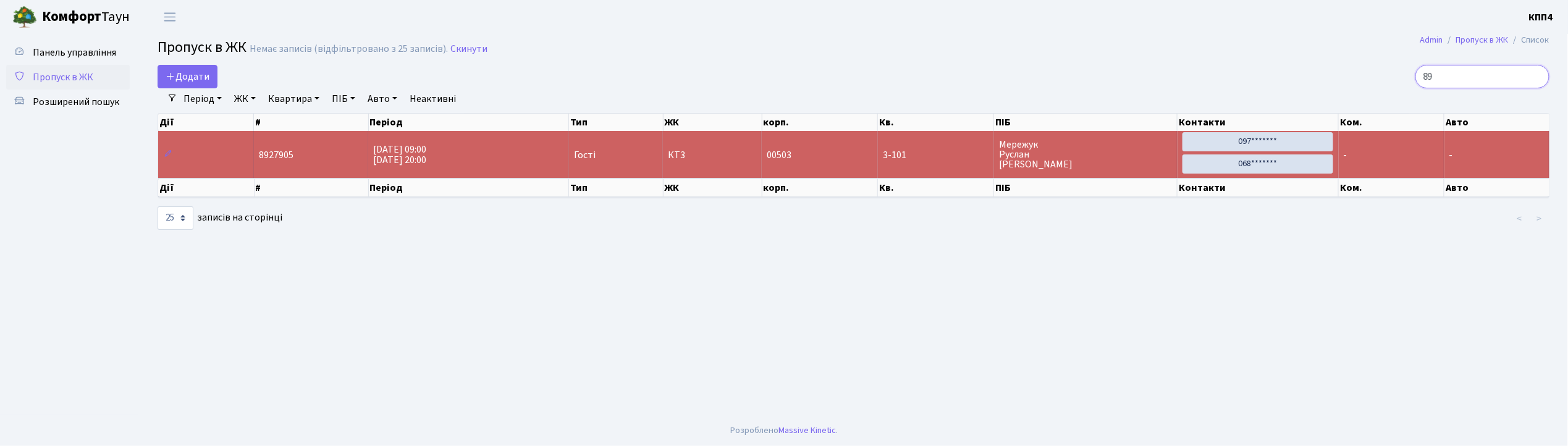
type input "8"
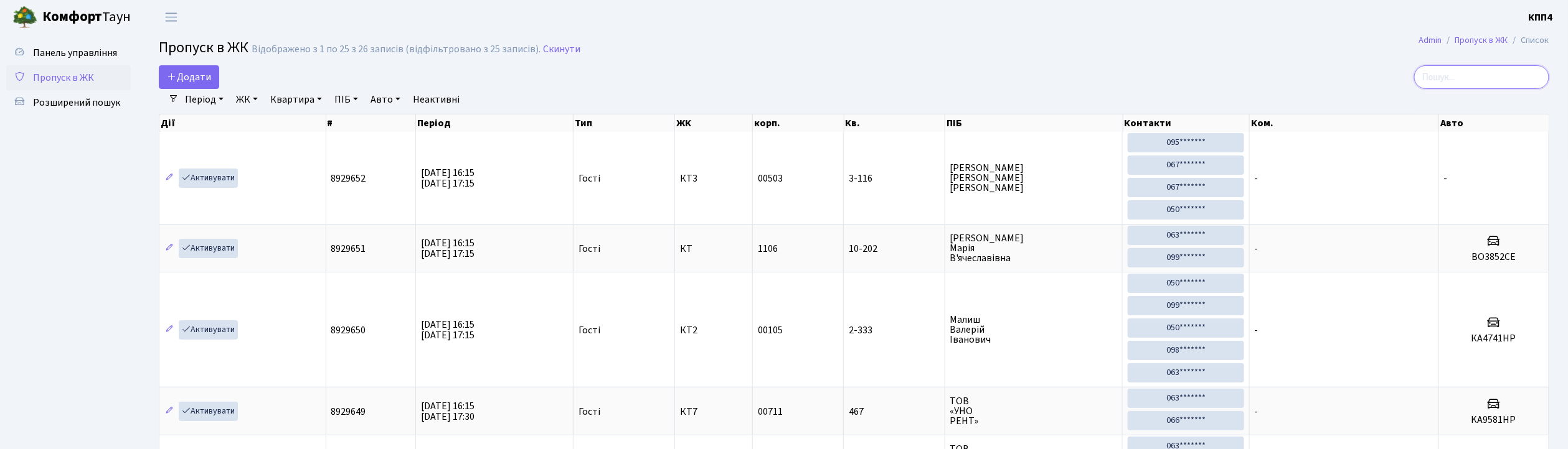
click at [1464, 82] on input "search" at bounding box center [1481, 77] width 135 height 24
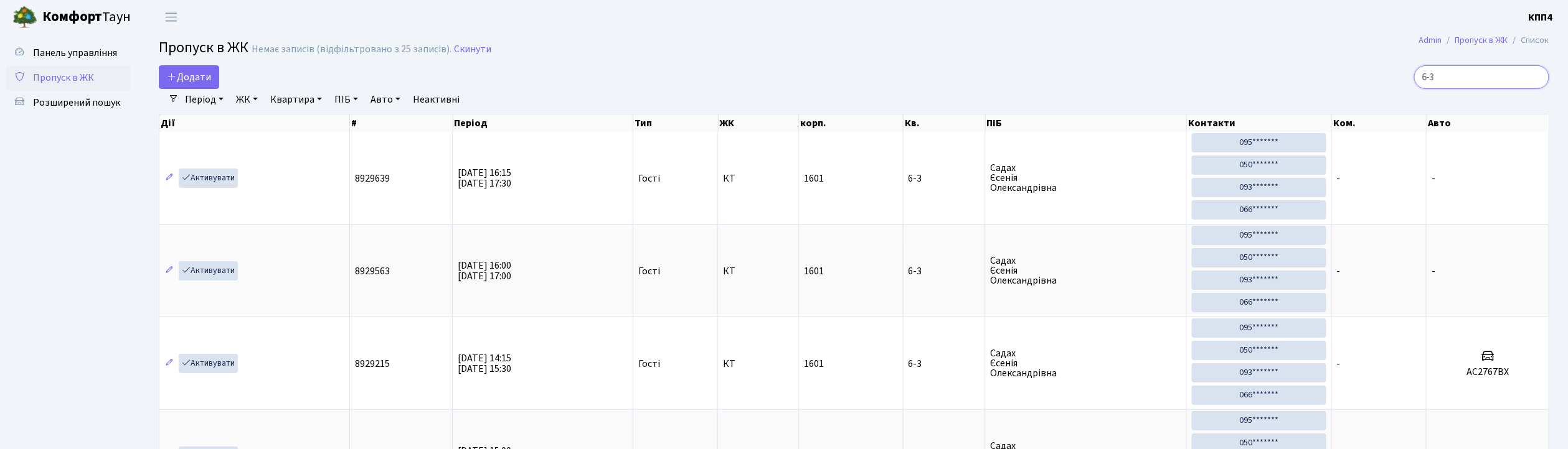
click at [1483, 78] on input "6-3" at bounding box center [1481, 77] width 135 height 24
type input "6"
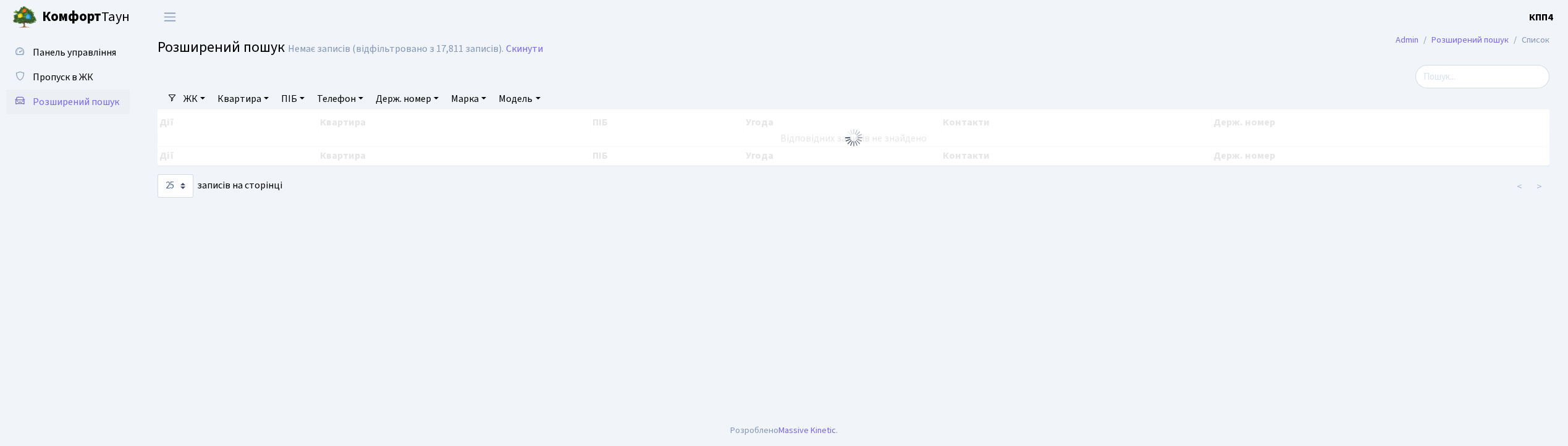
select select "25"
click at [237, 104] on link "Квартира" at bounding box center [243, 99] width 61 height 21
click at [238, 100] on link "Квартира" at bounding box center [243, 99] width 61 height 21
click at [253, 99] on link "Квартира" at bounding box center [243, 99] width 61 height 21
click at [260, 120] on input "text" at bounding box center [249, 123] width 72 height 24
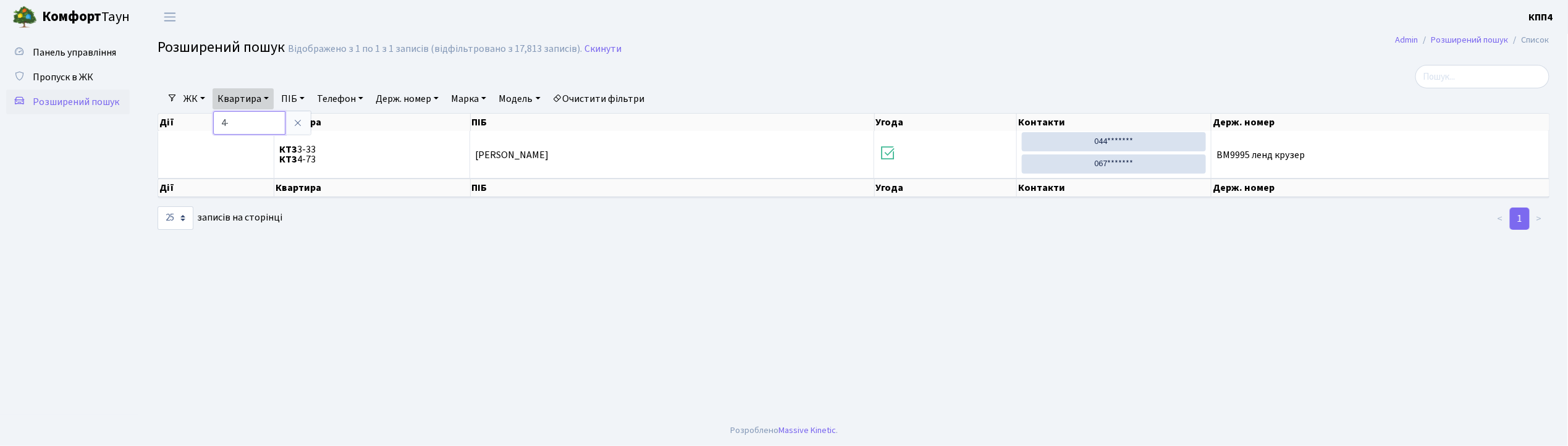
type input "4"
click at [598, 45] on link "Скинути" at bounding box center [603, 49] width 37 height 12
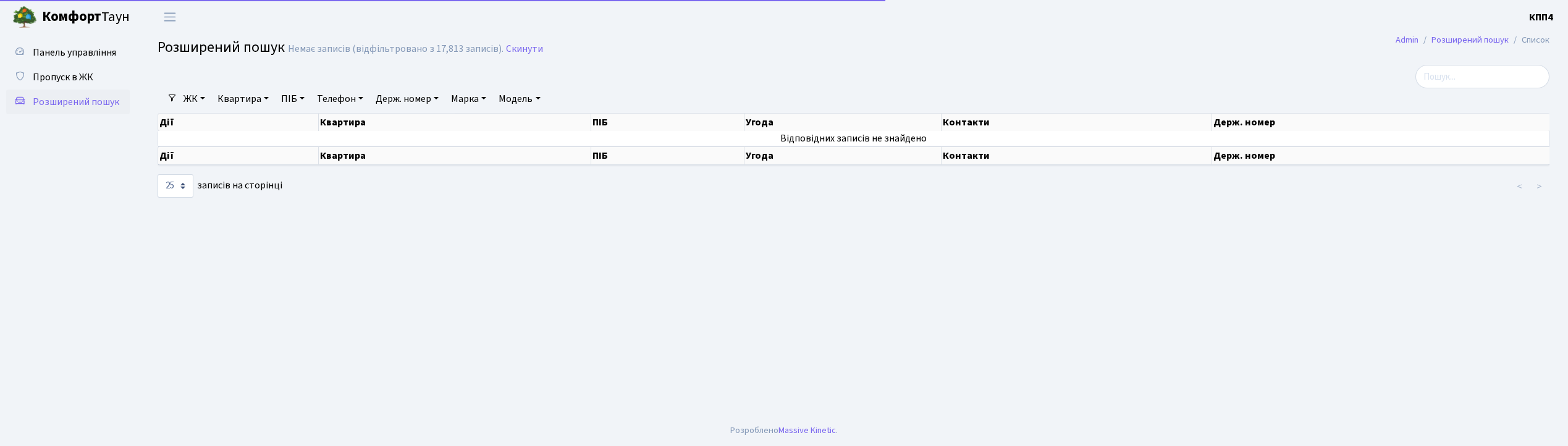
select select "25"
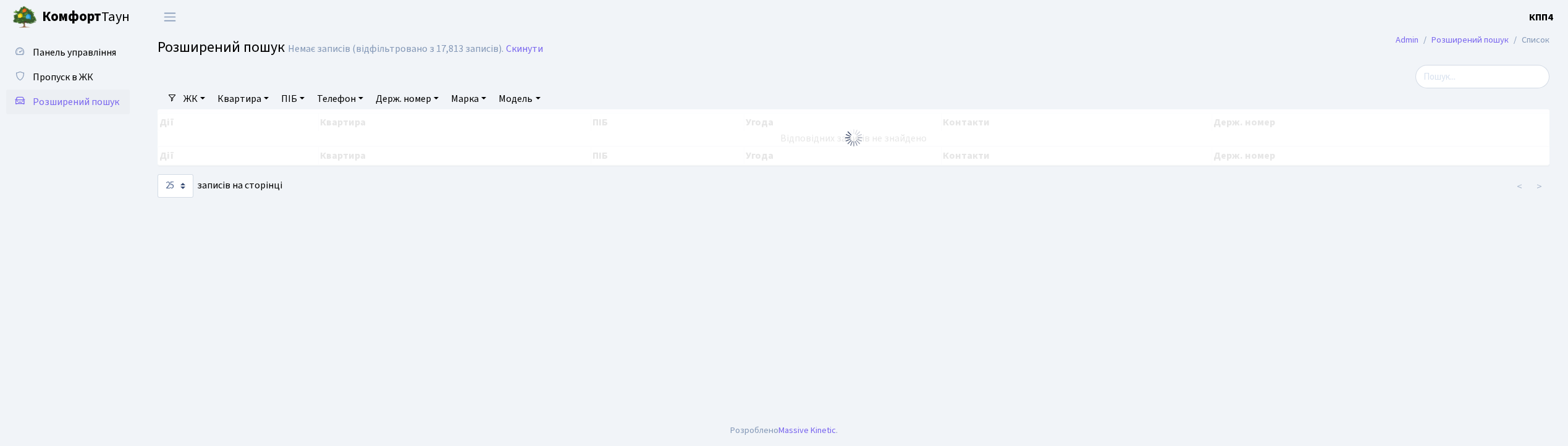
select select "25"
click at [248, 104] on link "Квартира" at bounding box center [243, 99] width 61 height 21
click at [250, 120] on input "text" at bounding box center [249, 123] width 72 height 24
type input "7-148"
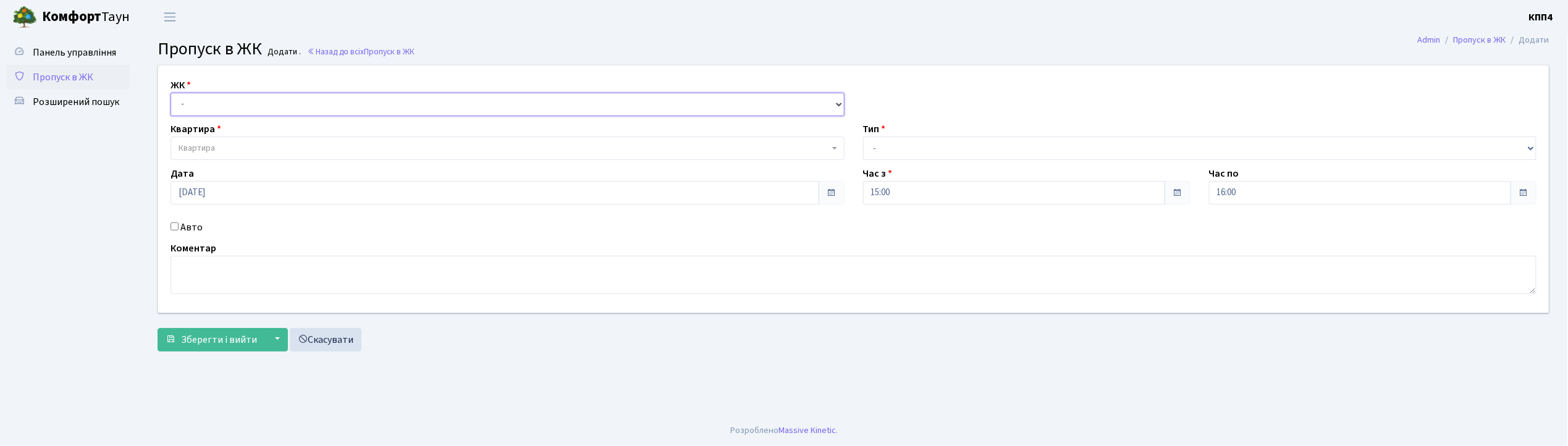
drag, startPoint x: 261, startPoint y: 104, endPoint x: 258, endPoint y: 114, distance: 10.4
click at [260, 110] on select "- КТ, вул. Регенераторна, 4 КТ2, просп. [STREET_ADDRESS] [STREET_ADDRESS] [PERS…" at bounding box center [507, 104] width 674 height 24
select select "271"
click at [170, 92] on select "- КТ, вул. Регенераторна, 4 КТ2, просп. [STREET_ADDRESS] [STREET_ADDRESS] [PERS…" at bounding box center [507, 104] width 674 height 24
select select
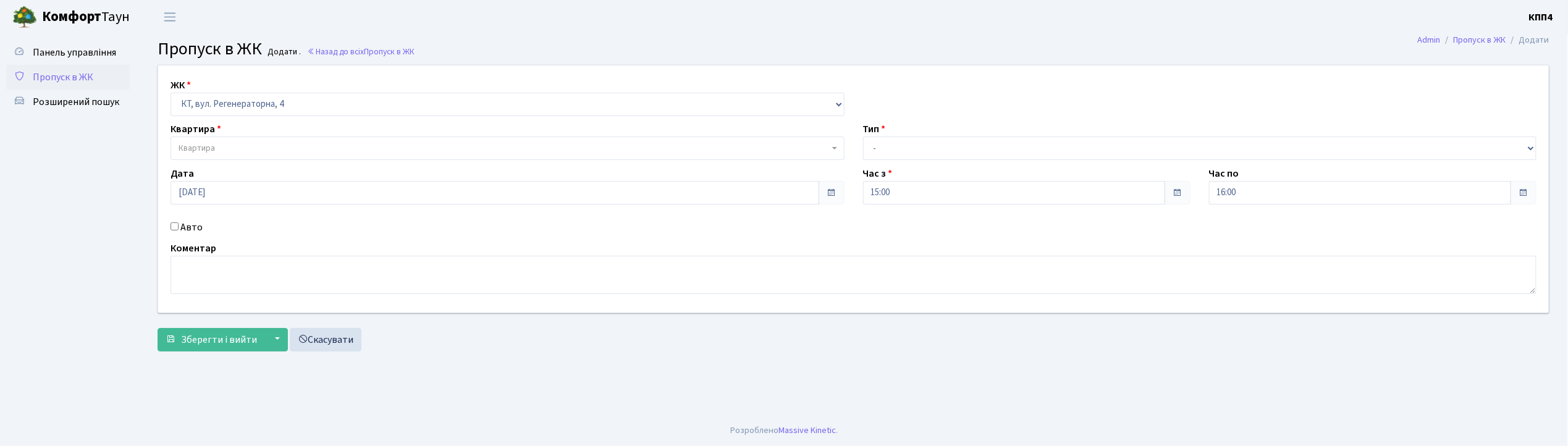
click at [240, 152] on span "Квартира" at bounding box center [503, 148] width 650 height 12
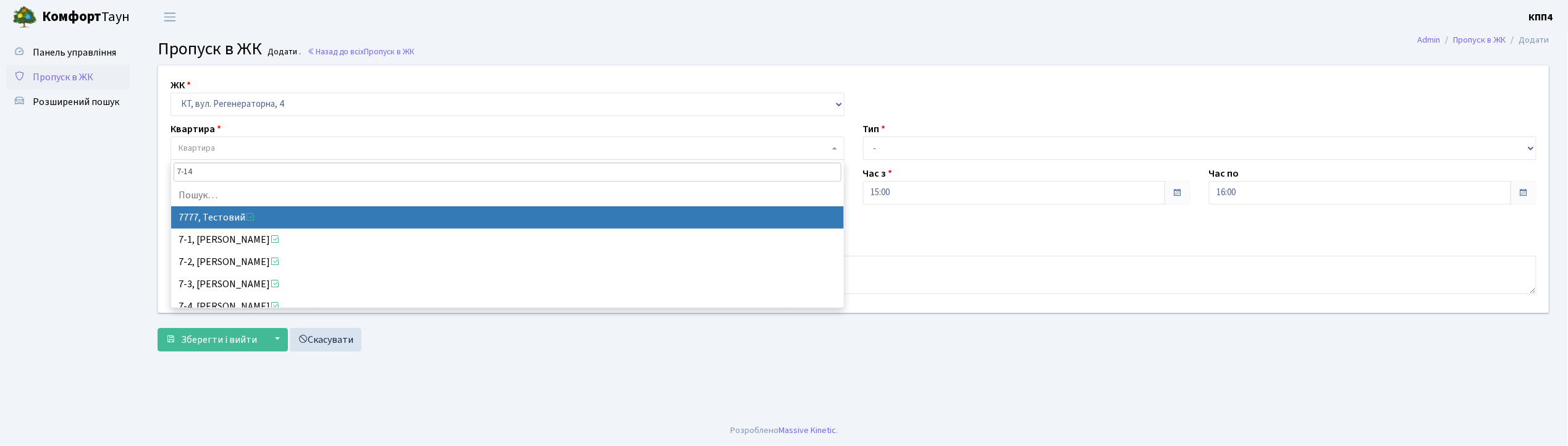
type input "7-148"
select select "5069"
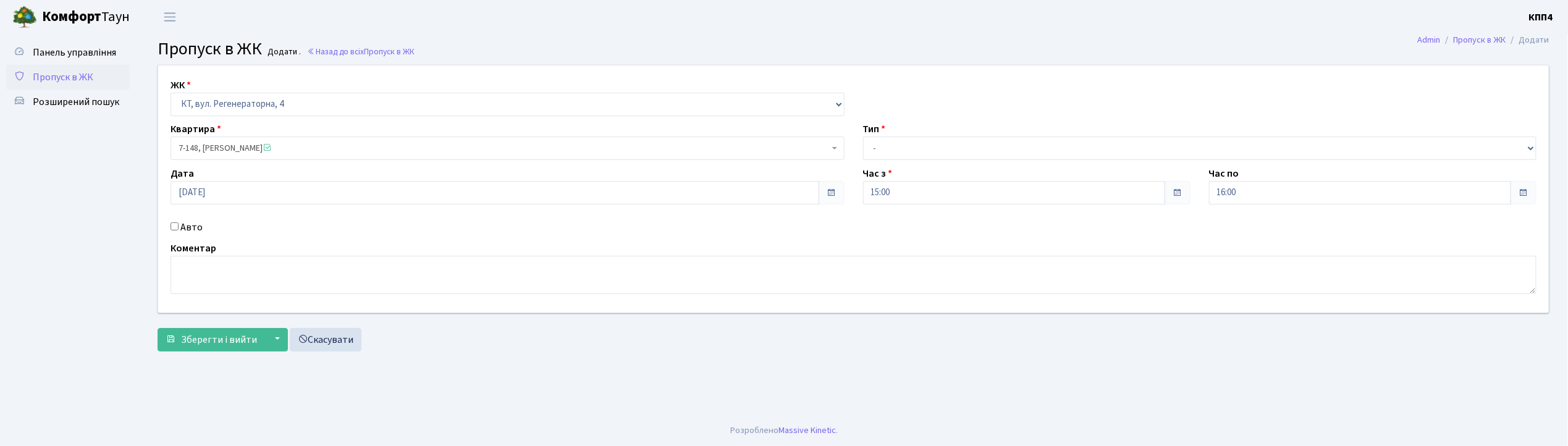
click at [174, 228] on input "Авто" at bounding box center [174, 226] width 8 height 8
checkbox input "true"
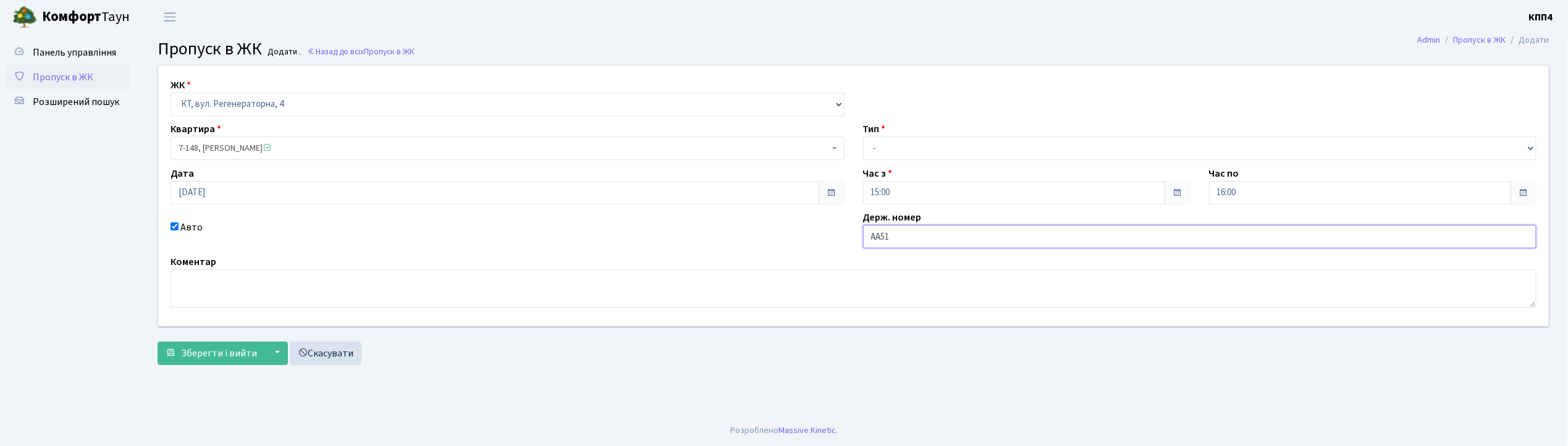
type input "АА5150ОО"
click at [920, 146] on select "- Доставка Таксі Гості Сервіс" at bounding box center [1200, 148] width 674 height 24
select select "3"
click at [863, 136] on select "- Доставка Таксі Гості Сервіс" at bounding box center [1200, 148] width 674 height 24
click at [208, 355] on span "Зберегти і вийти" at bounding box center [219, 354] width 76 height 14
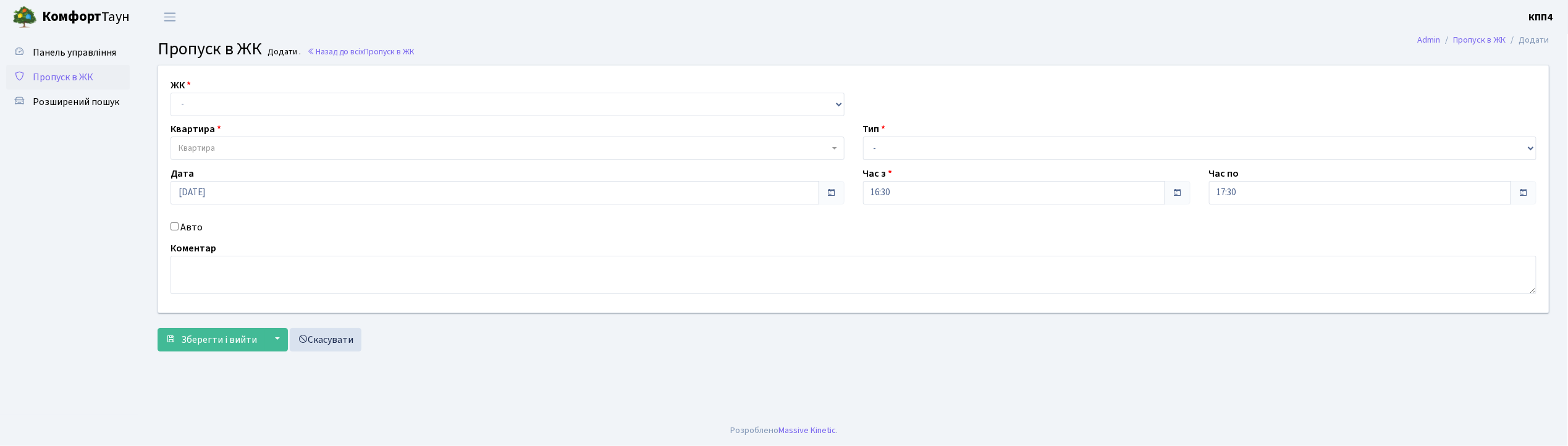
click at [178, 228] on input "Авто" at bounding box center [174, 226] width 8 height 8
checkbox input "true"
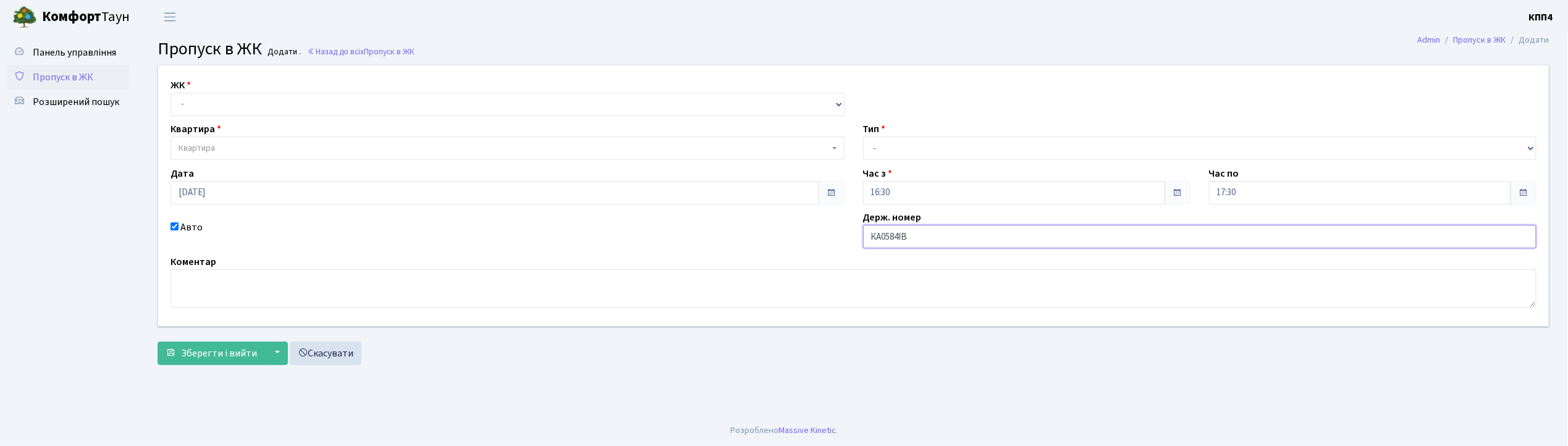
type input "КА0584ІВ"
drag, startPoint x: 327, startPoint y: 102, endPoint x: 320, endPoint y: 114, distance: 13.9
click at [326, 102] on select "- КТ, вул. Регенераторна, 4 КТ2, просп. [STREET_ADDRESS] [STREET_ADDRESS] [PERS…" at bounding box center [507, 104] width 674 height 24
select select "271"
click at [170, 92] on select "- КТ, вул. Регенераторна, 4 КТ2, просп. [STREET_ADDRESS] [STREET_ADDRESS] [PERS…" at bounding box center [507, 104] width 674 height 24
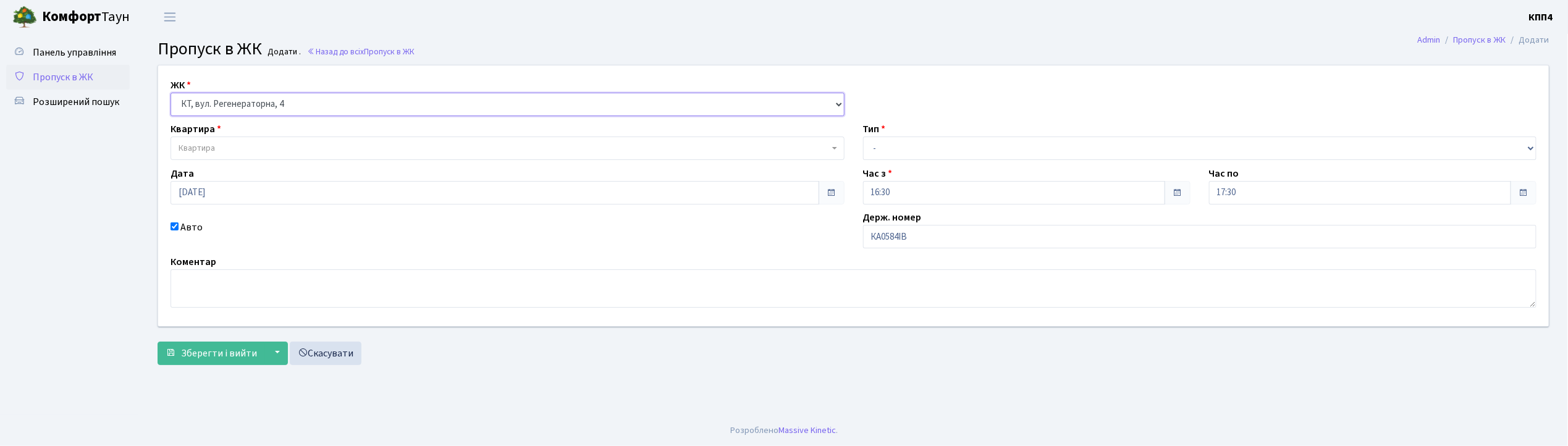
select select
click at [307, 141] on span "Квартира" at bounding box center [507, 148] width 674 height 24
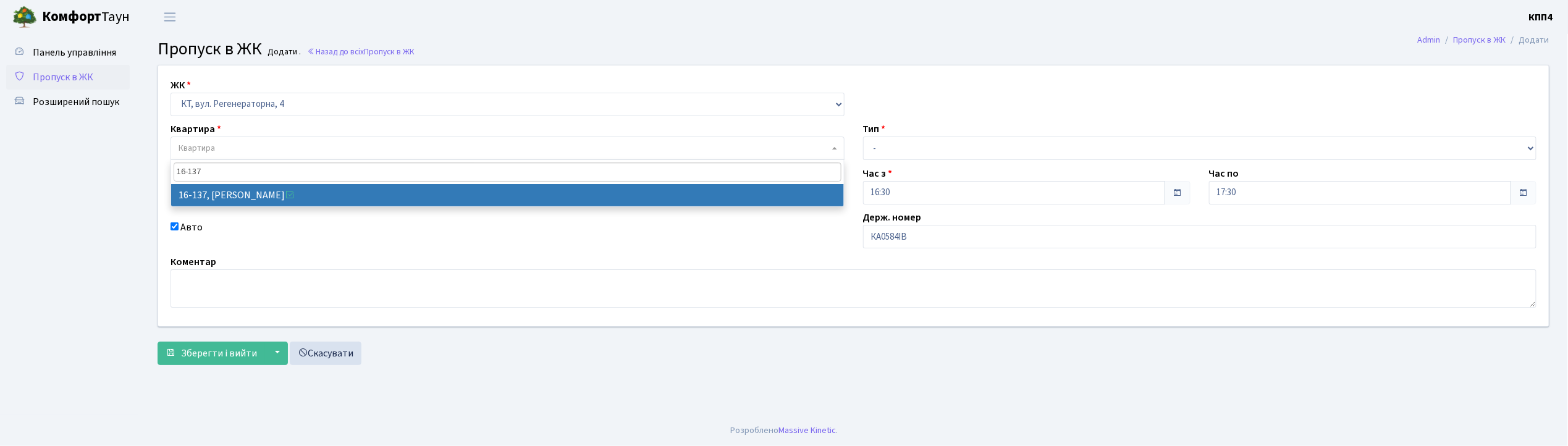
type input "16-137"
select select "8698"
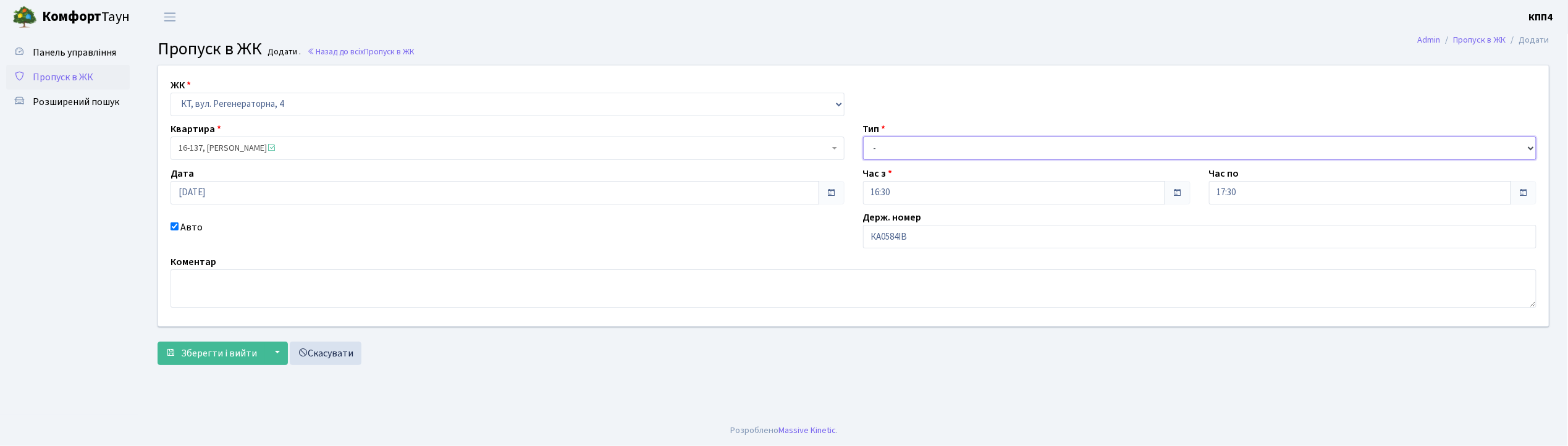
click at [1034, 149] on select "- Доставка Таксі Гості Сервіс" at bounding box center [1200, 148] width 674 height 24
select select "3"
click at [863, 136] on select "- Доставка Таксі Гості Сервіс" at bounding box center [1200, 148] width 674 height 24
click at [191, 359] on span "Зберегти і вийти" at bounding box center [219, 354] width 76 height 14
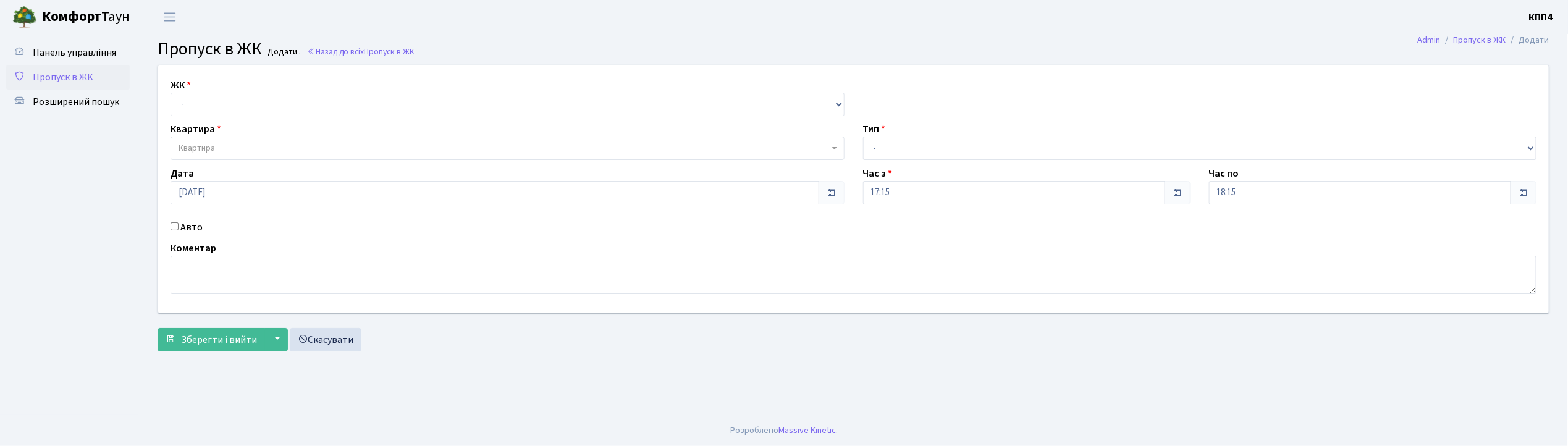
click at [174, 228] on input "Авто" at bounding box center [174, 226] width 8 height 8
checkbox input "true"
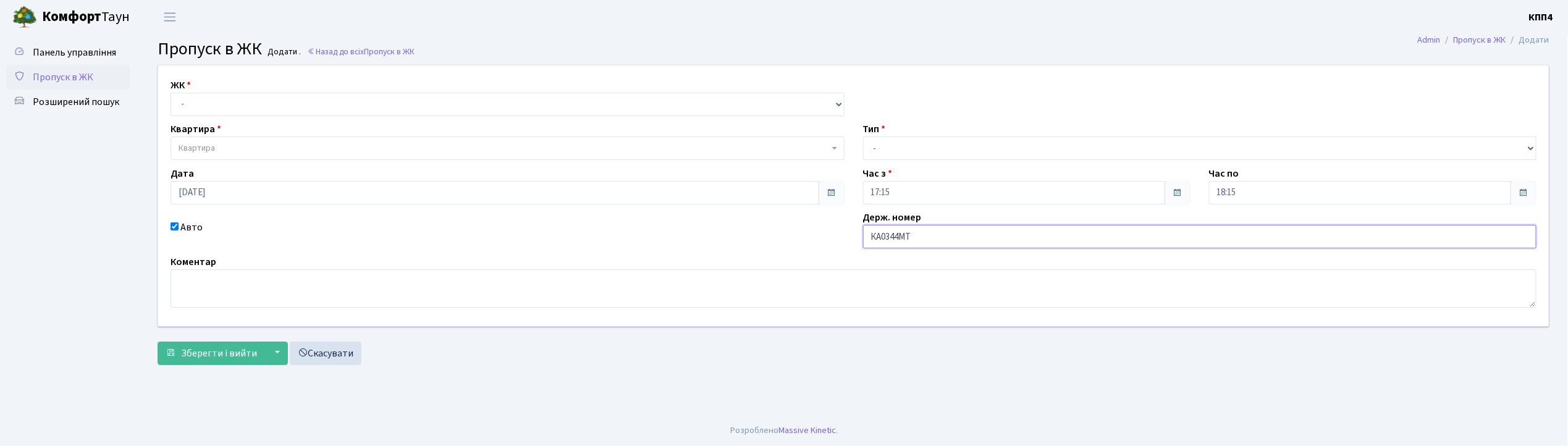
type input "КА0344МТ"
click at [242, 104] on select "- КТ, вул. Регенераторна, 4 КТ2, просп. Соборності, 17 КТ3, вул. Березнева, 16 …" at bounding box center [507, 104] width 674 height 24
select select "271"
click at [170, 92] on select "- КТ, вул. Регенераторна, 4 КТ2, просп. Соборності, 17 КТ3, вул. Березнева, 16 …" at bounding box center [507, 104] width 674 height 24
select select
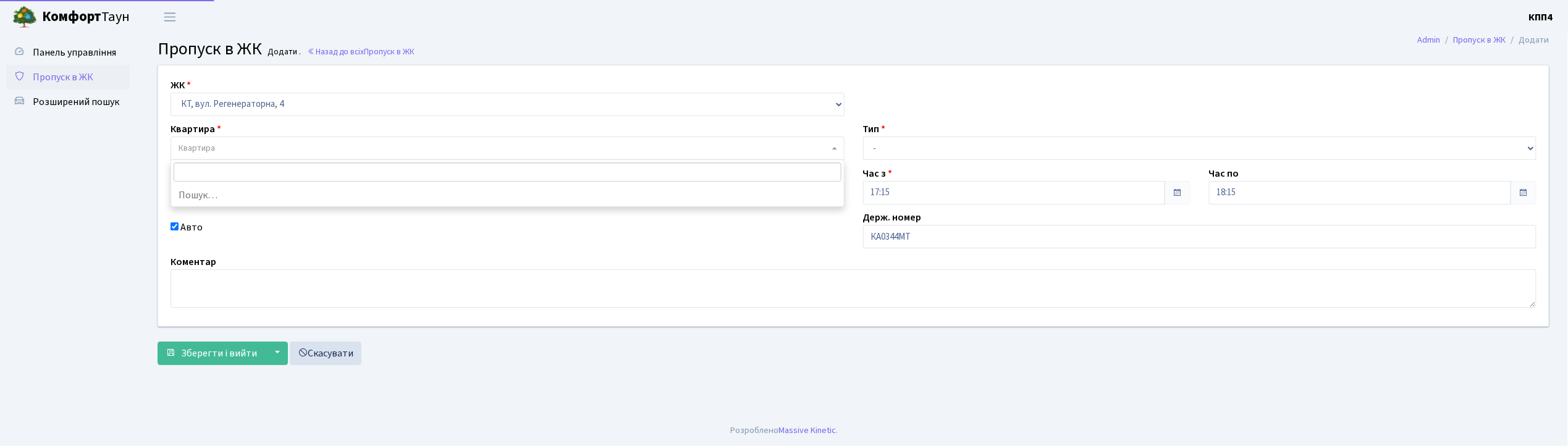
click at [275, 146] on span "Квартира" at bounding box center [503, 148] width 650 height 12
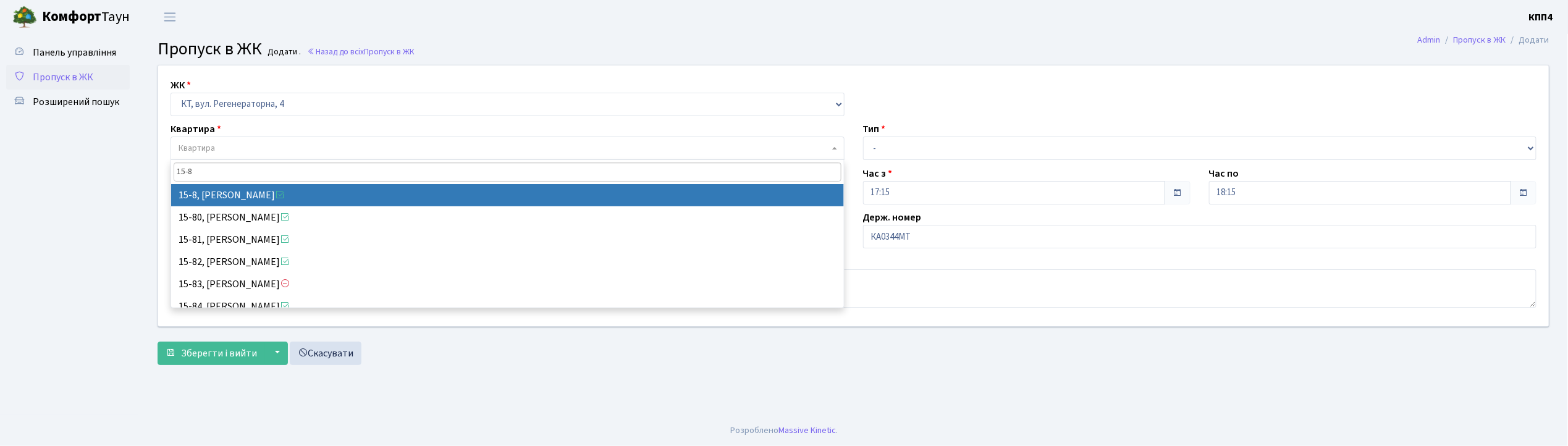
type input "15-8"
select select "8783"
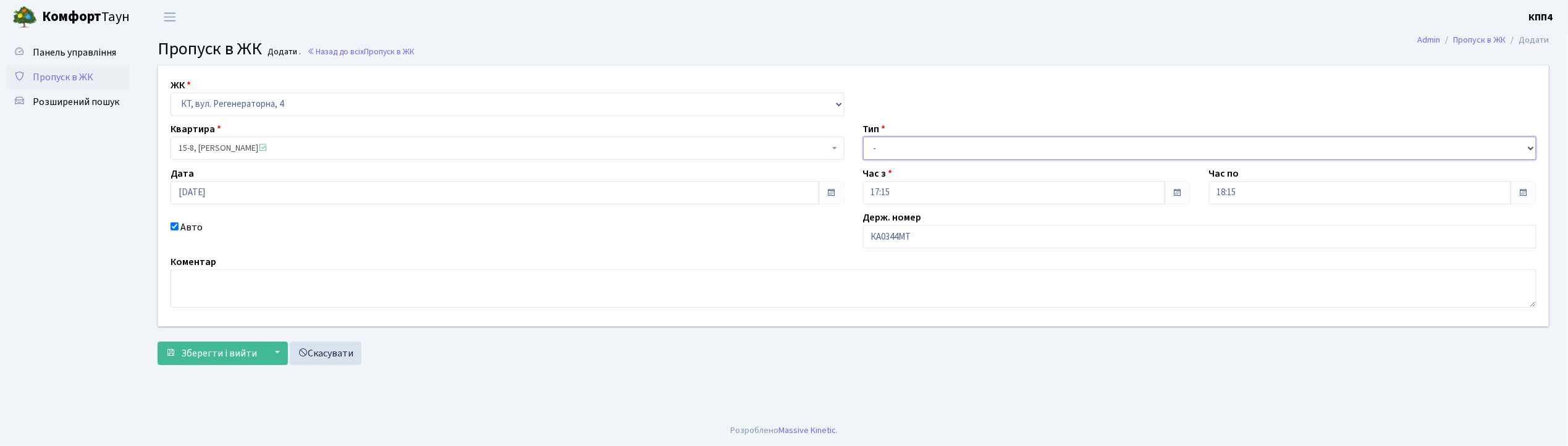
click at [886, 148] on select "- Доставка Таксі Гості Сервіс" at bounding box center [1200, 148] width 674 height 24
select select "3"
click at [863, 136] on select "- Доставка Таксі Гості Сервіс" at bounding box center [1200, 148] width 674 height 24
click at [223, 352] on span "Зберегти і вийти" at bounding box center [219, 354] width 76 height 14
